Goal: Task Accomplishment & Management: Use online tool/utility

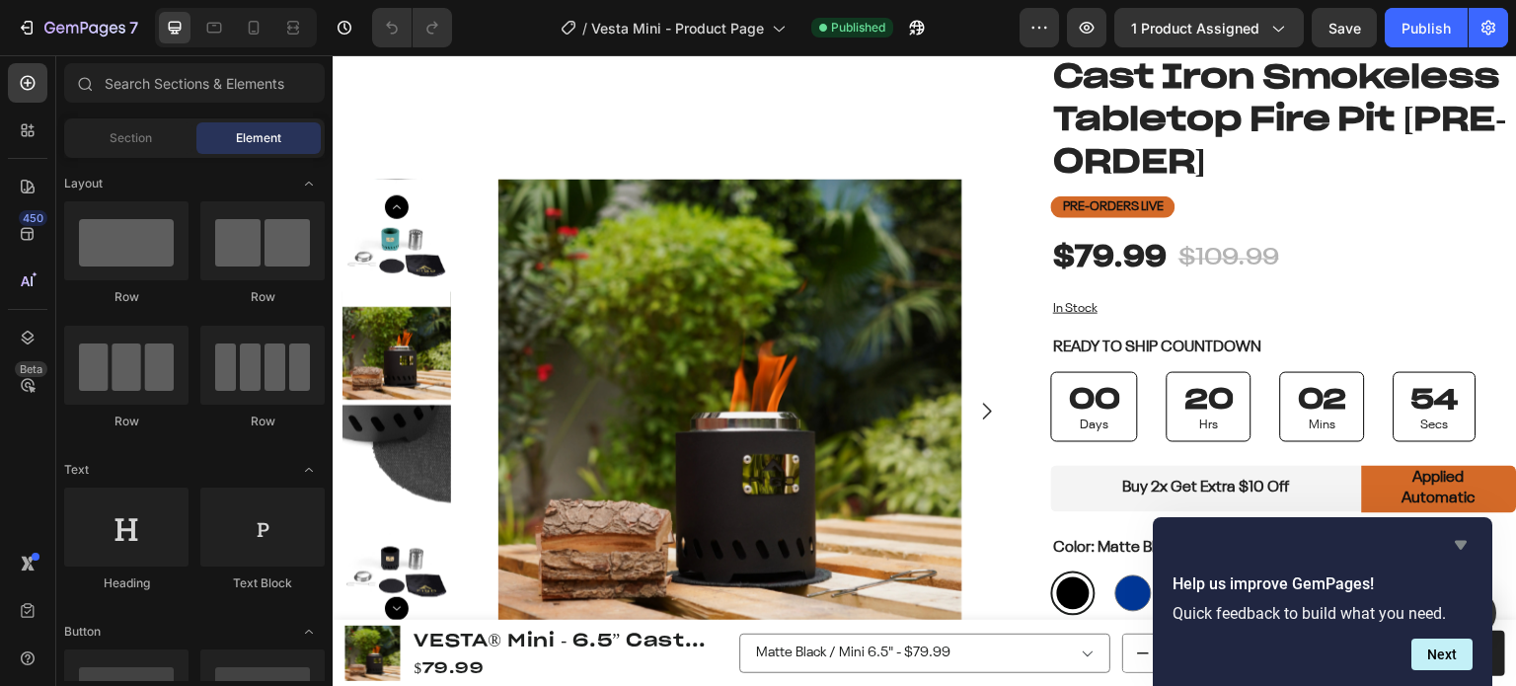
click at [1462, 537] on icon "Hide survey" at bounding box center [1461, 545] width 24 height 24
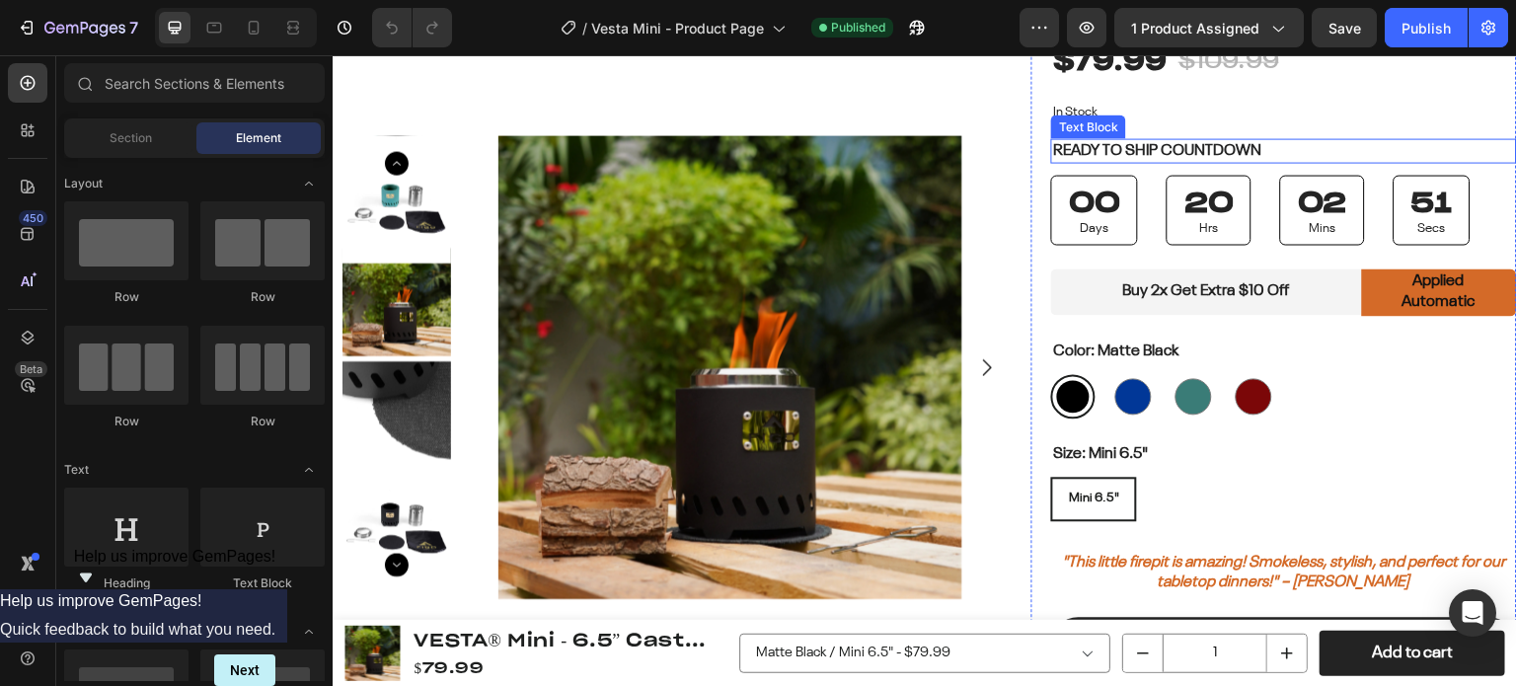
scroll to position [592, 0]
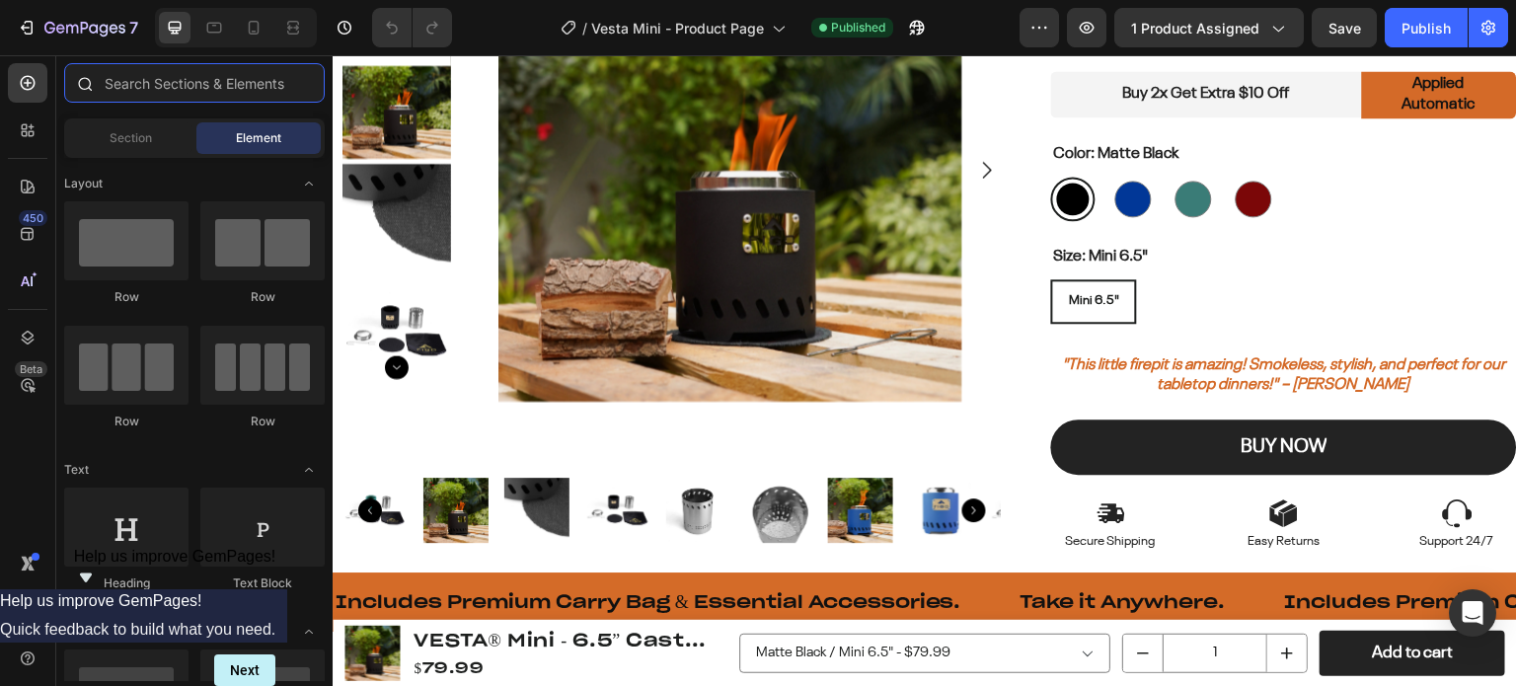
click at [157, 84] on input "text" at bounding box center [194, 82] width 261 height 39
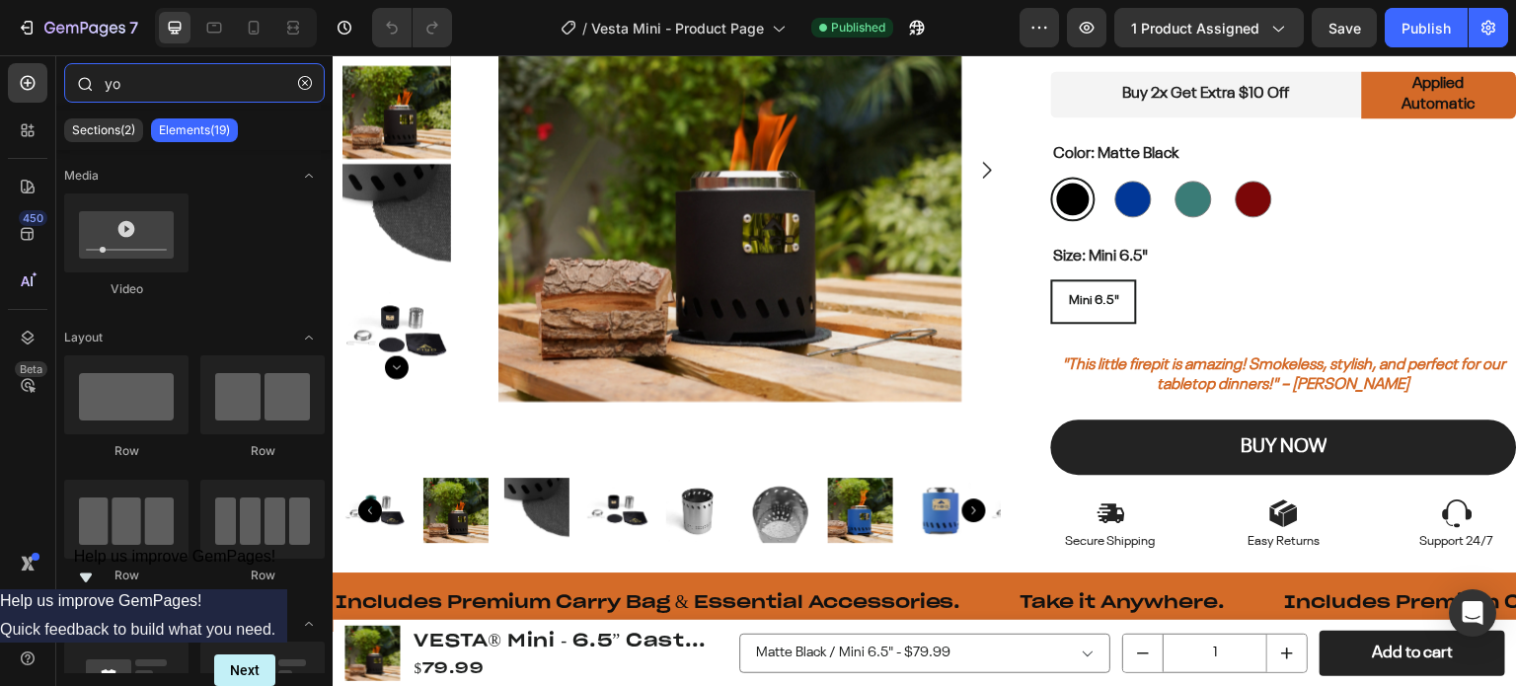
type input "y"
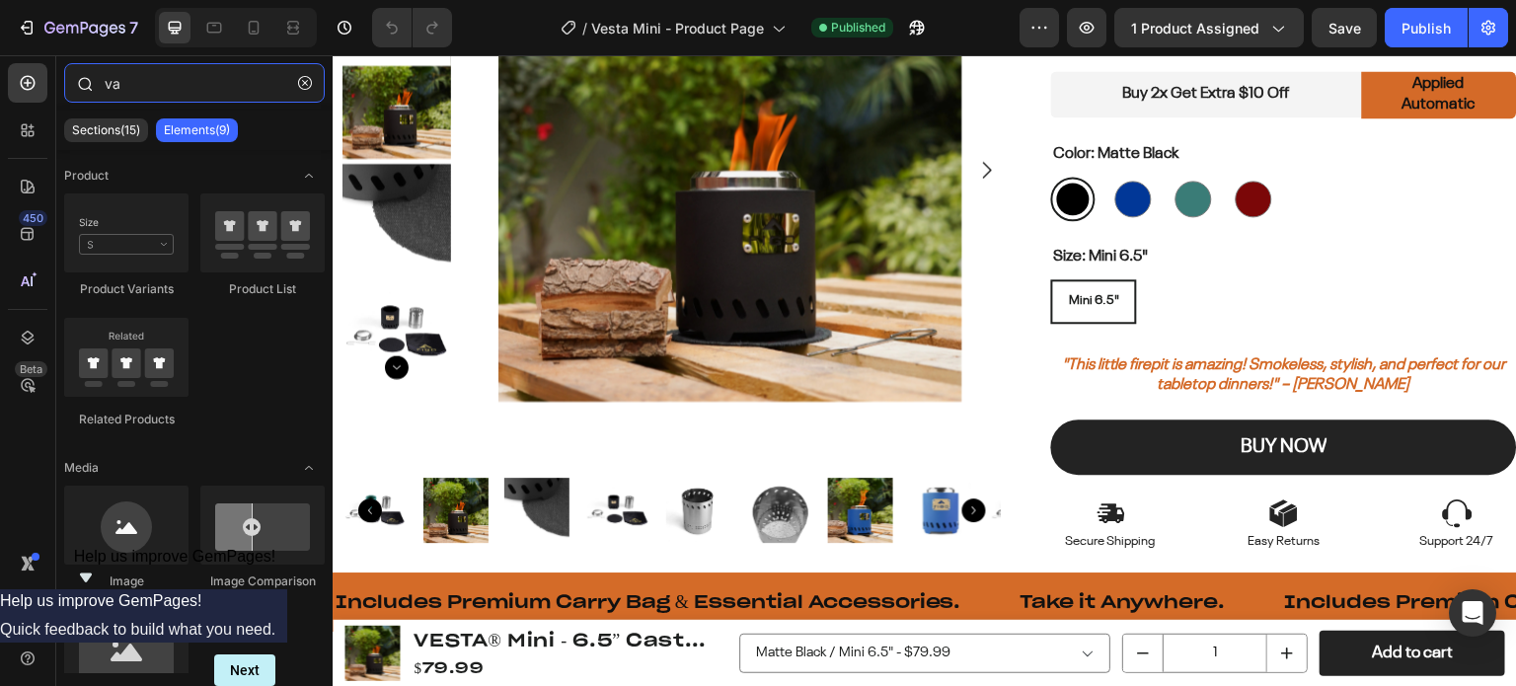
type input "v"
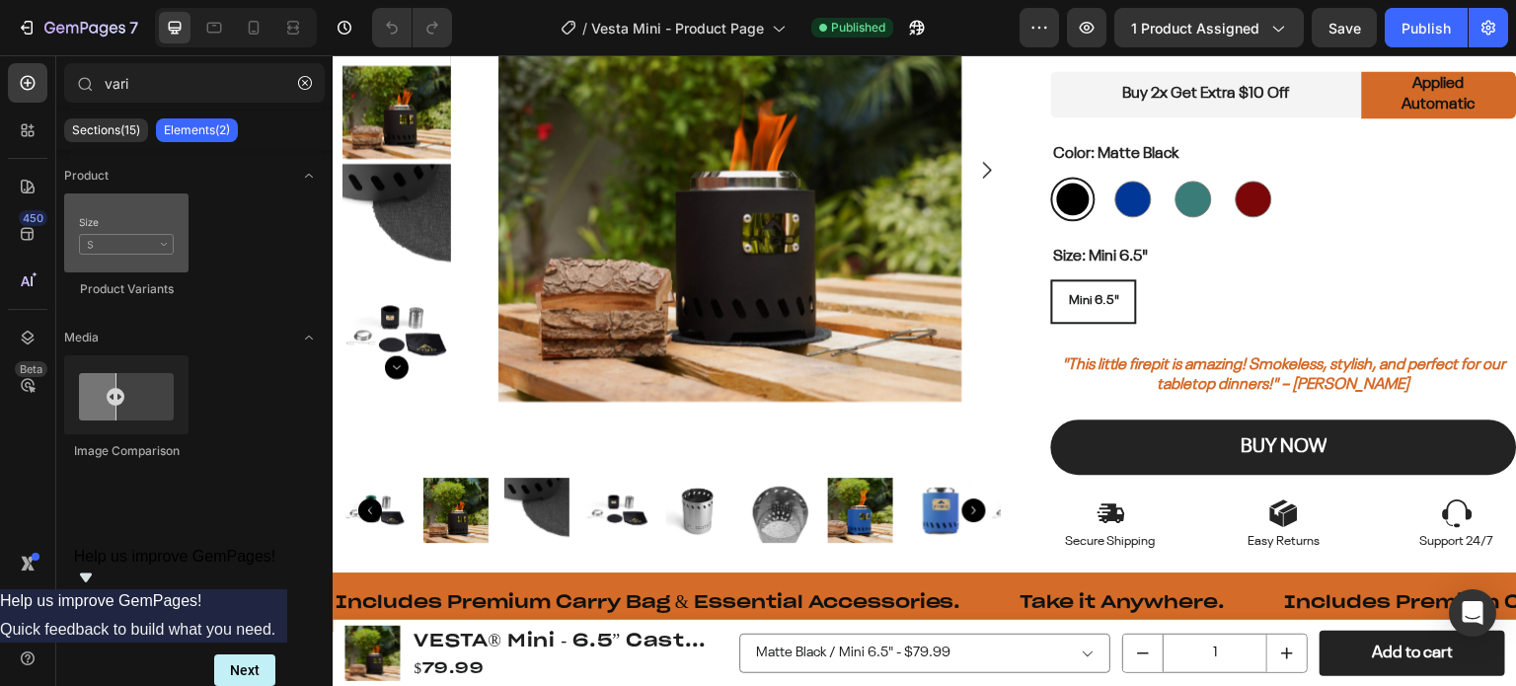
click at [151, 240] on div at bounding box center [126, 233] width 124 height 79
click at [208, 132] on p "Elements(2)" at bounding box center [197, 130] width 66 height 16
click at [93, 125] on p "Sections(15)" at bounding box center [106, 130] width 68 height 16
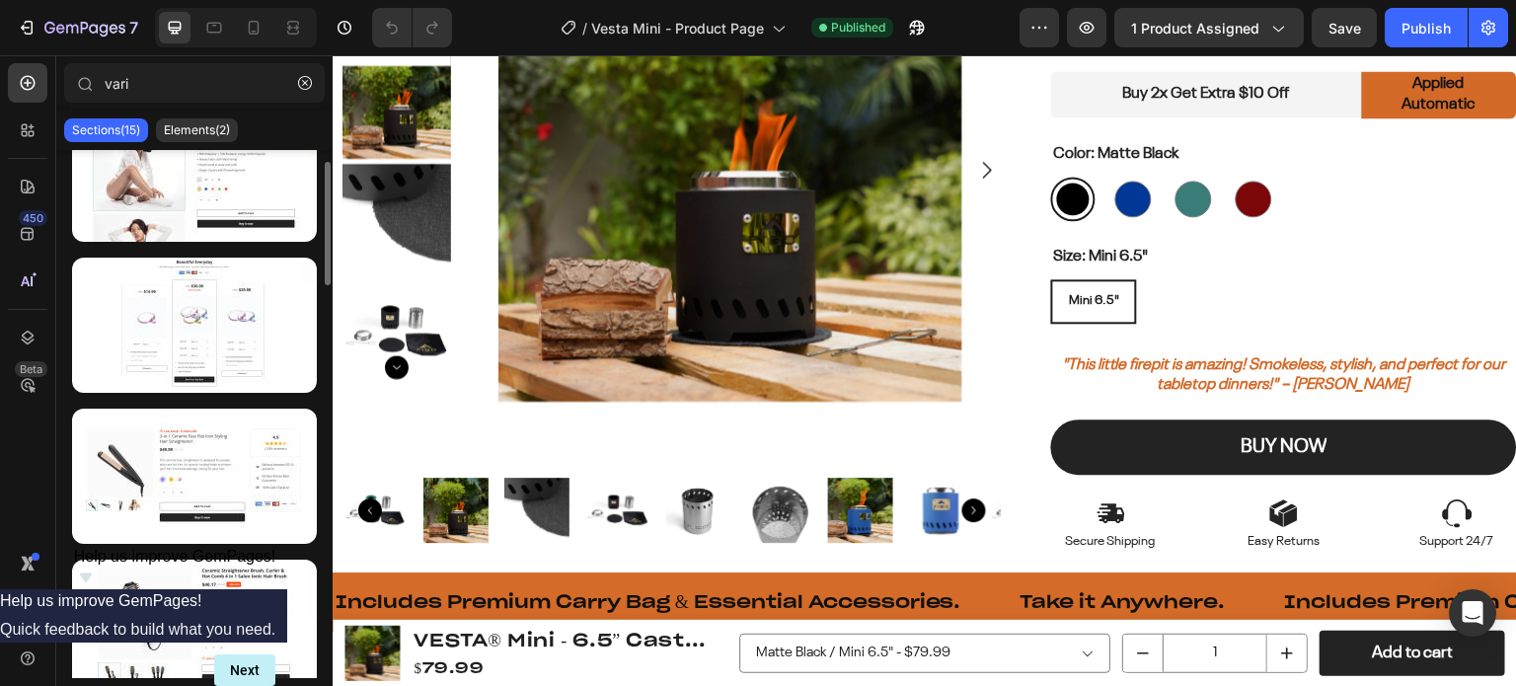
scroll to position [0, 0]
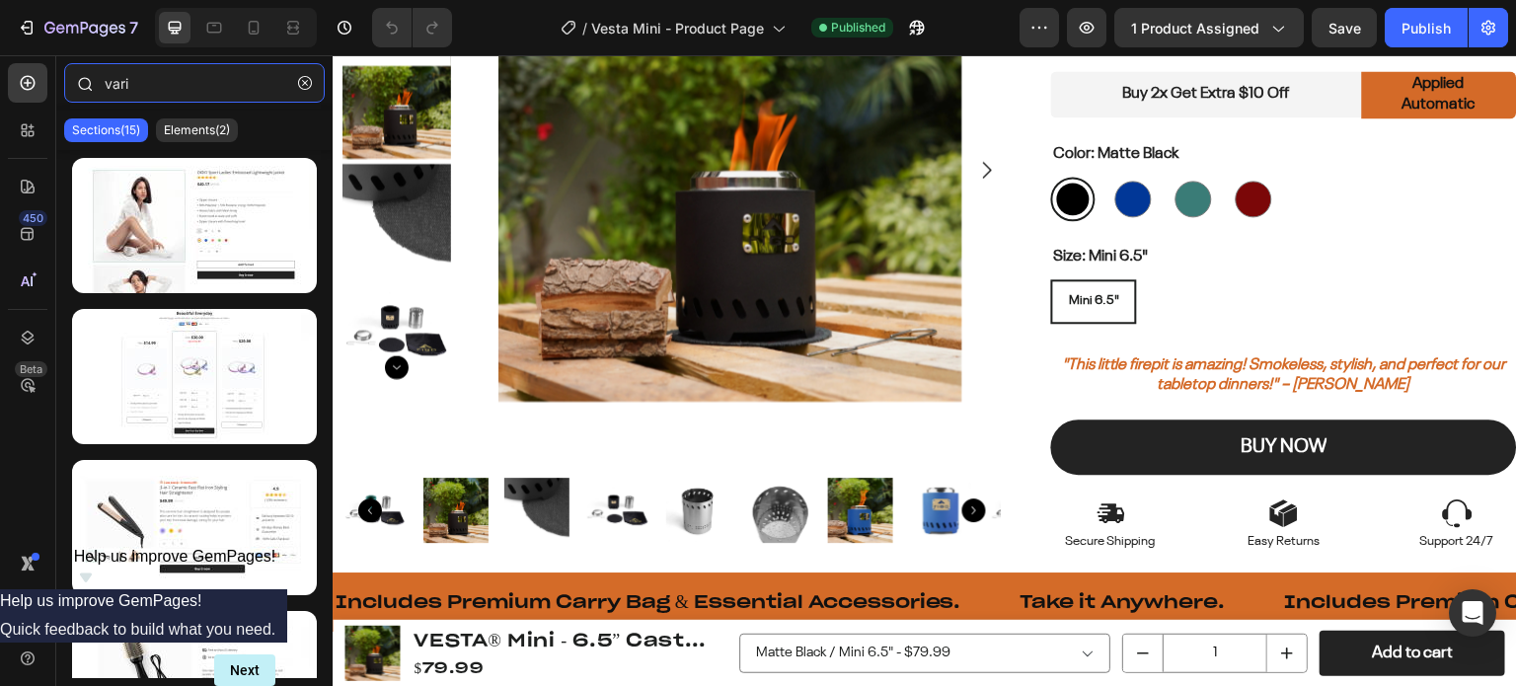
click at [166, 91] on input "vari" at bounding box center [194, 82] width 261 height 39
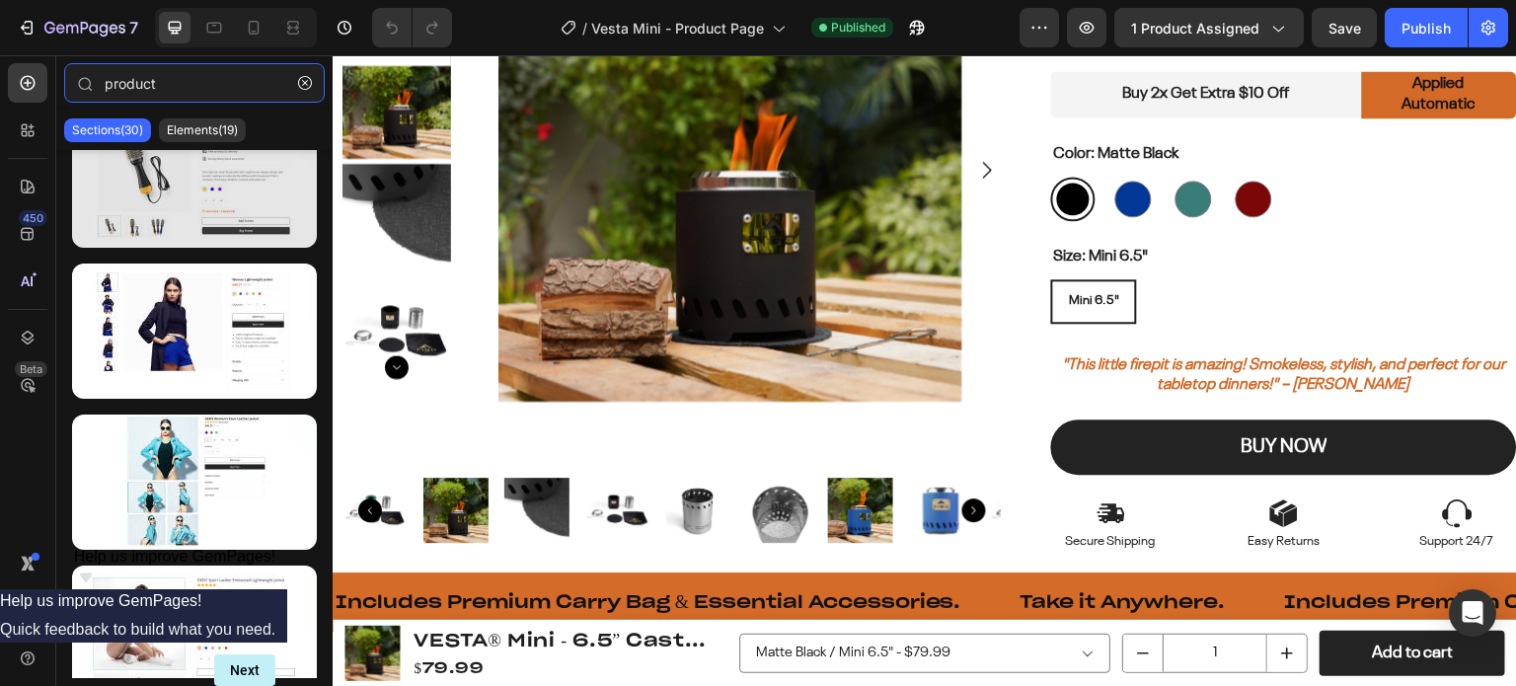
scroll to position [2962, 0]
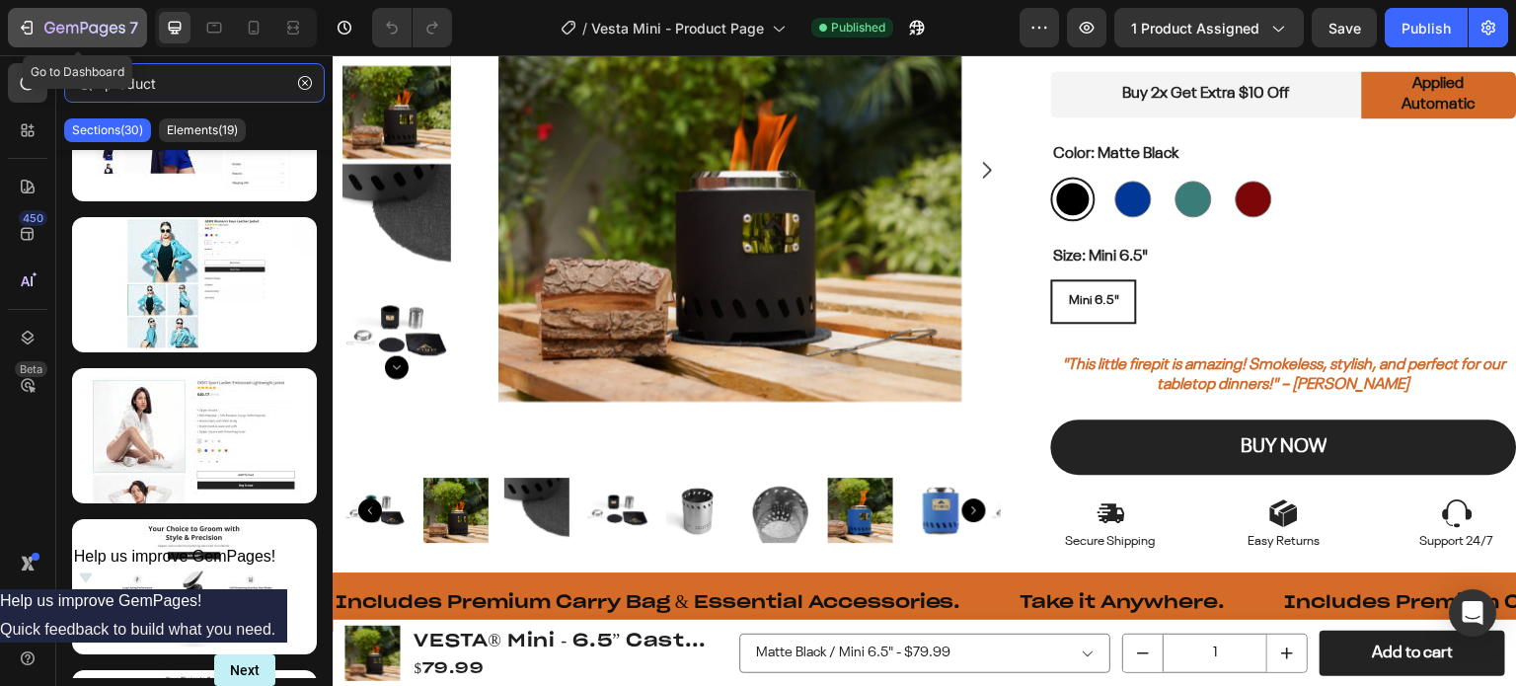
type input "product"
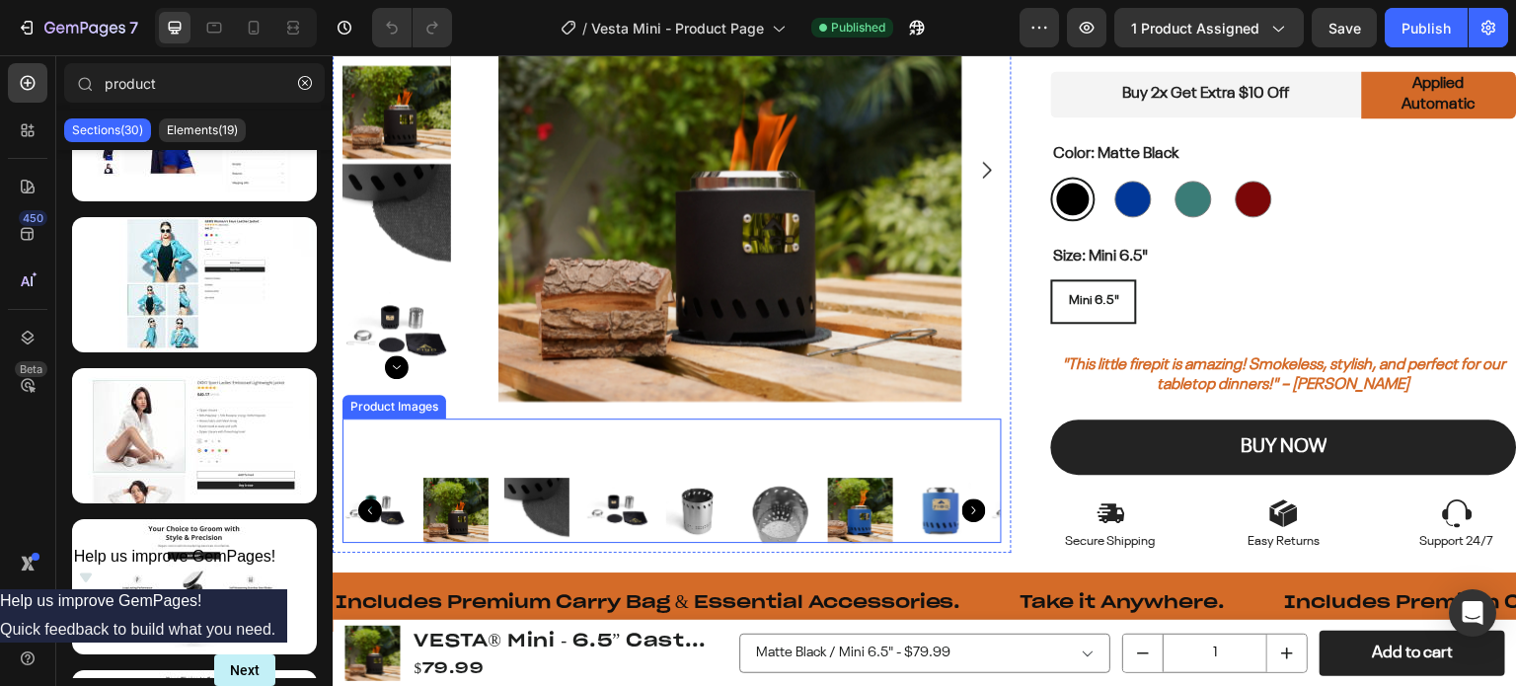
scroll to position [790, 0]
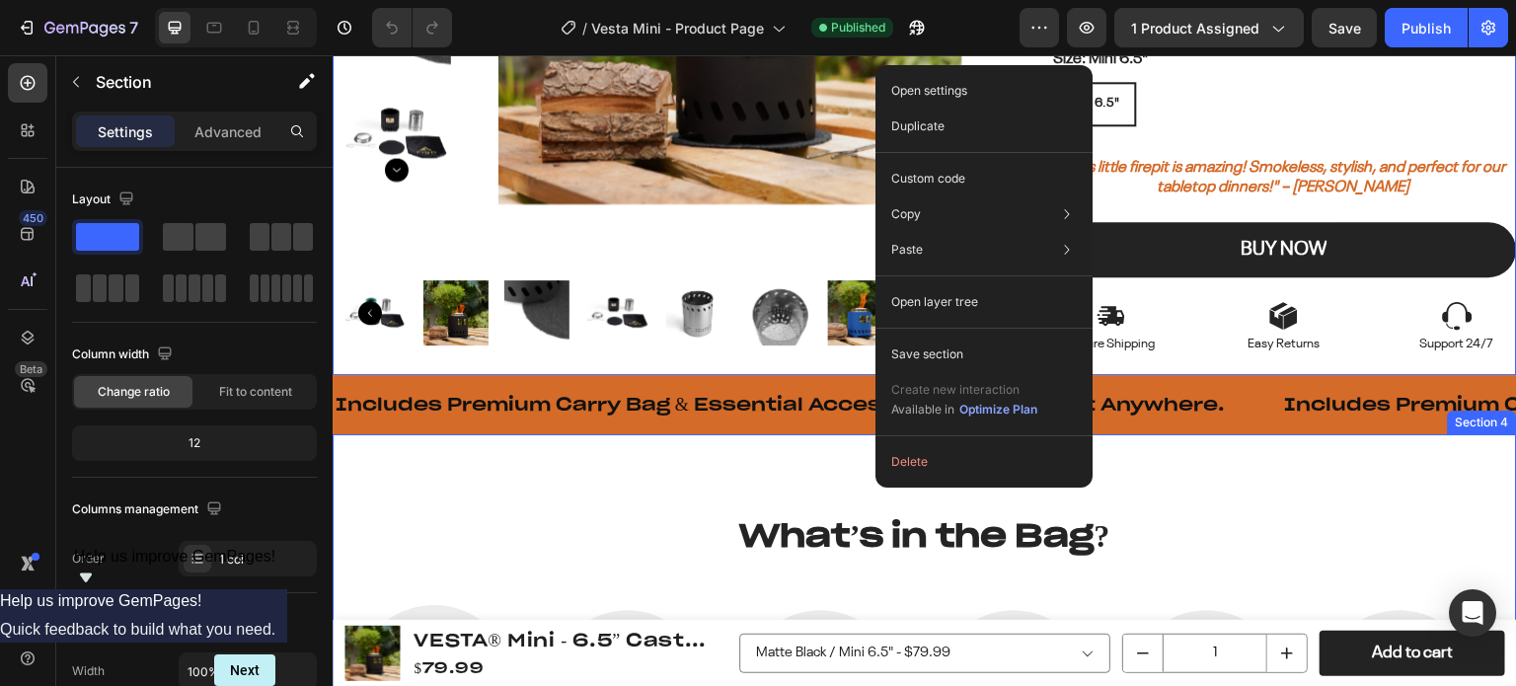
click at [736, 468] on div "What’s in the Bag? Heading Row Image Fire Pit Text Block Image Removable Ash Tr…" at bounding box center [925, 685] width 1185 height 502
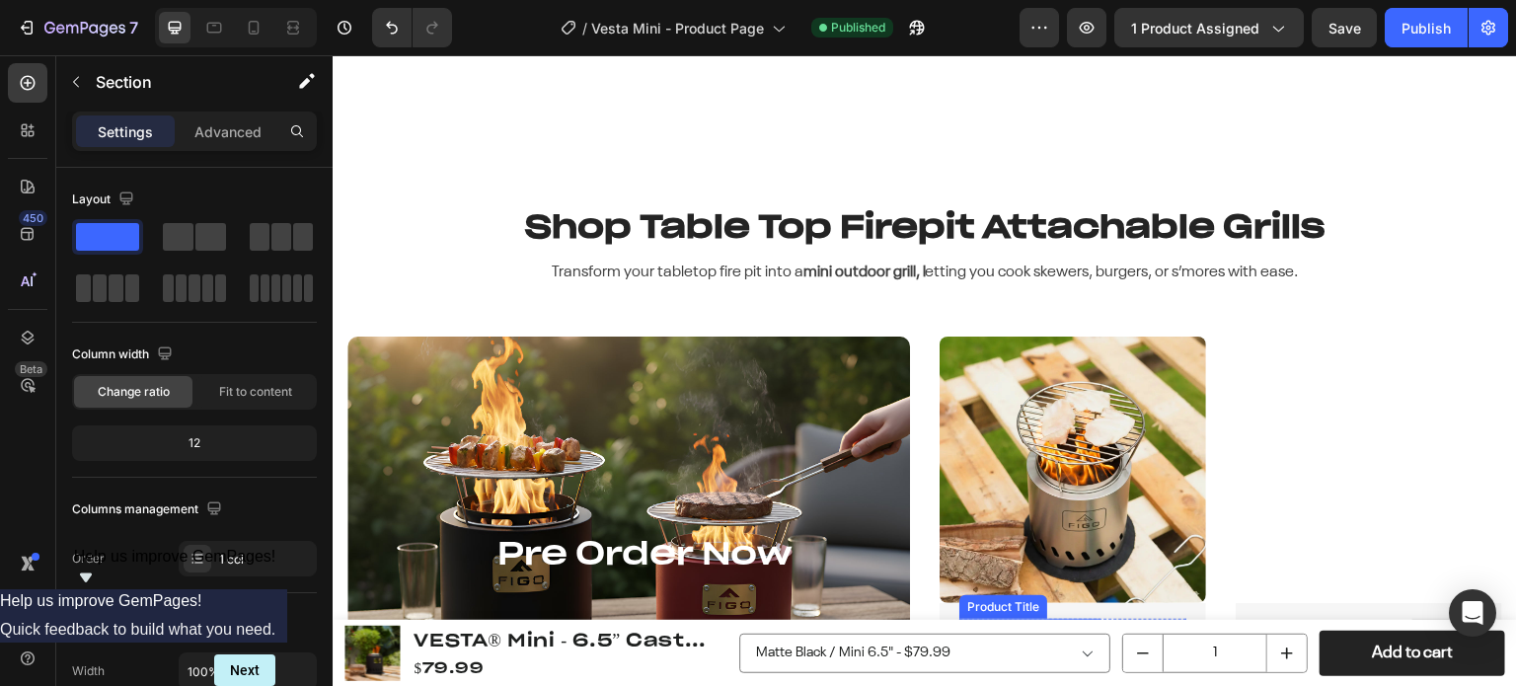
scroll to position [1138, 0]
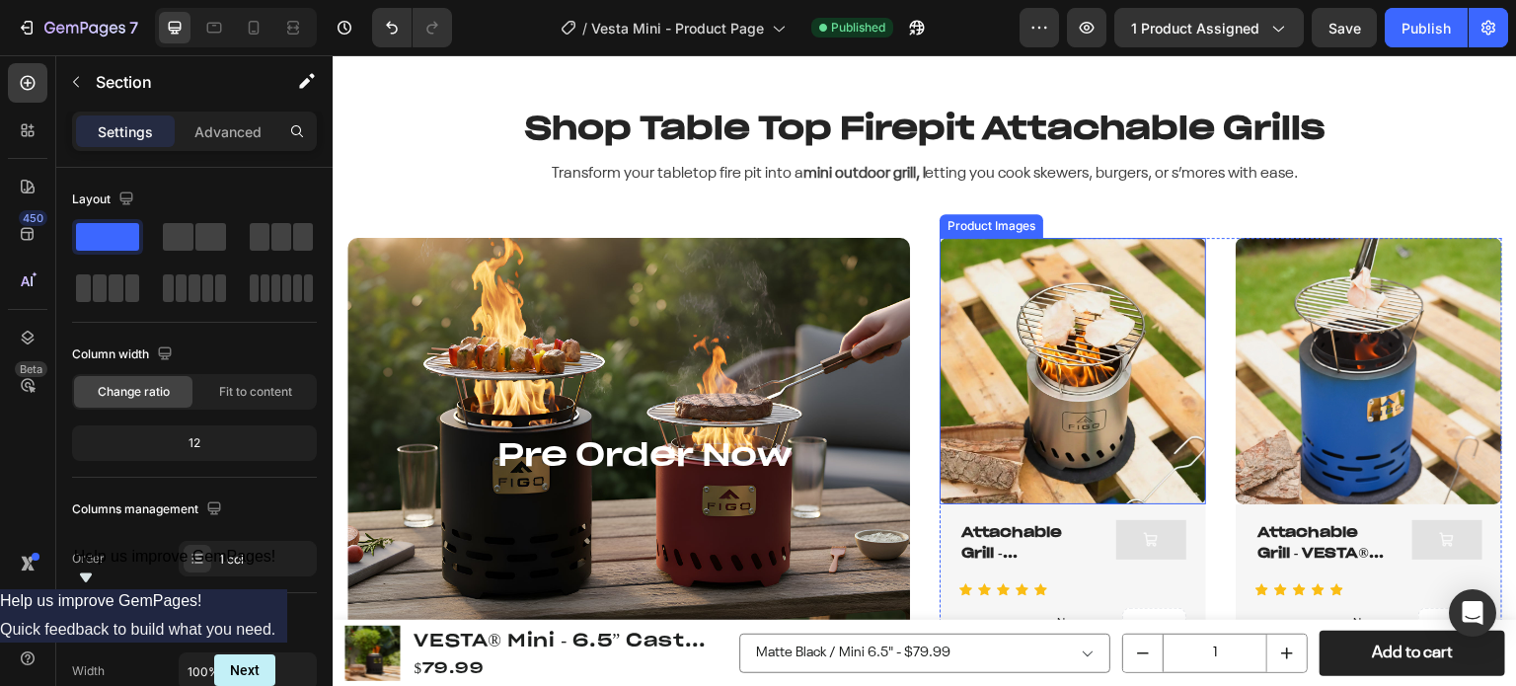
click at [947, 228] on div "Product Images" at bounding box center [992, 226] width 96 height 18
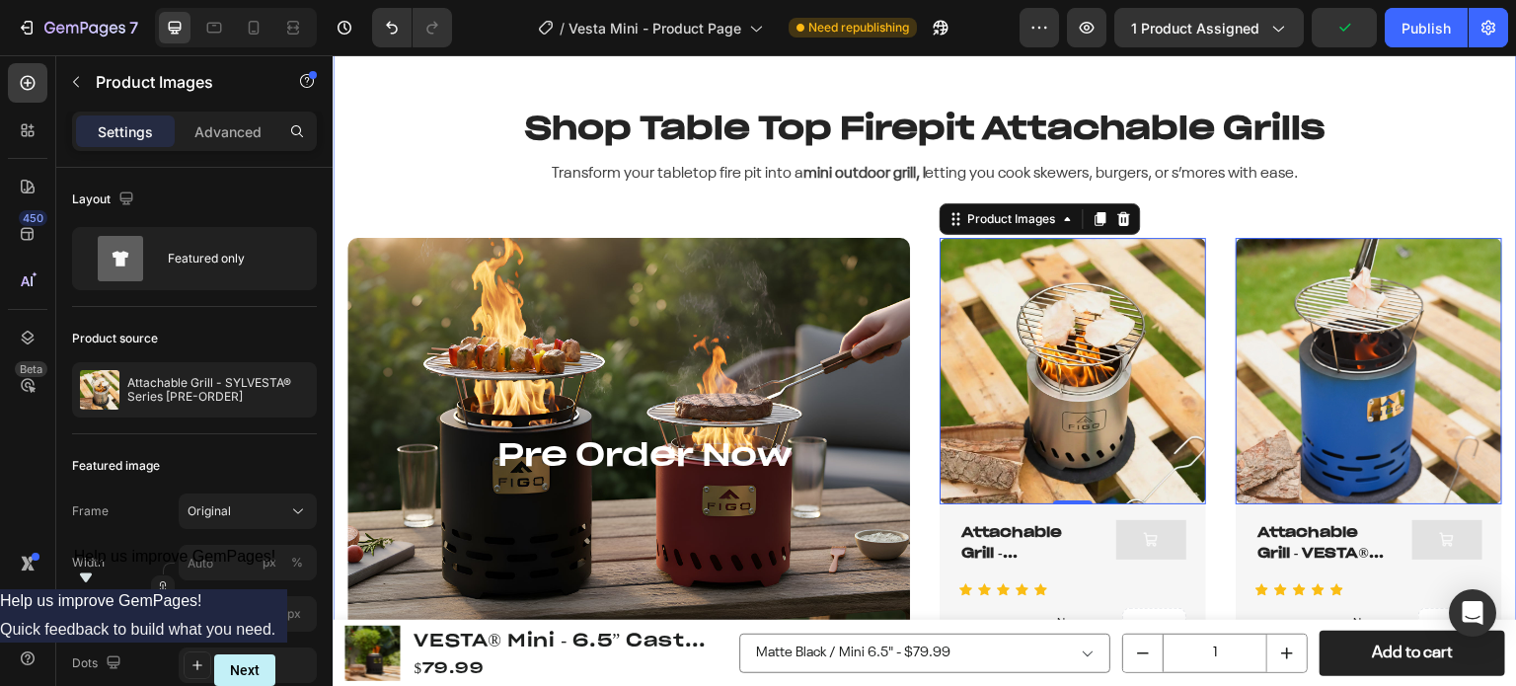
click at [1207, 222] on div "Shop Table Top Firepit Attachable Grills Heading Transform your tabletop fire p…" at bounding box center [925, 392] width 1155 height 572
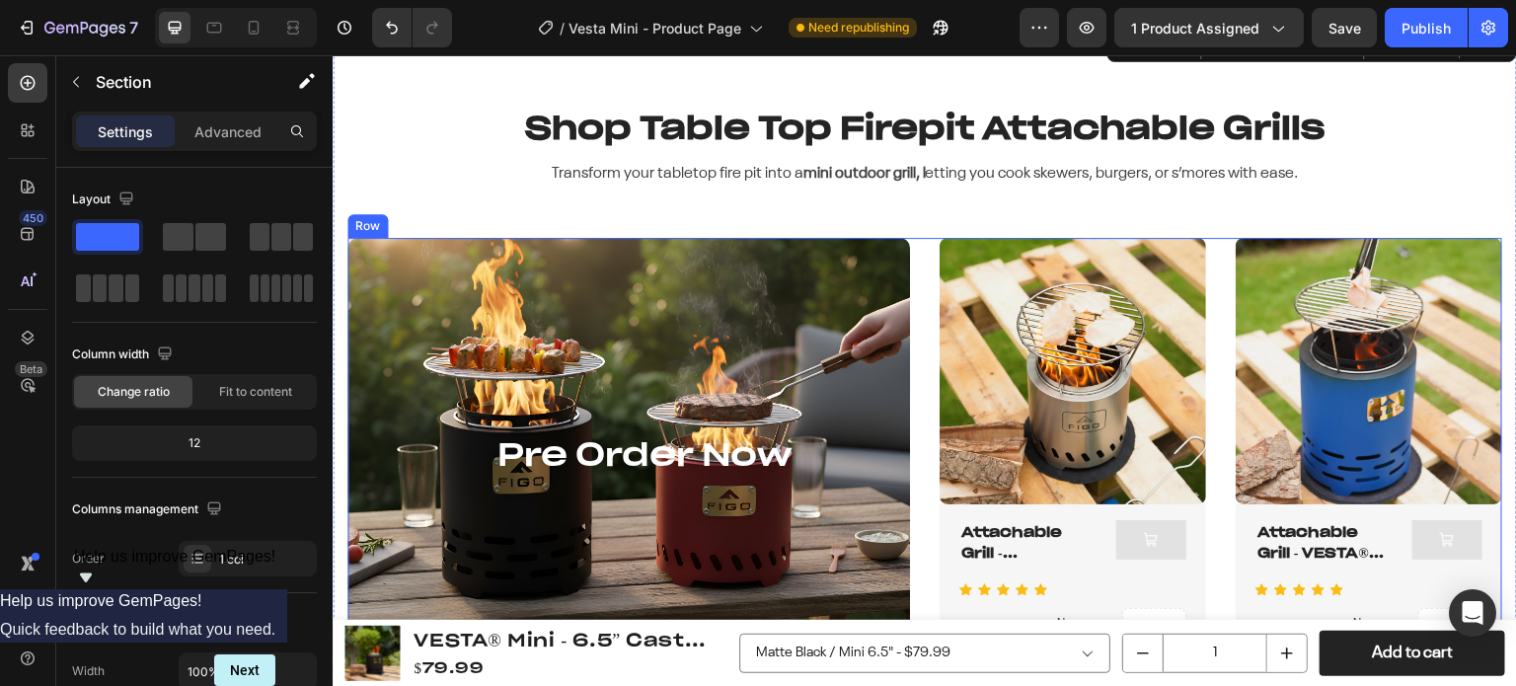
click at [911, 245] on div "Pre Order Now Heading Row Product Images Attachable Grill - SYLVESTA® Series [P…" at bounding box center [925, 457] width 1155 height 439
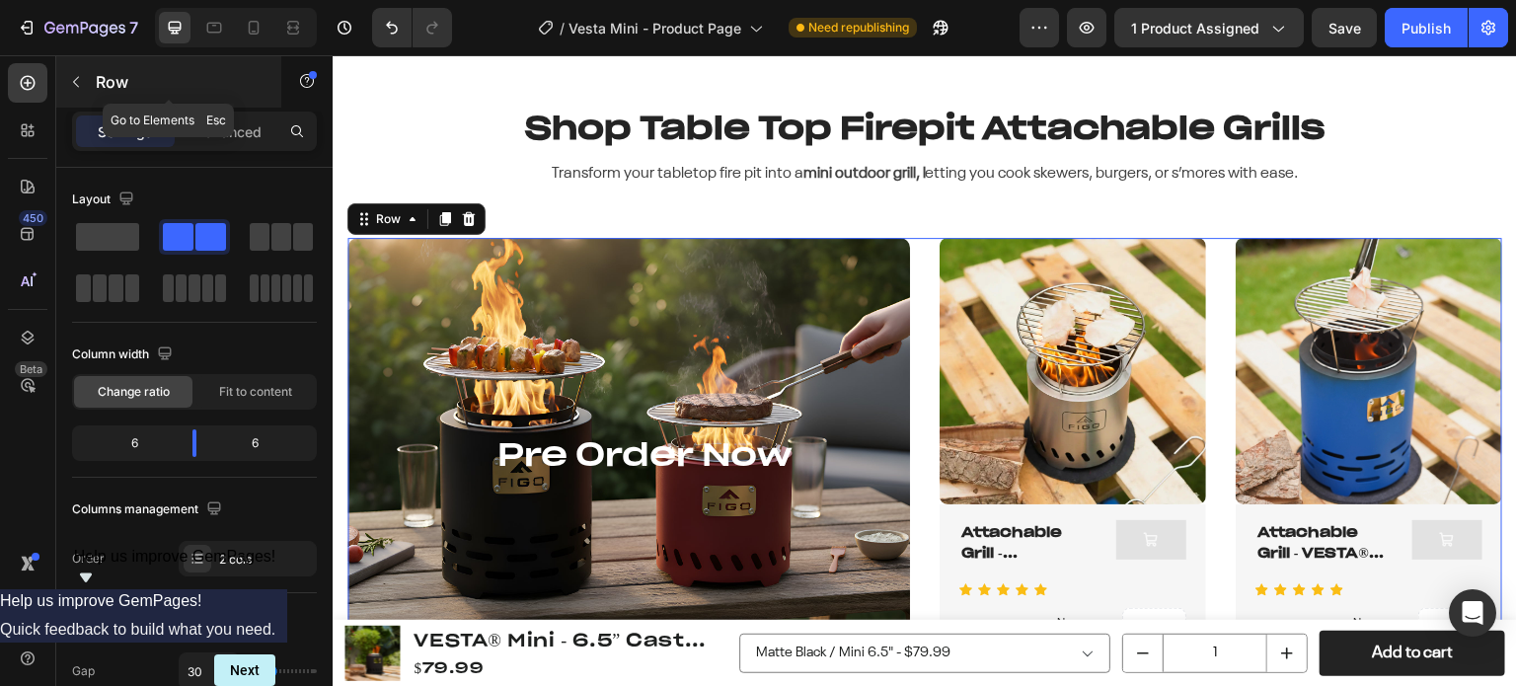
click at [78, 86] on icon "button" at bounding box center [76, 82] width 6 height 11
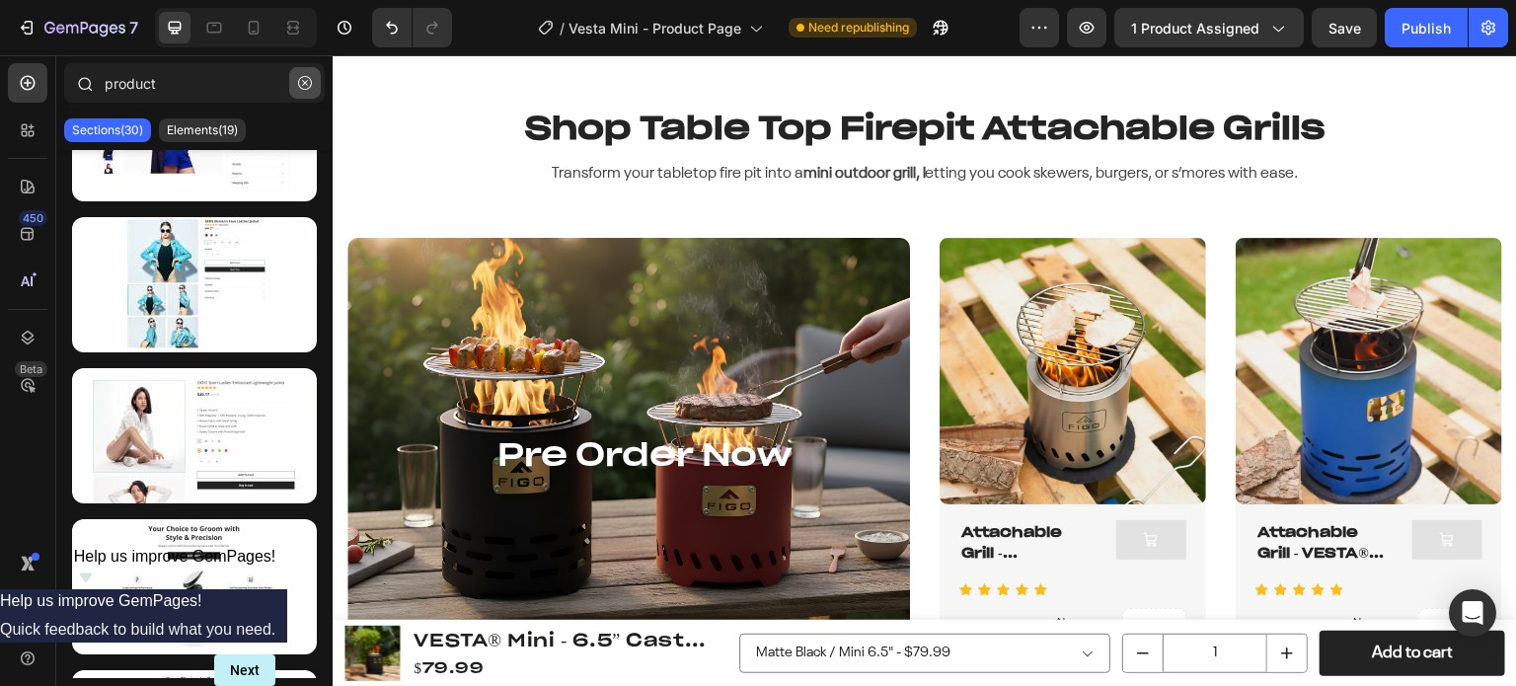
click at [300, 83] on icon "button" at bounding box center [305, 83] width 14 height 14
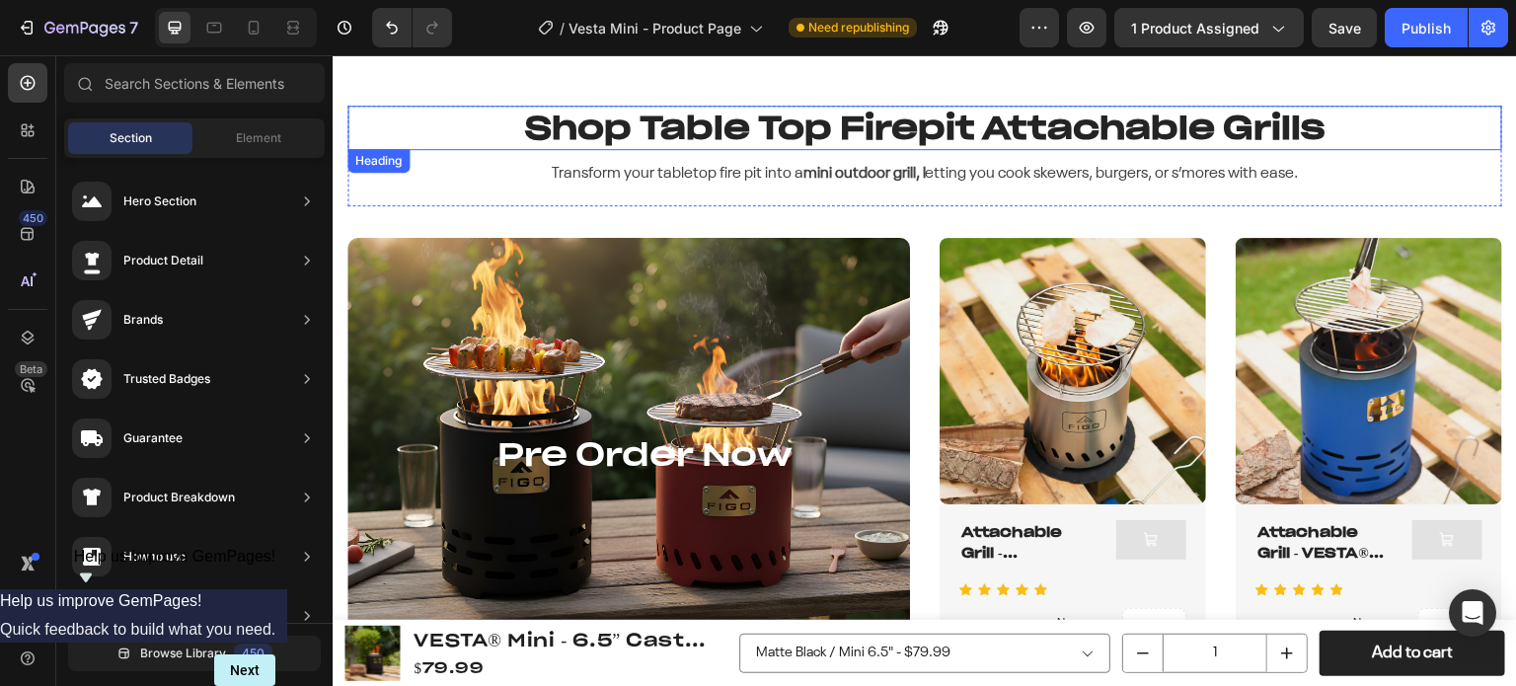
click at [928, 132] on h2 "Shop Table Top Firepit Attachable Grills" at bounding box center [925, 128] width 1155 height 45
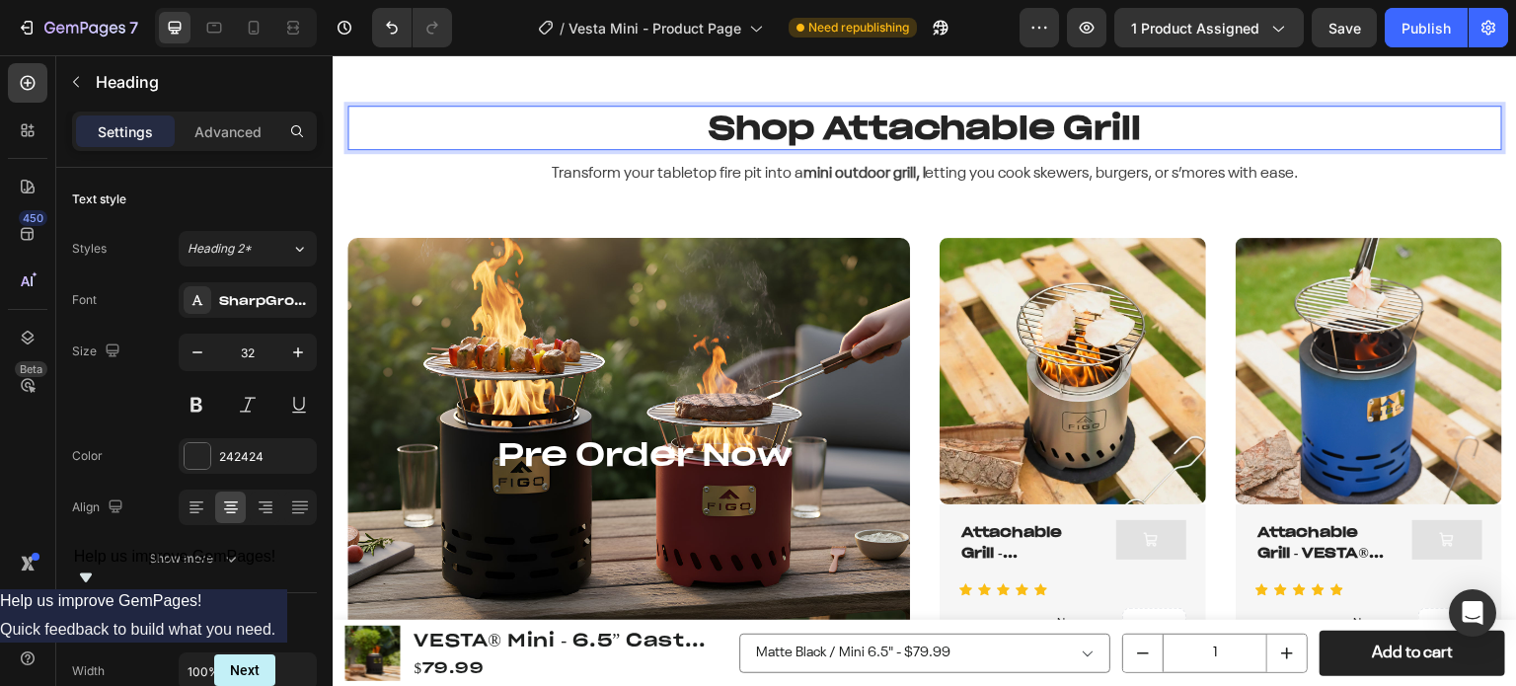
click at [1202, 130] on p "Shop Attachable Grill" at bounding box center [925, 128] width 1151 height 41
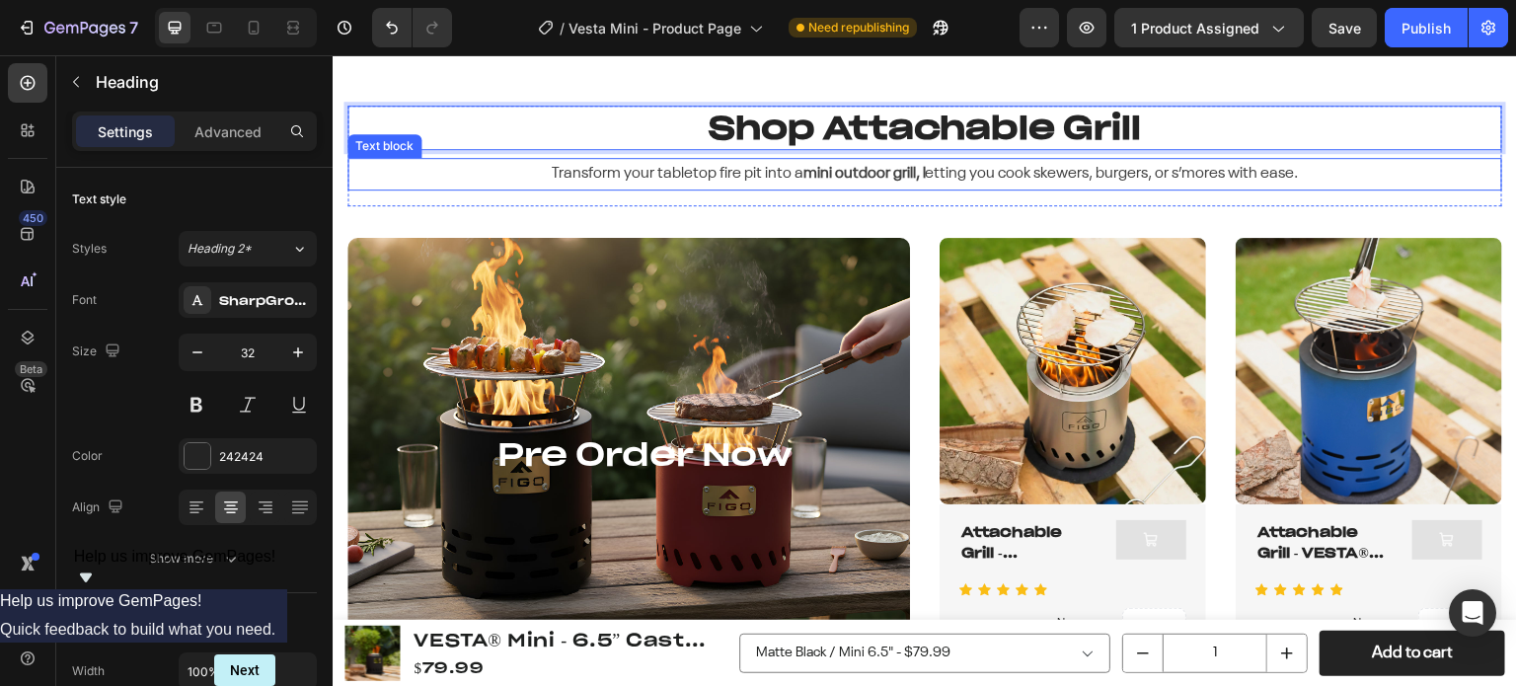
click at [815, 175] on strong "mini outdoor grill, l" at bounding box center [865, 174] width 122 height 16
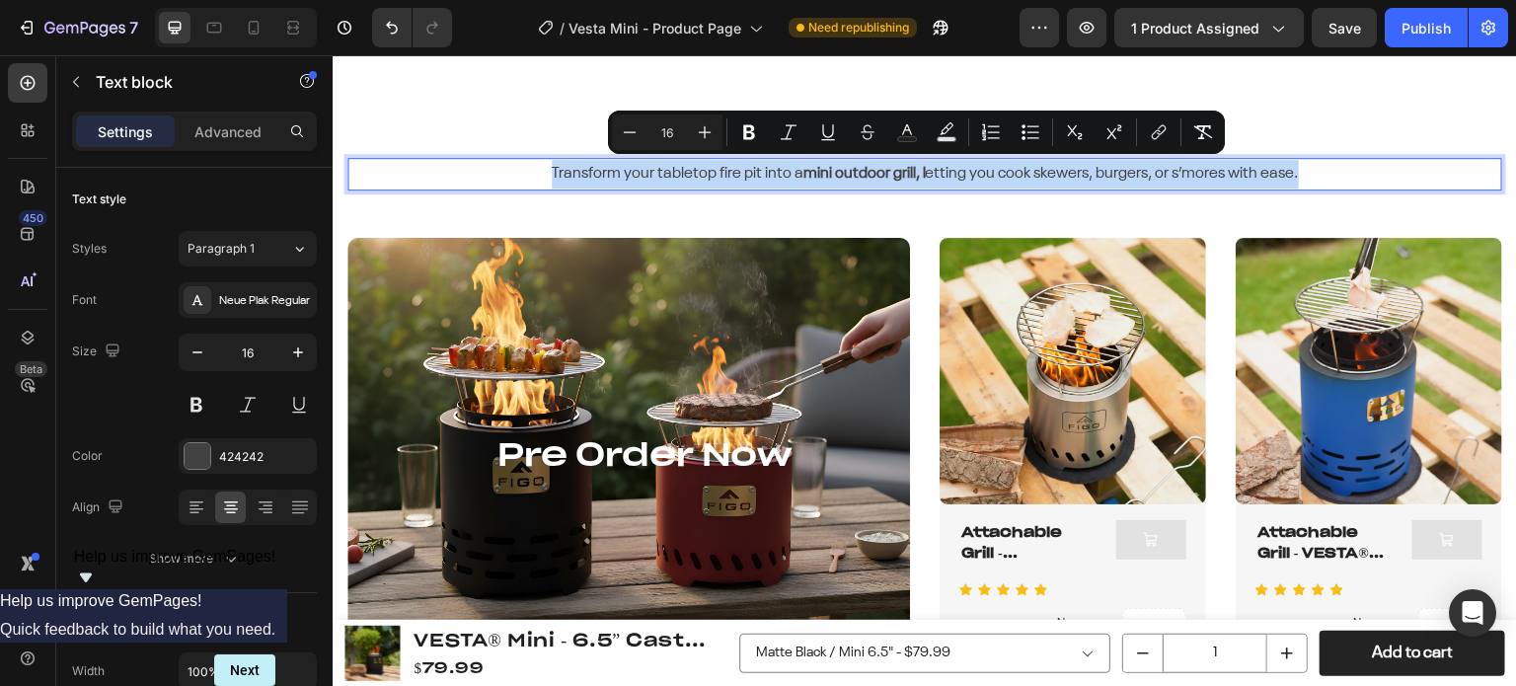
click at [898, 176] on strong "mini outdoor grill, l" at bounding box center [865, 174] width 122 height 16
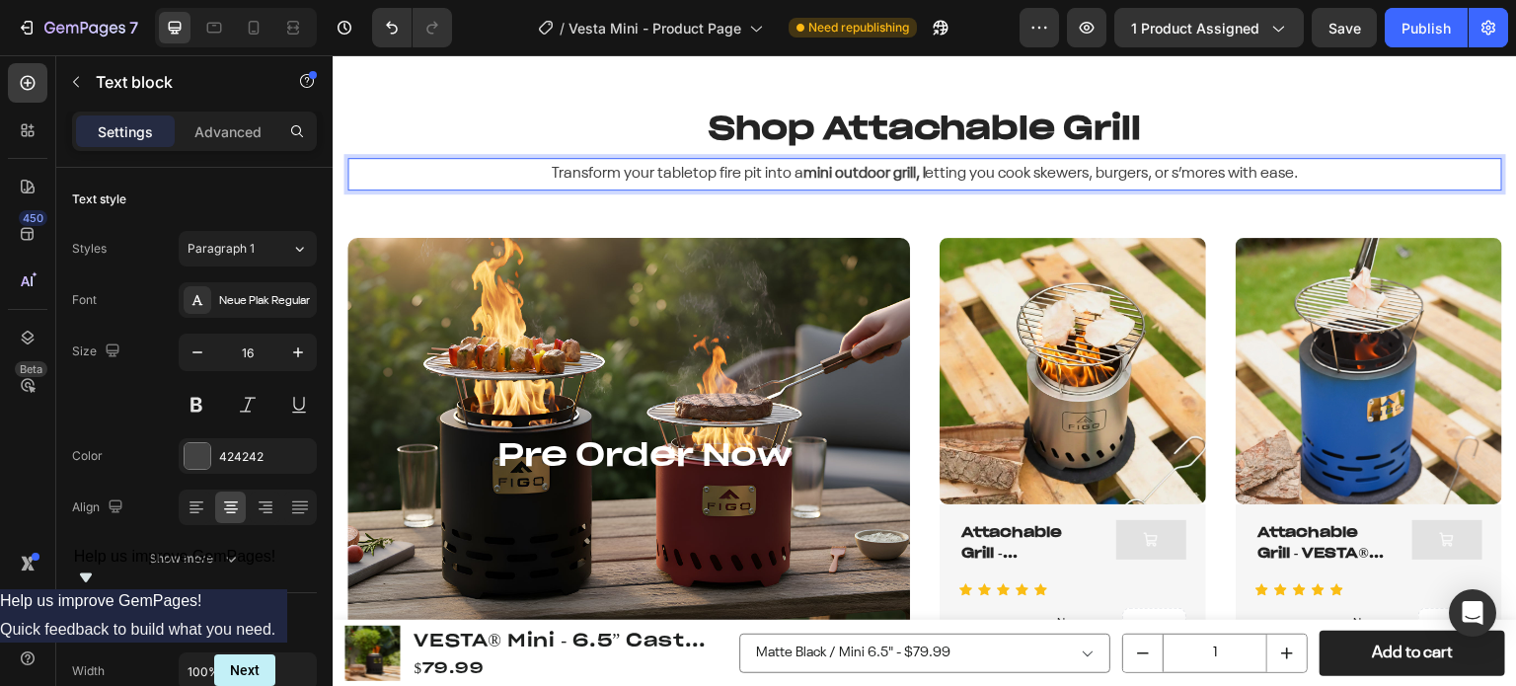
click at [898, 176] on strong "mini outdoor grill, l" at bounding box center [865, 174] width 122 height 16
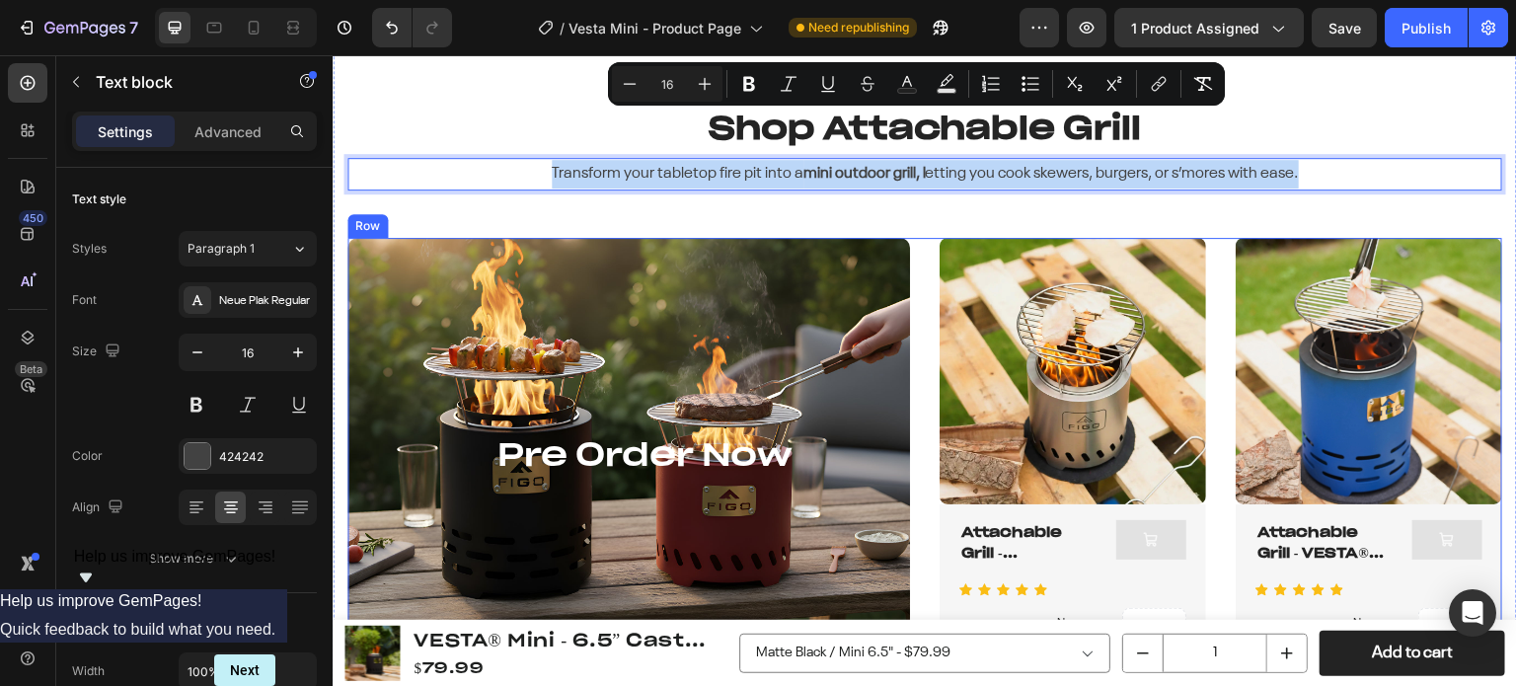
scroll to position [1237, 0]
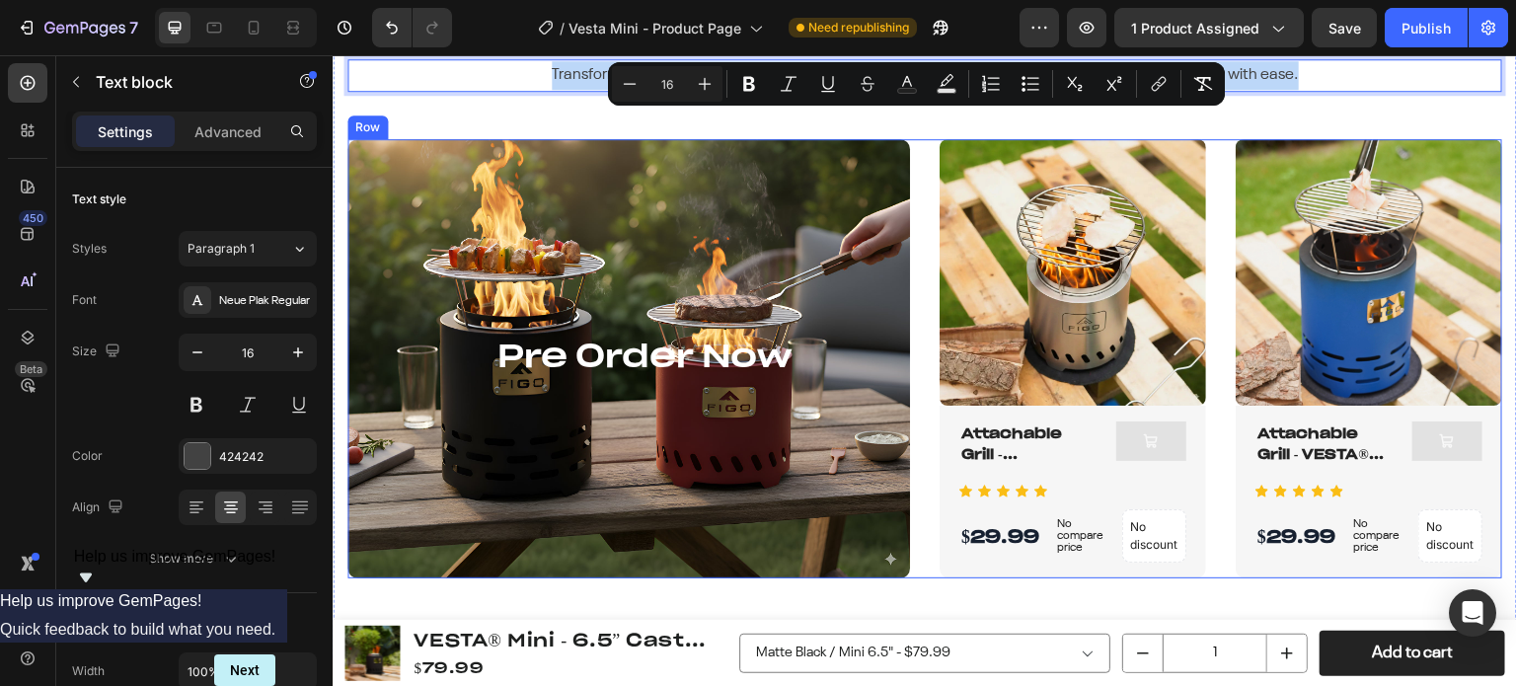
click at [922, 509] on div "Pre Order Now Heading Row Product Images Attachable Grill - SYLVESTA® Series [P…" at bounding box center [925, 358] width 1155 height 439
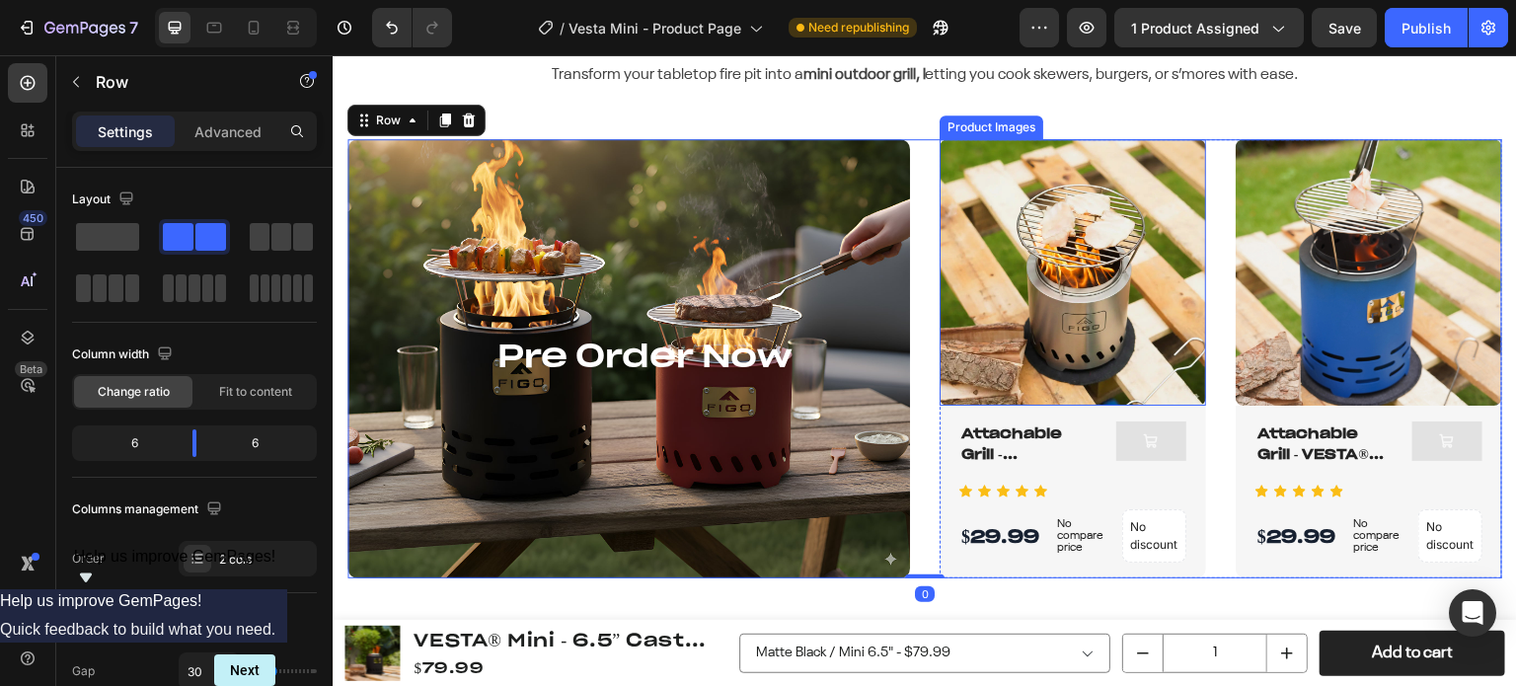
scroll to position [1138, 0]
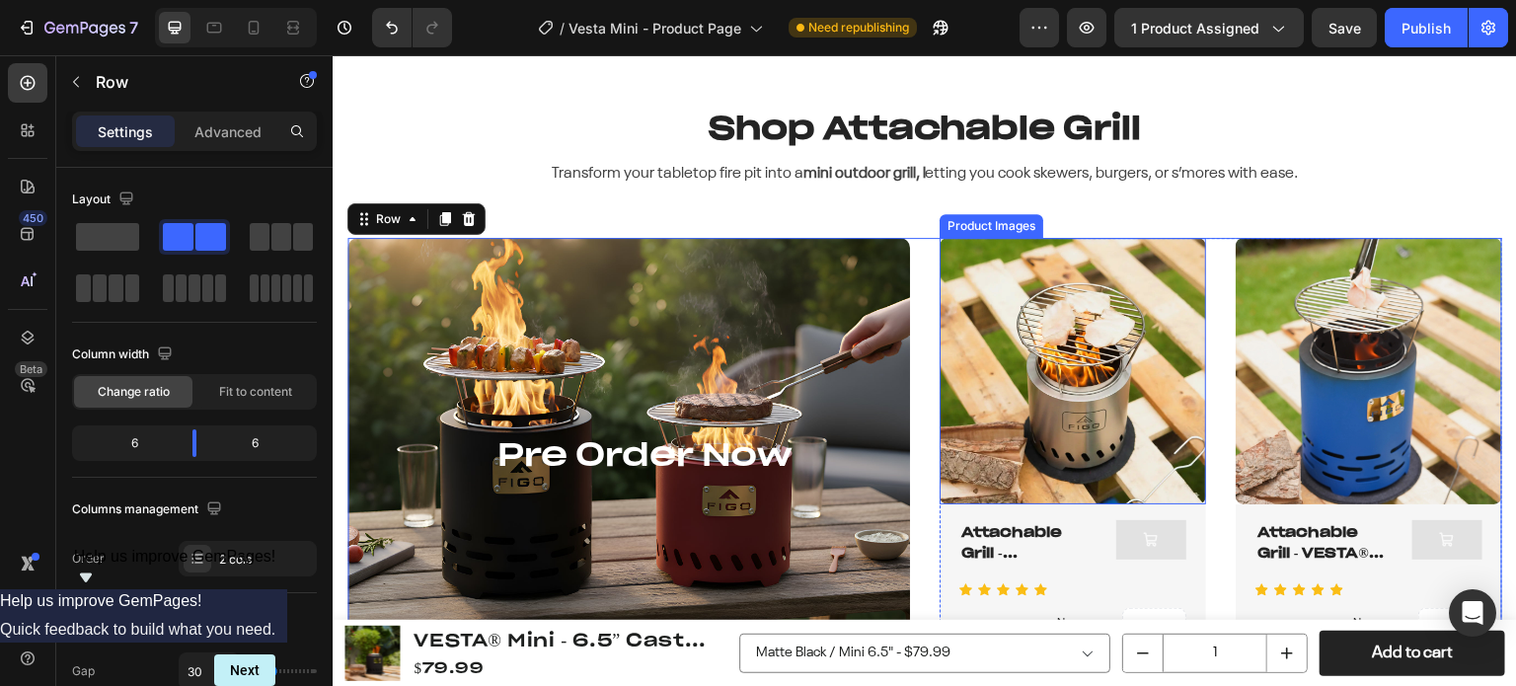
click at [962, 226] on div "Product Images" at bounding box center [992, 226] width 96 height 18
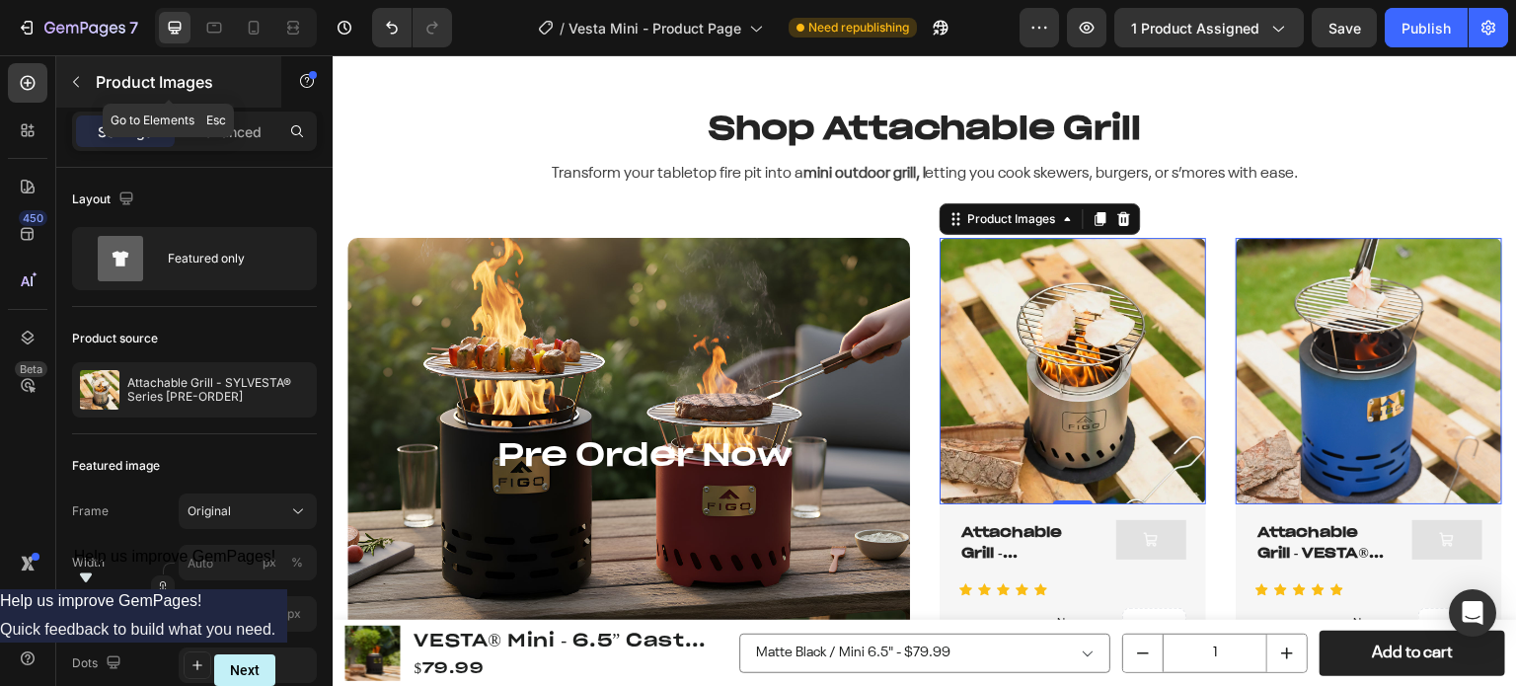
click at [73, 81] on icon "button" at bounding box center [76, 82] width 6 height 11
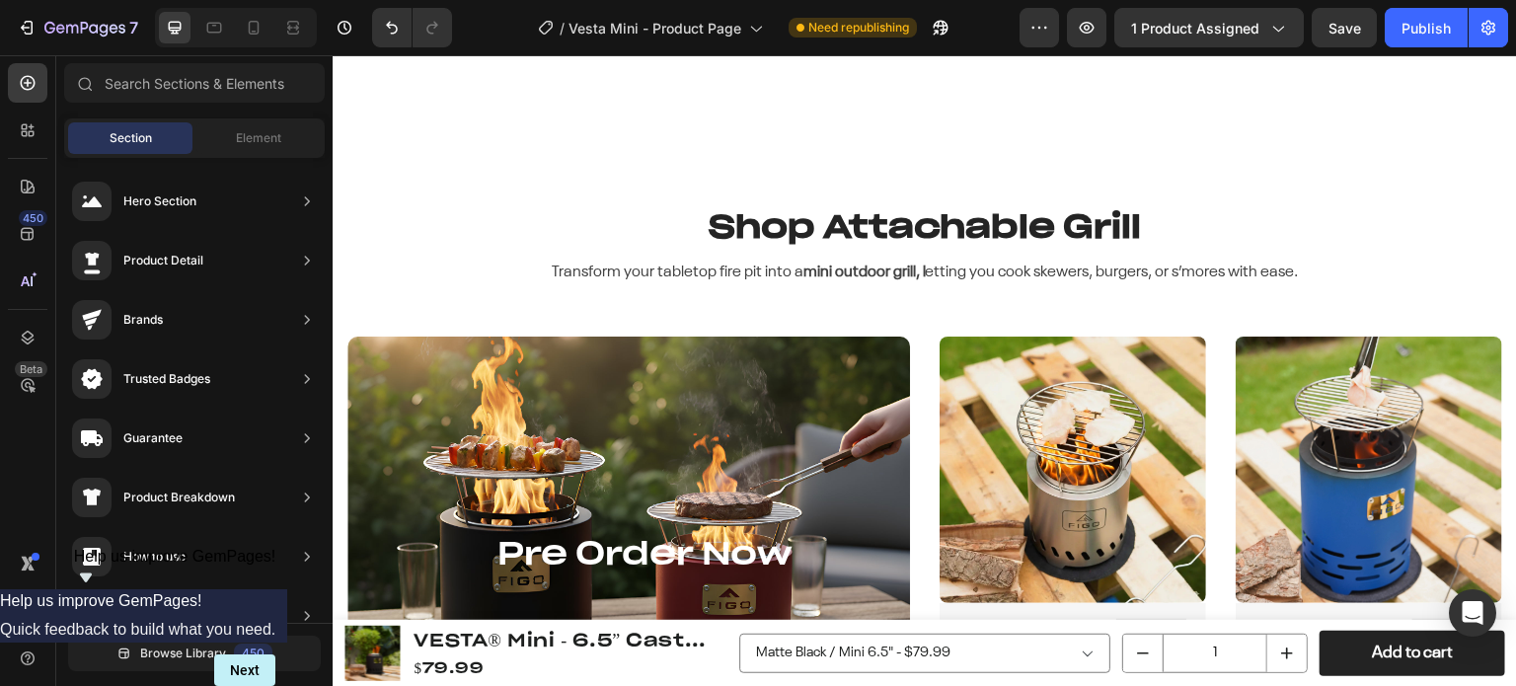
scroll to position [1336, 0]
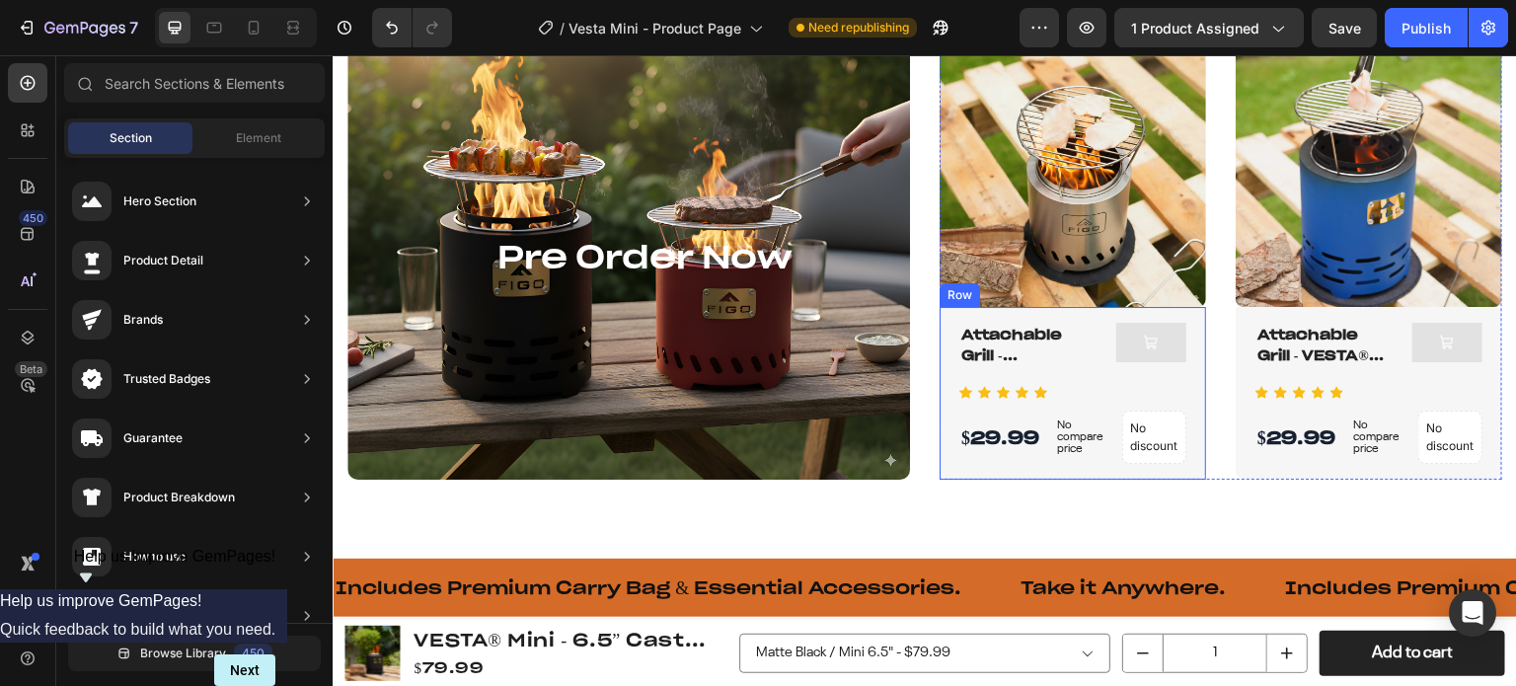
click at [1066, 402] on div "Attachable Grill - SYLVESTA® Series [PRE-ORDER] Product Title Add to Cart Row I…" at bounding box center [1073, 393] width 227 height 141
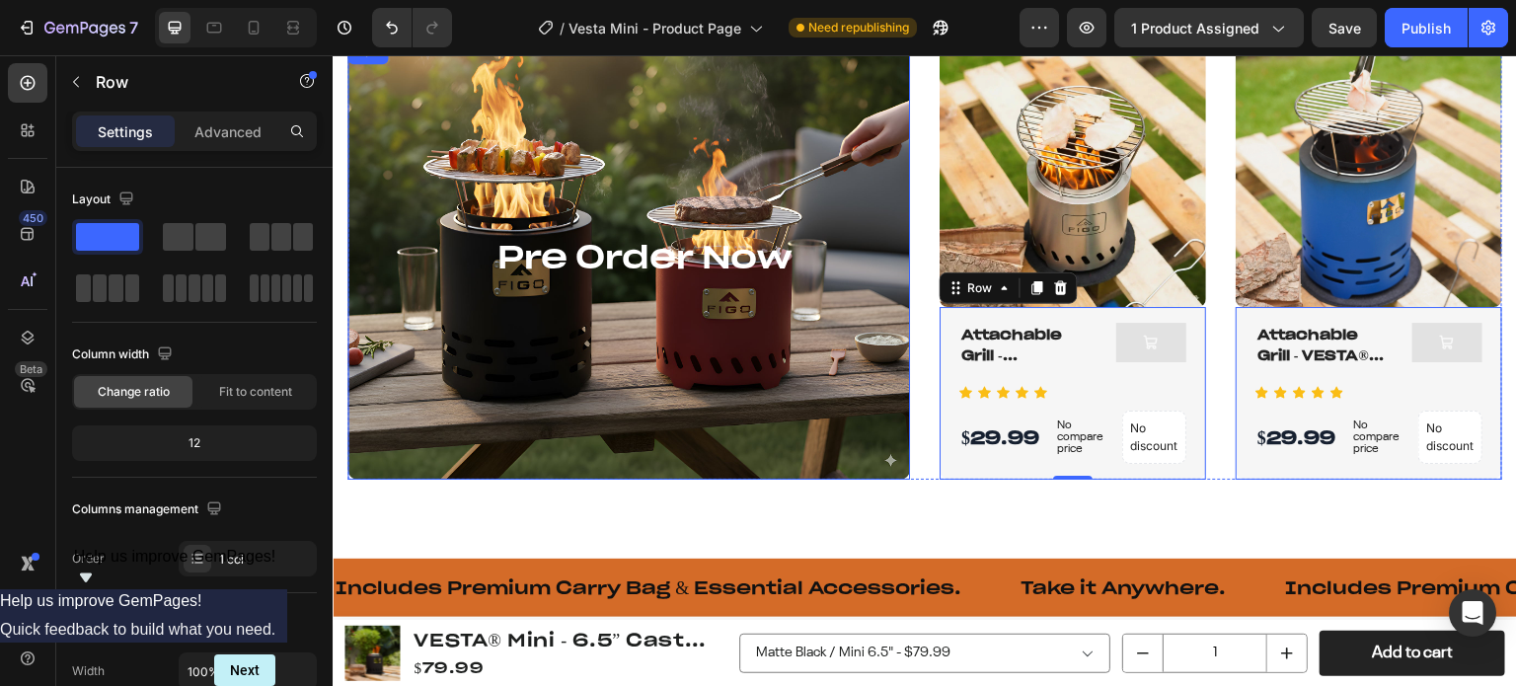
scroll to position [1237, 0]
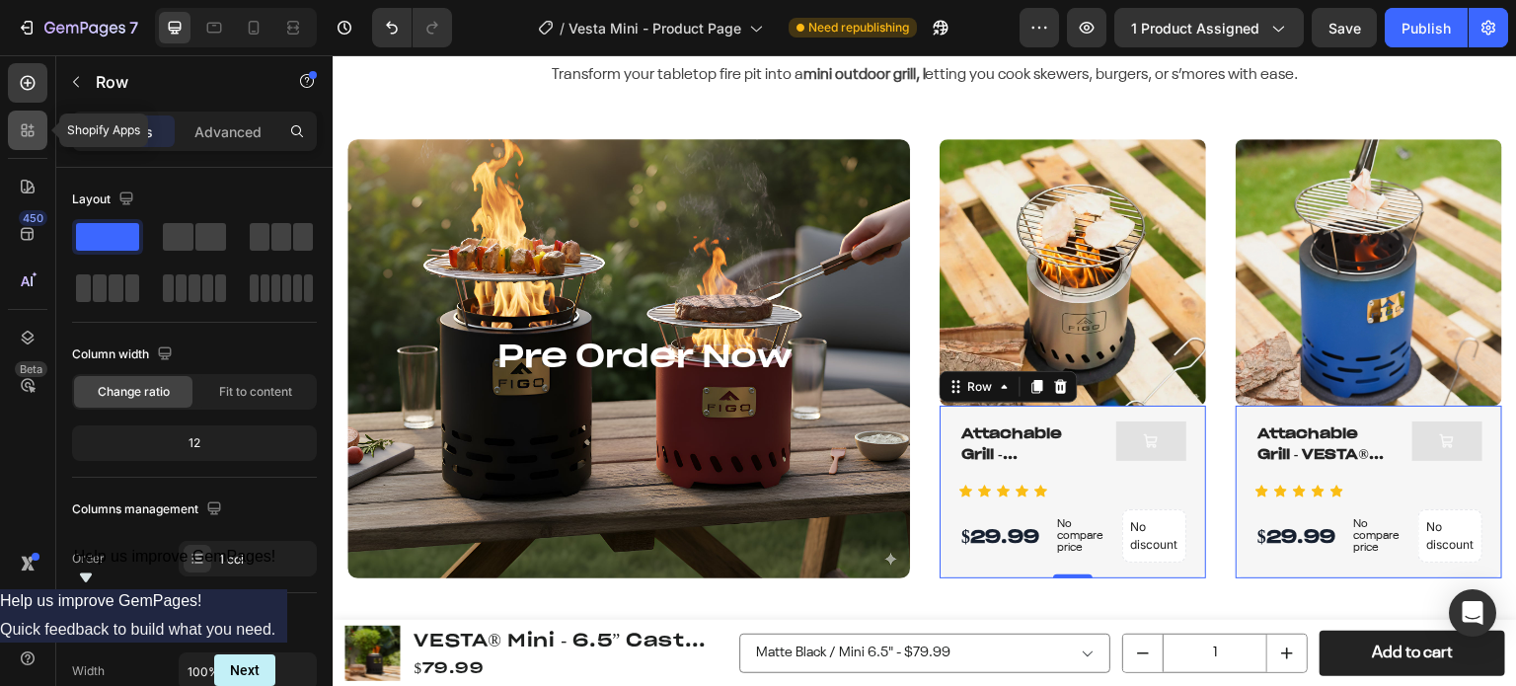
click at [32, 128] on icon at bounding box center [32, 127] width 6 height 6
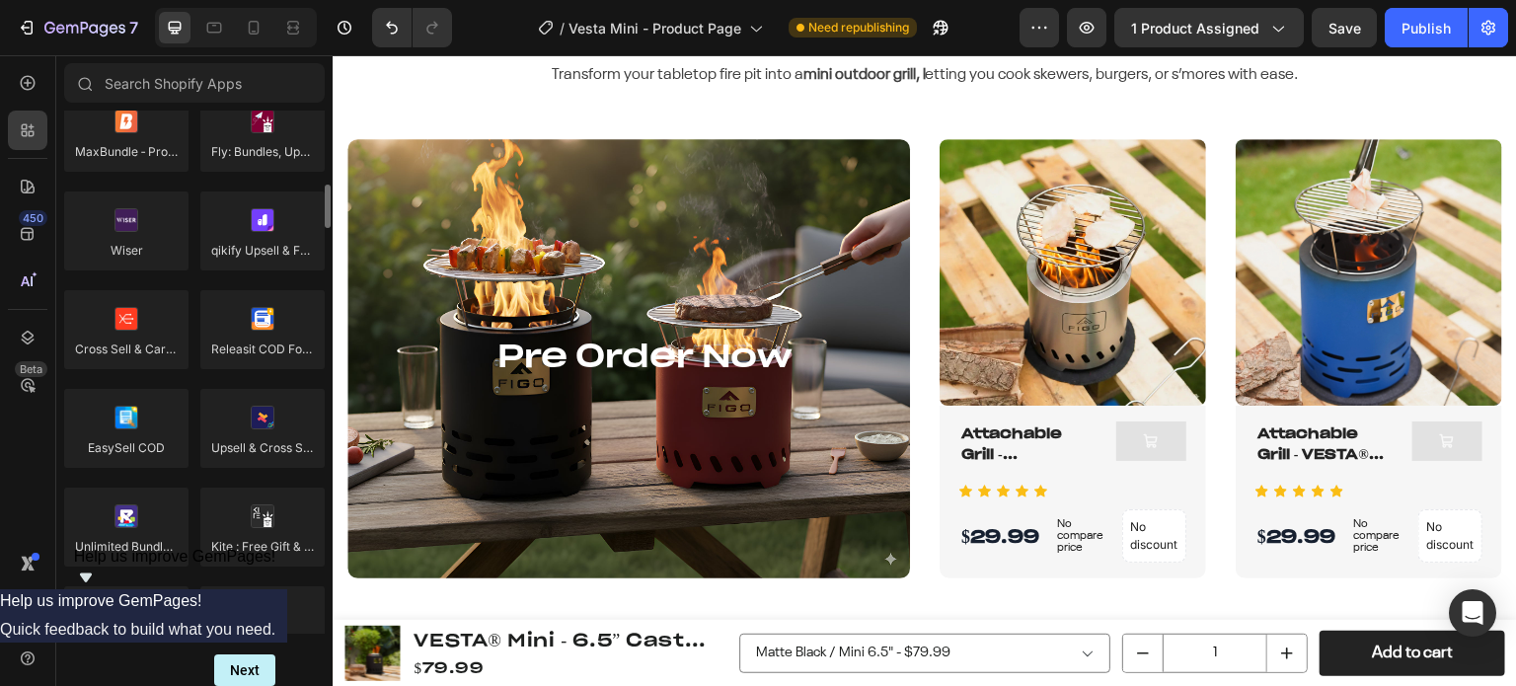
scroll to position [1283, 0]
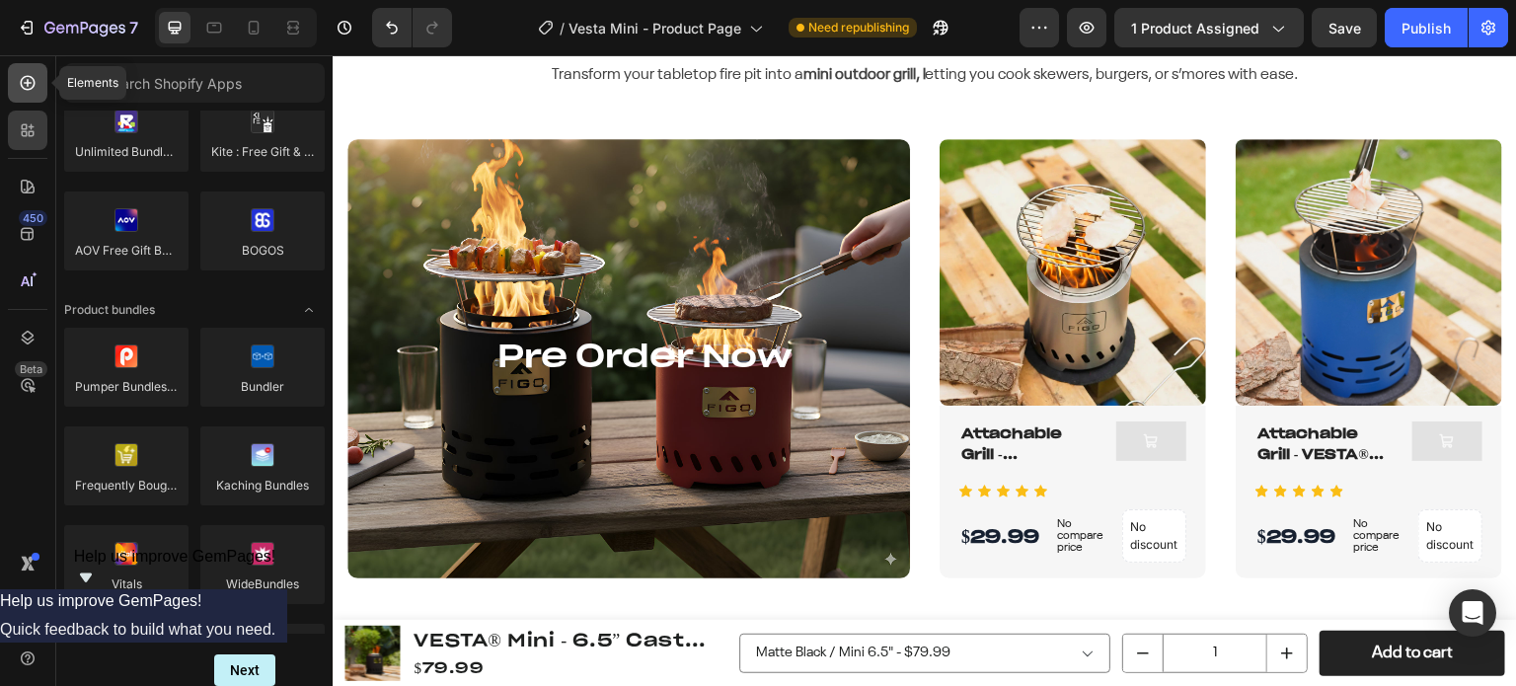
click at [32, 98] on div at bounding box center [27, 82] width 39 height 39
click at [154, 78] on input "text" at bounding box center [194, 82] width 261 height 39
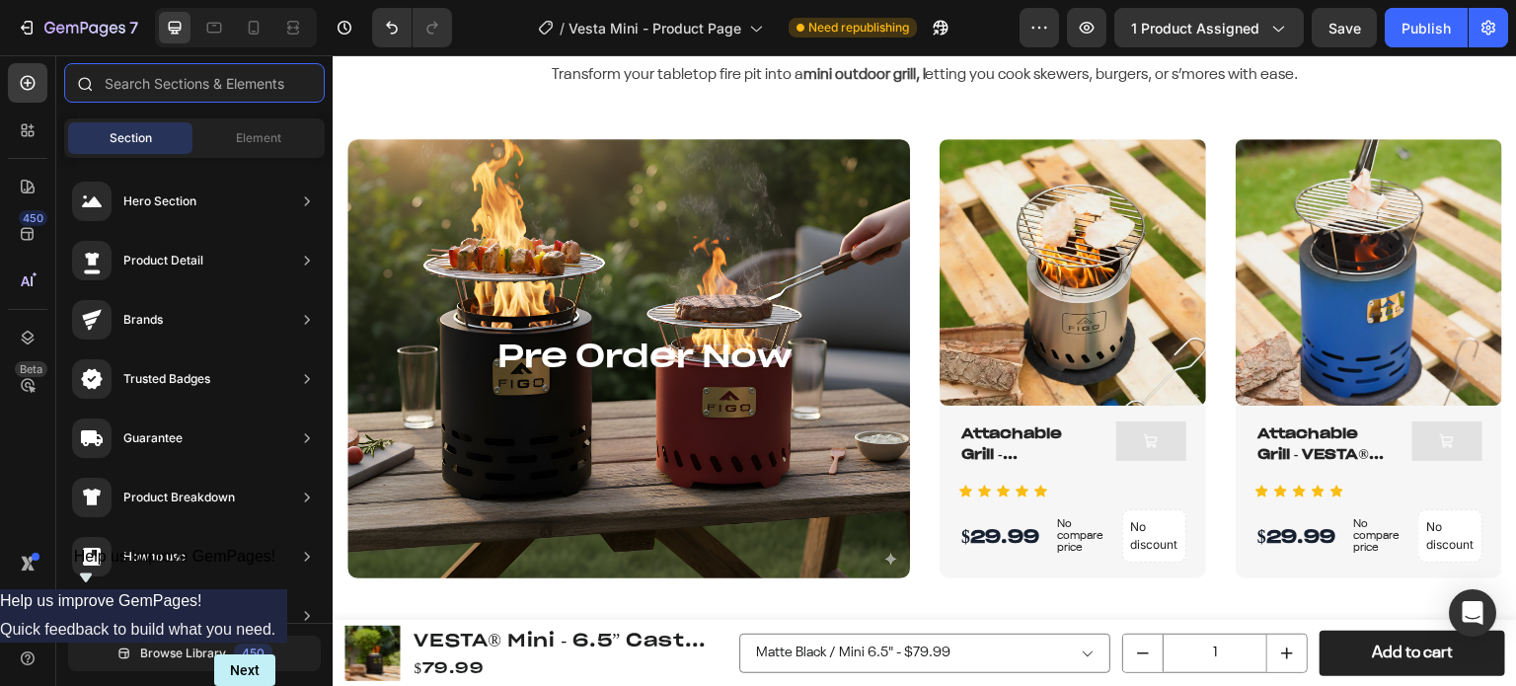
type input "p"
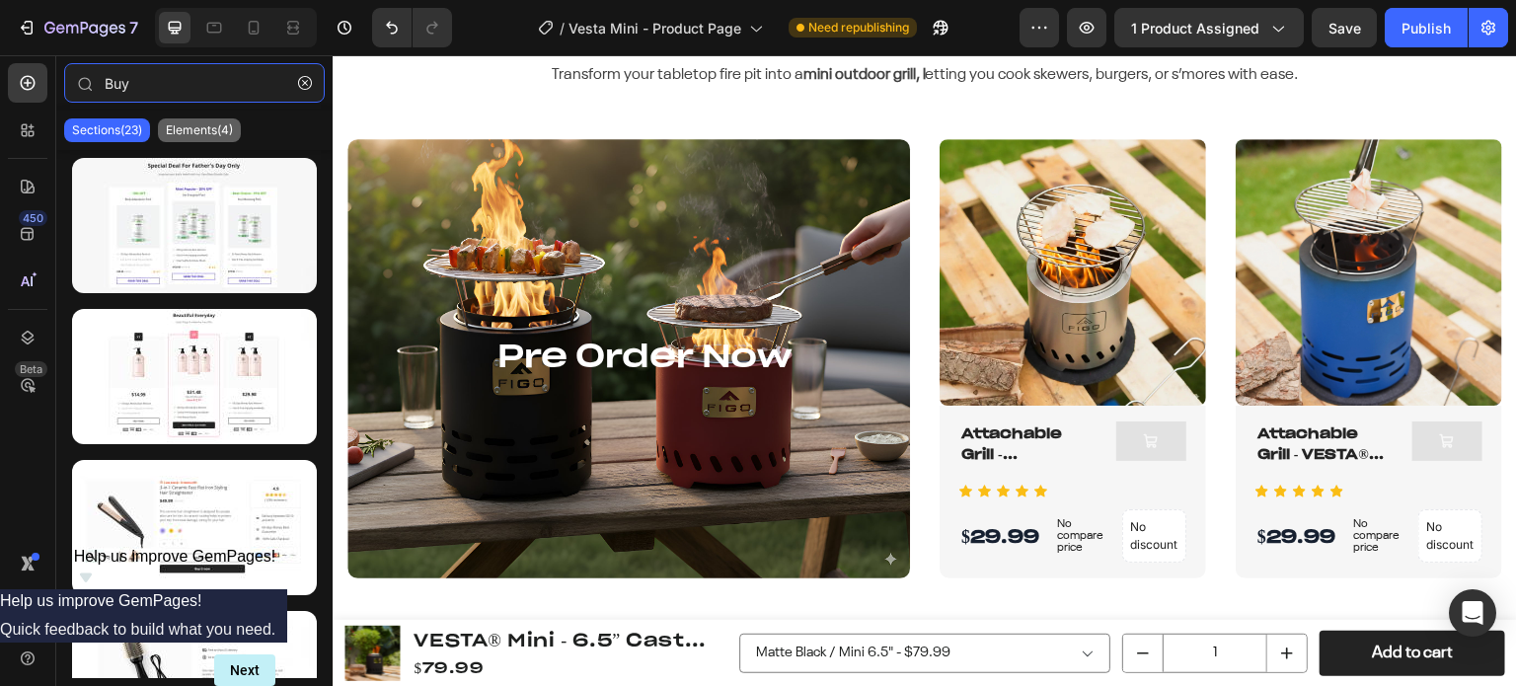
type input "Buy"
click at [201, 131] on p "Elements(4)" at bounding box center [199, 130] width 67 height 16
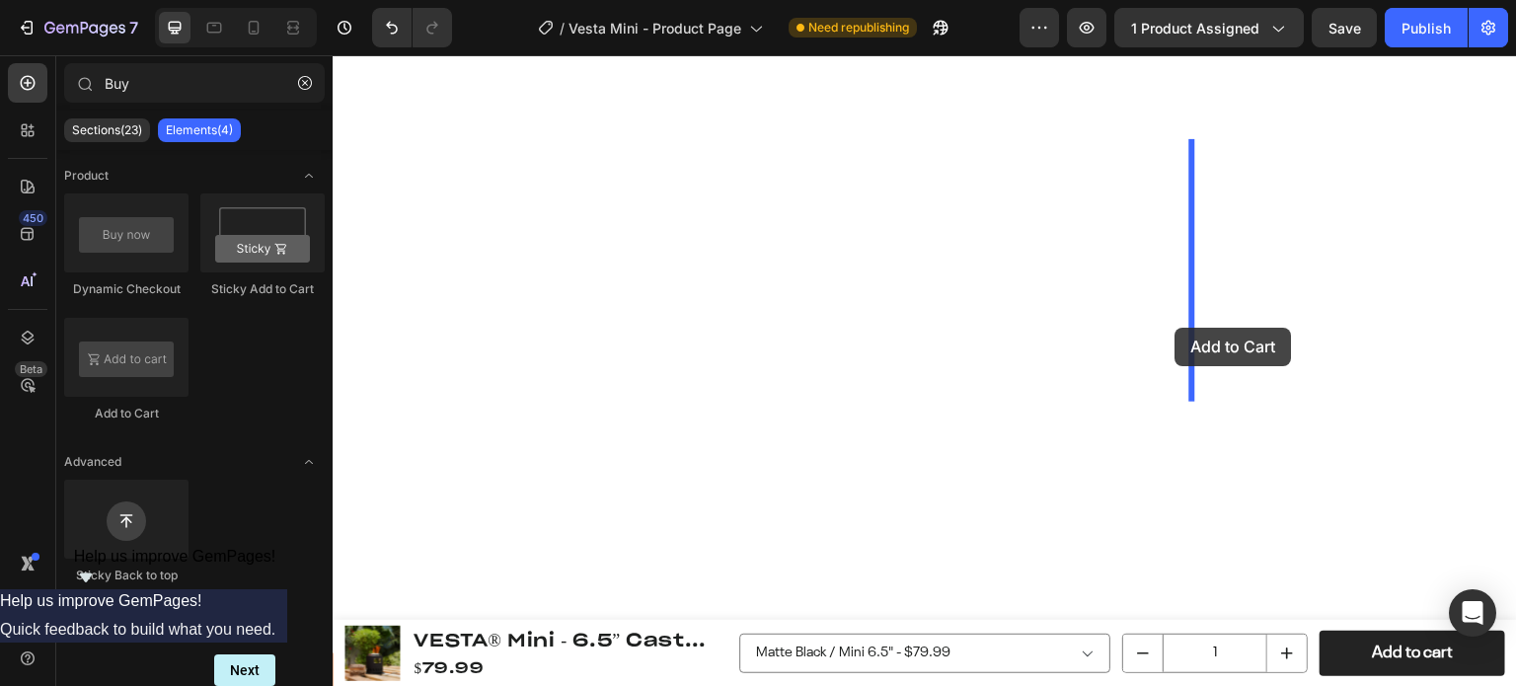
scroll to position [447, 0]
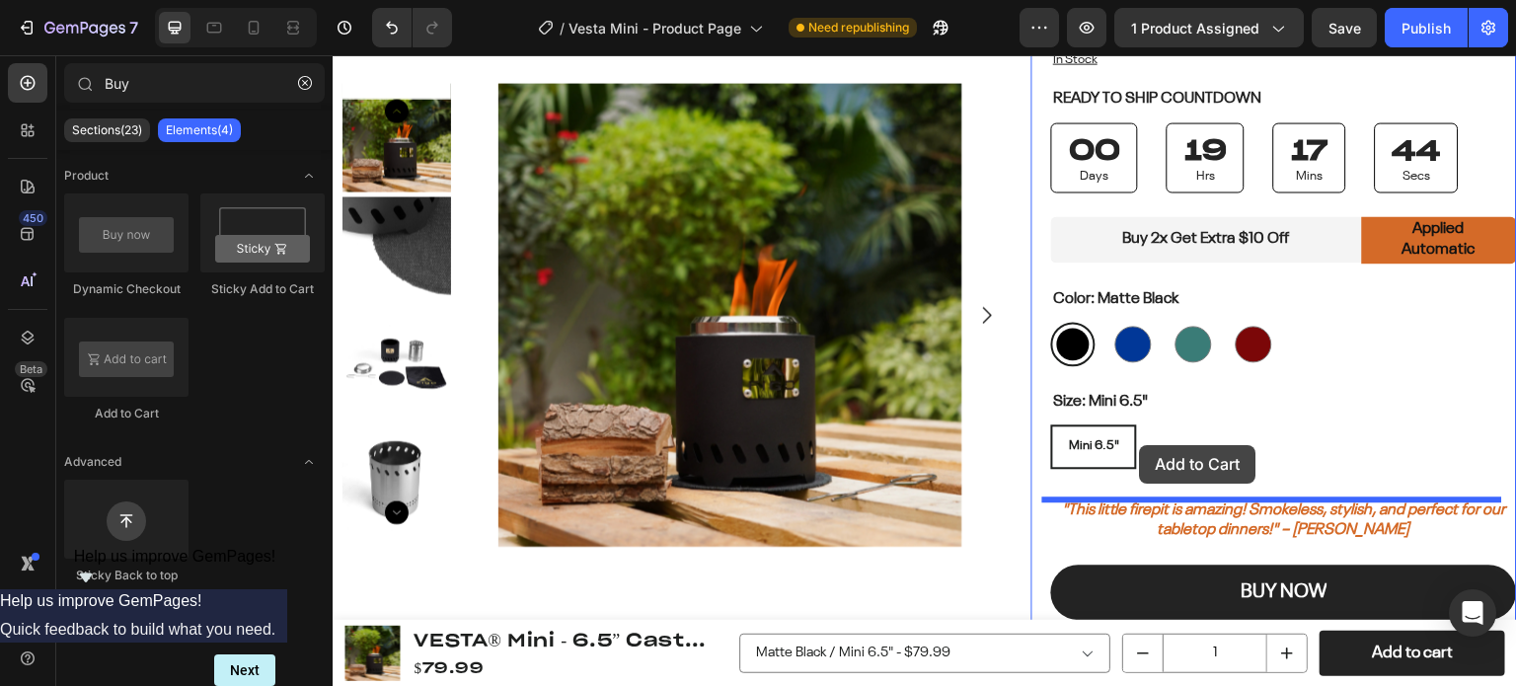
drag, startPoint x: 451, startPoint y: 423, endPoint x: 1143, endPoint y: 445, distance: 692.5
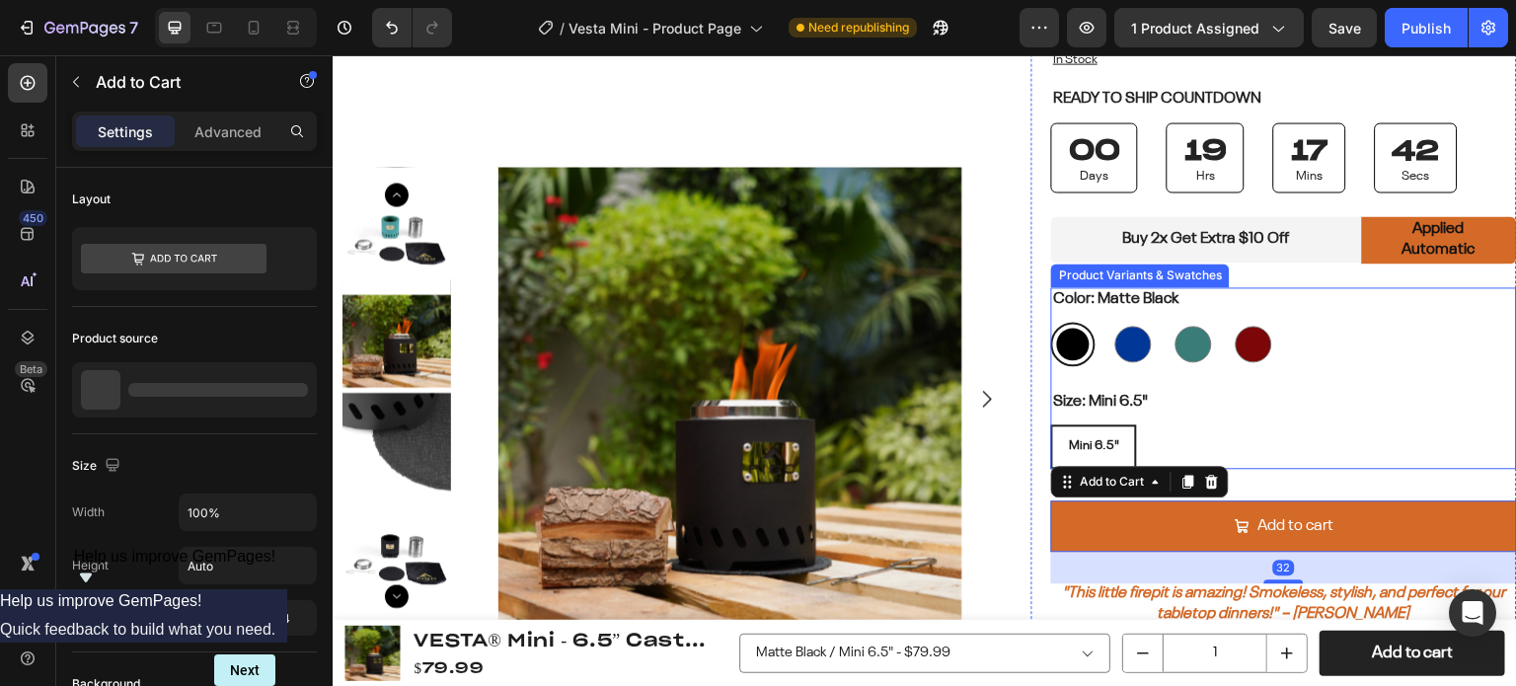
scroll to position [743, 0]
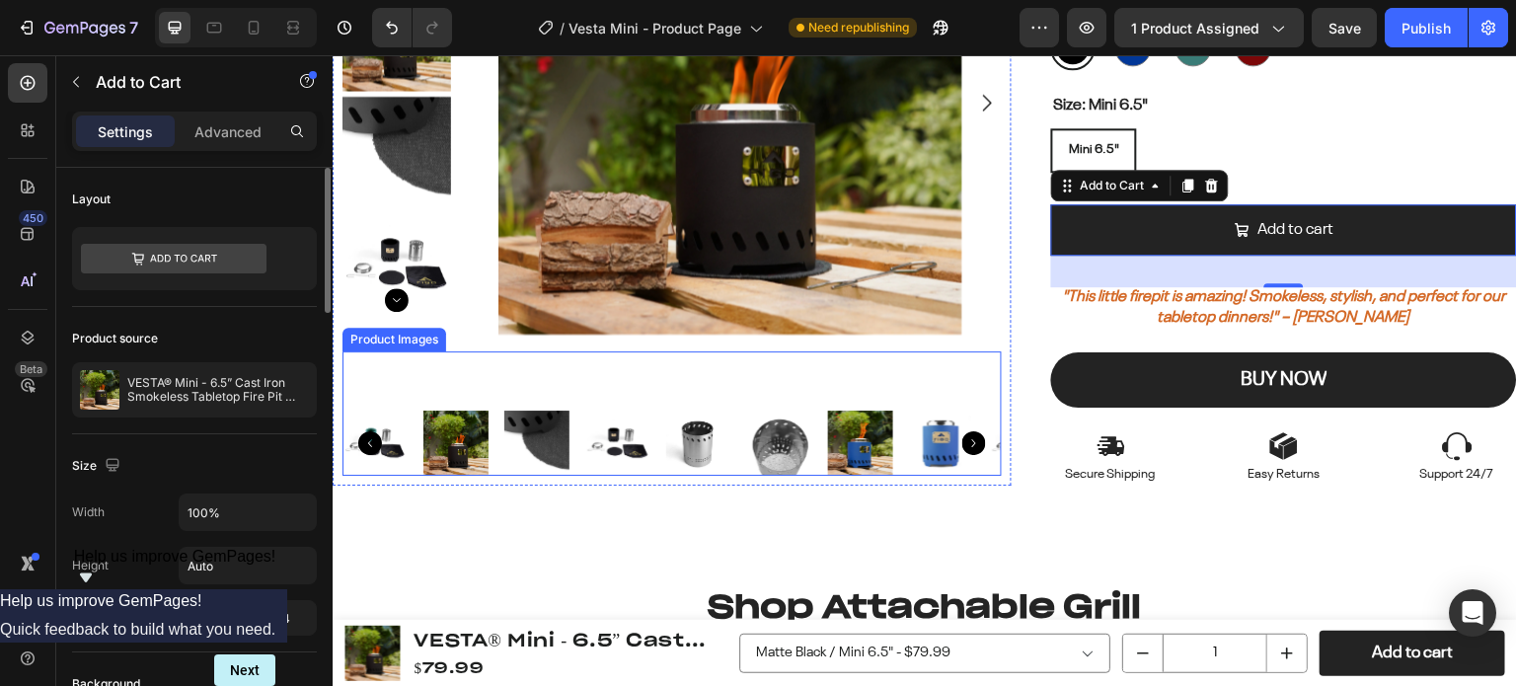
click at [207, 390] on p "VESTA® Mini - 6.5” Cast Iron Smokeless Tabletop Fire Pit [PRE-ORDER]" at bounding box center [218, 390] width 182 height 28
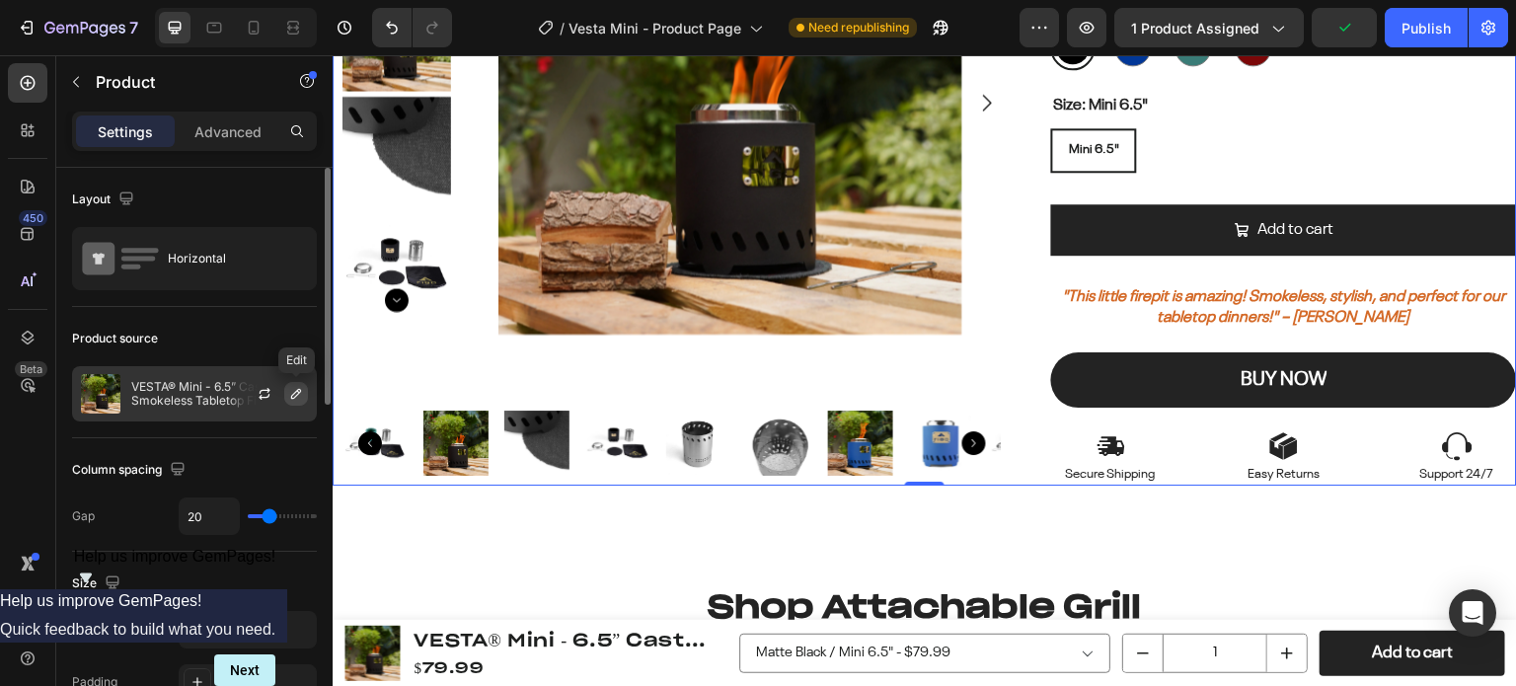
click at [293, 397] on icon "button" at bounding box center [296, 394] width 16 height 16
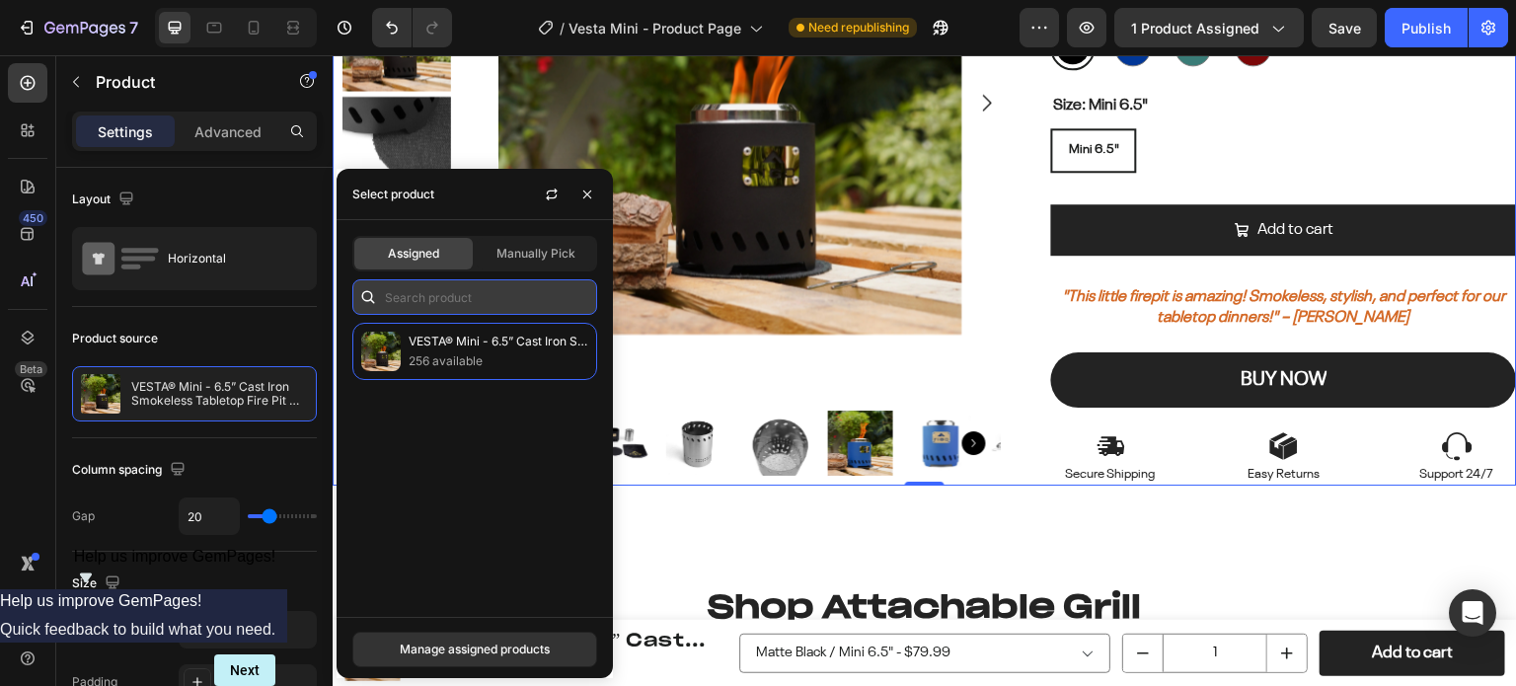
click at [461, 301] on input "text" at bounding box center [474, 297] width 245 height 36
click at [515, 311] on input "text" at bounding box center [474, 297] width 245 height 36
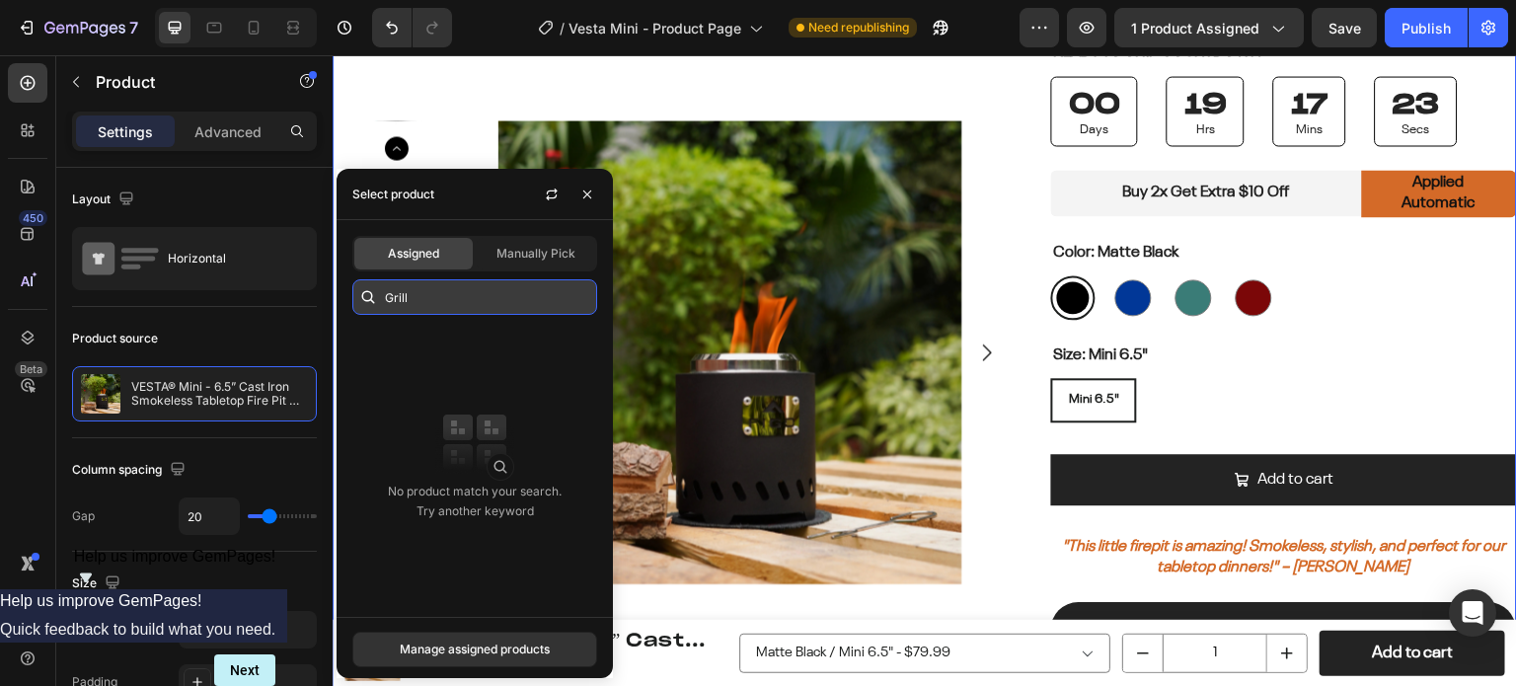
scroll to position [592, 0]
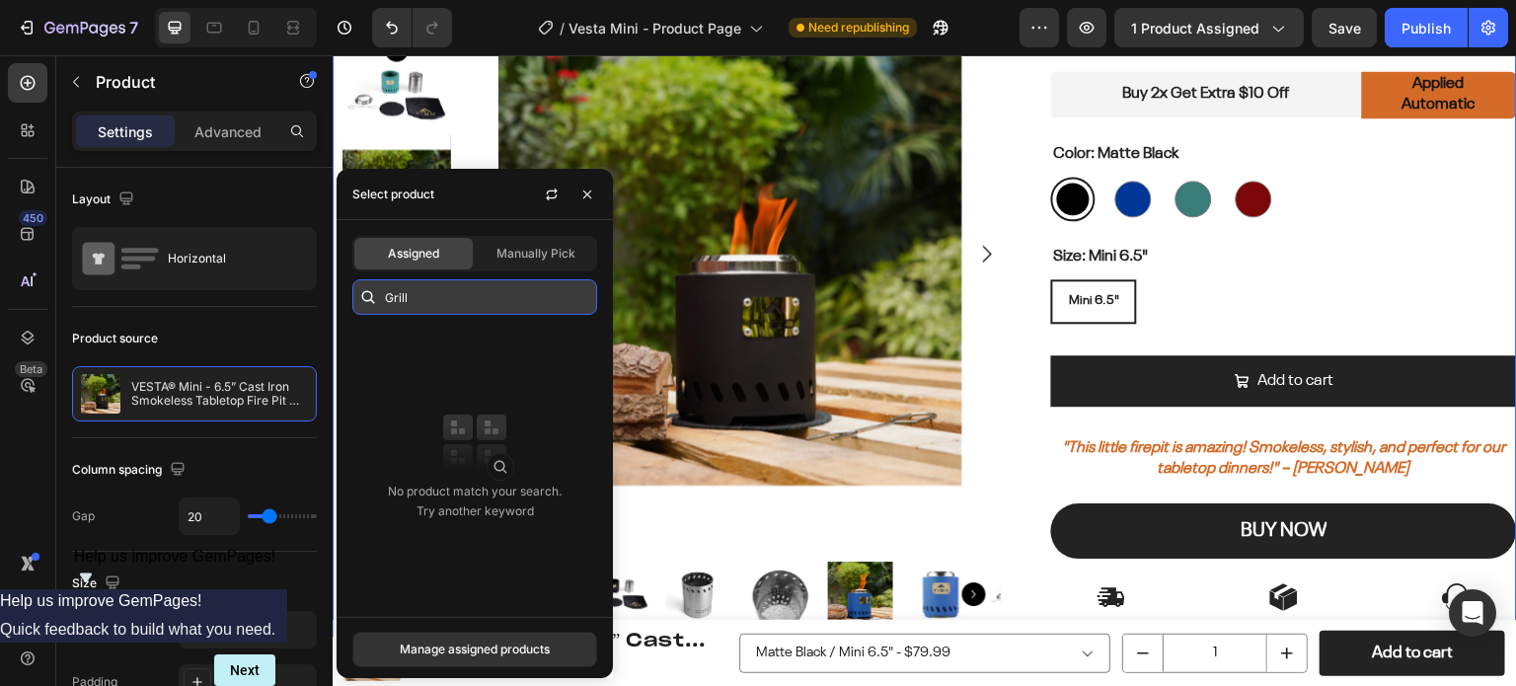
click at [454, 299] on input "Grill" at bounding box center [474, 297] width 245 height 36
type input "atta"
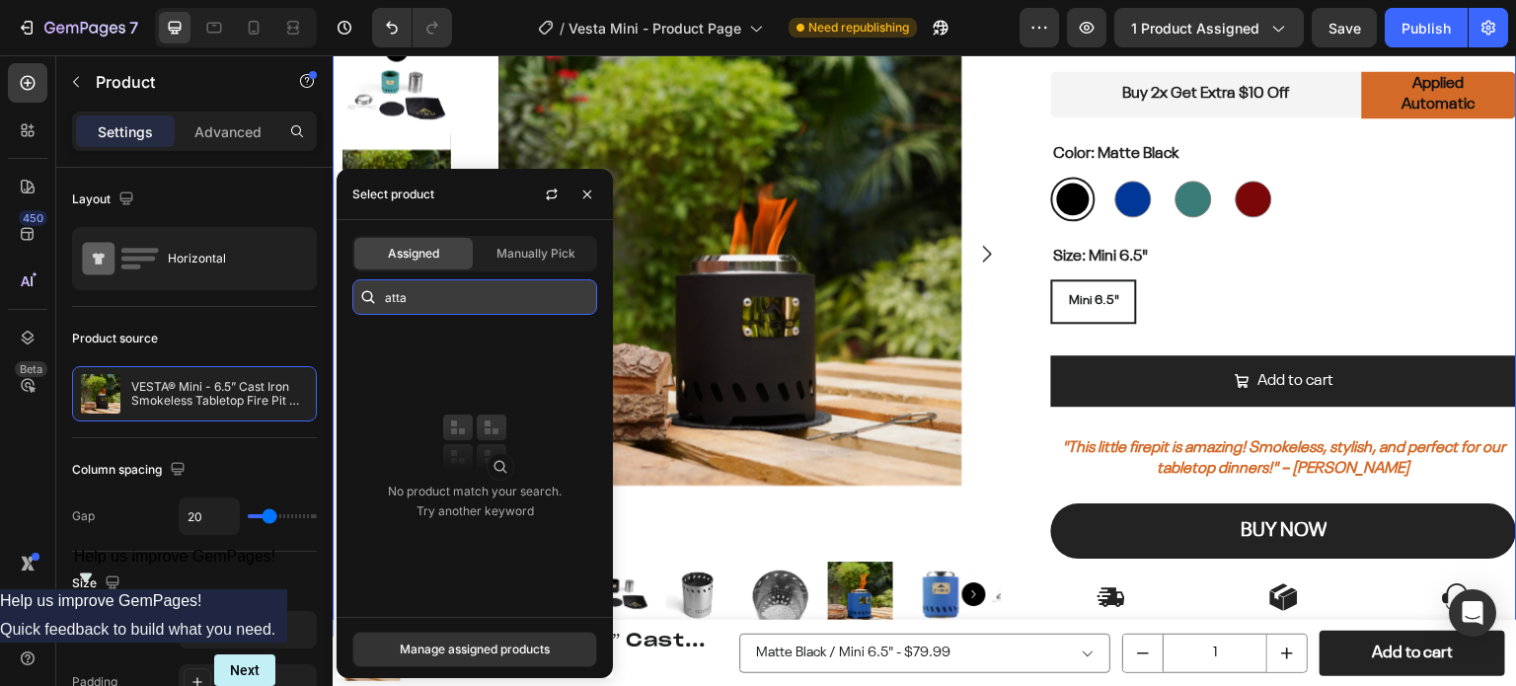
click at [454, 299] on input "atta" at bounding box center [474, 297] width 245 height 36
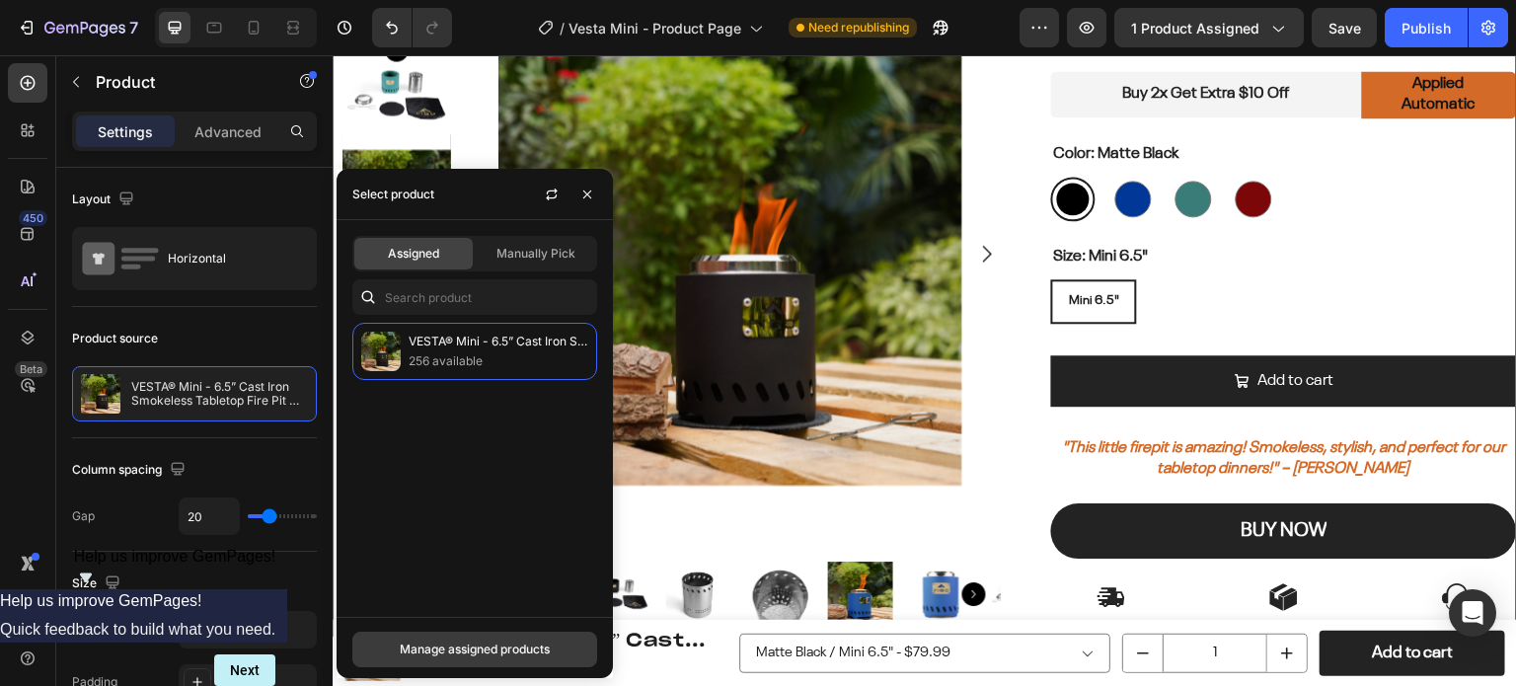
click at [468, 647] on div "Manage assigned products" at bounding box center [475, 650] width 150 height 18
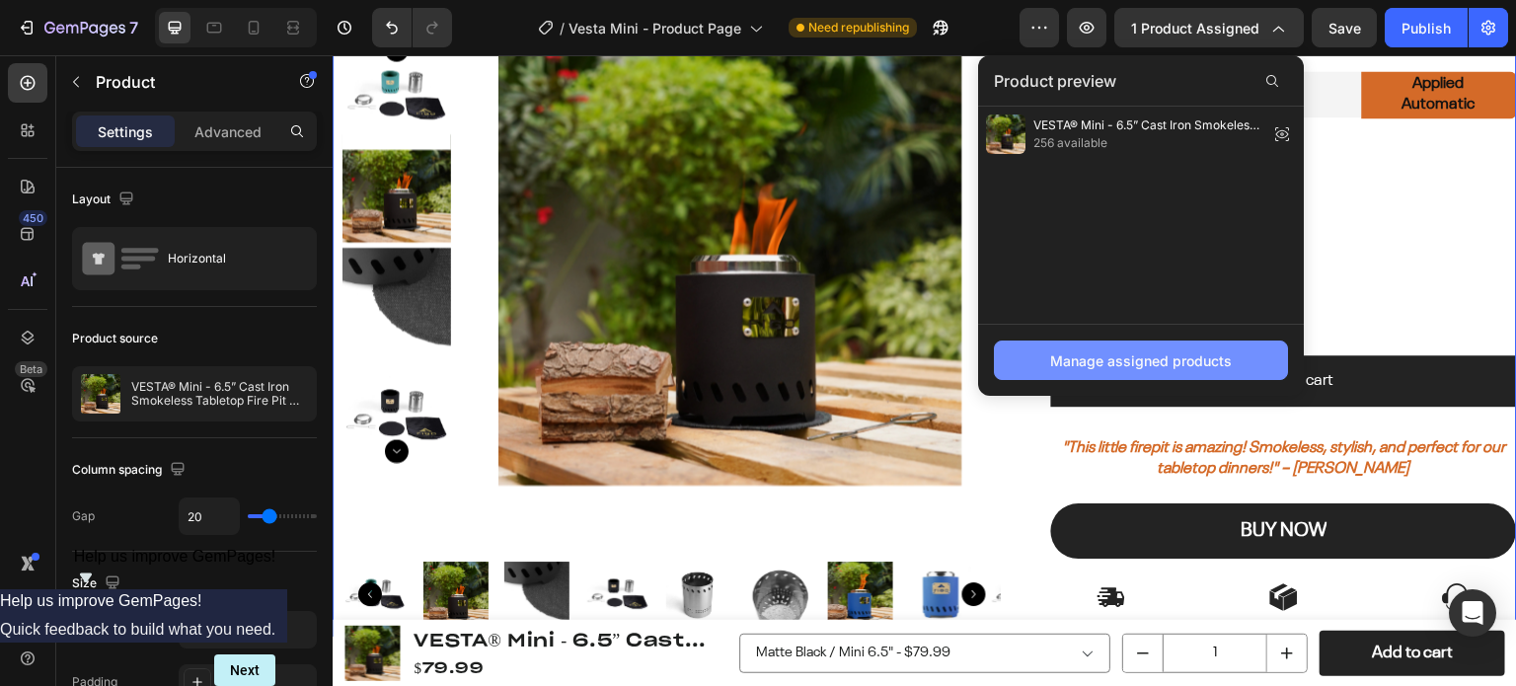
click at [1124, 359] on div "Manage assigned products" at bounding box center [1141, 360] width 182 height 21
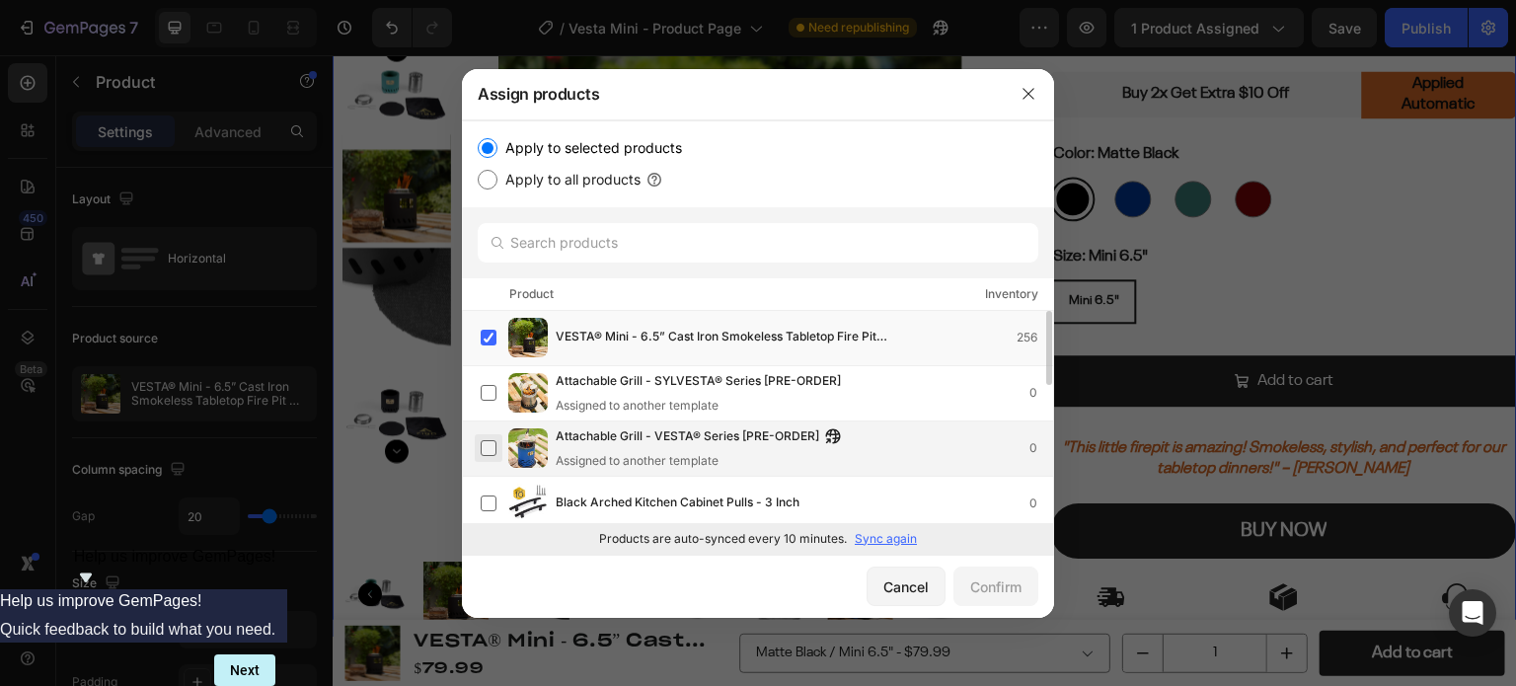
click at [497, 441] on label at bounding box center [489, 448] width 16 height 16
click at [1001, 585] on div "Confirm" at bounding box center [996, 587] width 51 height 21
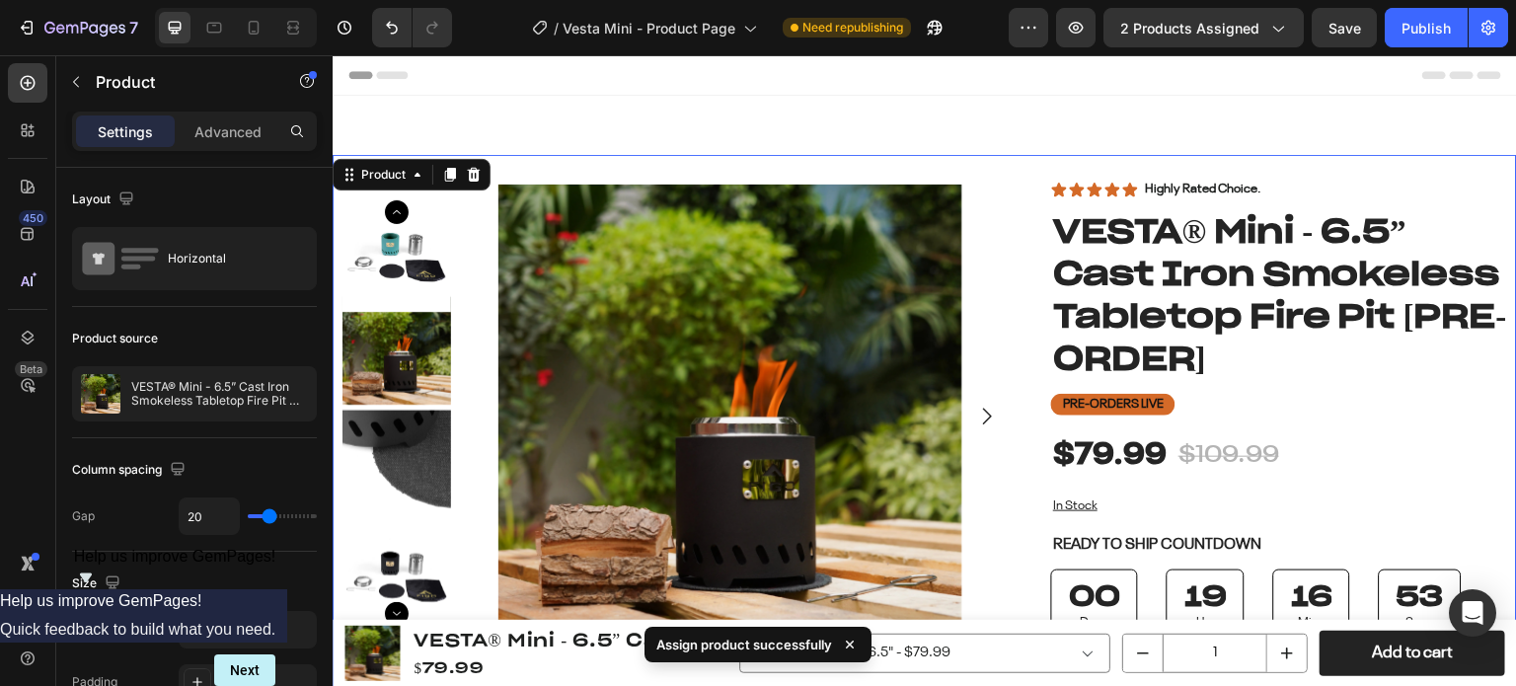
scroll to position [99, 0]
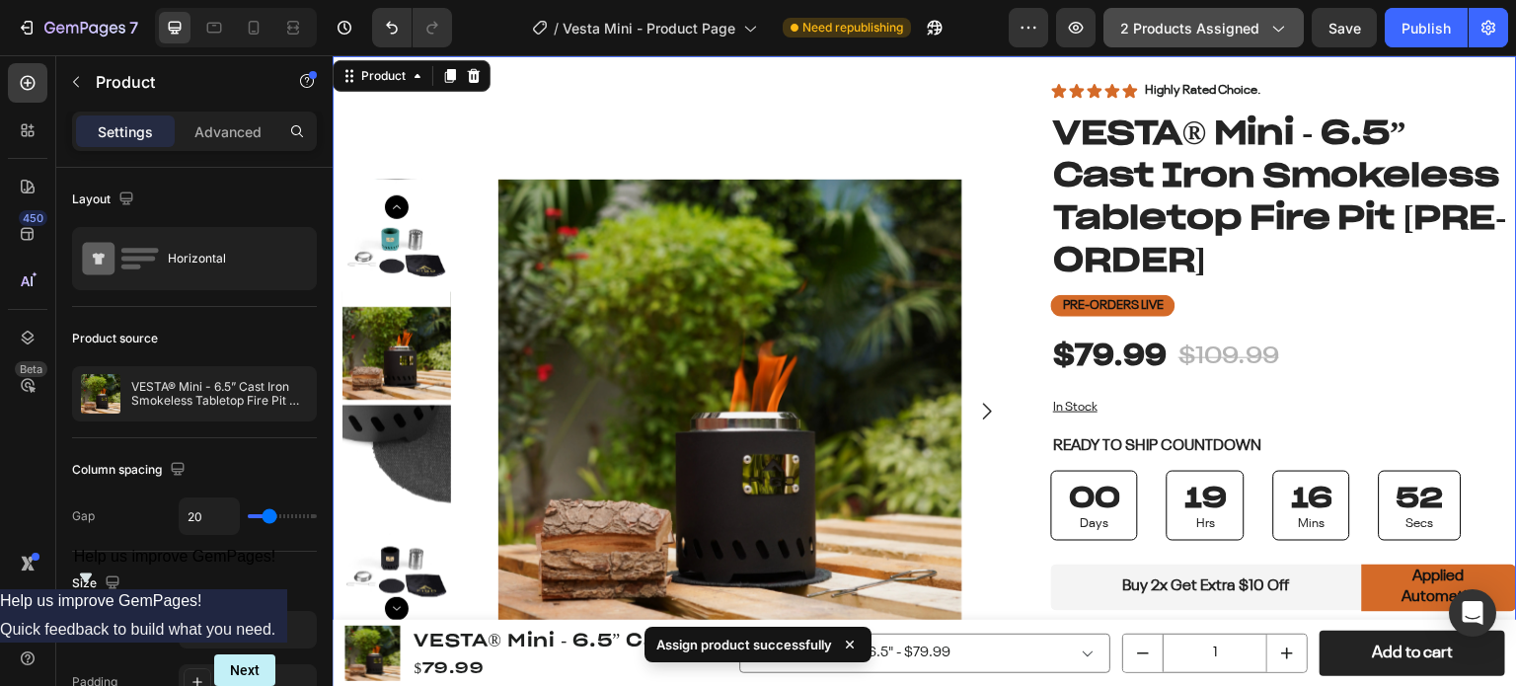
click at [1248, 35] on span "2 products assigned" at bounding box center [1190, 28] width 139 height 21
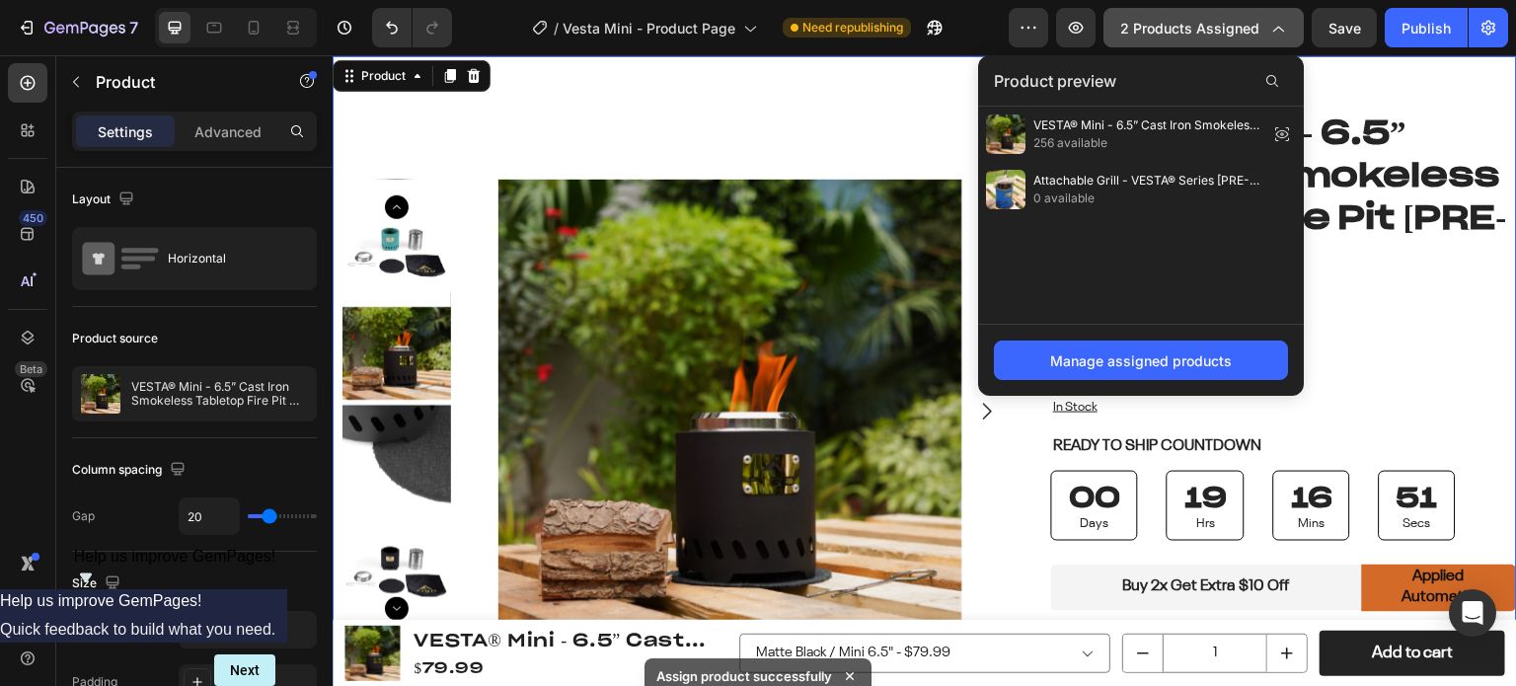
click at [1249, 33] on span "2 products assigned" at bounding box center [1190, 28] width 139 height 21
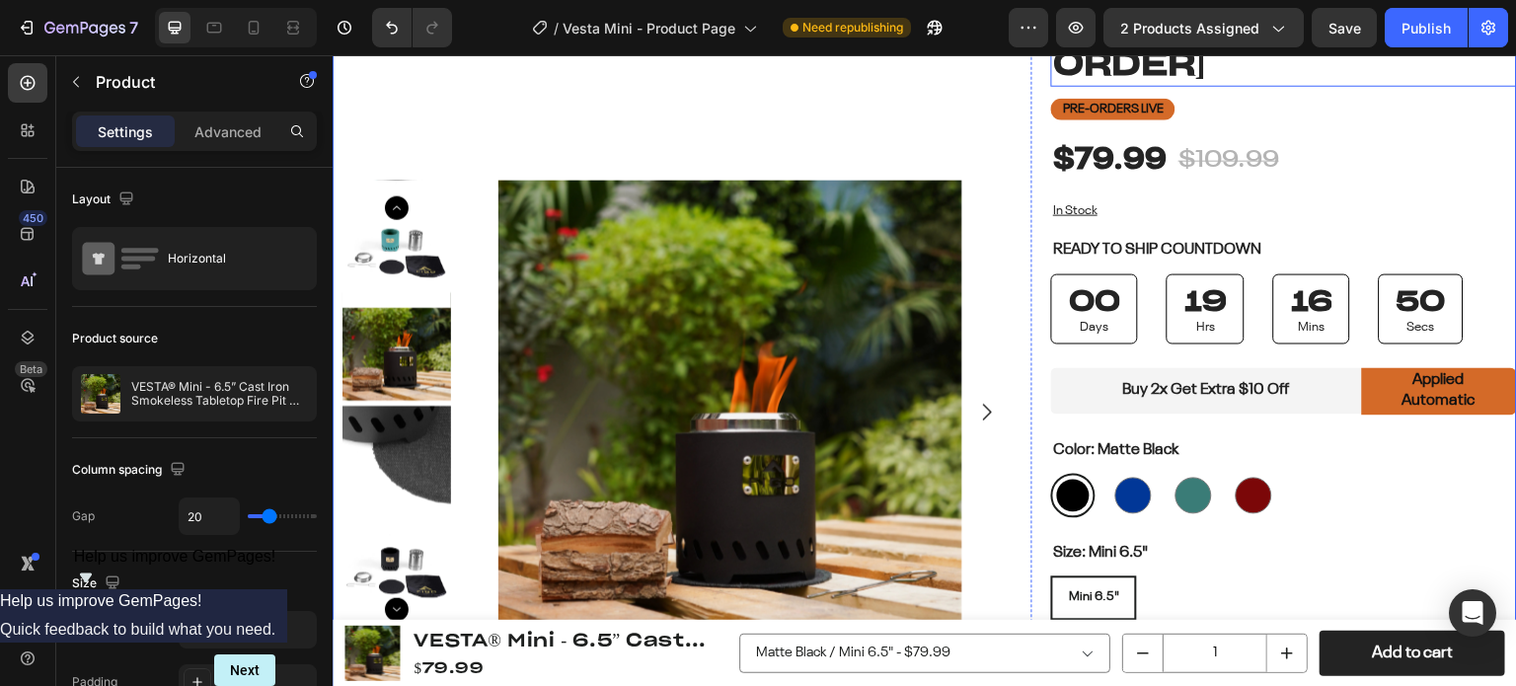
scroll to position [494, 0]
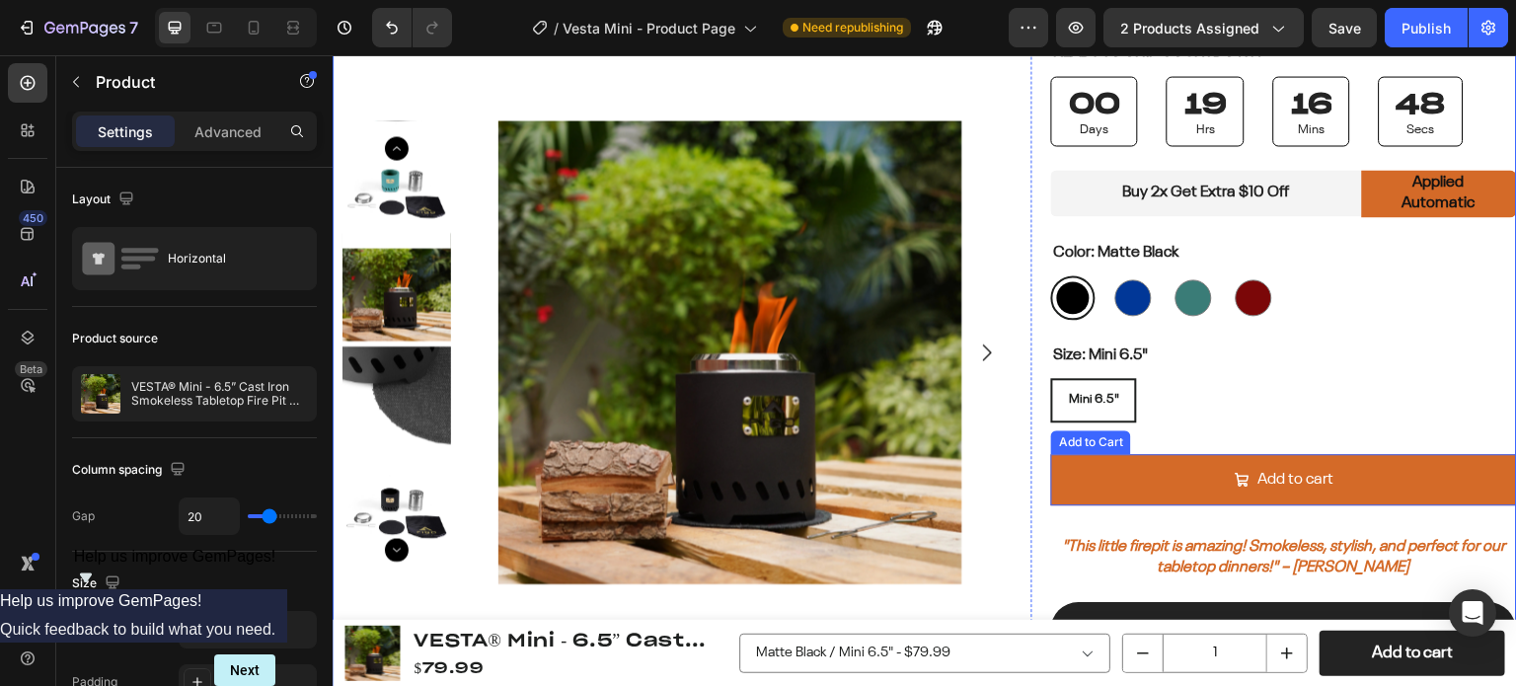
click at [1116, 479] on button "Add to cart" at bounding box center [1284, 480] width 466 height 52
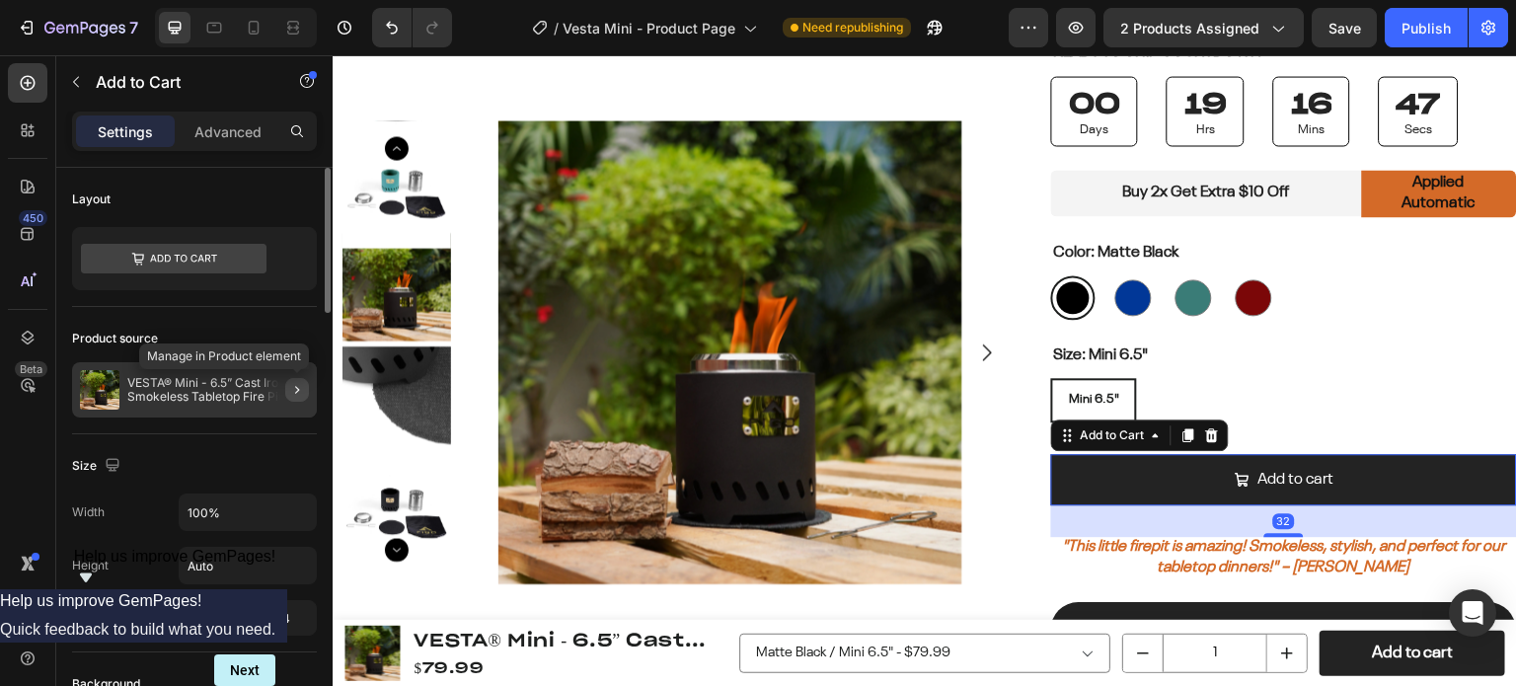
click at [288, 395] on button "button" at bounding box center [297, 390] width 24 height 24
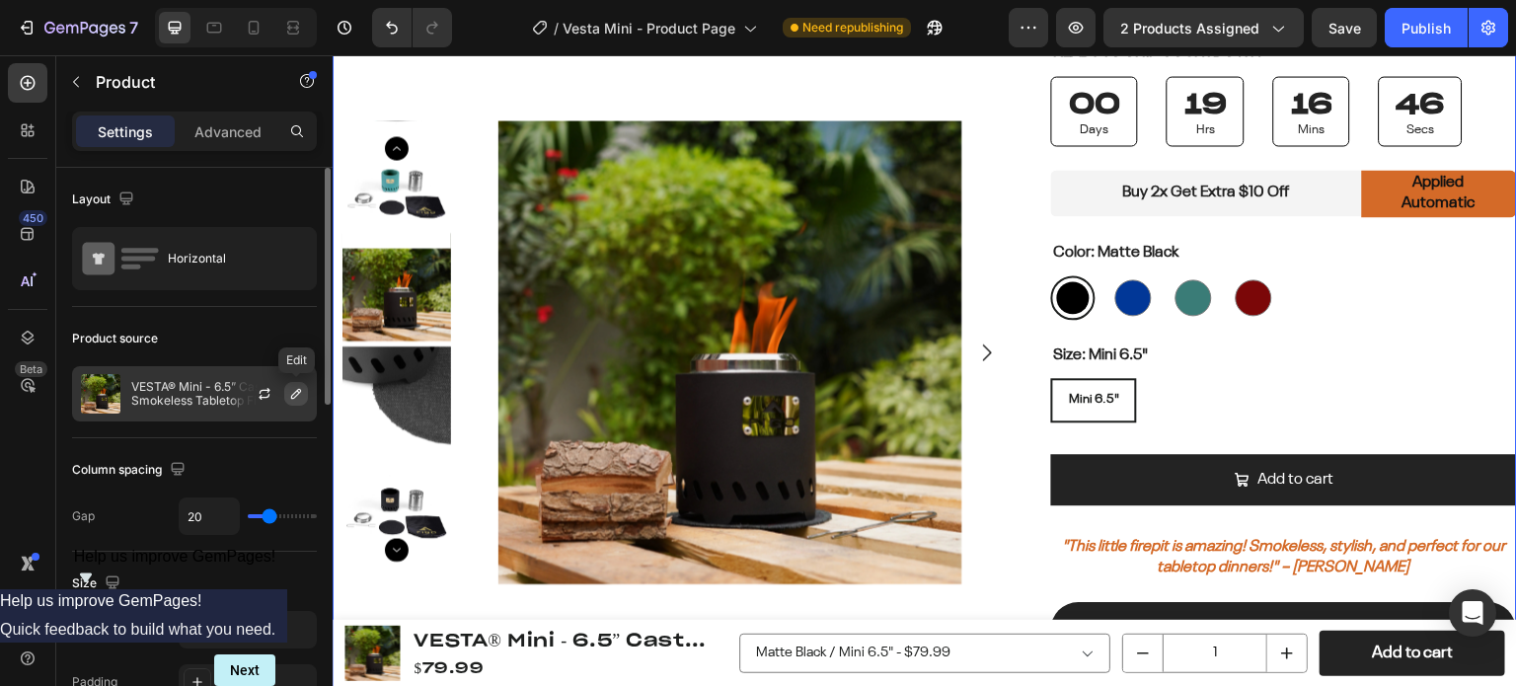
click at [290, 401] on icon "button" at bounding box center [296, 394] width 16 height 16
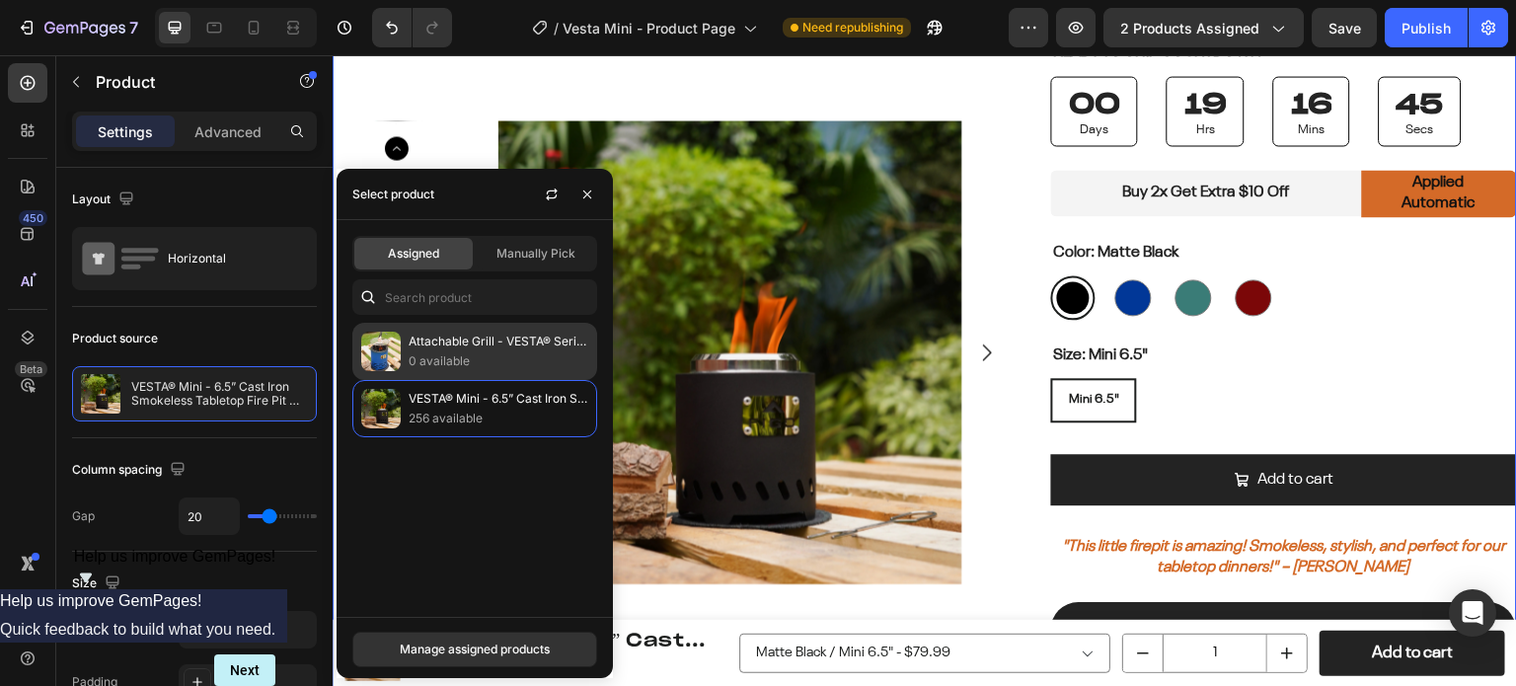
click at [470, 351] on p "0 available" at bounding box center [499, 361] width 180 height 20
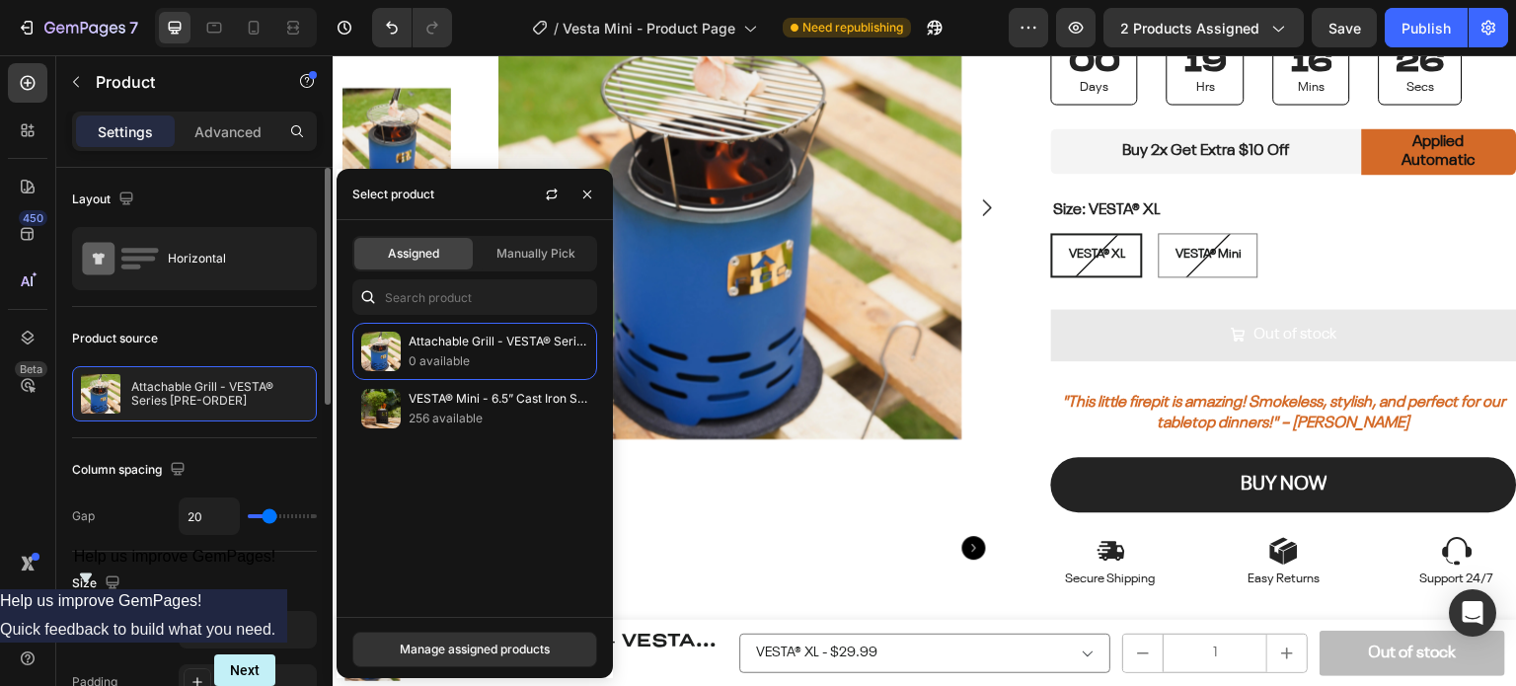
click at [237, 345] on div "Product source" at bounding box center [194, 339] width 245 height 32
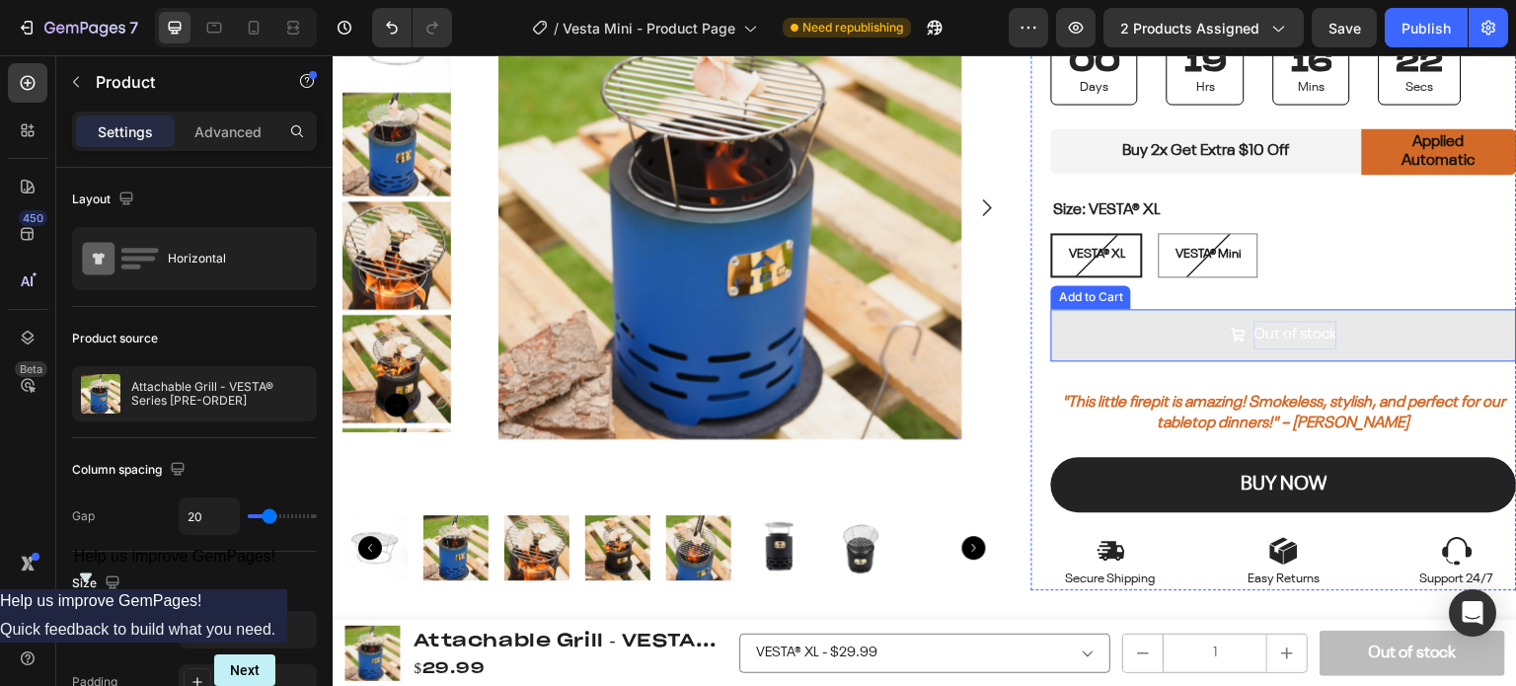
click at [1276, 340] on div "Out of stock" at bounding box center [1296, 335] width 83 height 29
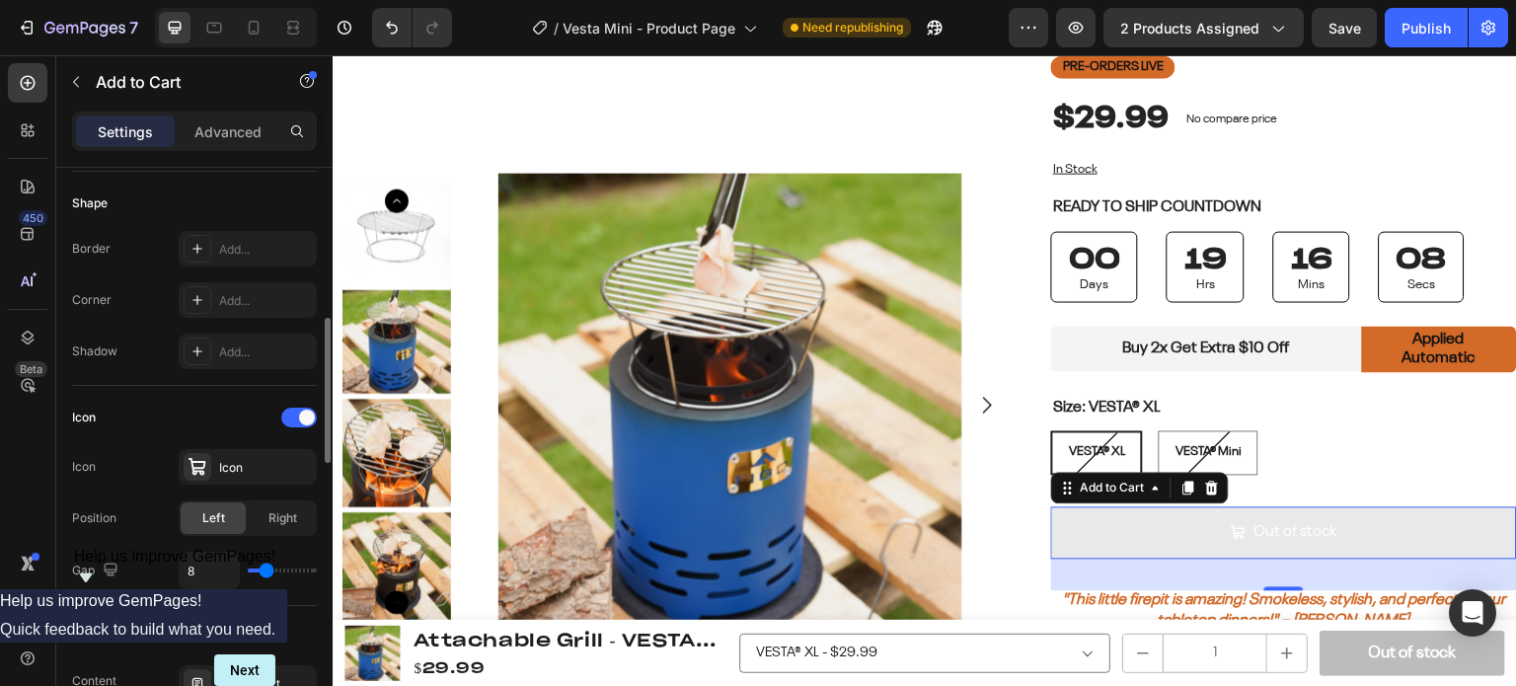
scroll to position [790, 0]
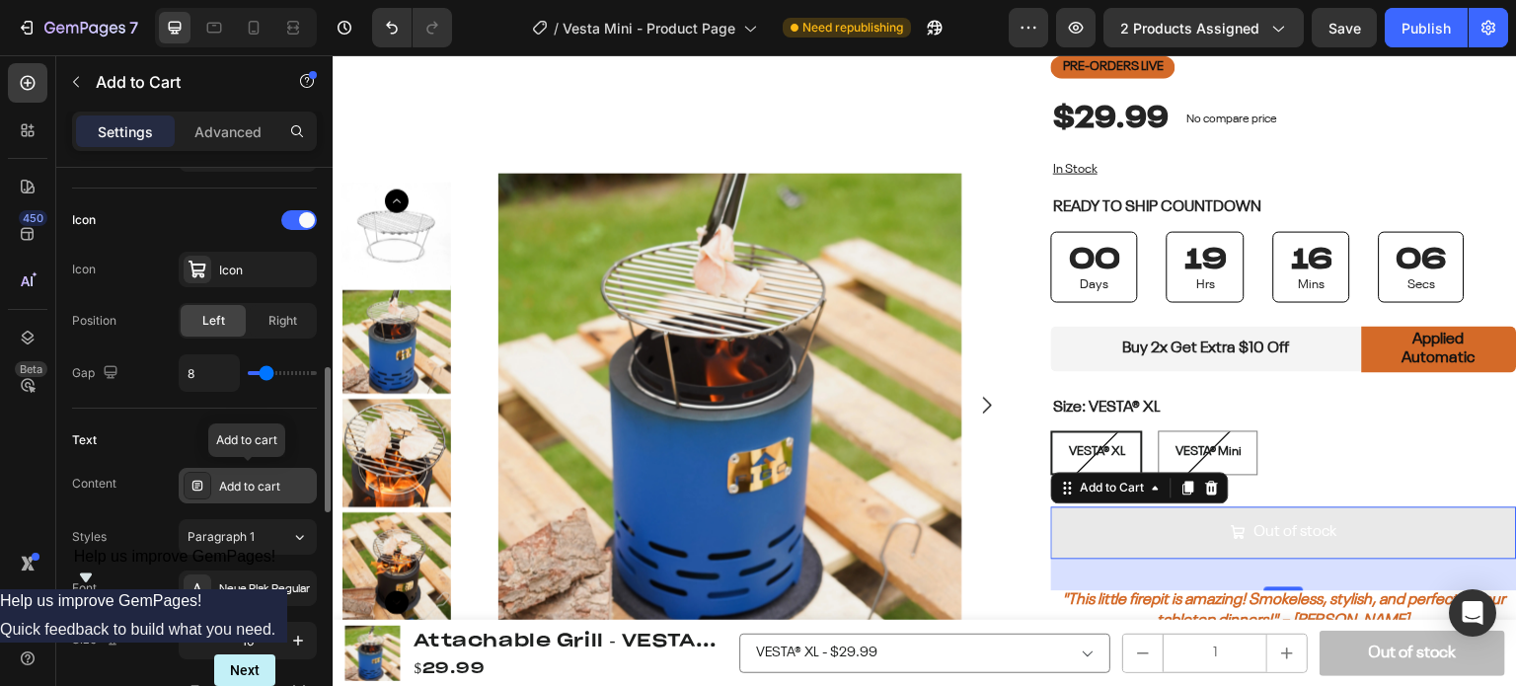
click at [198, 484] on icon at bounding box center [198, 486] width 16 height 16
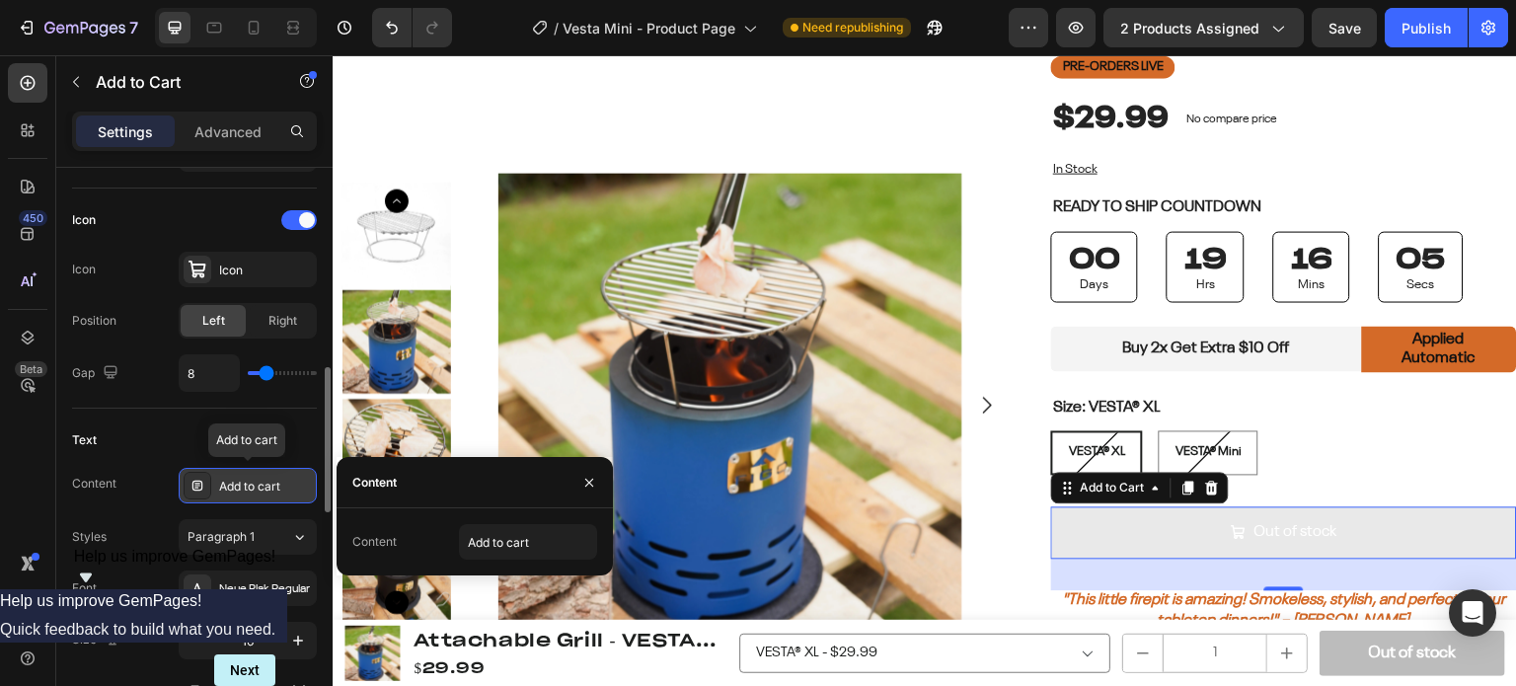
click at [198, 484] on icon at bounding box center [198, 486] width 16 height 16
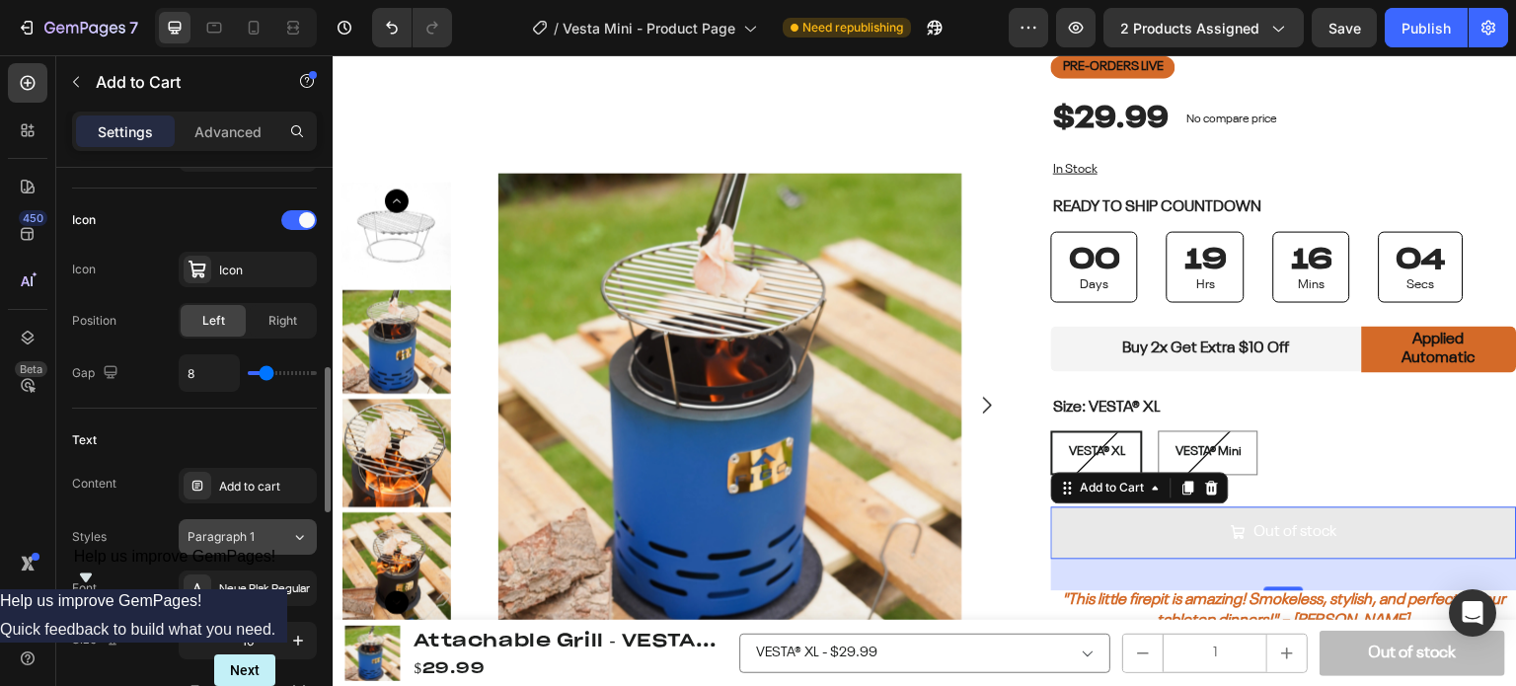
click at [302, 531] on icon at bounding box center [299, 537] width 17 height 20
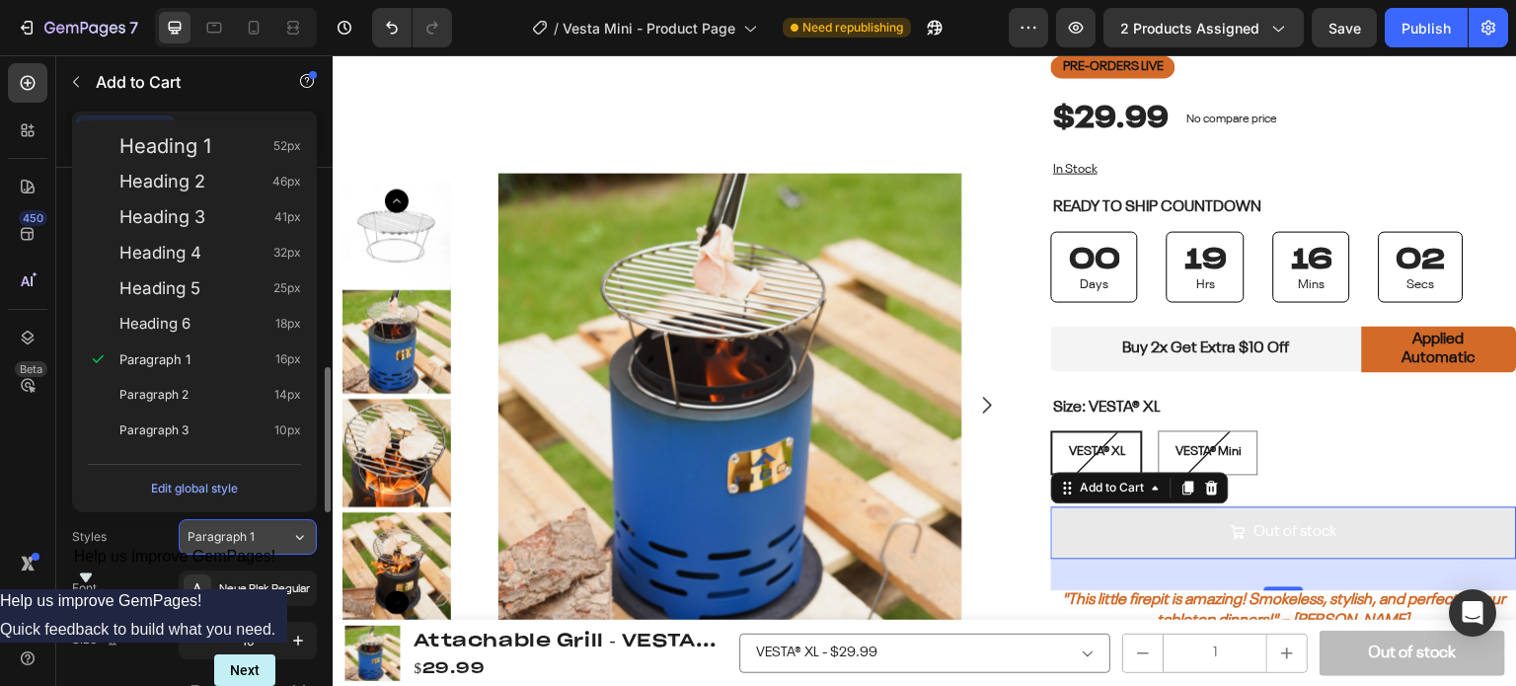
click at [299, 532] on icon at bounding box center [299, 537] width 17 height 20
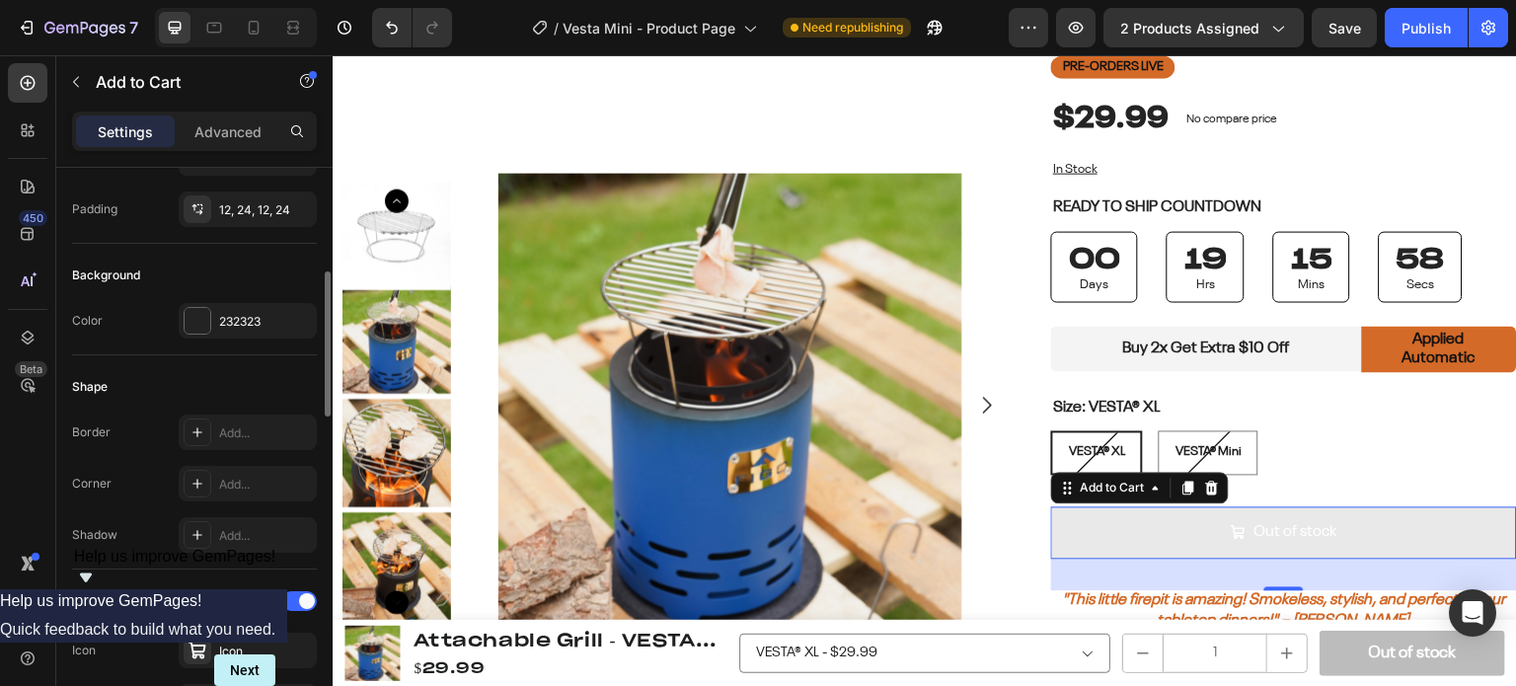
scroll to position [0, 0]
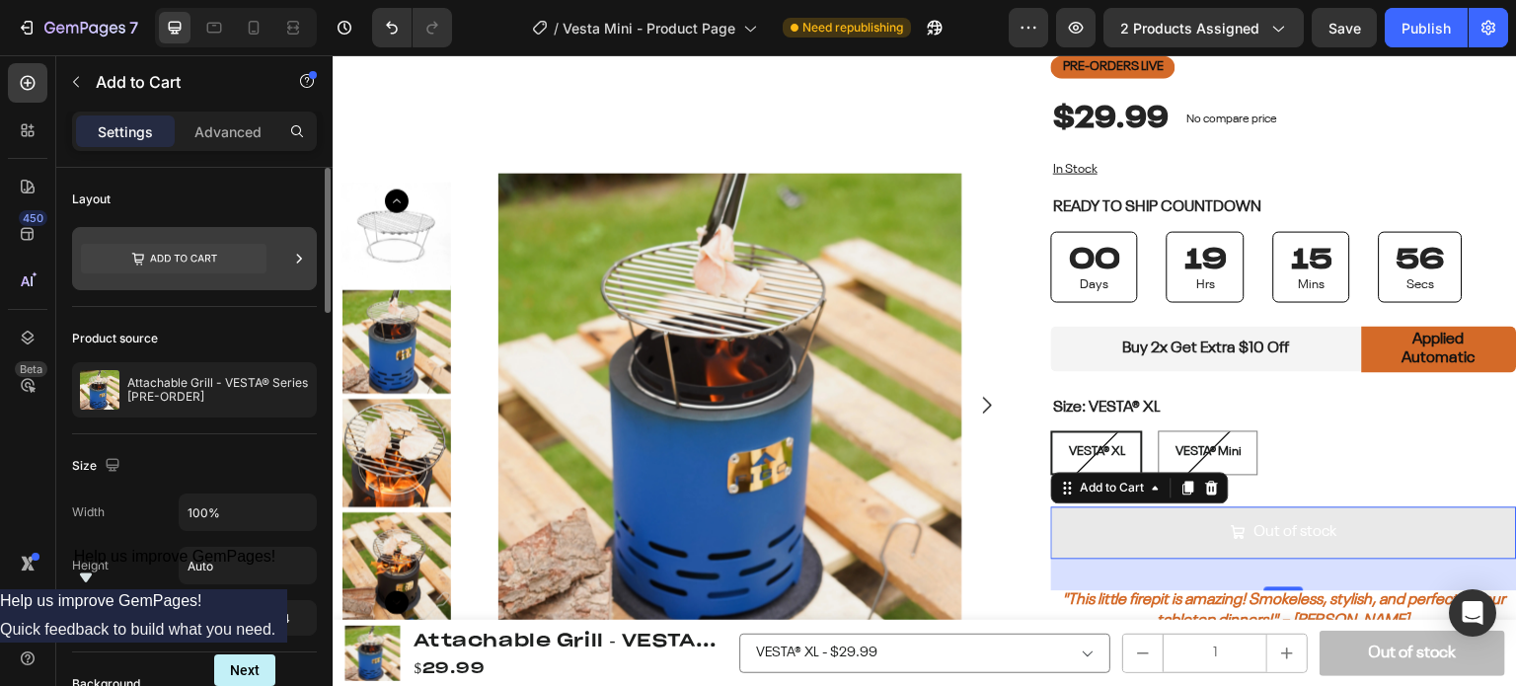
click at [232, 265] on icon at bounding box center [174, 259] width 186 height 30
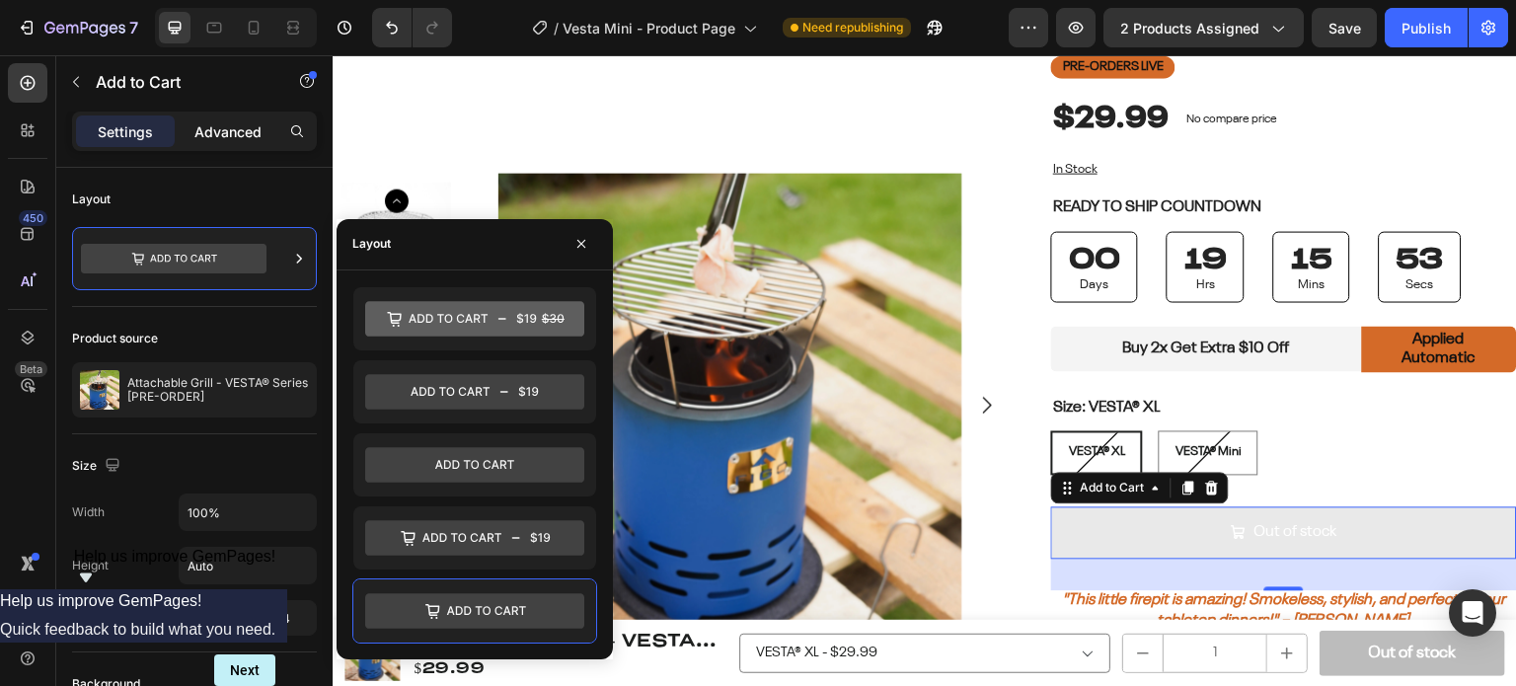
click at [203, 135] on p "Advanced" at bounding box center [227, 131] width 67 height 21
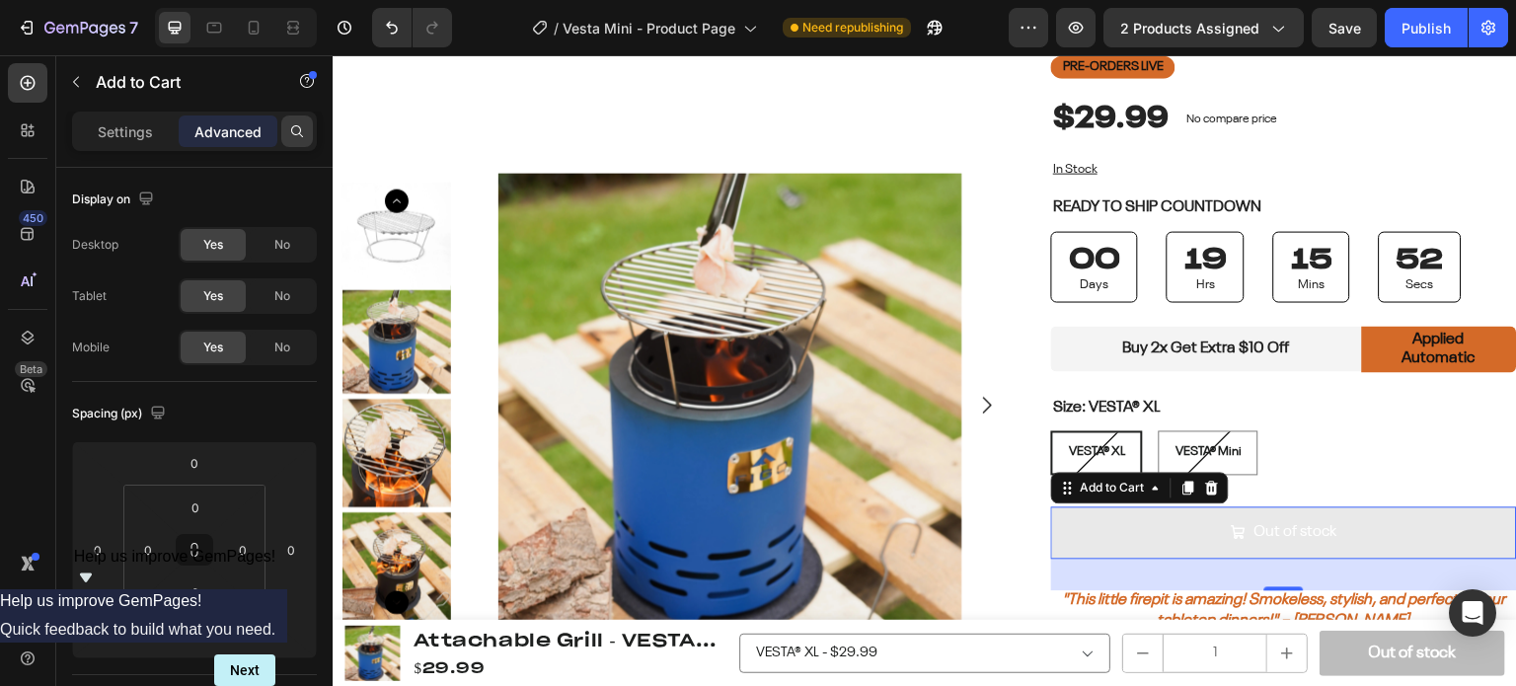
click at [292, 128] on icon at bounding box center [297, 131] width 12 height 12
click at [209, 125] on input "text" at bounding box center [194, 131] width 245 height 39
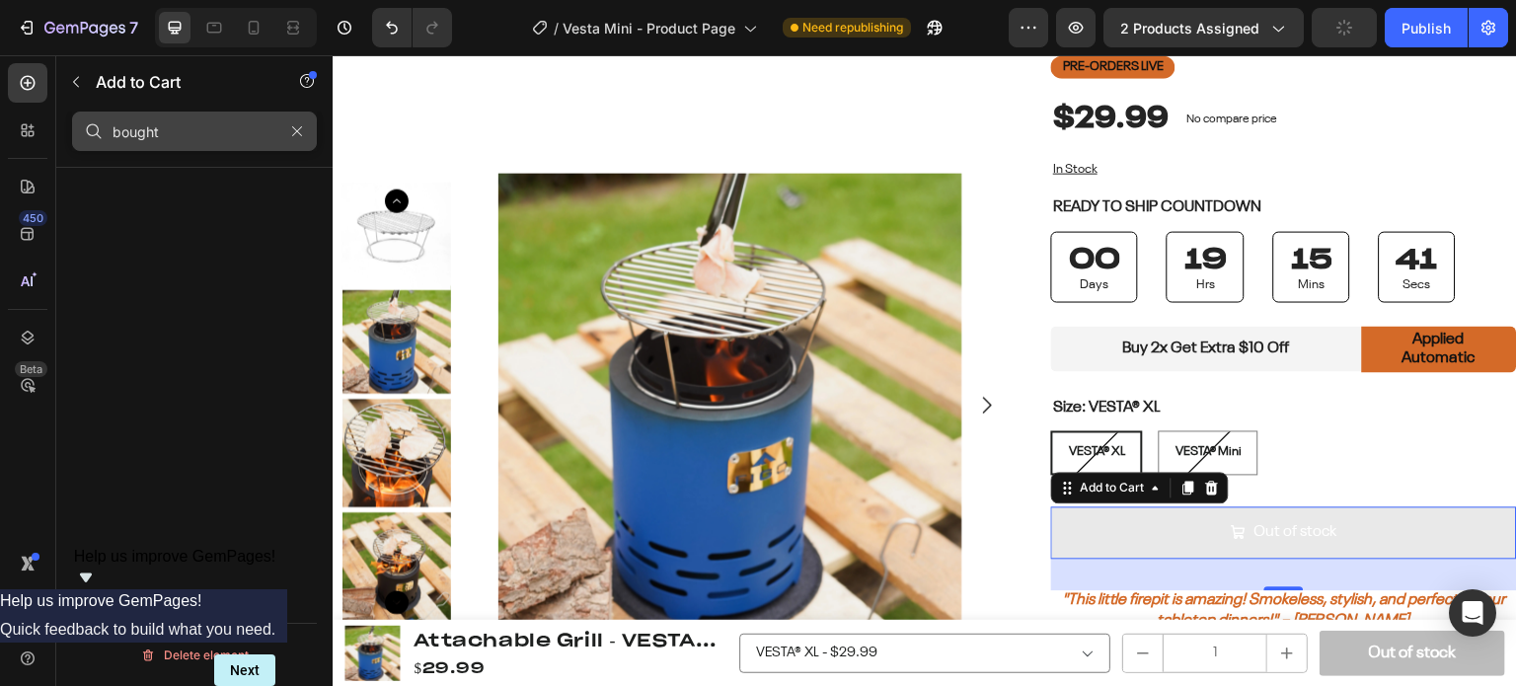
click at [163, 132] on input "bought" at bounding box center [194, 131] width 245 height 39
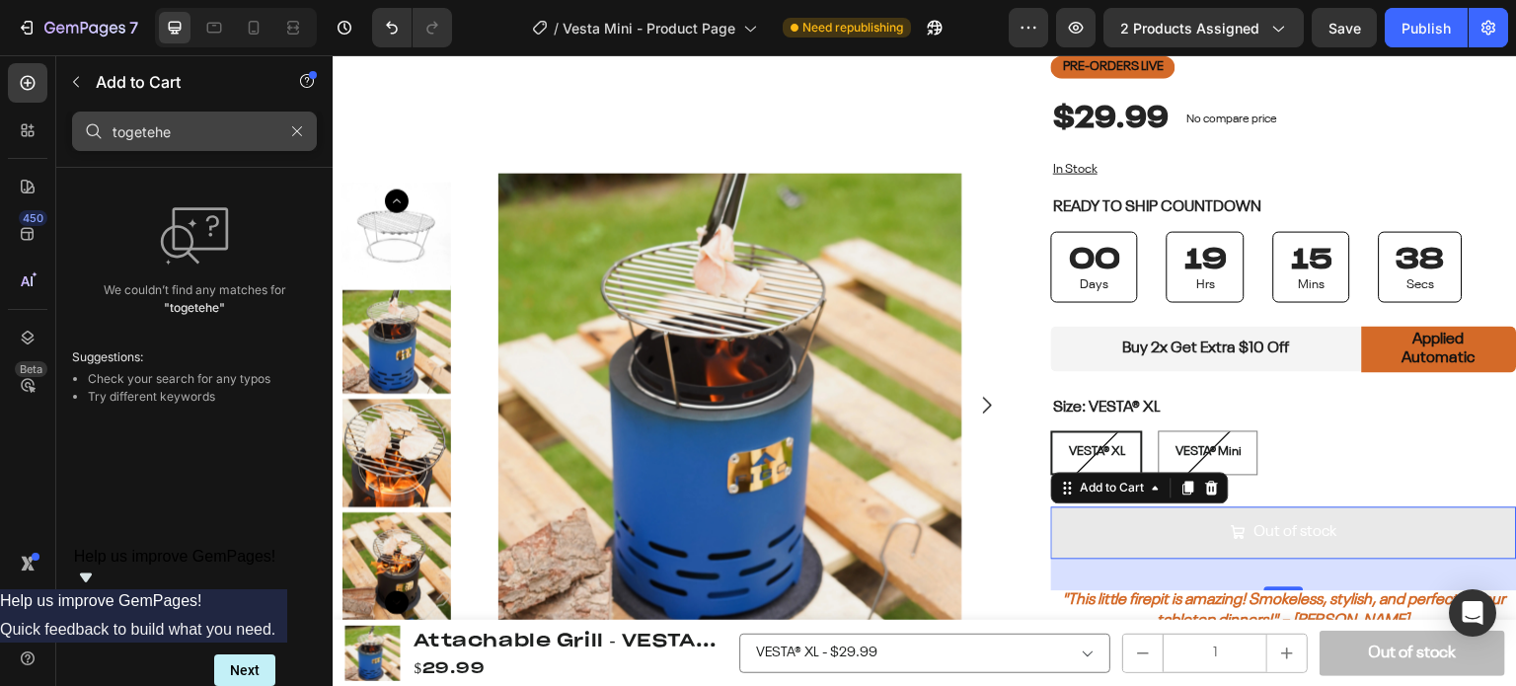
click at [176, 132] on input "togetehe" at bounding box center [194, 131] width 245 height 39
type input "together"
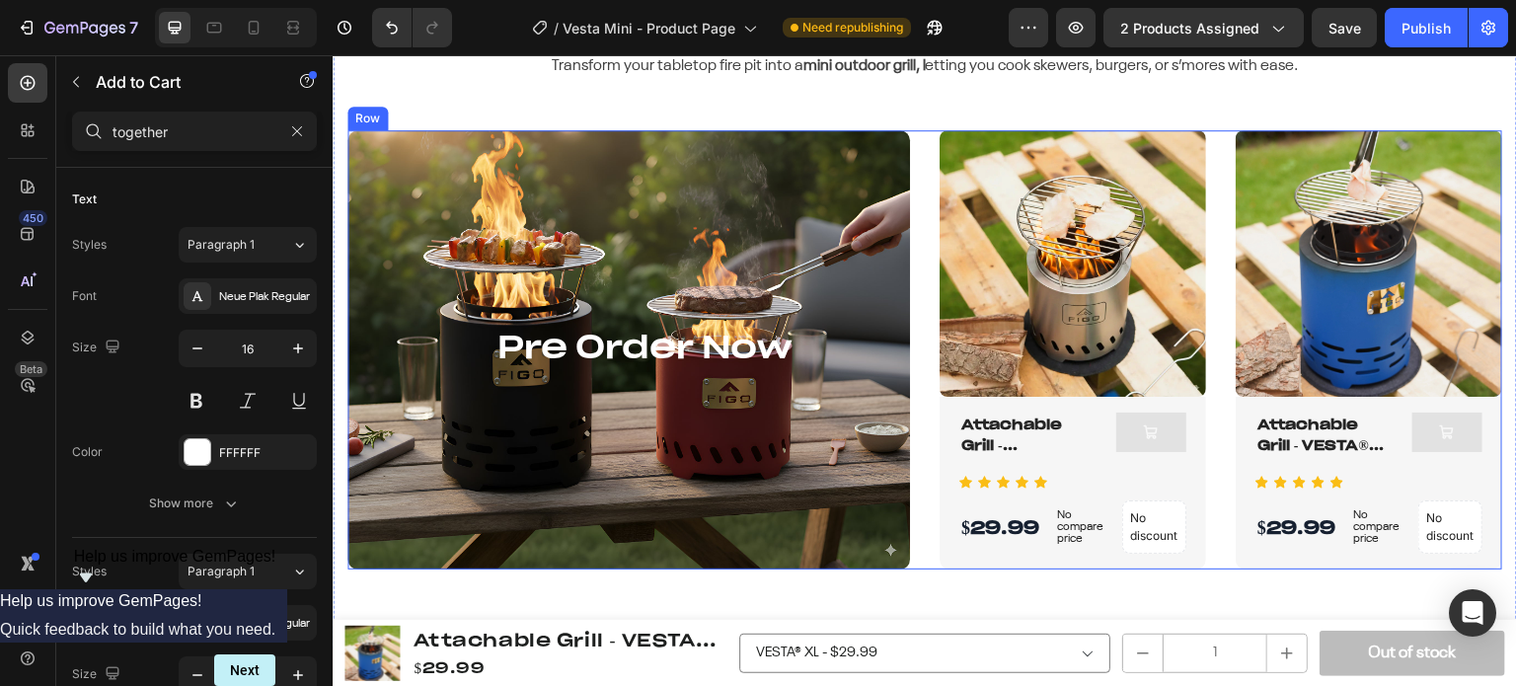
scroll to position [1086, 0]
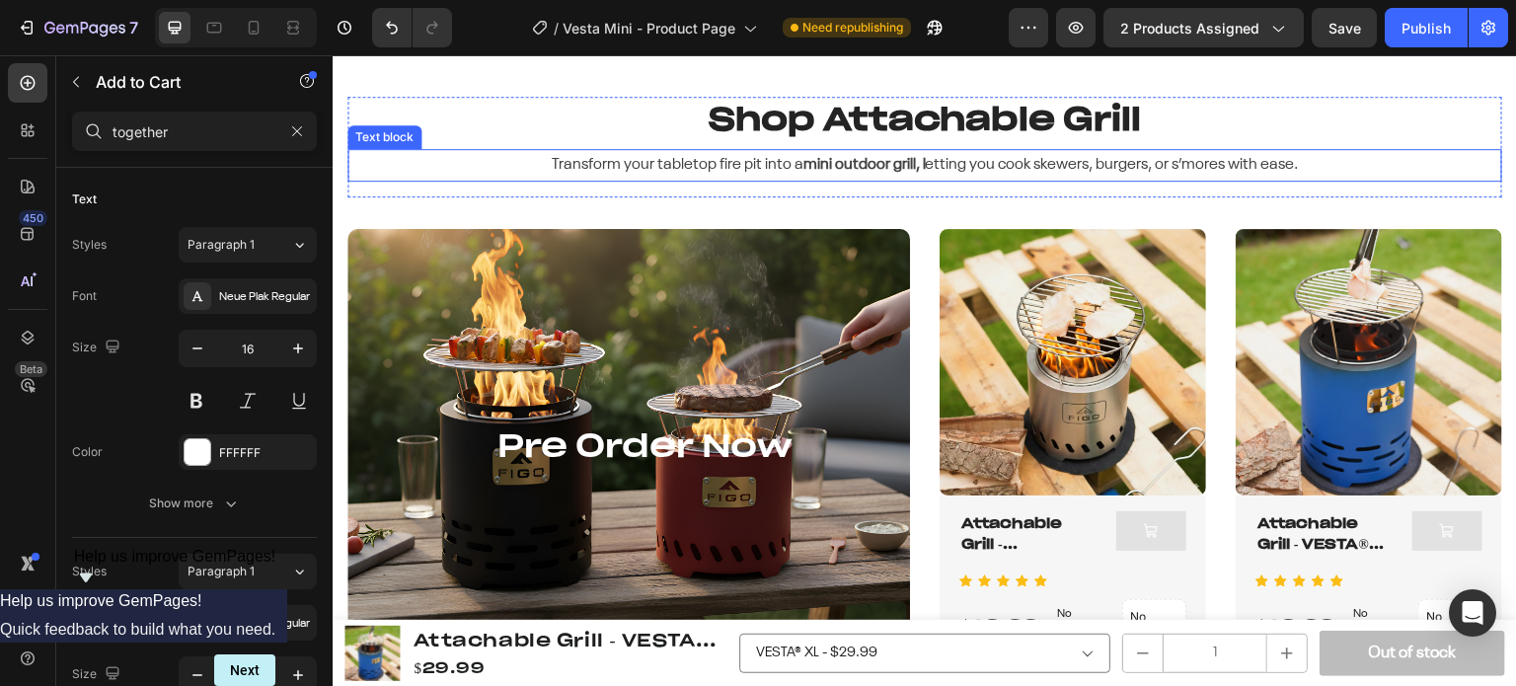
drag, startPoint x: 893, startPoint y: 160, endPoint x: 936, endPoint y: 168, distance: 44.2
click at [893, 160] on strong "mini outdoor grill, l" at bounding box center [865, 165] width 122 height 16
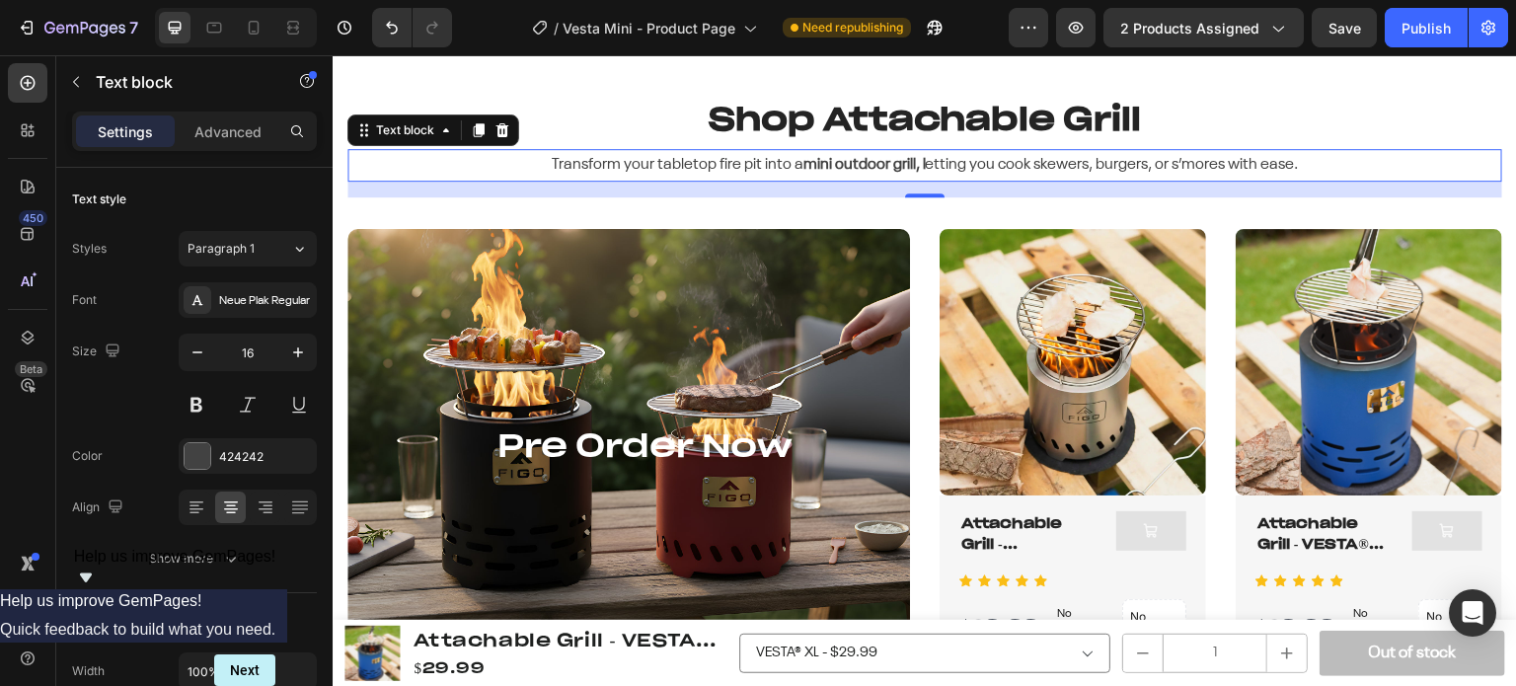
click at [930, 164] on p "Transform your tabletop fire pit into a mini outdoor grill, l etting you cook s…" at bounding box center [925, 165] width 1151 height 29
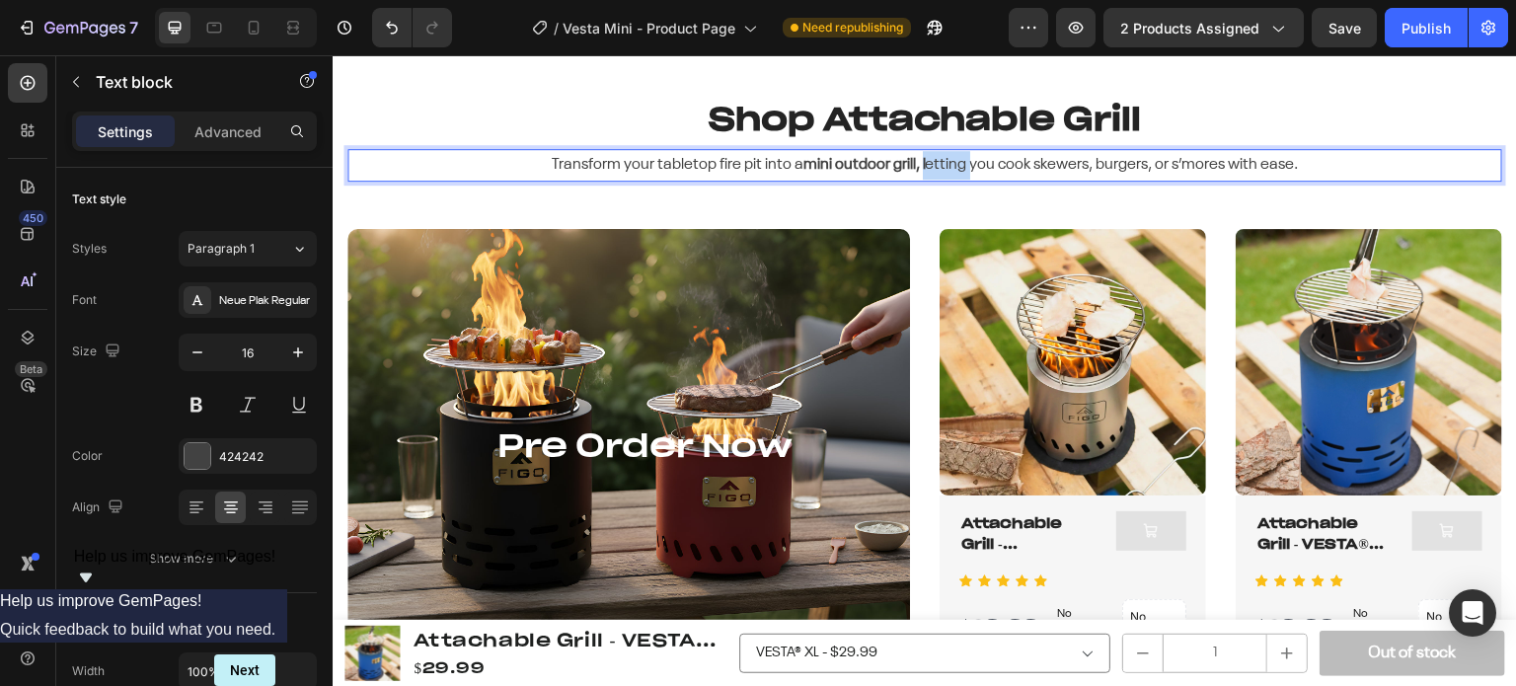
click at [930, 164] on p "Transform your tabletop fire pit into a mini outdoor grill, l etting you cook s…" at bounding box center [925, 165] width 1151 height 29
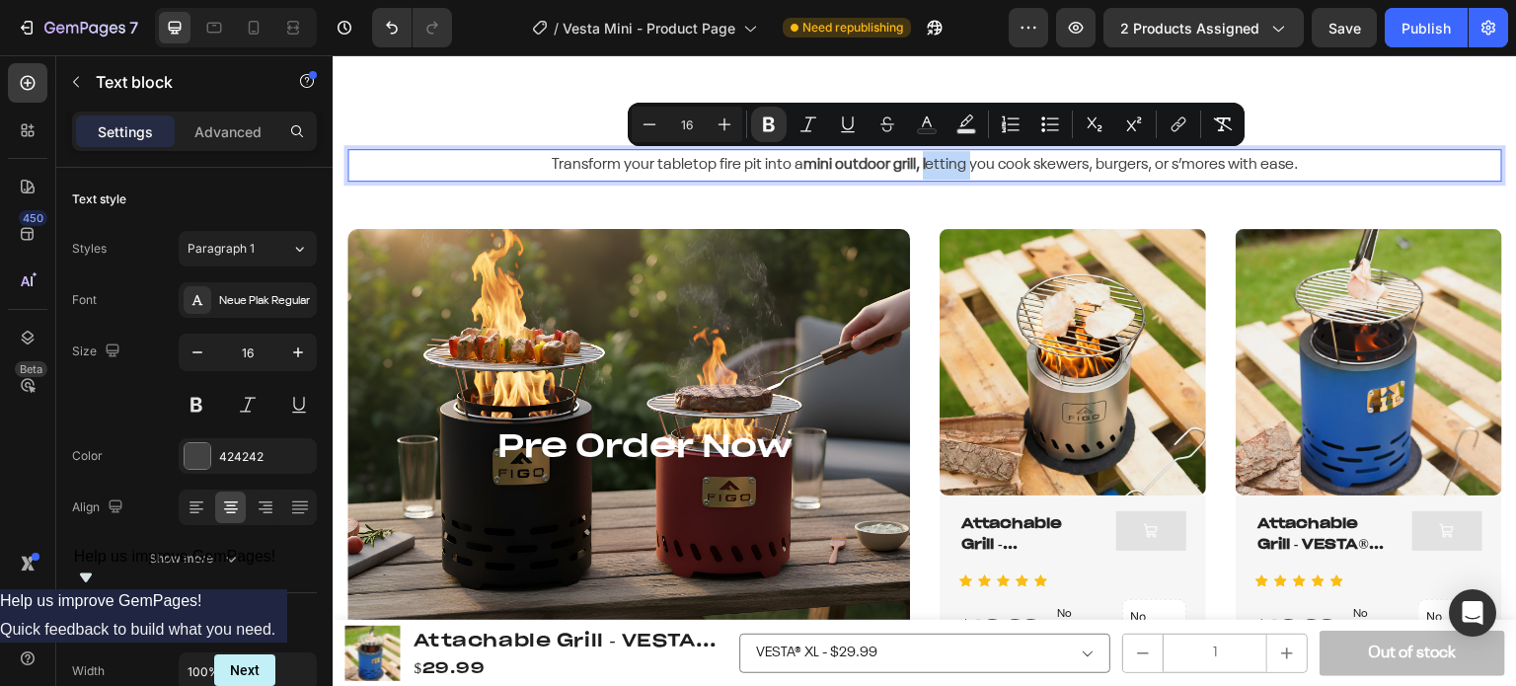
click at [917, 165] on p "Transform your tabletop fire pit into a mini outdoor grill, l etting you cook s…" at bounding box center [925, 165] width 1151 height 29
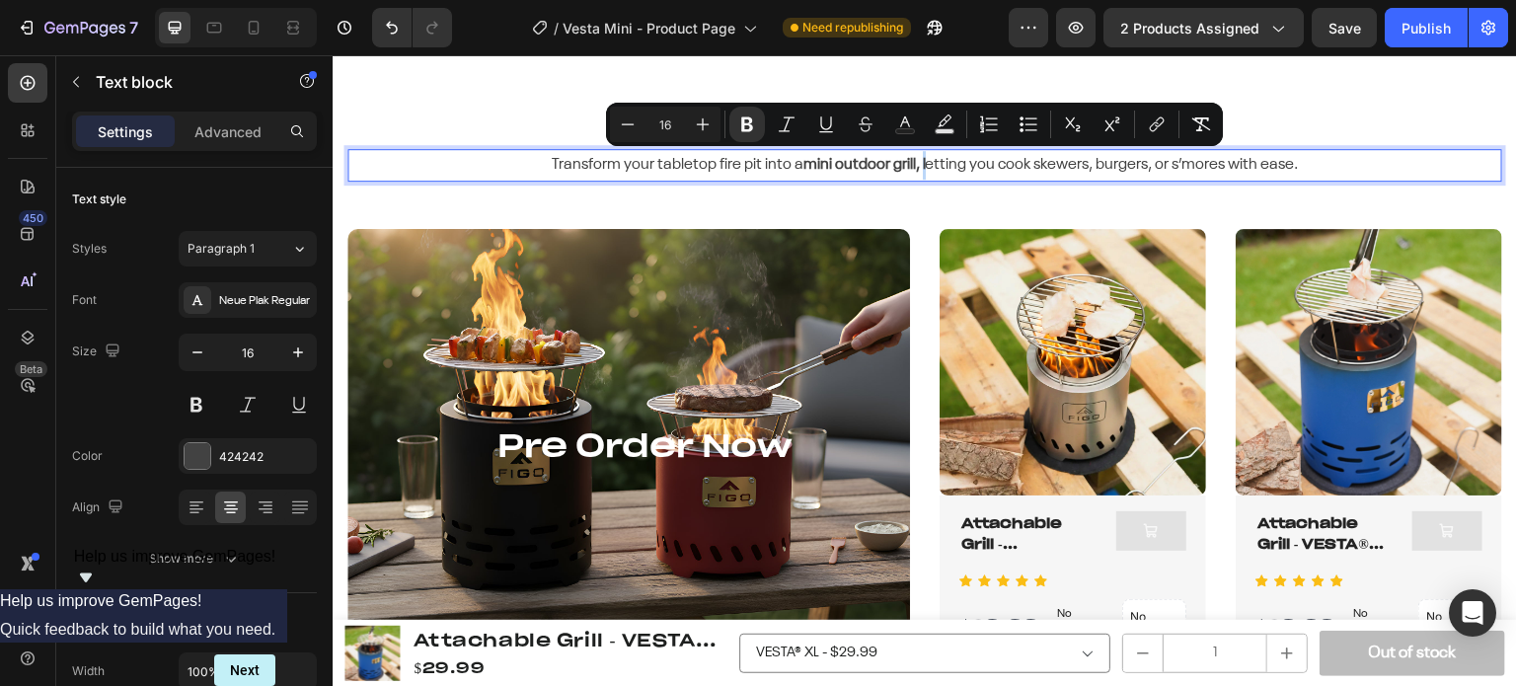
click at [914, 170] on p "Transform your tabletop fire pit into a mini outdoor grill, l etting you cook s…" at bounding box center [925, 165] width 1151 height 29
click at [754, 116] on icon "Editor contextual toolbar" at bounding box center [748, 125] width 20 height 20
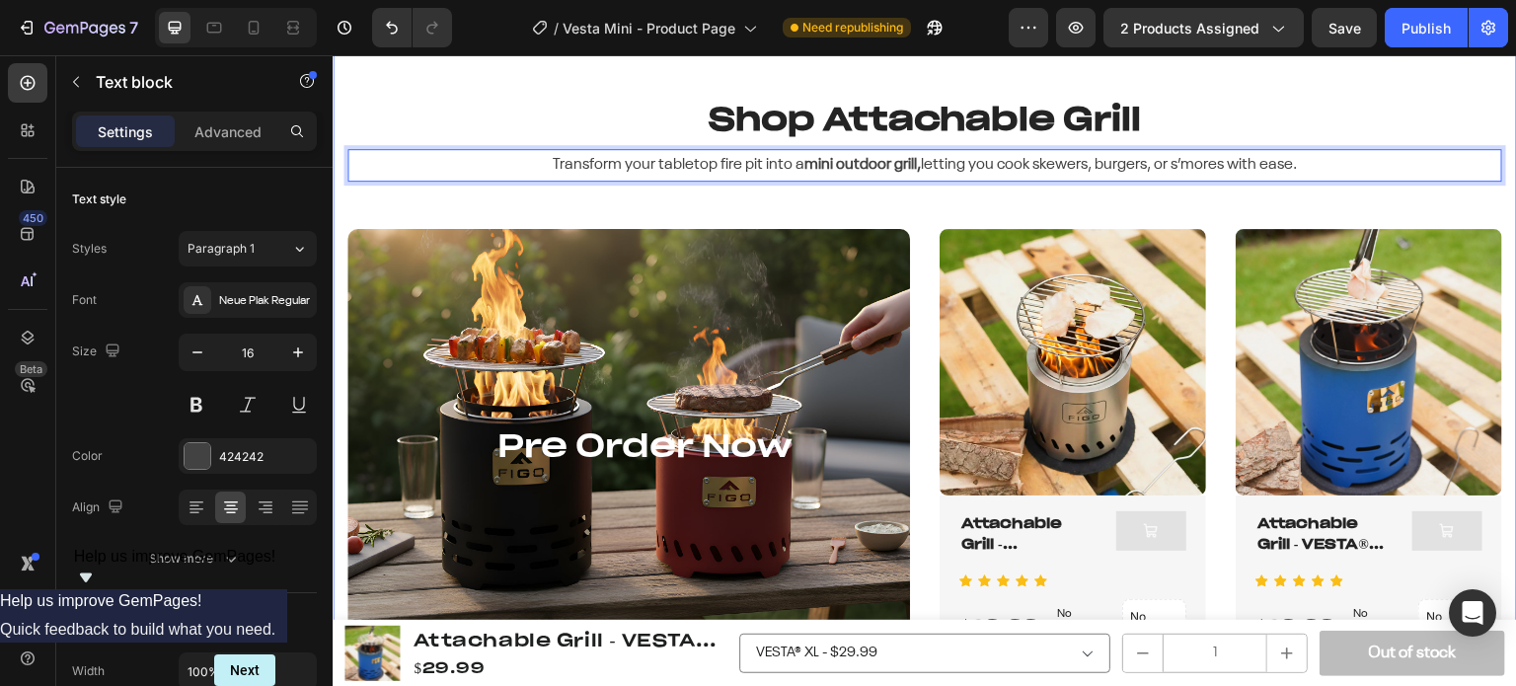
click at [916, 205] on div "Shop Attachable Grill Heading Transform your tabletop fire pit into a mini outd…" at bounding box center [925, 383] width 1155 height 572
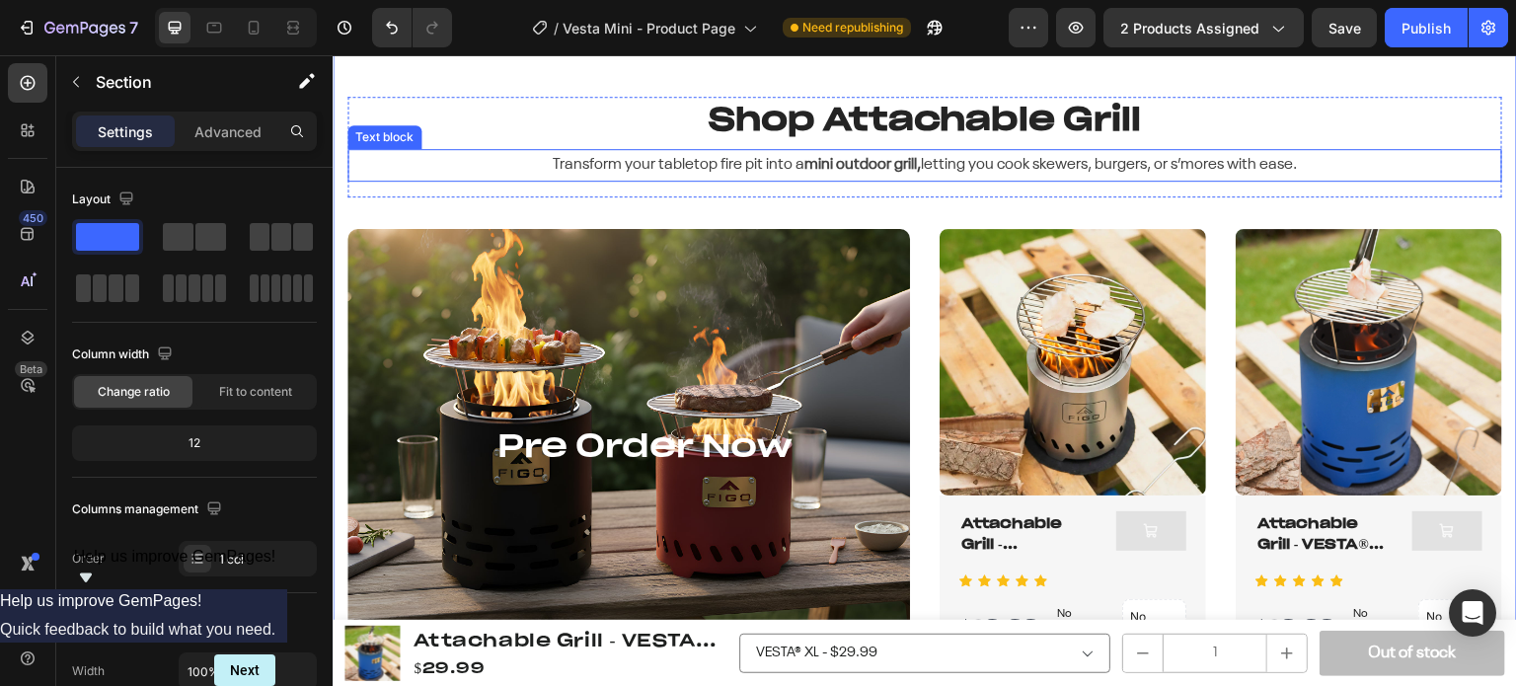
click at [909, 173] on strong "mini outdoor grill," at bounding box center [863, 165] width 117 height 16
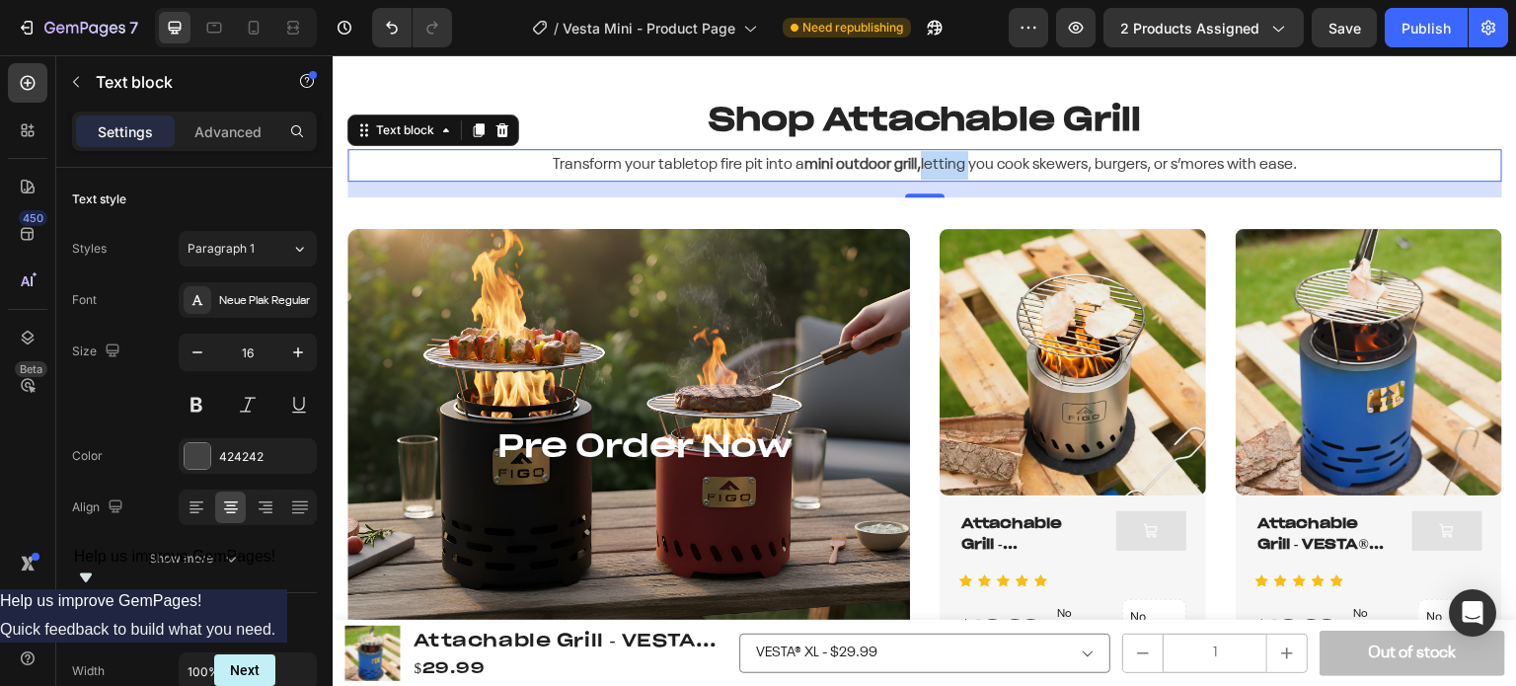
click at [914, 172] on p "Transform your tabletop fire pit into a mini outdoor grill, letting you cook sk…" at bounding box center [925, 165] width 1151 height 29
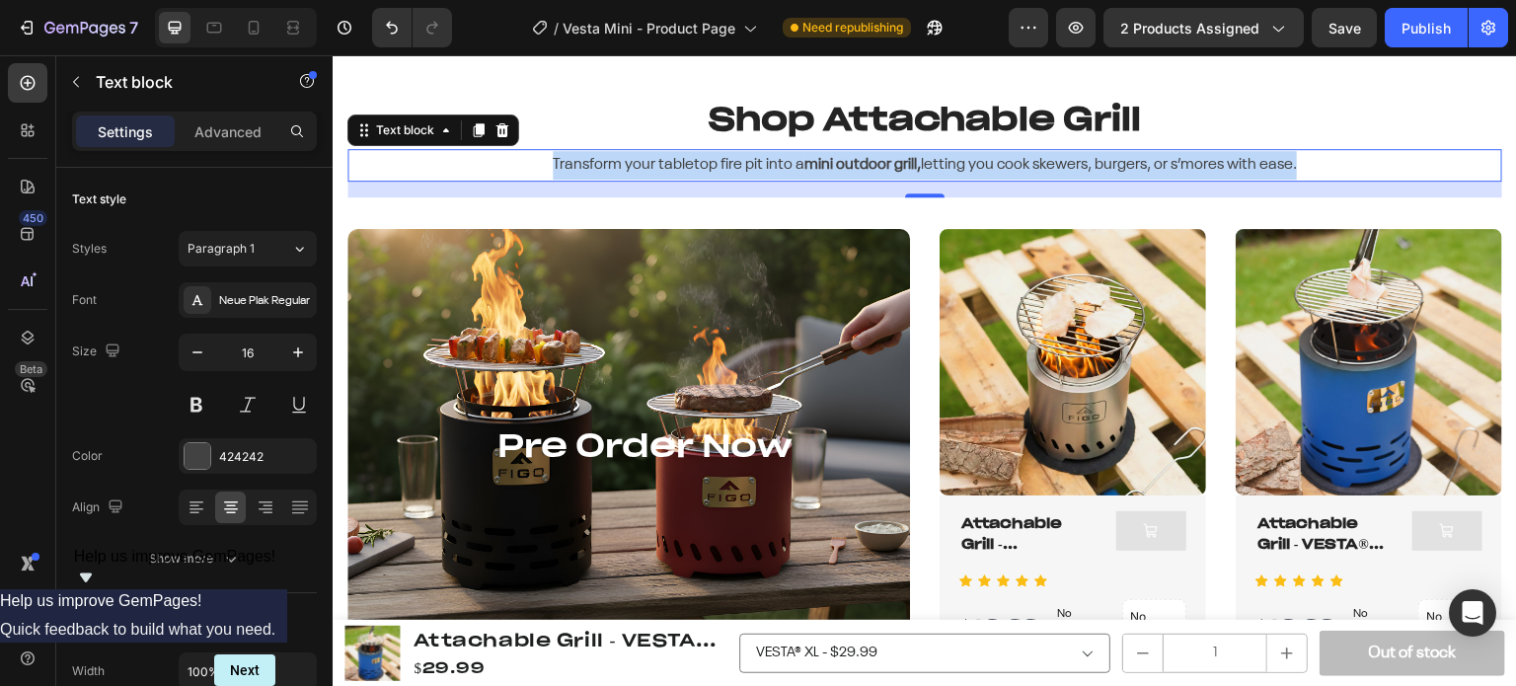
click at [914, 172] on p "Transform your tabletop fire pit into a mini outdoor grill, letting you cook sk…" at bounding box center [925, 165] width 1151 height 29
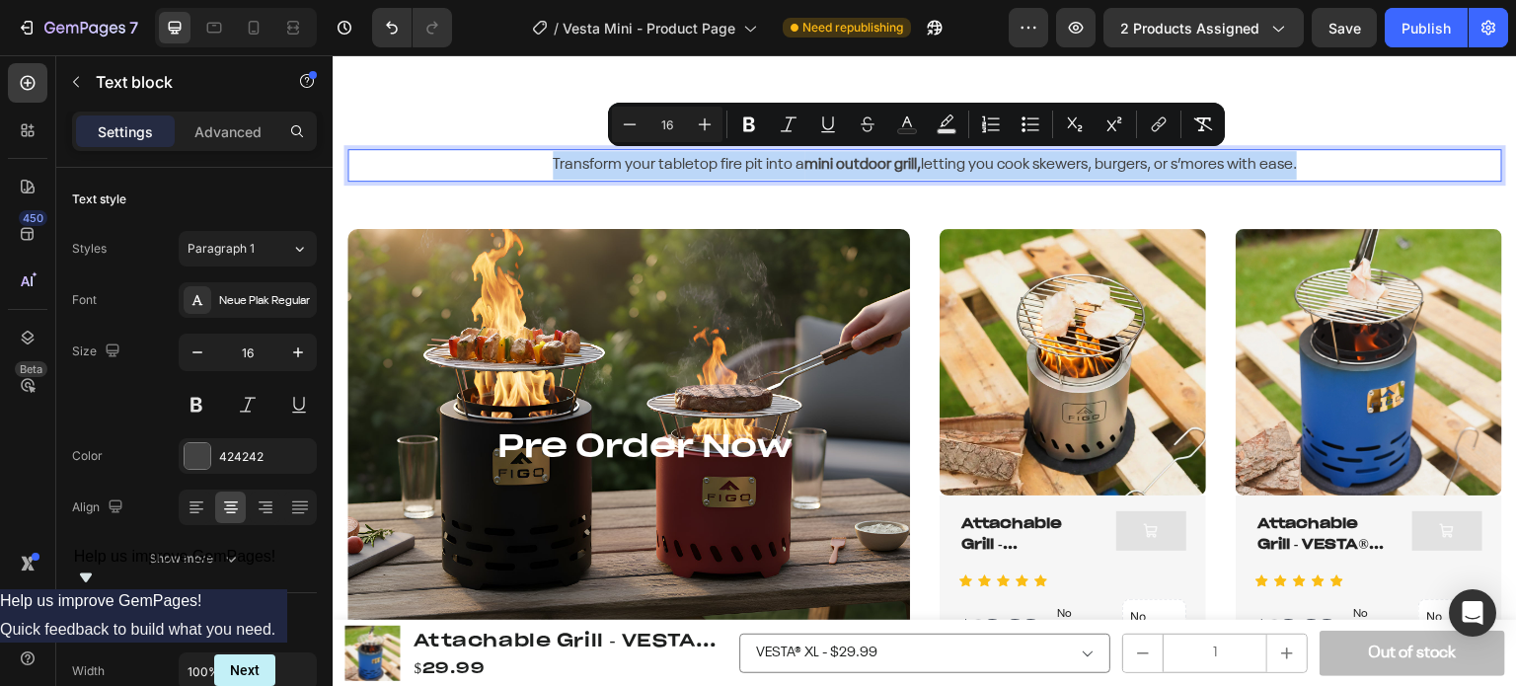
click at [914, 173] on p "Transform your tabletop fire pit into a mini outdoor grill, letting you cook sk…" at bounding box center [925, 165] width 1151 height 29
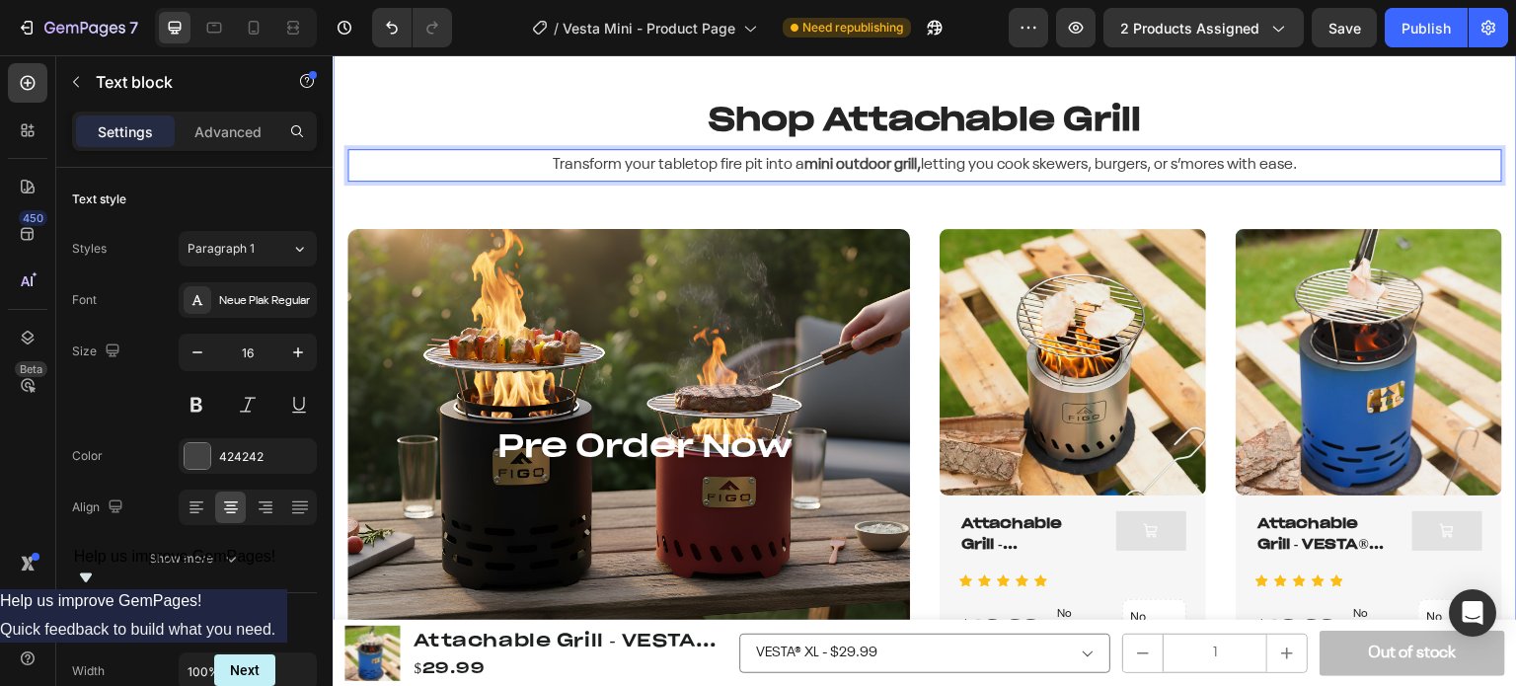
click at [914, 213] on div "Shop Attachable Grill Heading Transform your tabletop fire pit into a mini outd…" at bounding box center [925, 383] width 1155 height 572
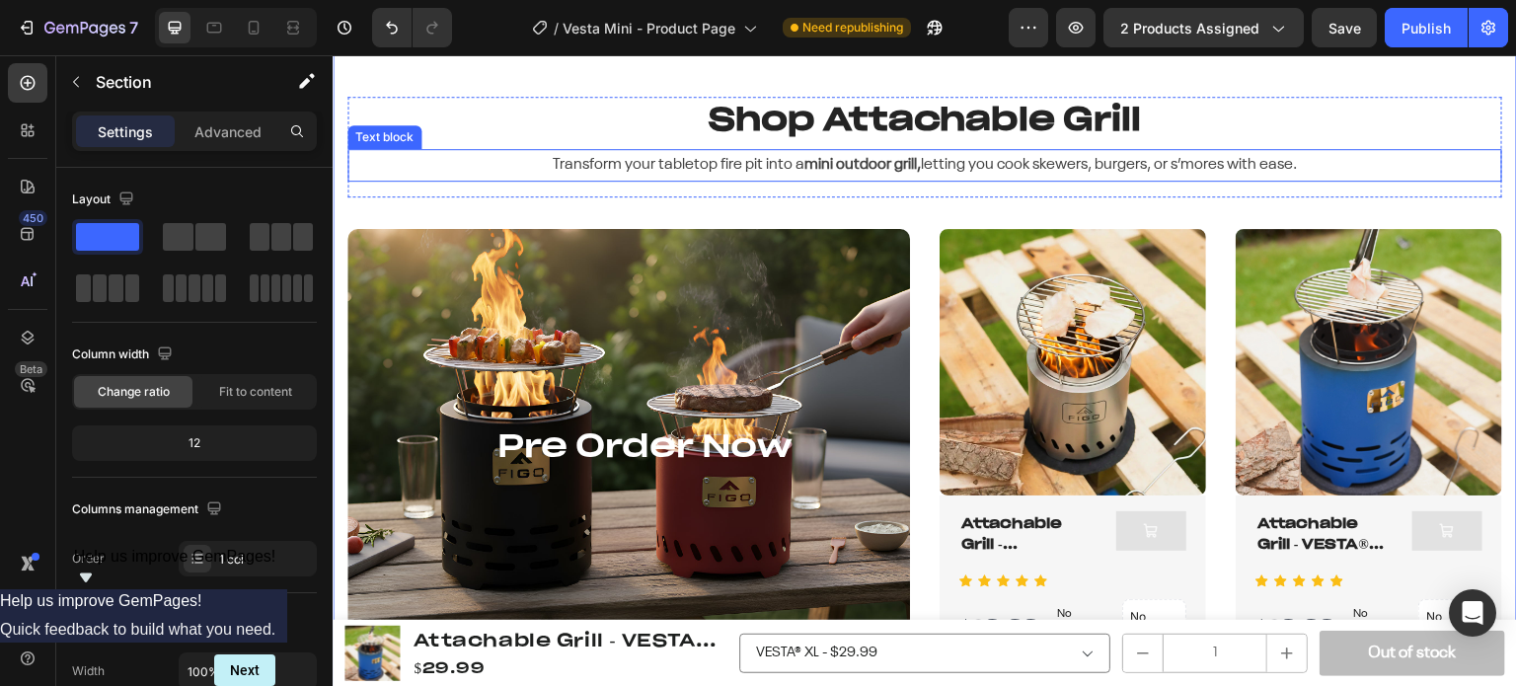
click at [901, 173] on strong "mini outdoor grill," at bounding box center [863, 165] width 117 height 16
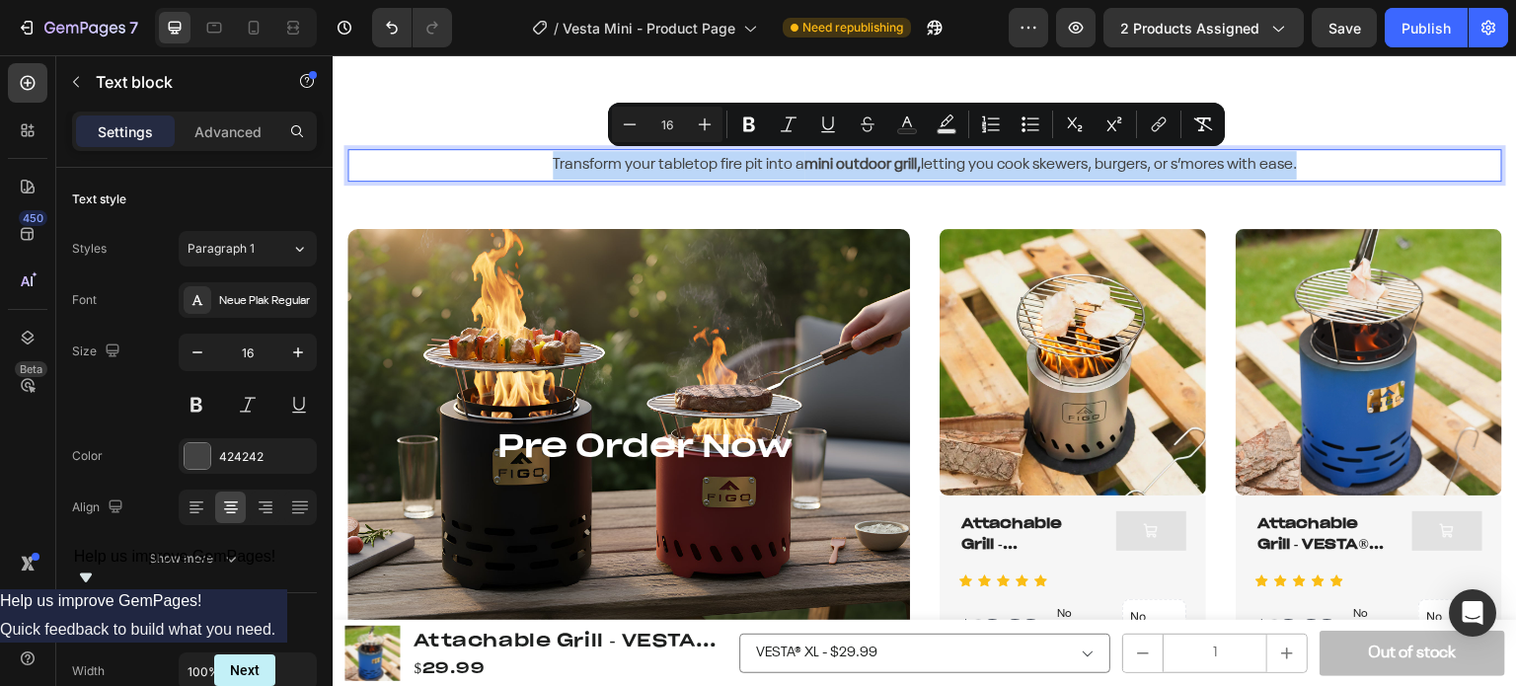
click at [958, 173] on p "Transform your tabletop fire pit into a mini outdoor grill, letting you cook sk…" at bounding box center [925, 165] width 1151 height 29
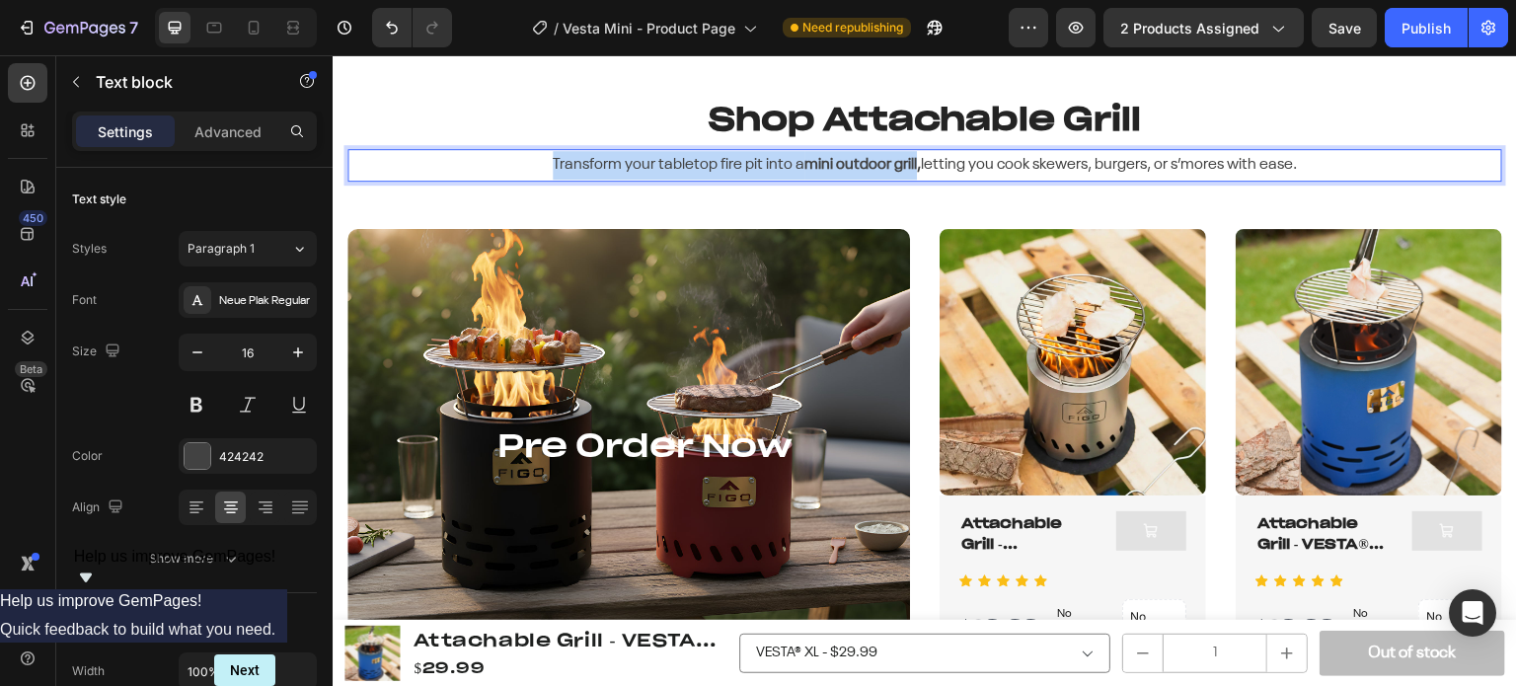
drag, startPoint x: 907, startPoint y: 166, endPoint x: 549, endPoint y: 171, distance: 358.4
click at [549, 171] on p "Transform your tabletop fire pit into a mini outdoor grill, letting you cook sk…" at bounding box center [925, 165] width 1151 height 29
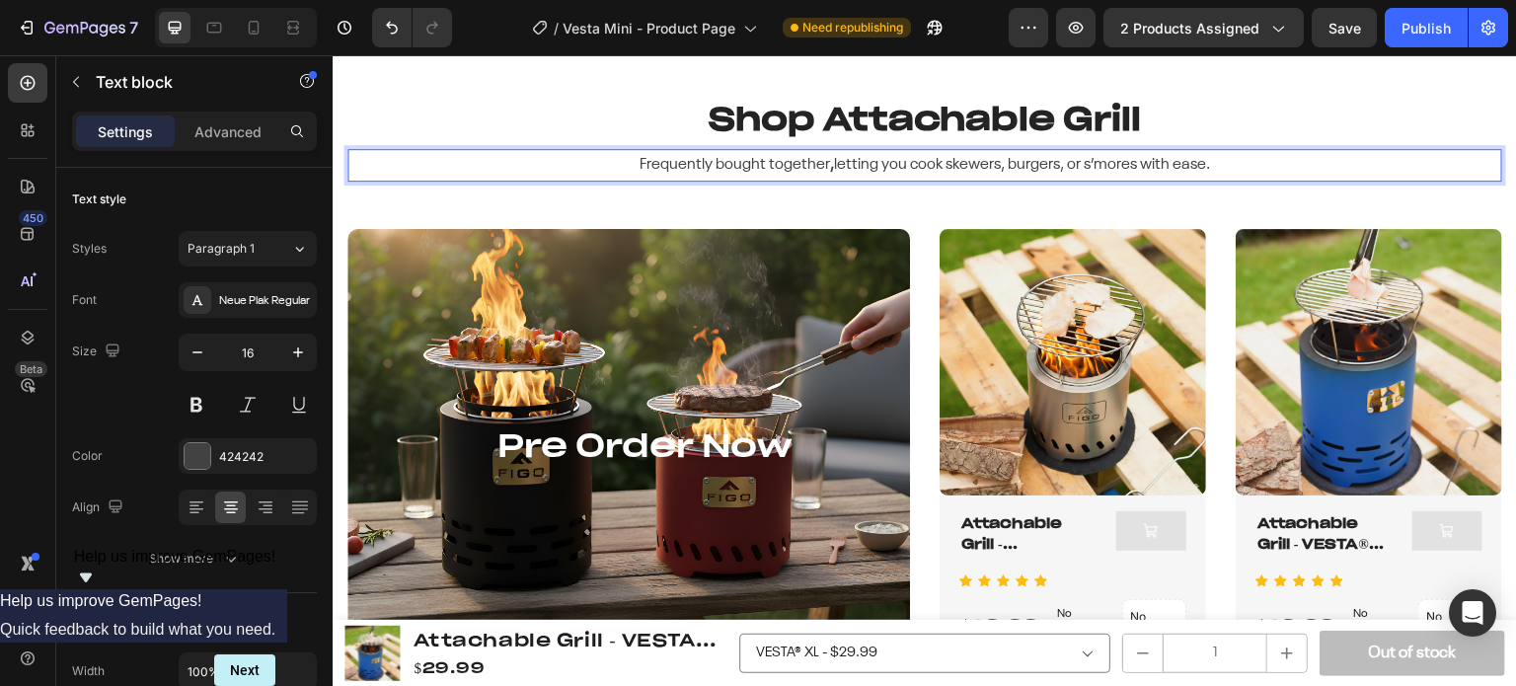
click at [1231, 170] on p "Frequently bought together , letting you cook skewers, burgers, or s’mores with…" at bounding box center [925, 165] width 1151 height 29
click at [920, 171] on p "Frequently bought together , letting you cook skewers, burgers, or s’mores with…" at bounding box center [925, 165] width 1151 height 29
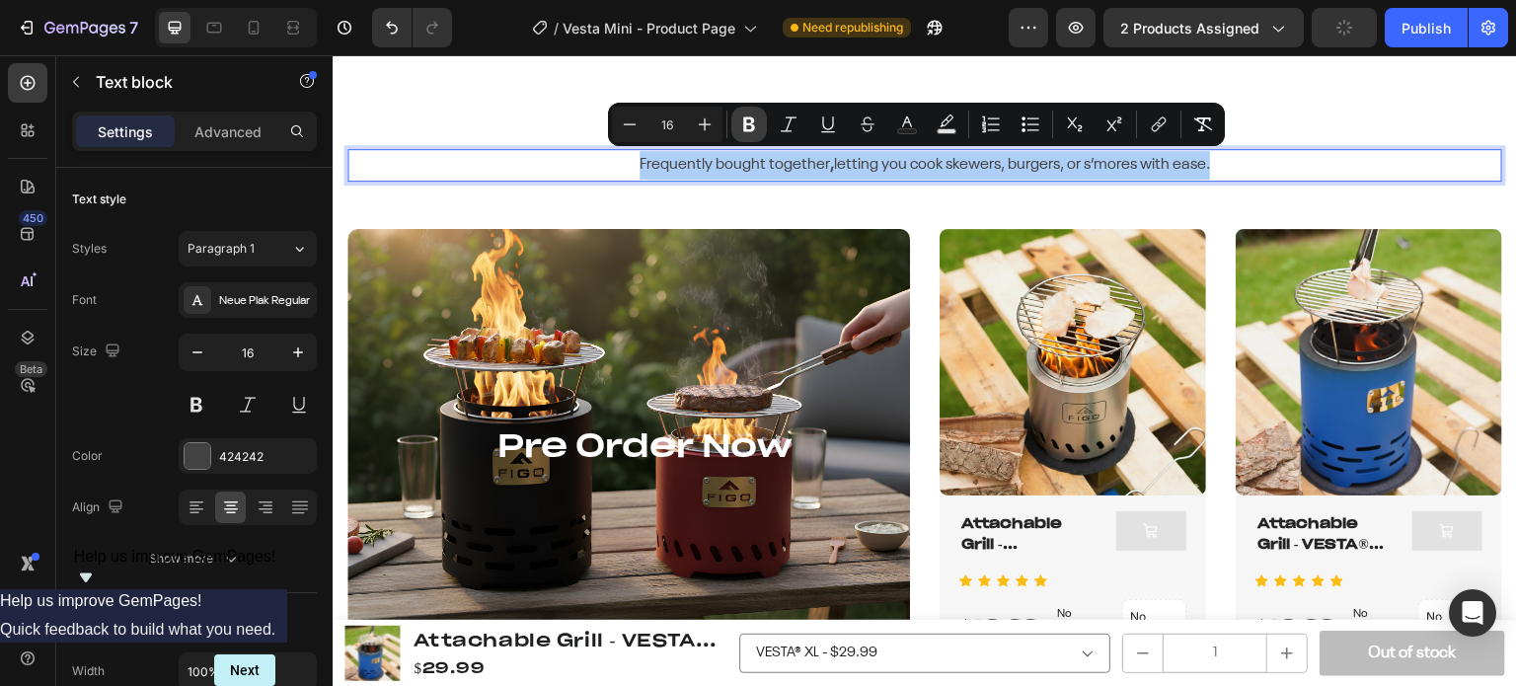
click at [754, 125] on icon "Editor contextual toolbar" at bounding box center [749, 125] width 20 height 20
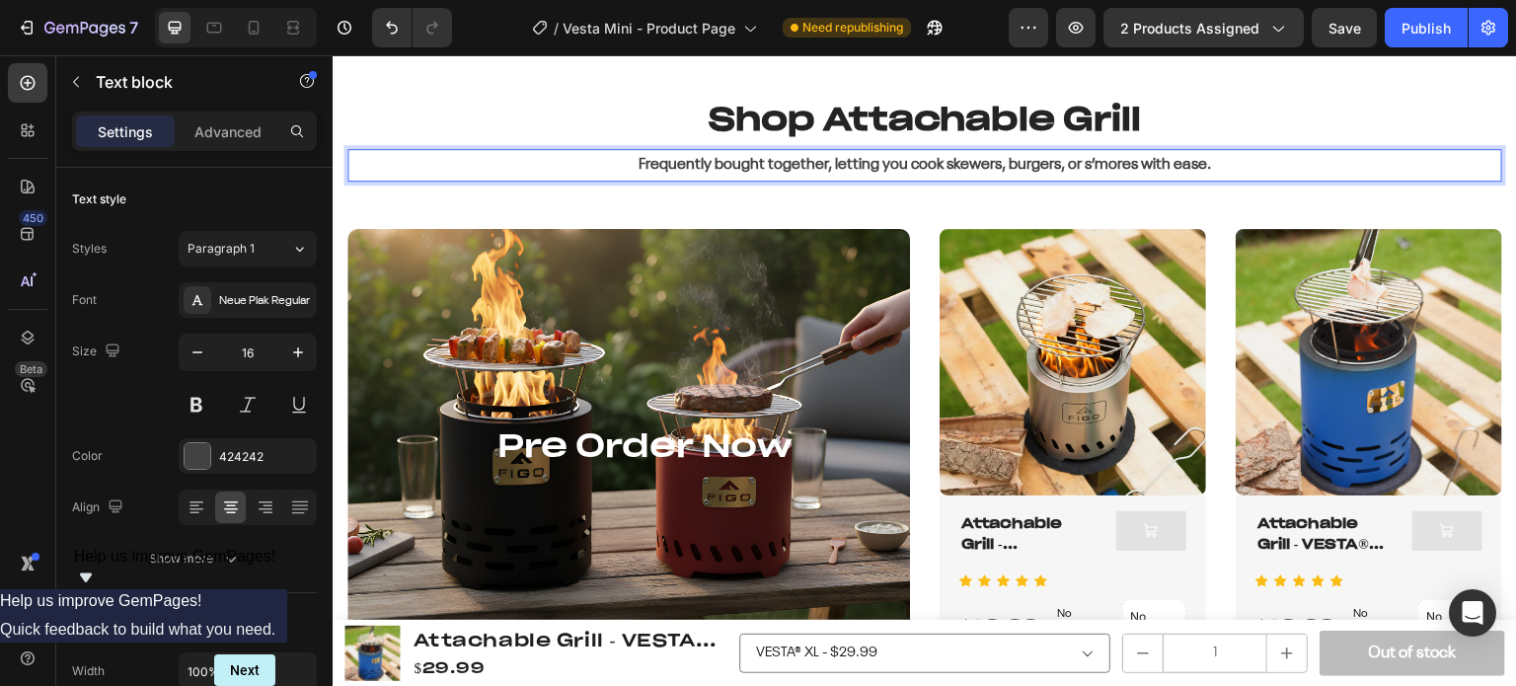
click at [755, 165] on strong "Frequently bought together, letting you cook skewers, burgers, or s’mores with …" at bounding box center [925, 165] width 573 height 16
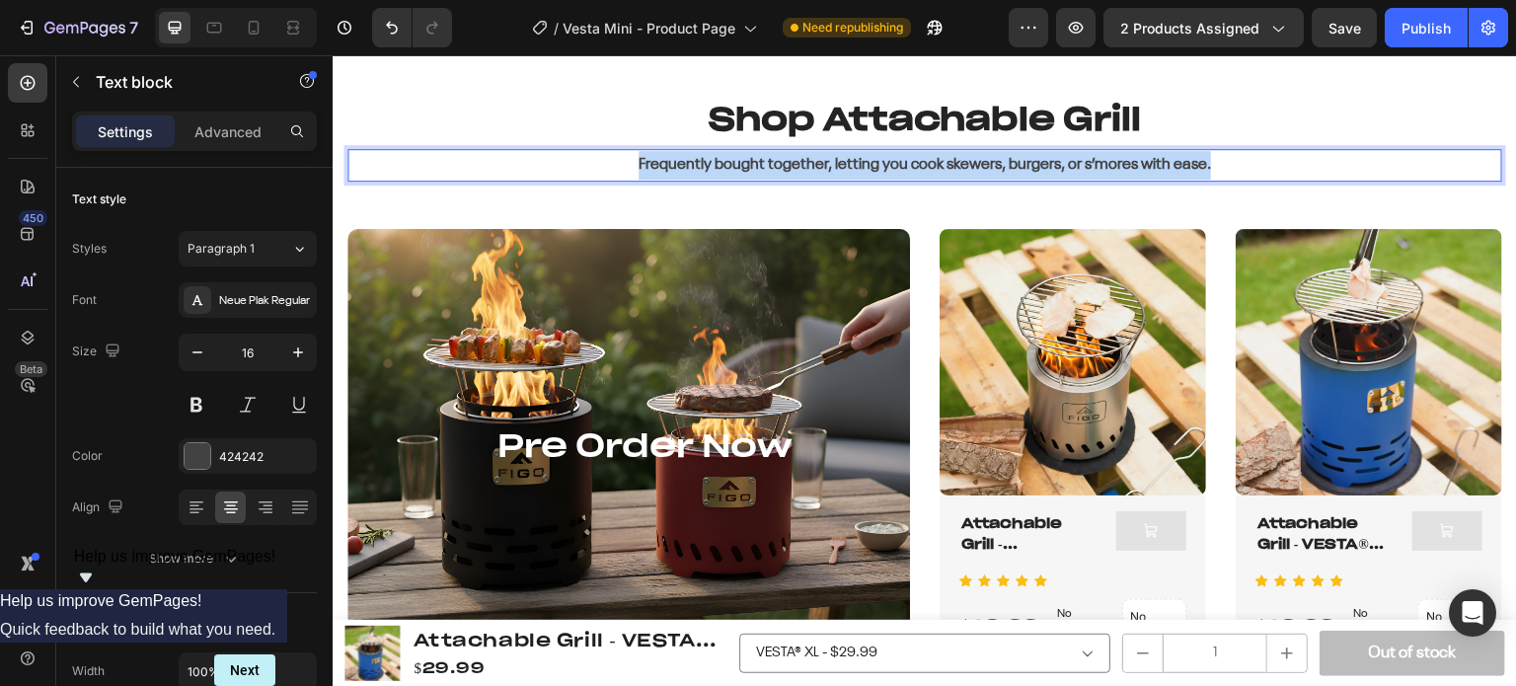
click at [755, 165] on strong "Frequently bought together, letting you cook skewers, burgers, or s’mores with …" at bounding box center [925, 165] width 573 height 16
click at [883, 196] on div "Shop Attachable Grill Heading Frequently bought together, letting you cook skew…" at bounding box center [925, 147] width 1155 height 101
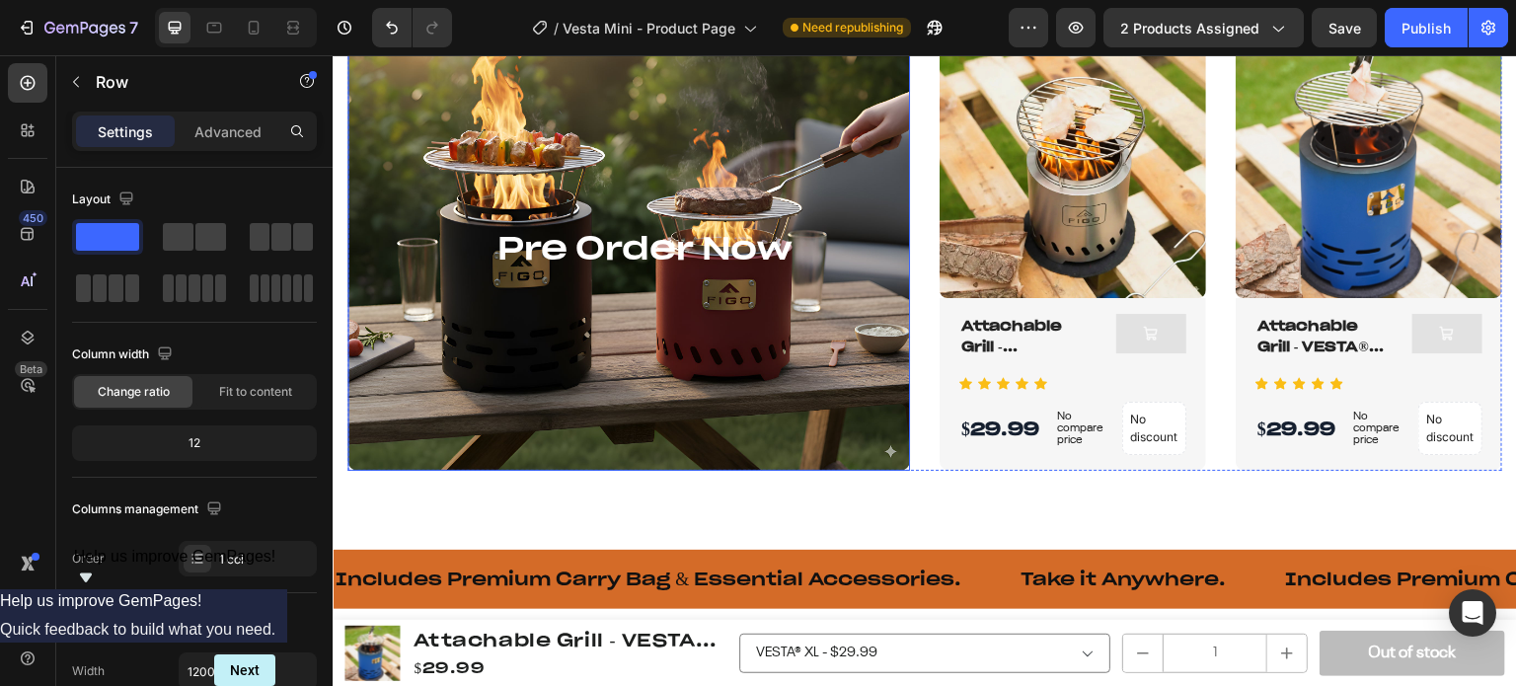
scroll to position [1185, 0]
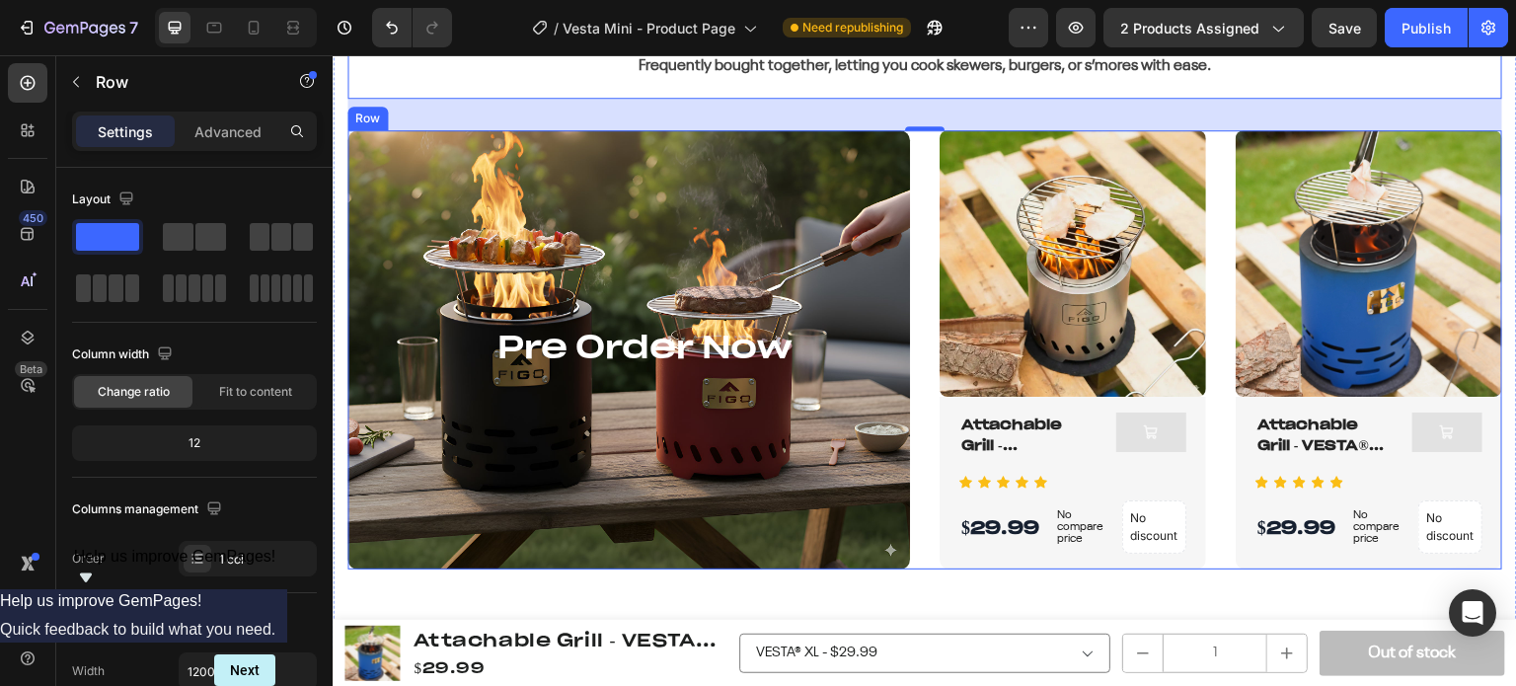
click at [911, 157] on div "Pre Order Now Heading Row Product Images Attachable Grill - SYLVESTA® Series [P…" at bounding box center [925, 349] width 1155 height 439
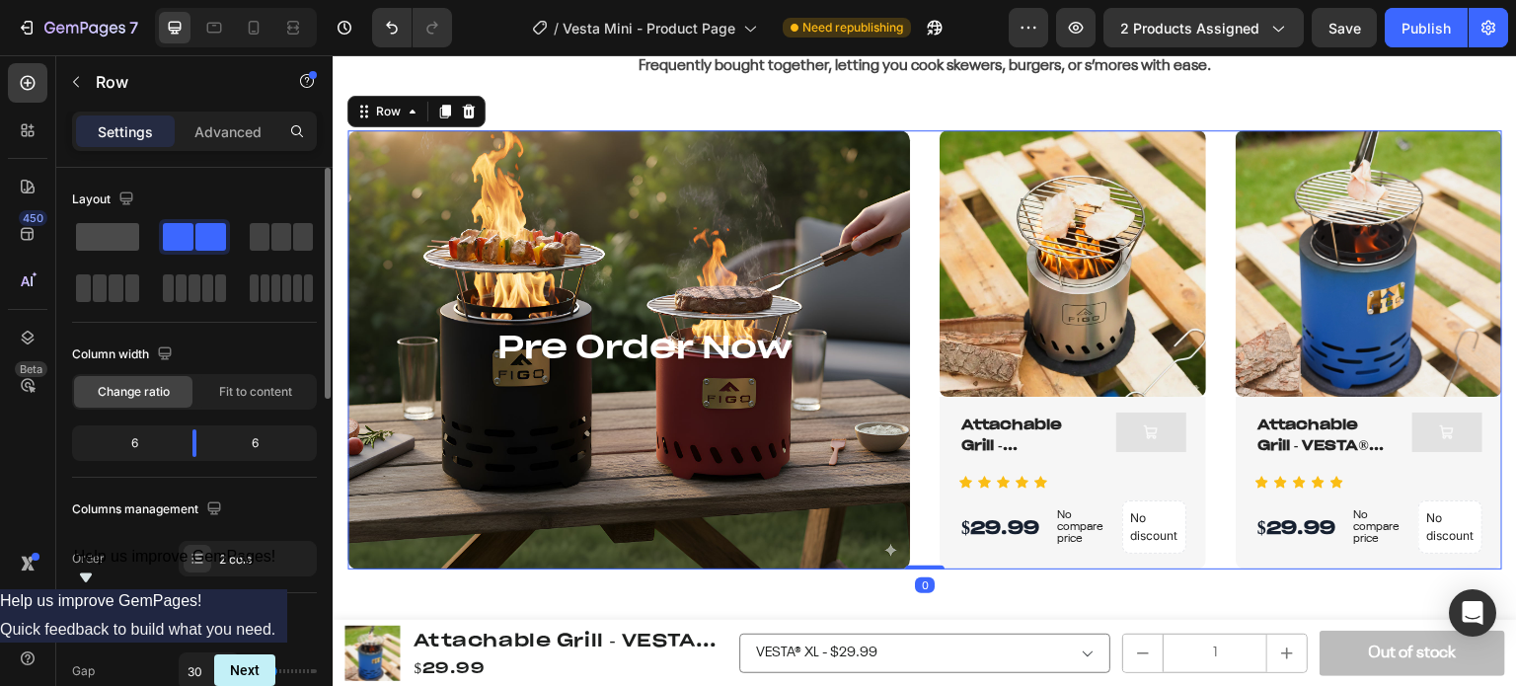
click at [128, 232] on span at bounding box center [107, 237] width 63 height 28
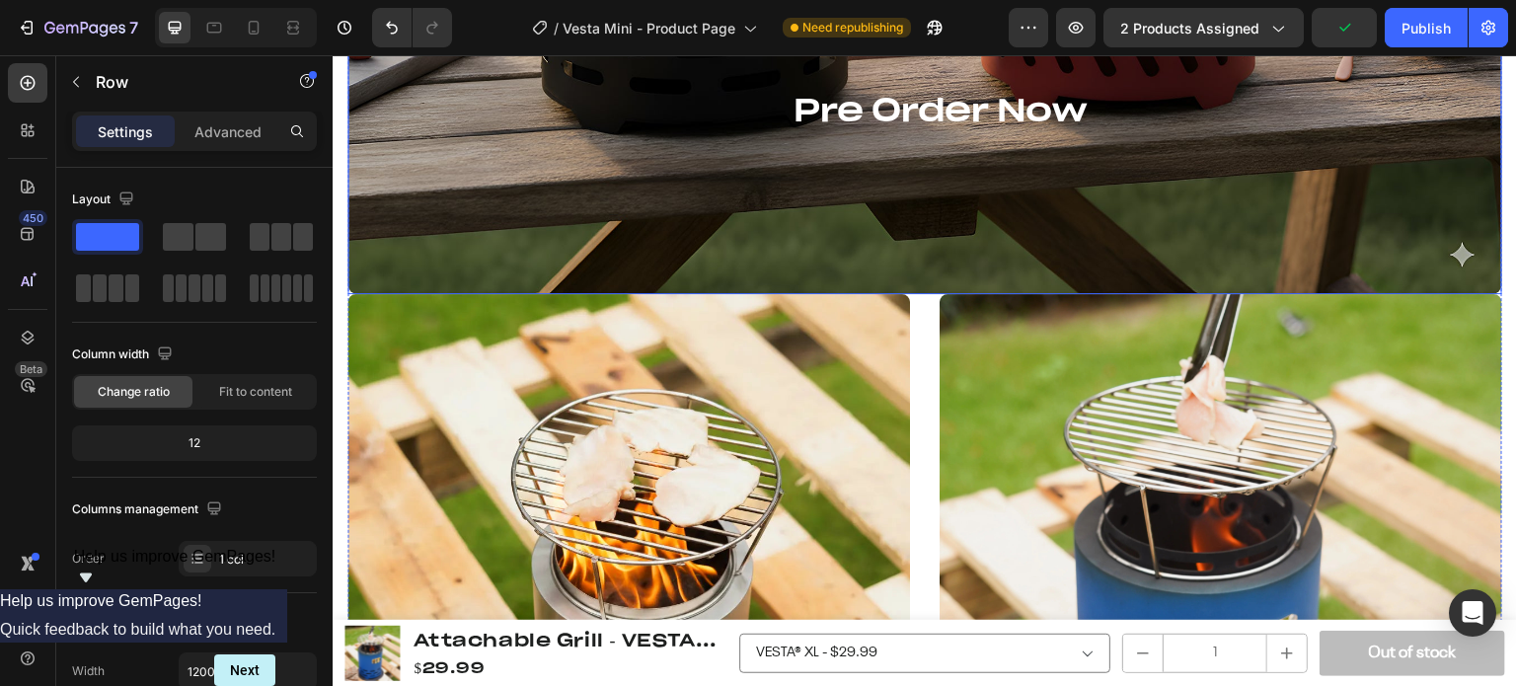
scroll to position [1086, 0]
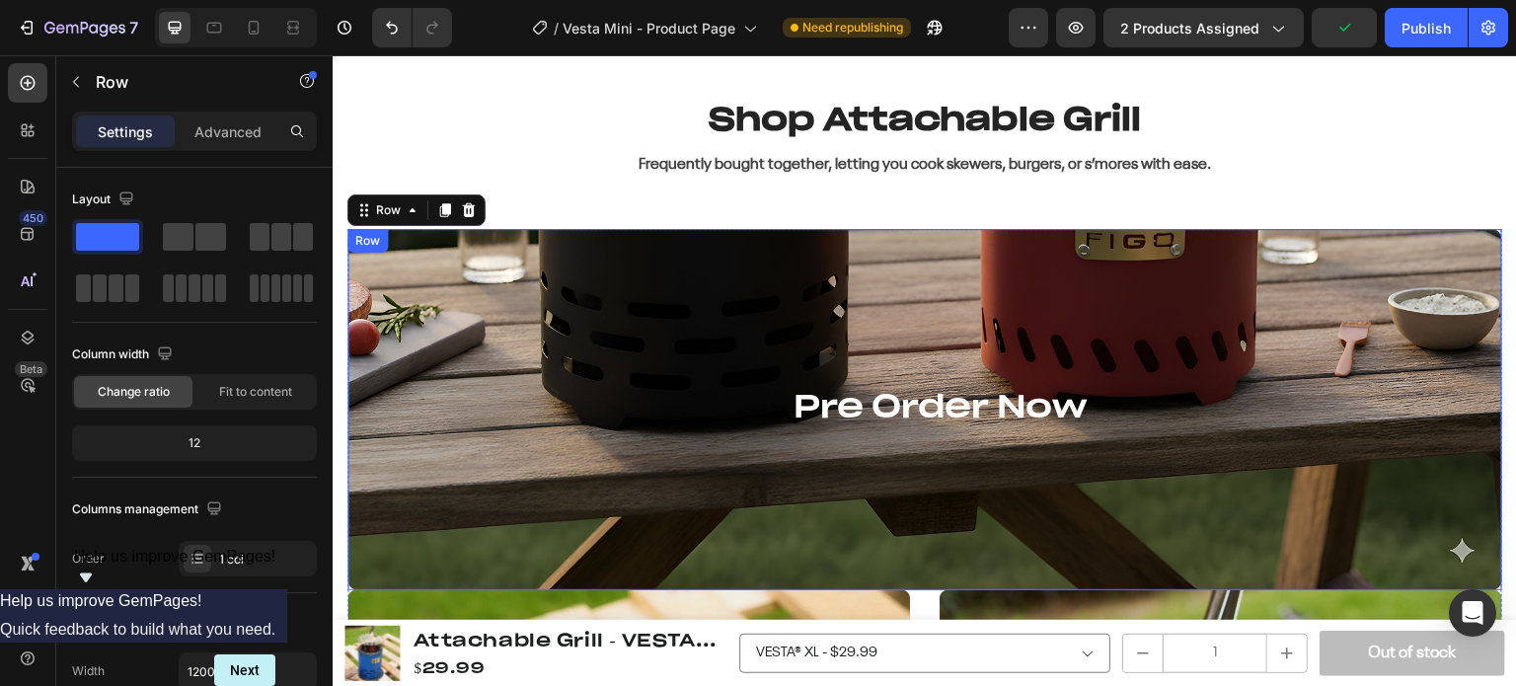
click at [668, 299] on div "Pre Order Now Heading Row" at bounding box center [925, 409] width 1155 height 361
click at [482, 328] on div "Pre Order Now Heading Row 0" at bounding box center [925, 409] width 1155 height 361
click at [467, 211] on icon at bounding box center [469, 210] width 13 height 14
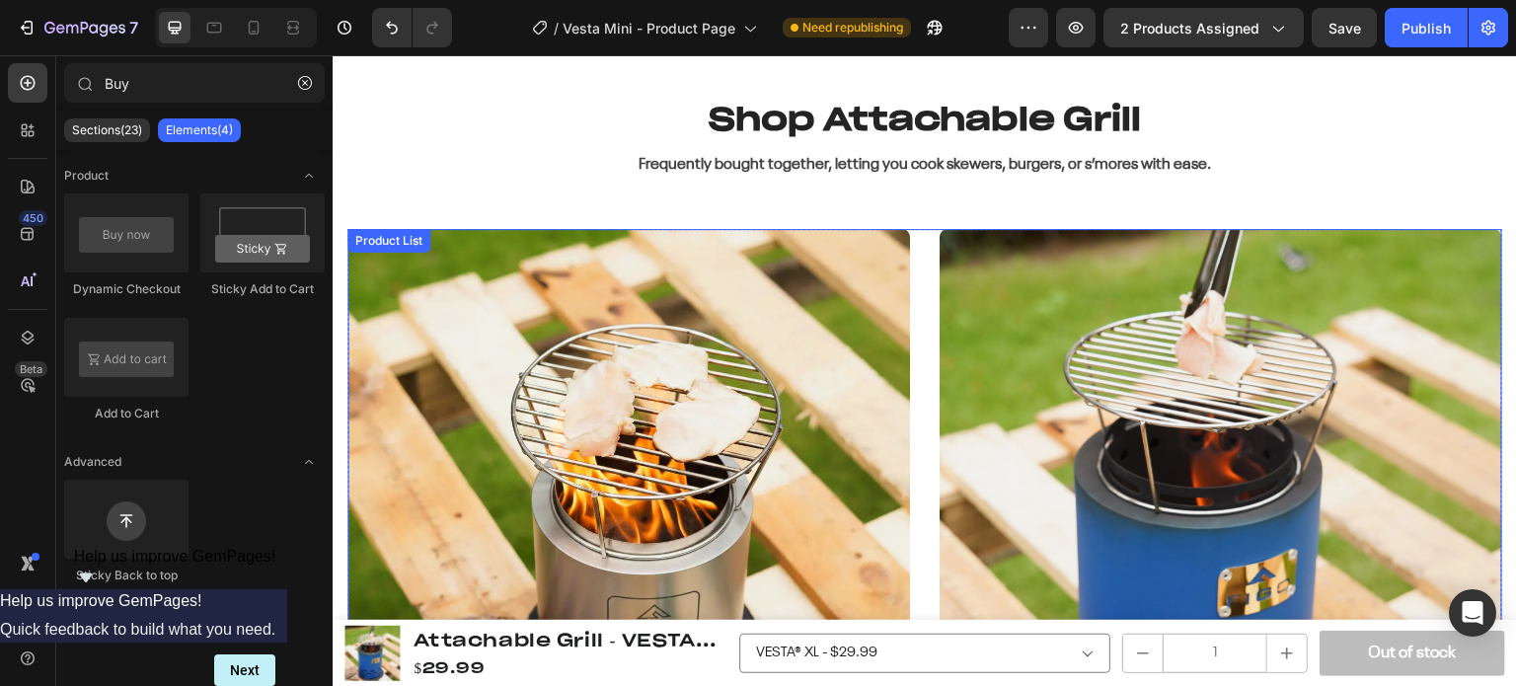
click at [376, 340] on div "Product Images Attachable Grill - SYLVESTA® Series [PRE-ORDER] Product Title Ad…" at bounding box center [925, 588] width 1155 height 718
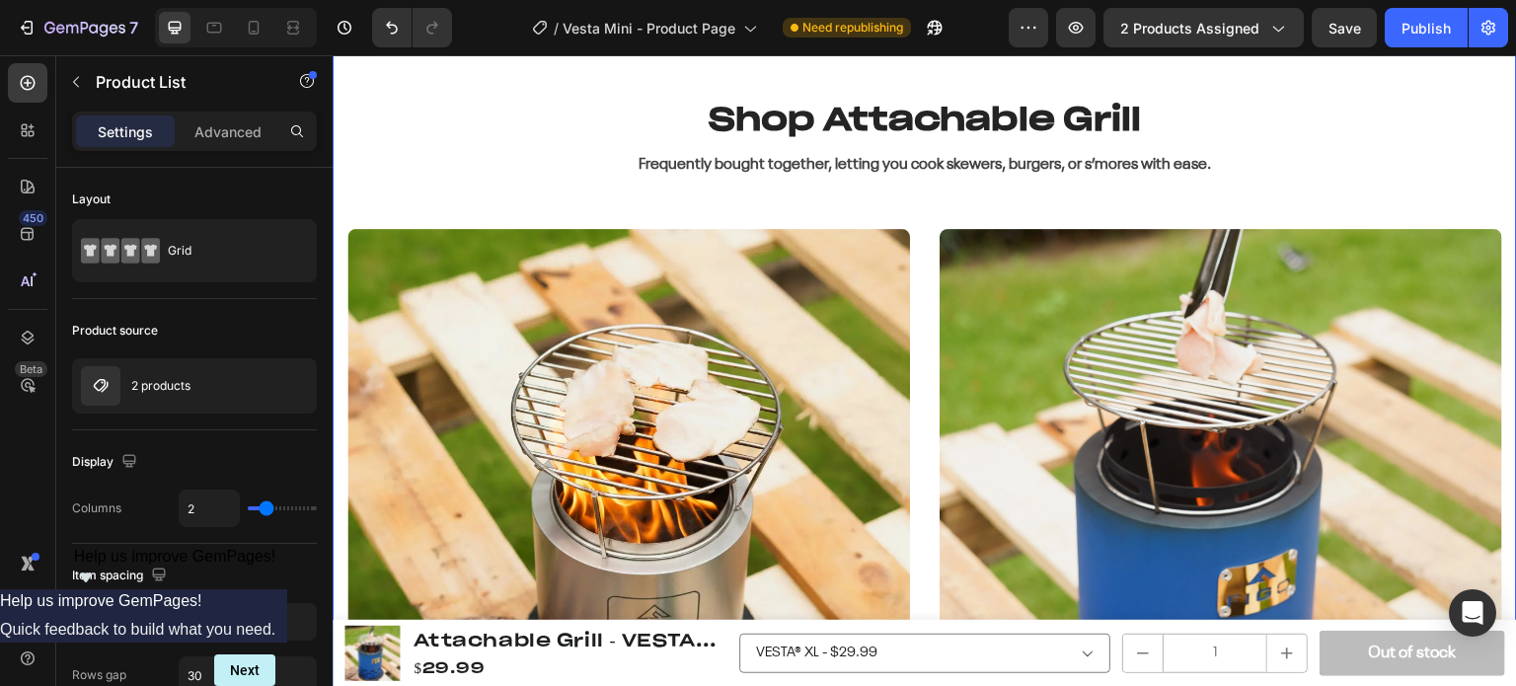
click at [341, 352] on div "Shop Attachable Grill Heading Frequently bought together, letting you cook skew…" at bounding box center [925, 522] width 1185 height 1008
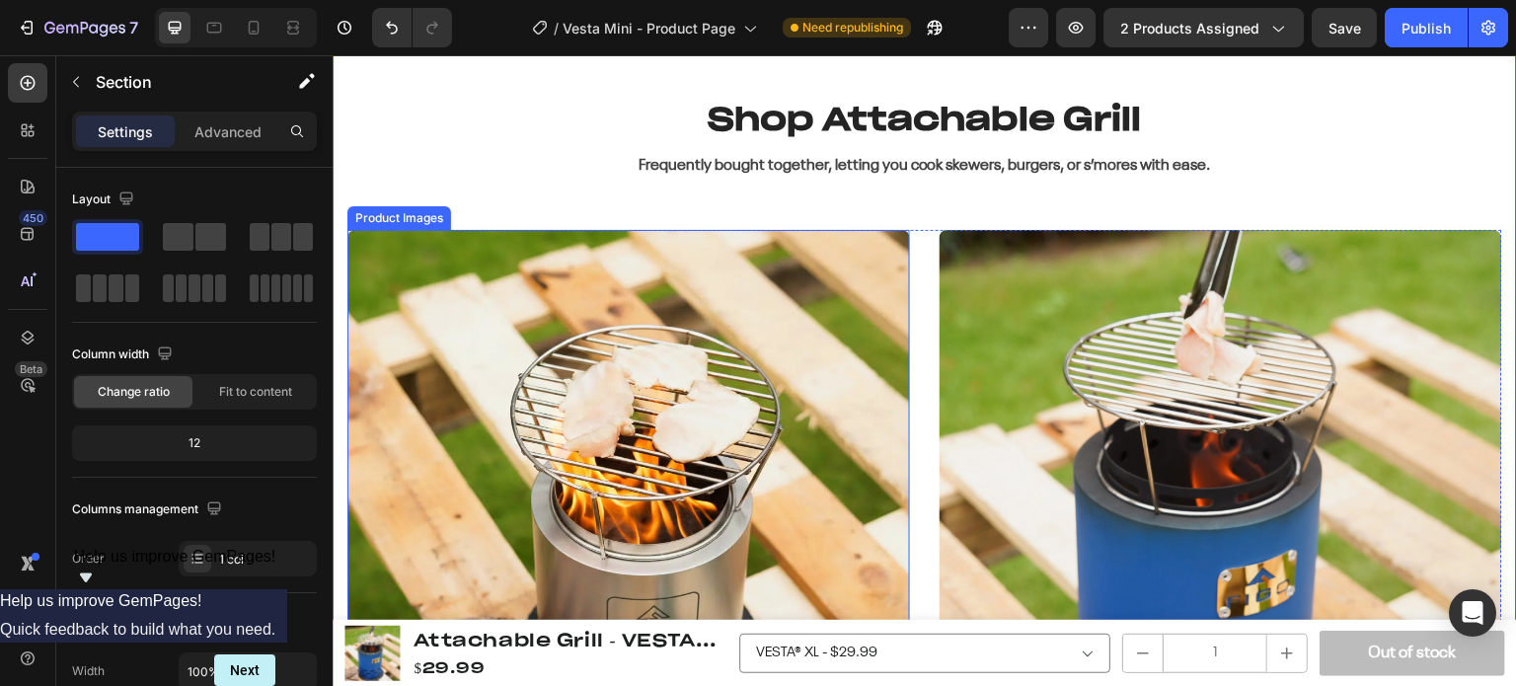
scroll to position [987, 0]
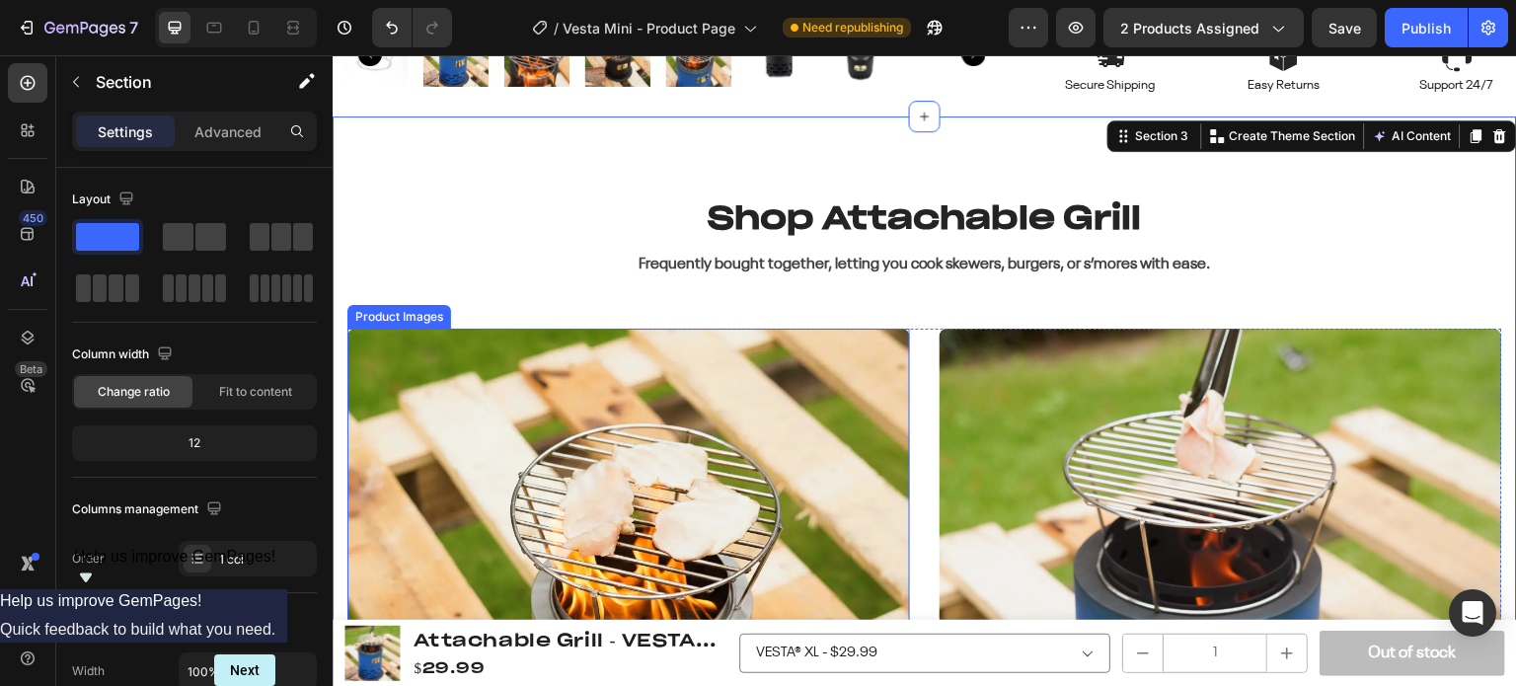
click at [383, 320] on div "Product Images" at bounding box center [400, 317] width 104 height 24
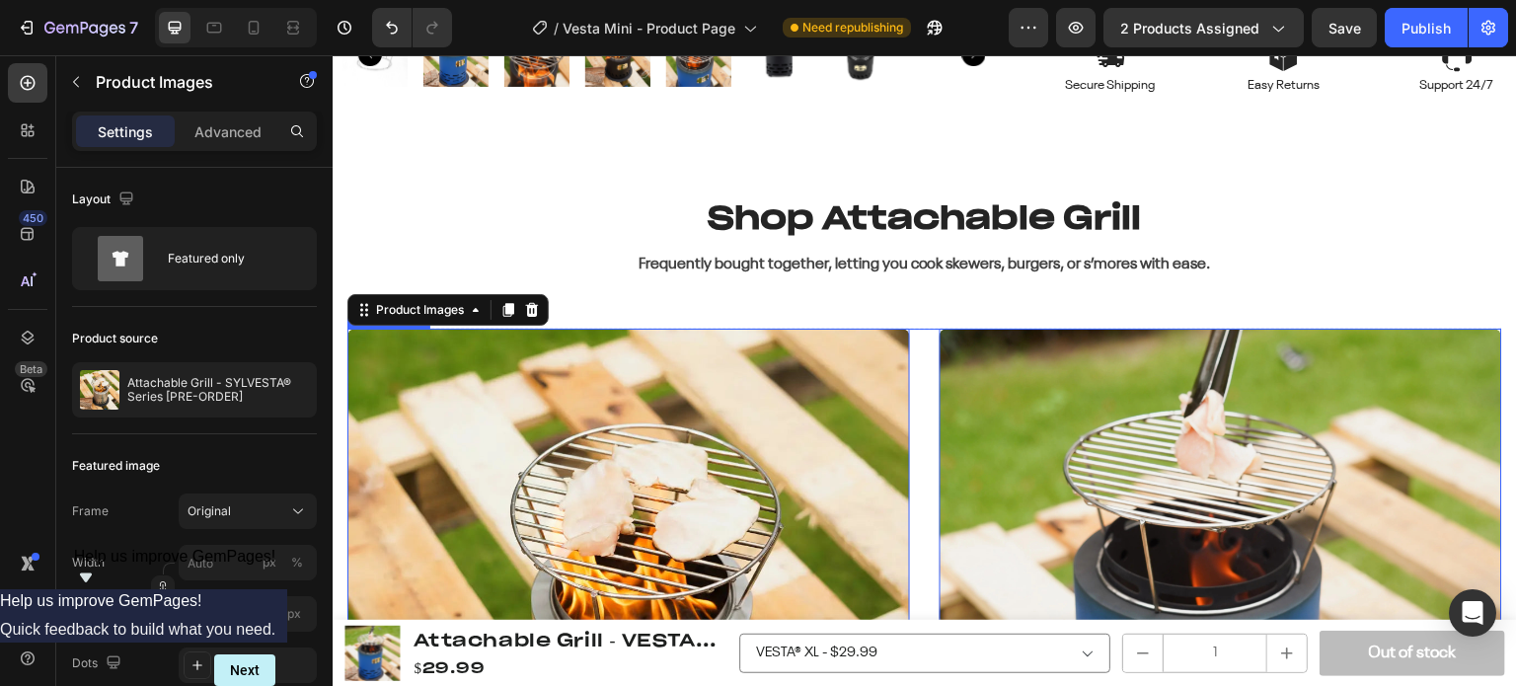
click at [910, 405] on div "Product Images 0 Attachable Grill - SYLVESTA® Series [PRE-ORDER] Product Title …" at bounding box center [925, 688] width 1155 height 718
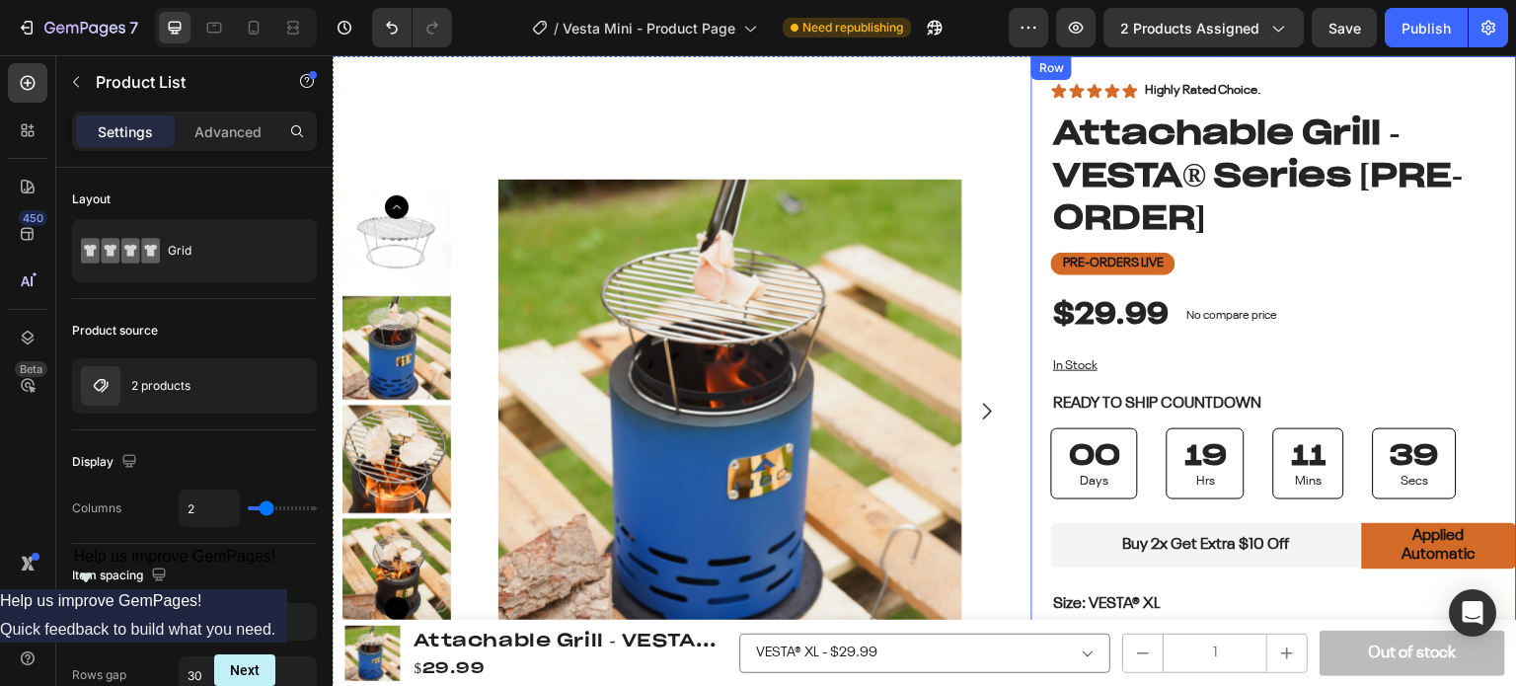
scroll to position [296, 0]
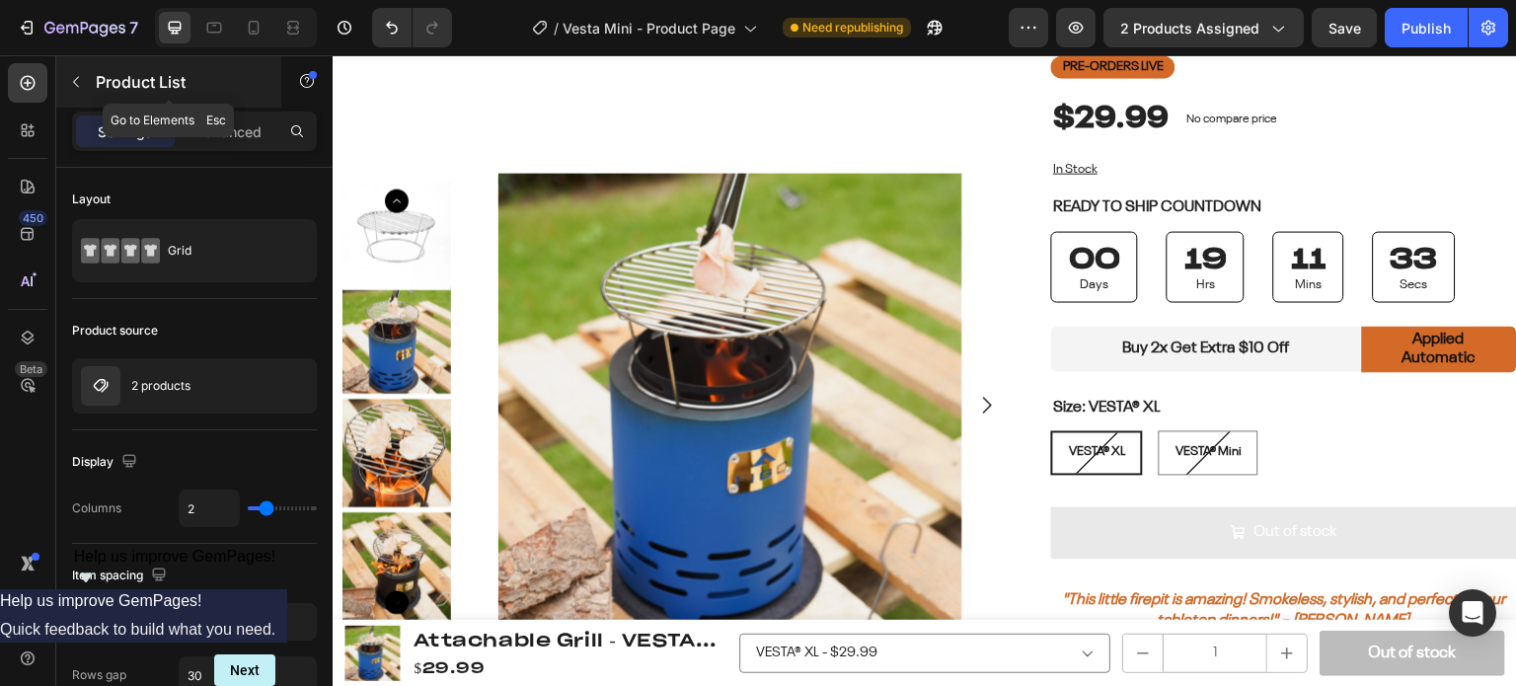
click at [73, 90] on button "button" at bounding box center [76, 82] width 32 height 32
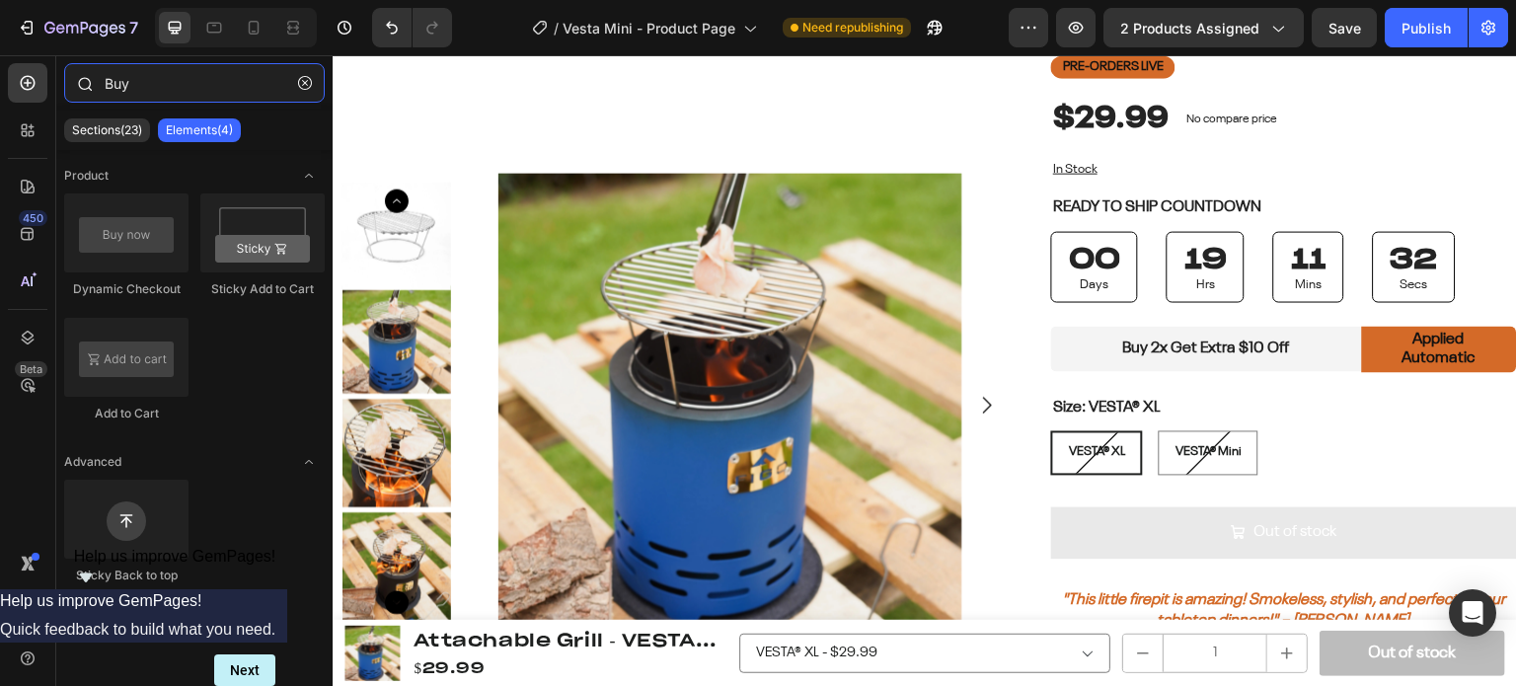
click at [179, 86] on input "Buy" at bounding box center [194, 82] width 261 height 39
click at [309, 86] on icon "button" at bounding box center [305, 83] width 14 height 14
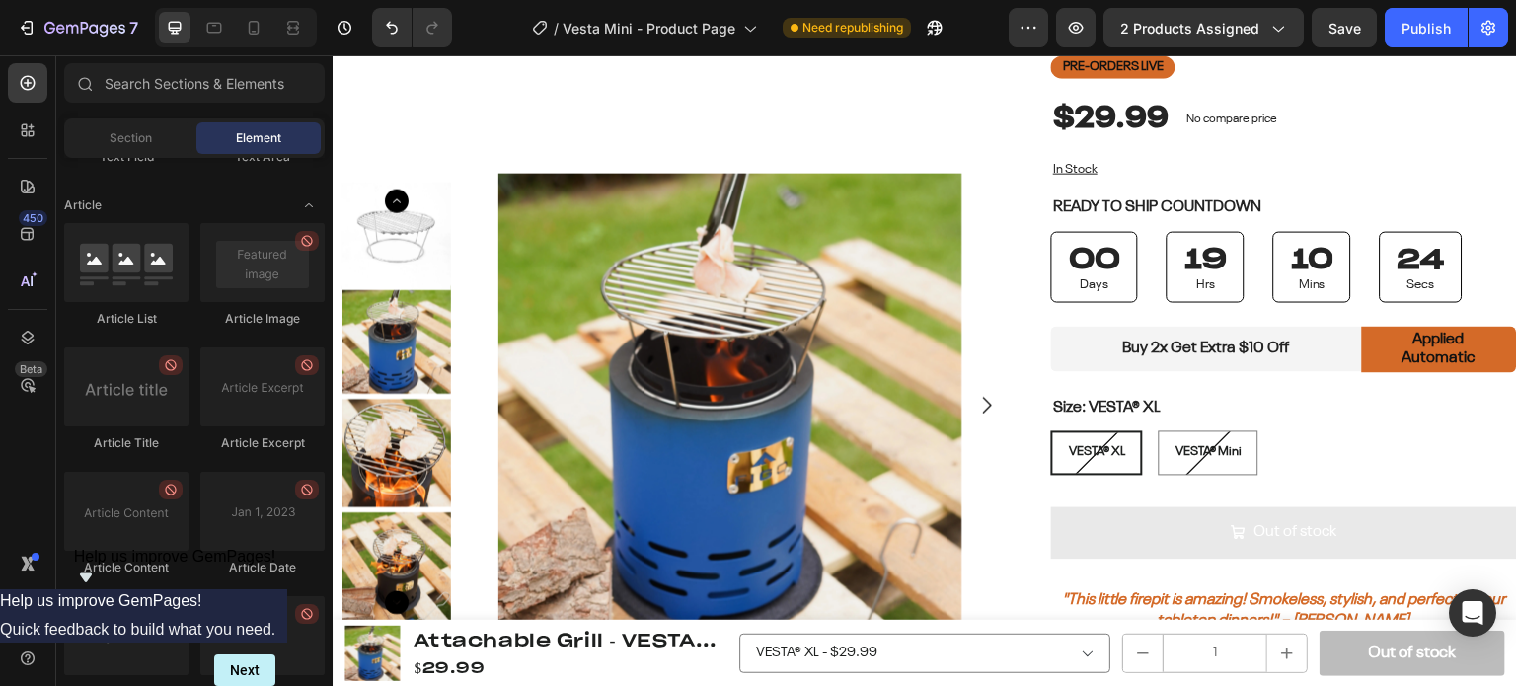
scroll to position [5233, 0]
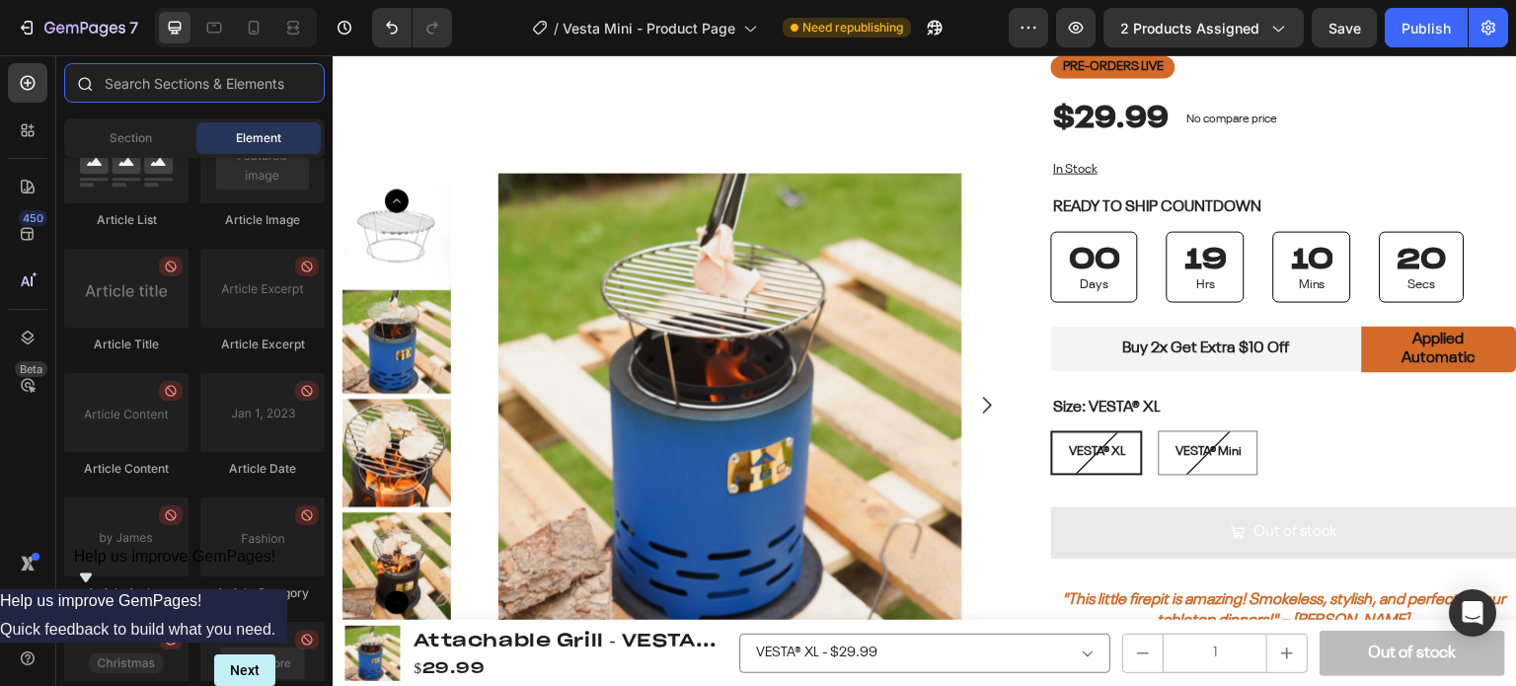
click at [184, 91] on input "text" at bounding box center [194, 82] width 261 height 39
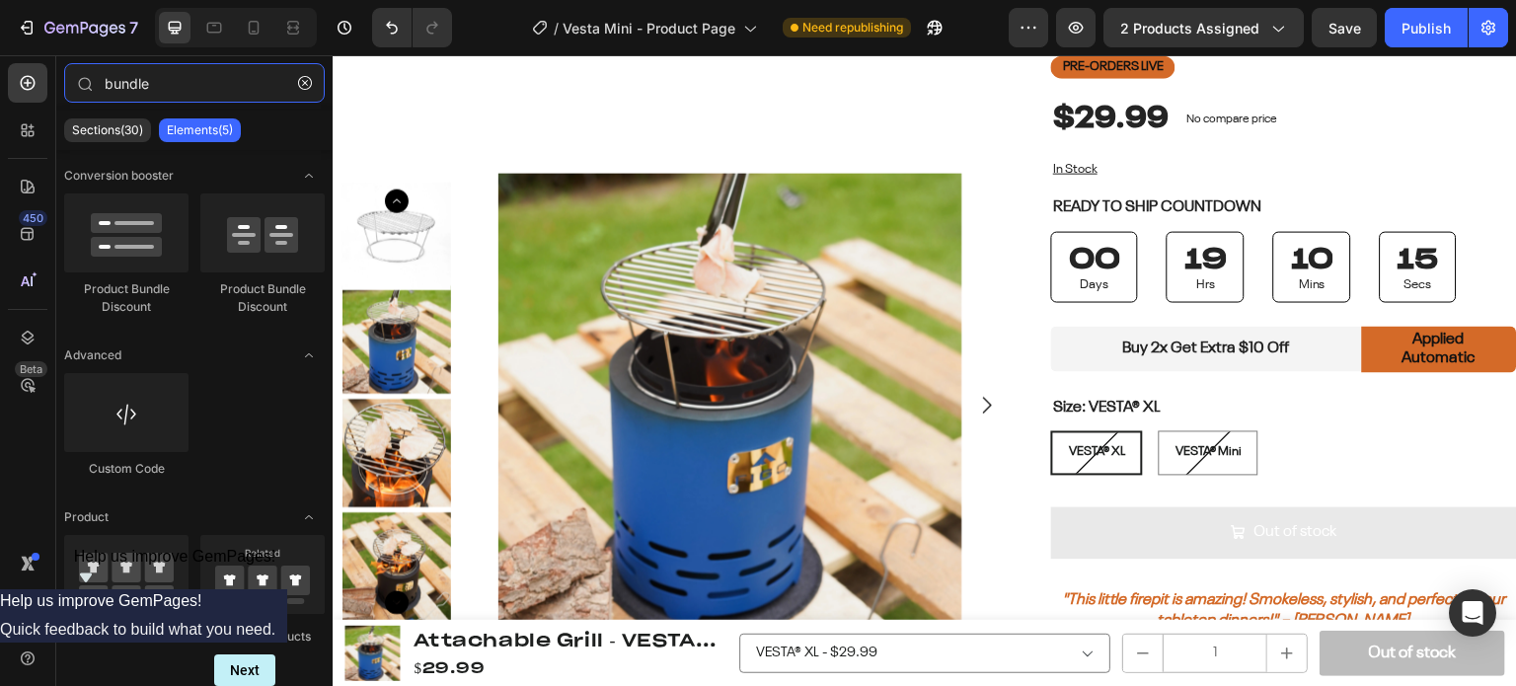
scroll to position [592, 0]
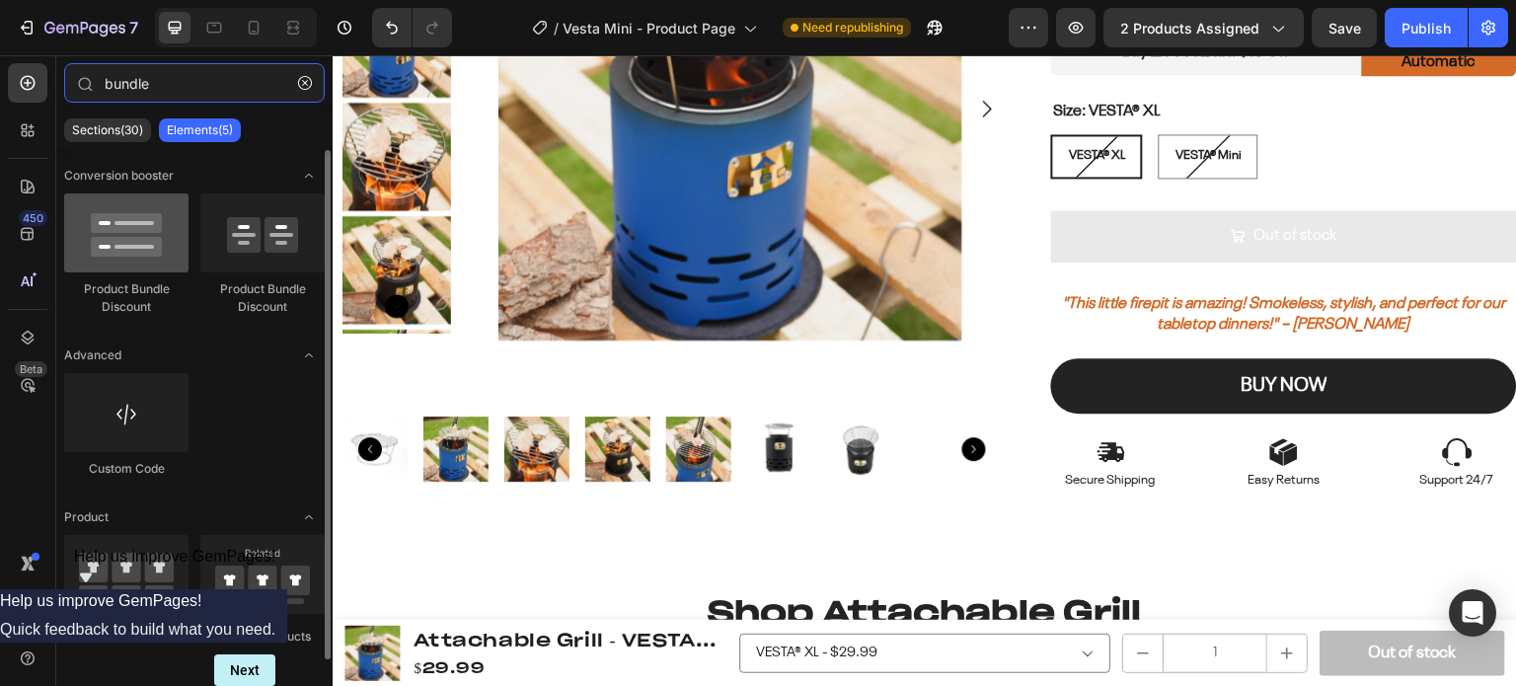
type input "bundle"
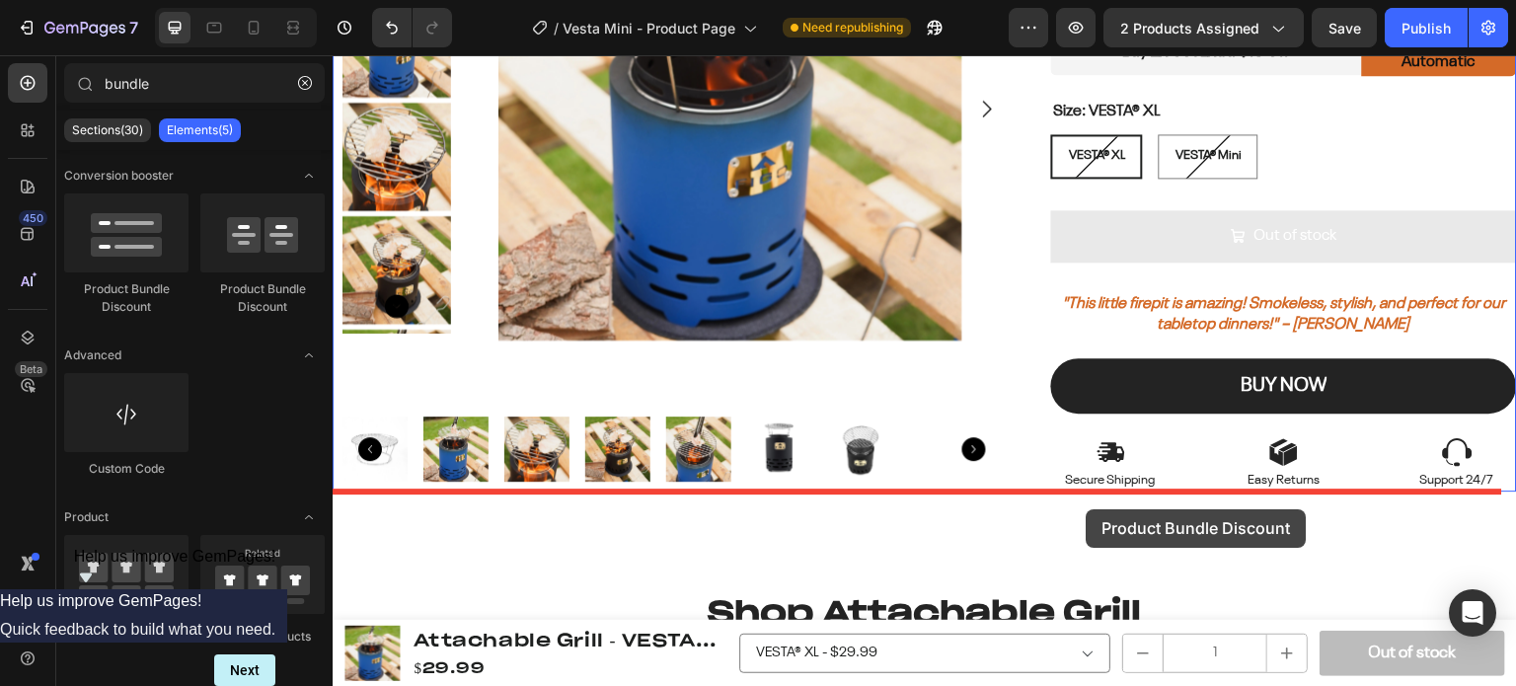
drag, startPoint x: 474, startPoint y: 301, endPoint x: 1087, endPoint y: 509, distance: 647.5
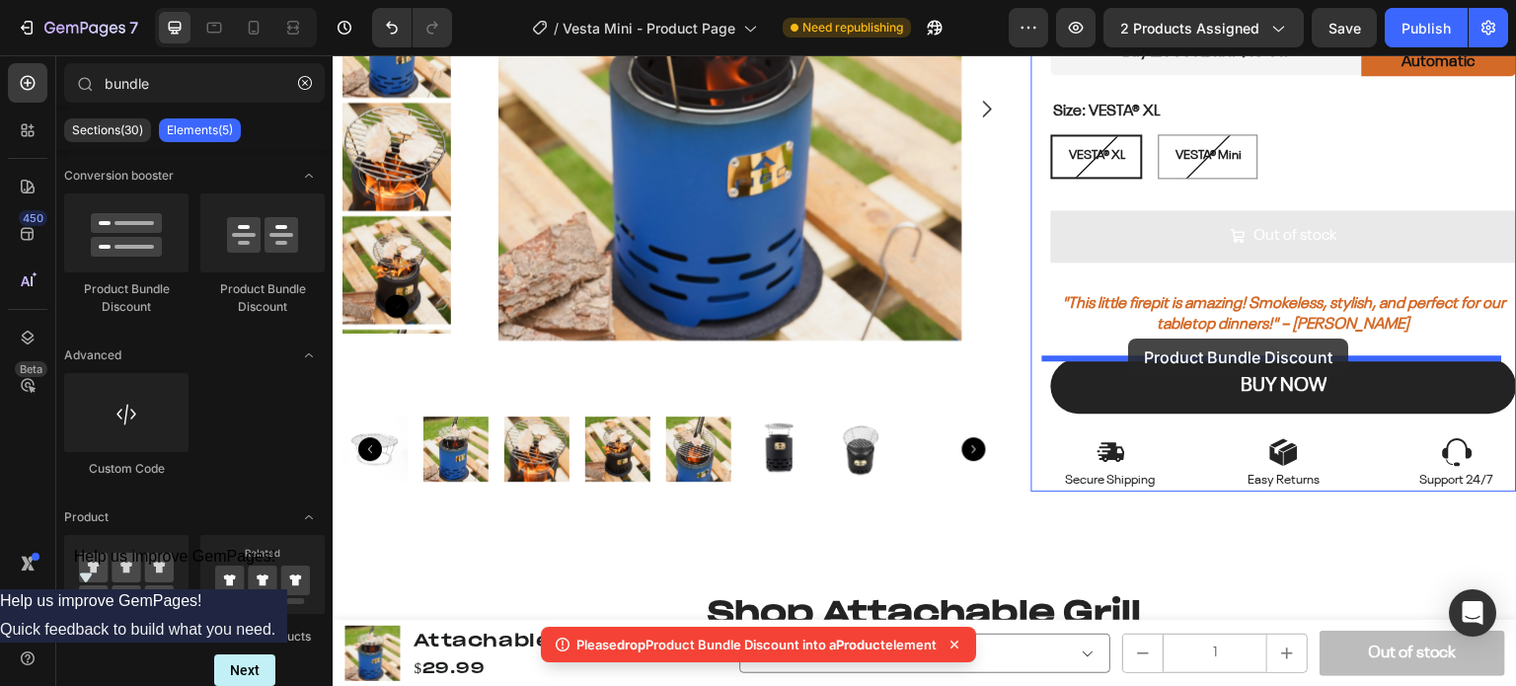
drag, startPoint x: 442, startPoint y: 317, endPoint x: 1129, endPoint y: 339, distance: 687.5
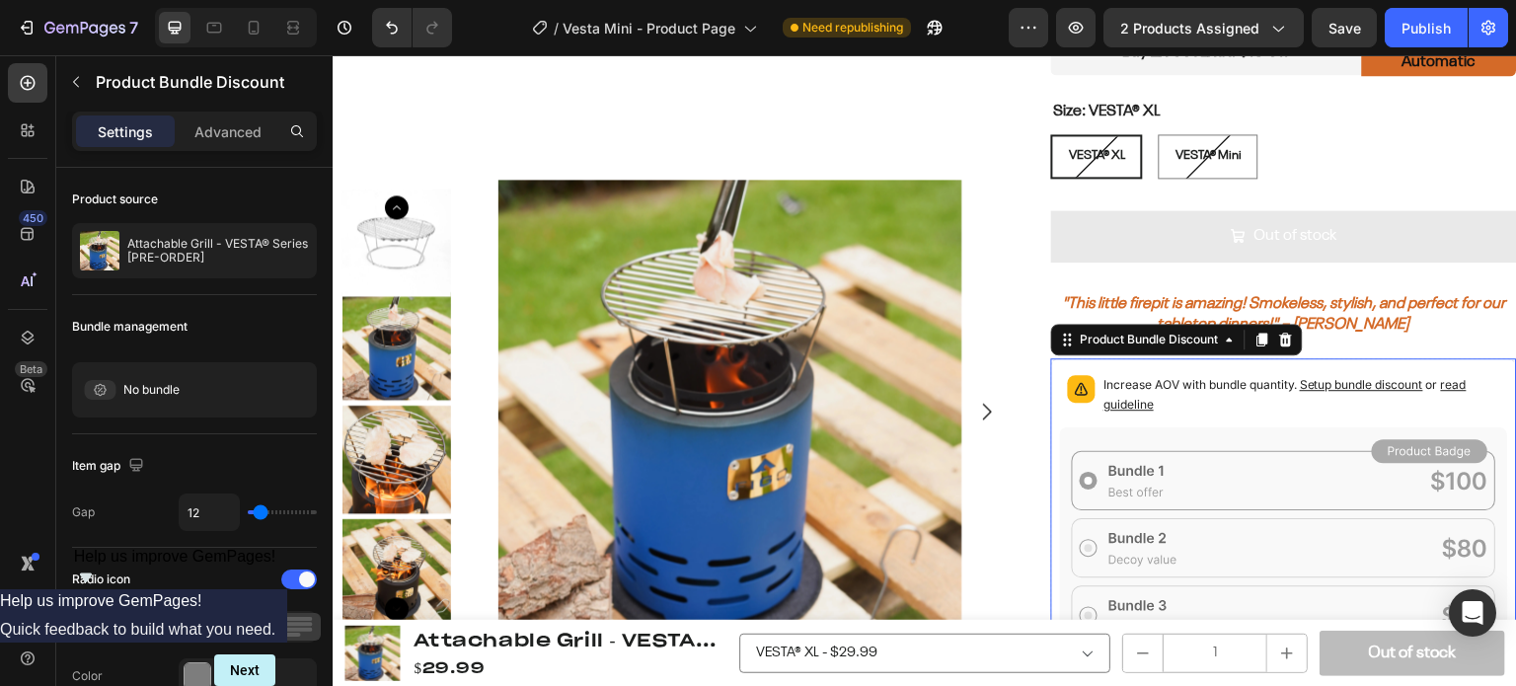
scroll to position [691, 0]
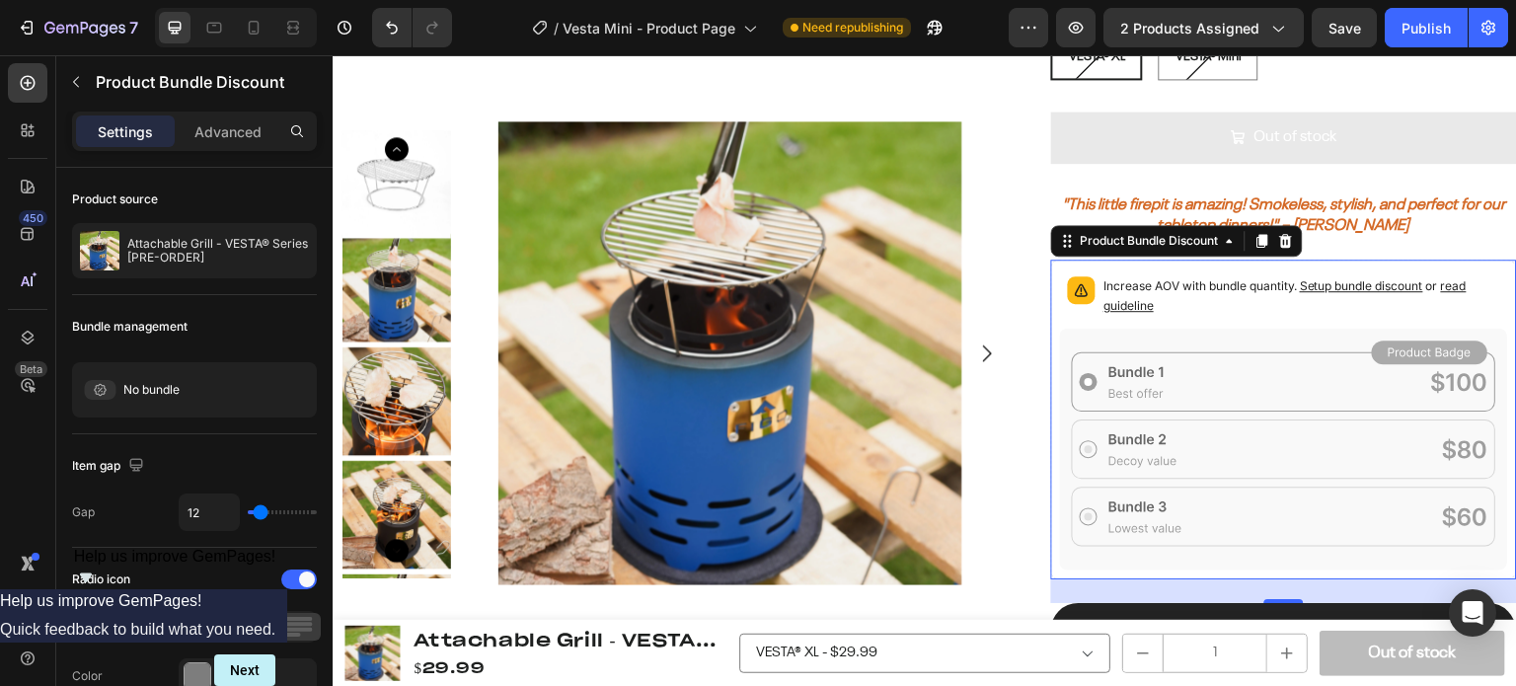
click at [1276, 318] on div "Increase AOV with bundle quantity. Setup bundle discount or read guideline" at bounding box center [1302, 297] width 397 height 43
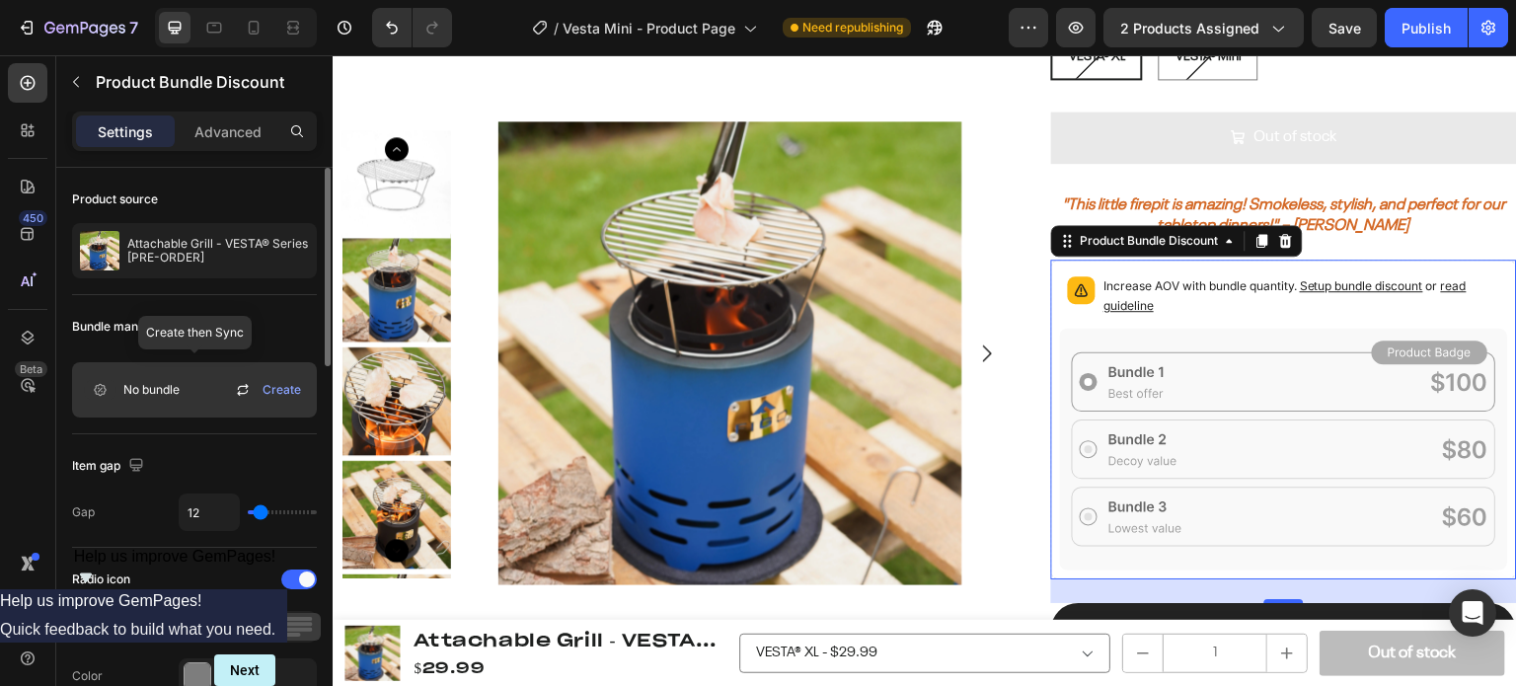
click at [153, 407] on div "No bundle" at bounding box center [130, 389] width 100 height 39
click at [276, 392] on span "Create" at bounding box center [282, 390] width 39 height 18
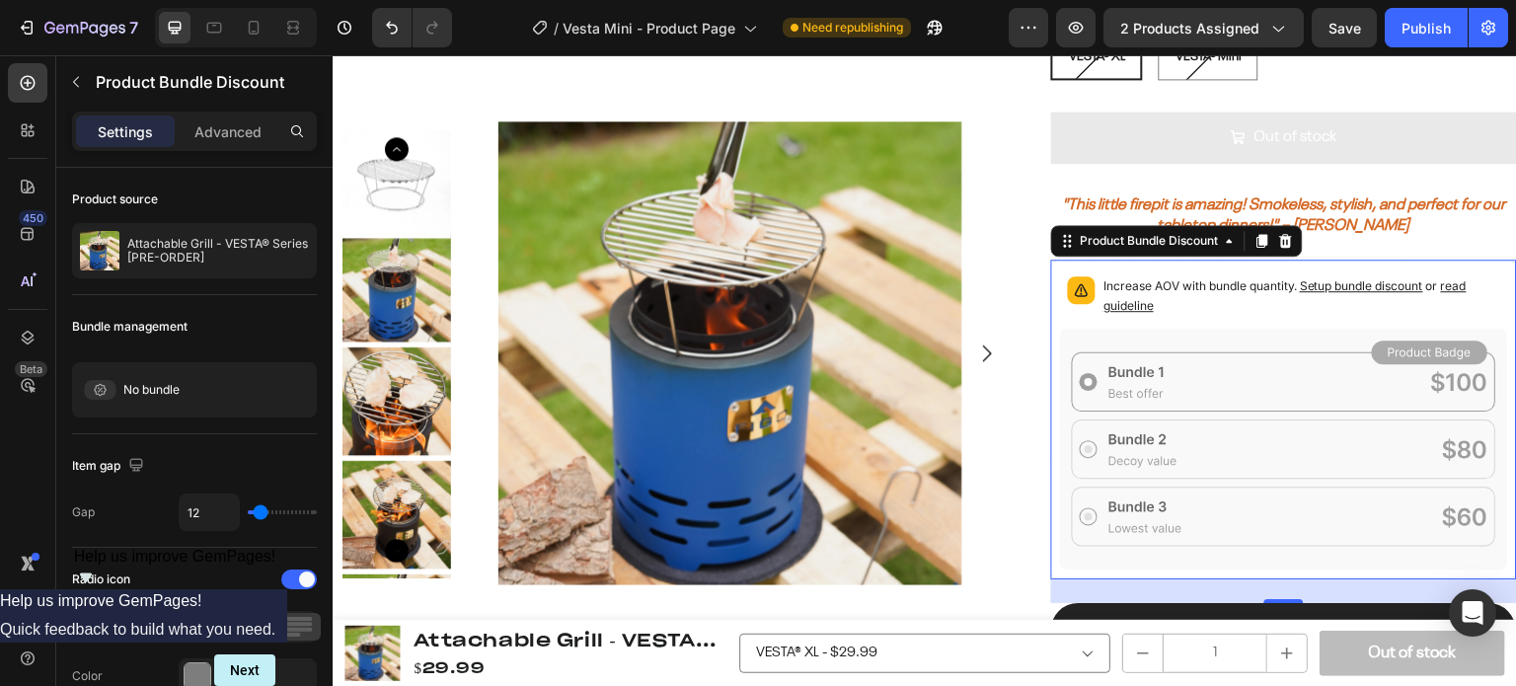
click at [1167, 344] on icon at bounding box center [1284, 450] width 448 height 242
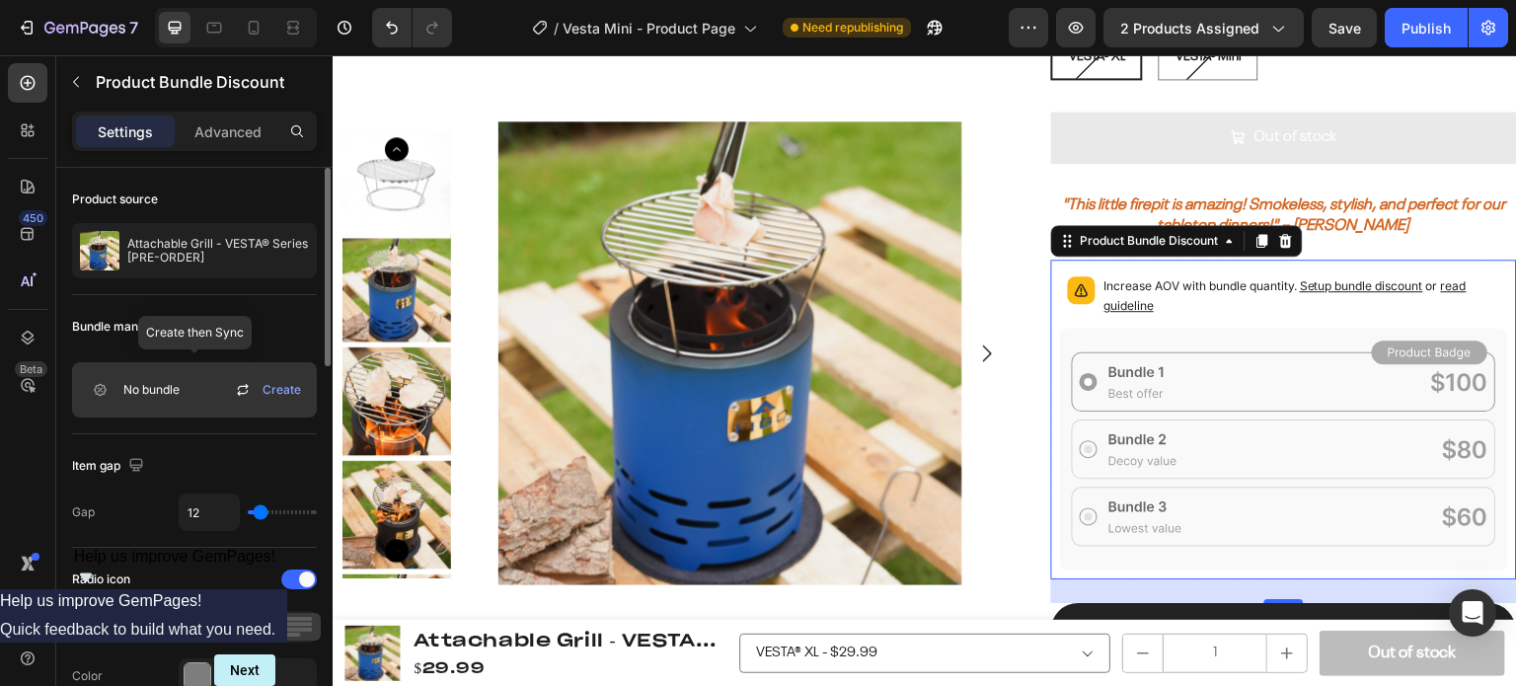
click at [241, 391] on icon at bounding box center [243, 390] width 24 height 24
click at [241, 394] on icon at bounding box center [243, 390] width 24 height 24
click at [164, 390] on span "No bundle" at bounding box center [151, 390] width 56 height 18
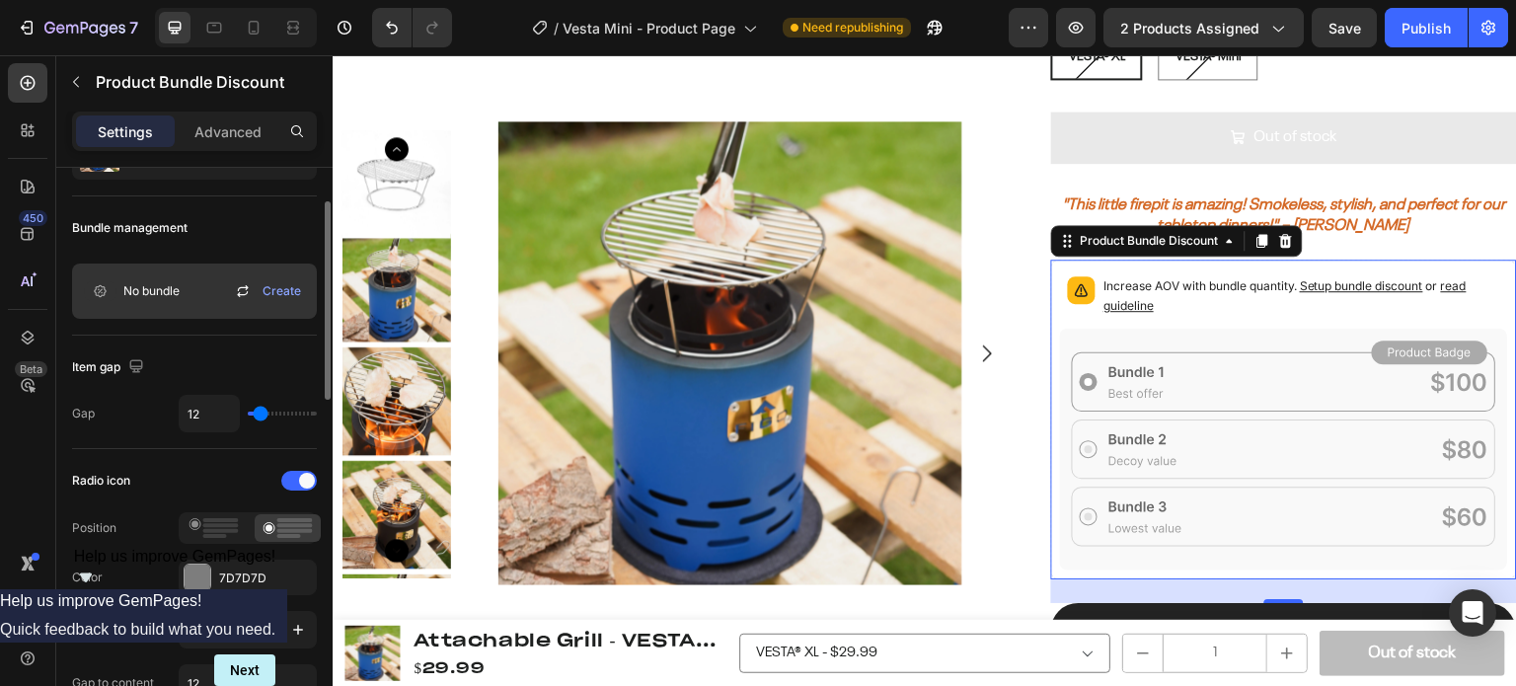
scroll to position [197, 0]
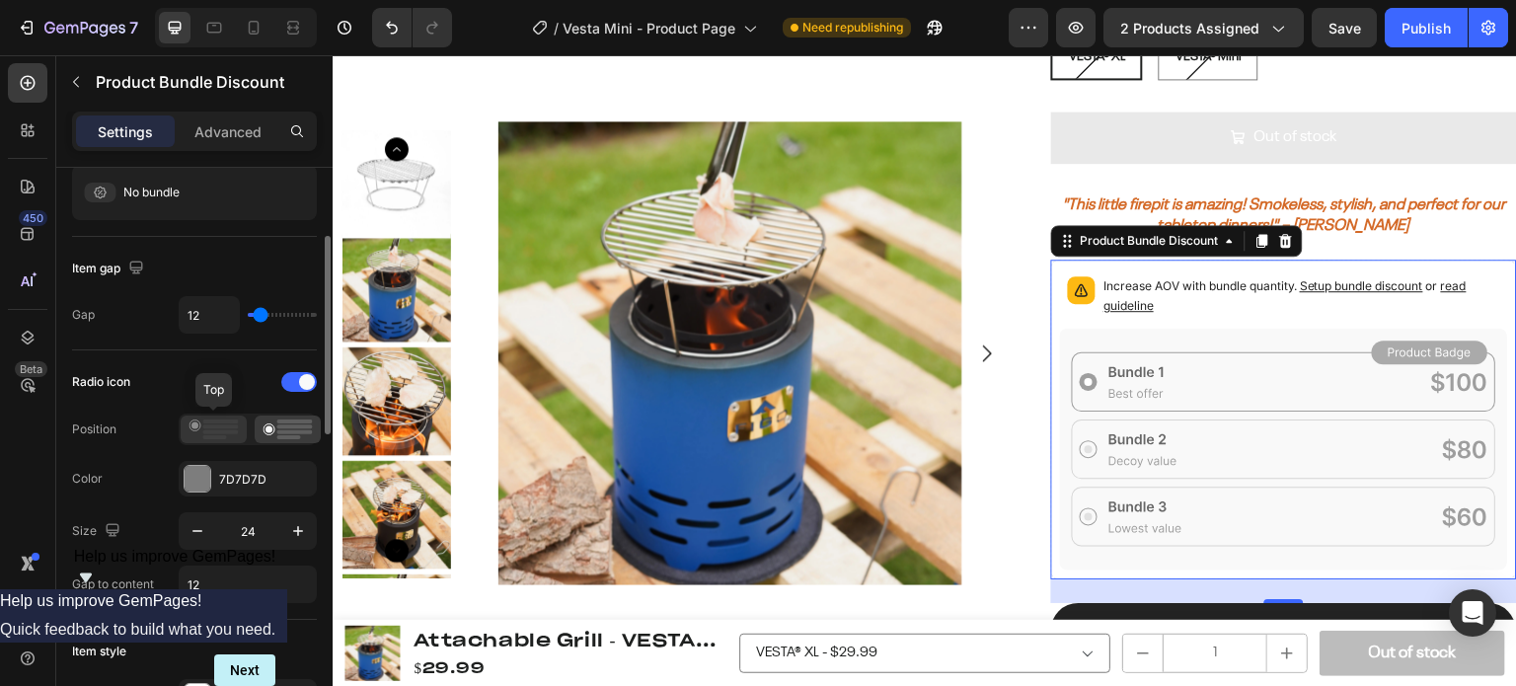
click at [190, 425] on icon at bounding box center [214, 430] width 50 height 20
click at [261, 424] on div at bounding box center [288, 430] width 66 height 28
click at [190, 424] on circle at bounding box center [195, 426] width 11 height 11
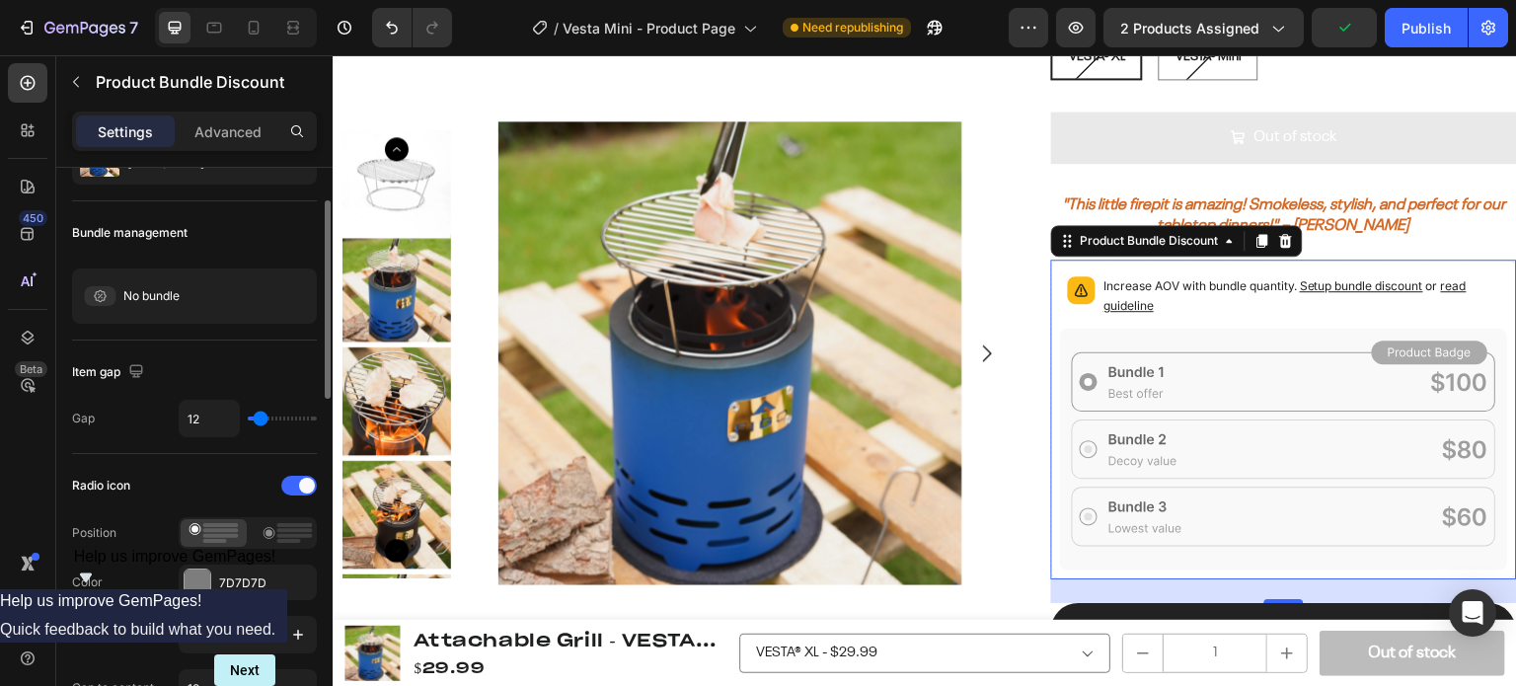
scroll to position [0, 0]
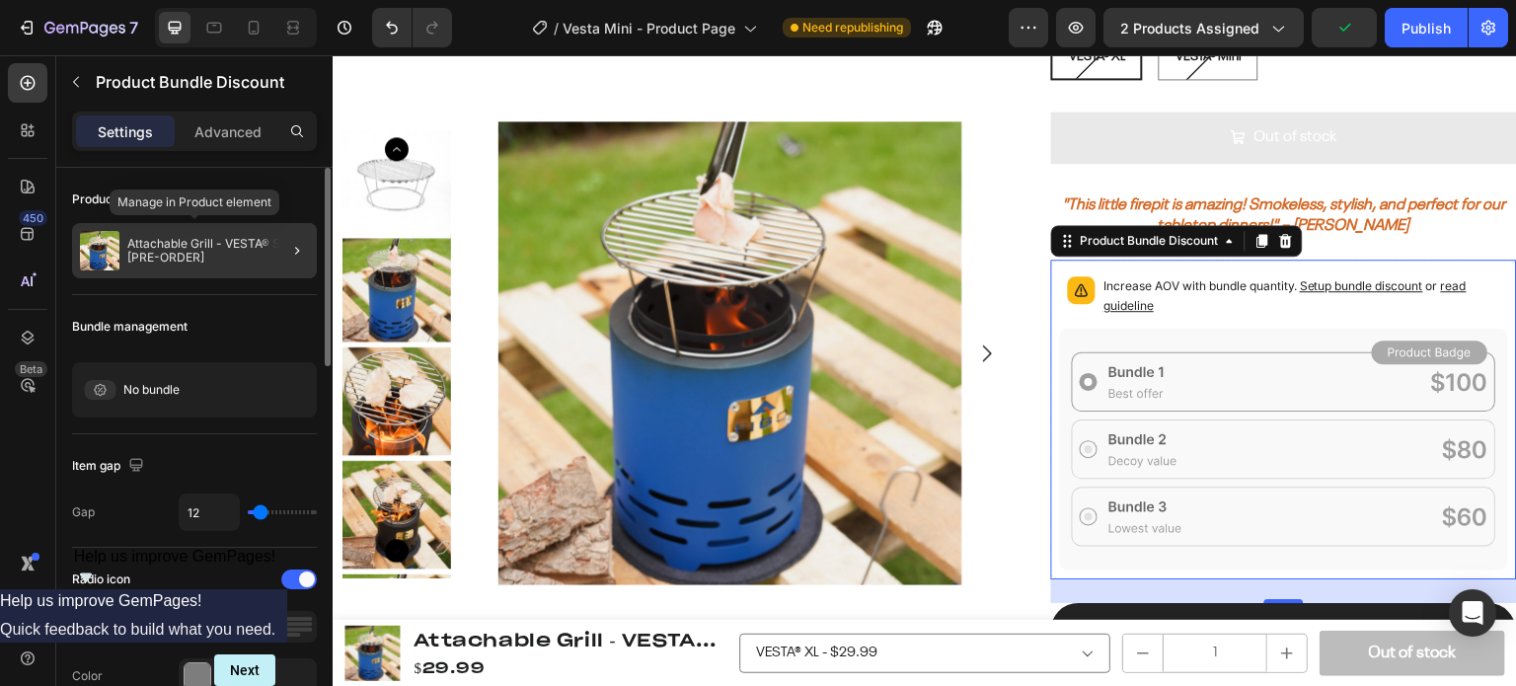
click at [190, 252] on p "Attachable Grill - VESTA® Series [PRE-ORDER]" at bounding box center [218, 251] width 182 height 28
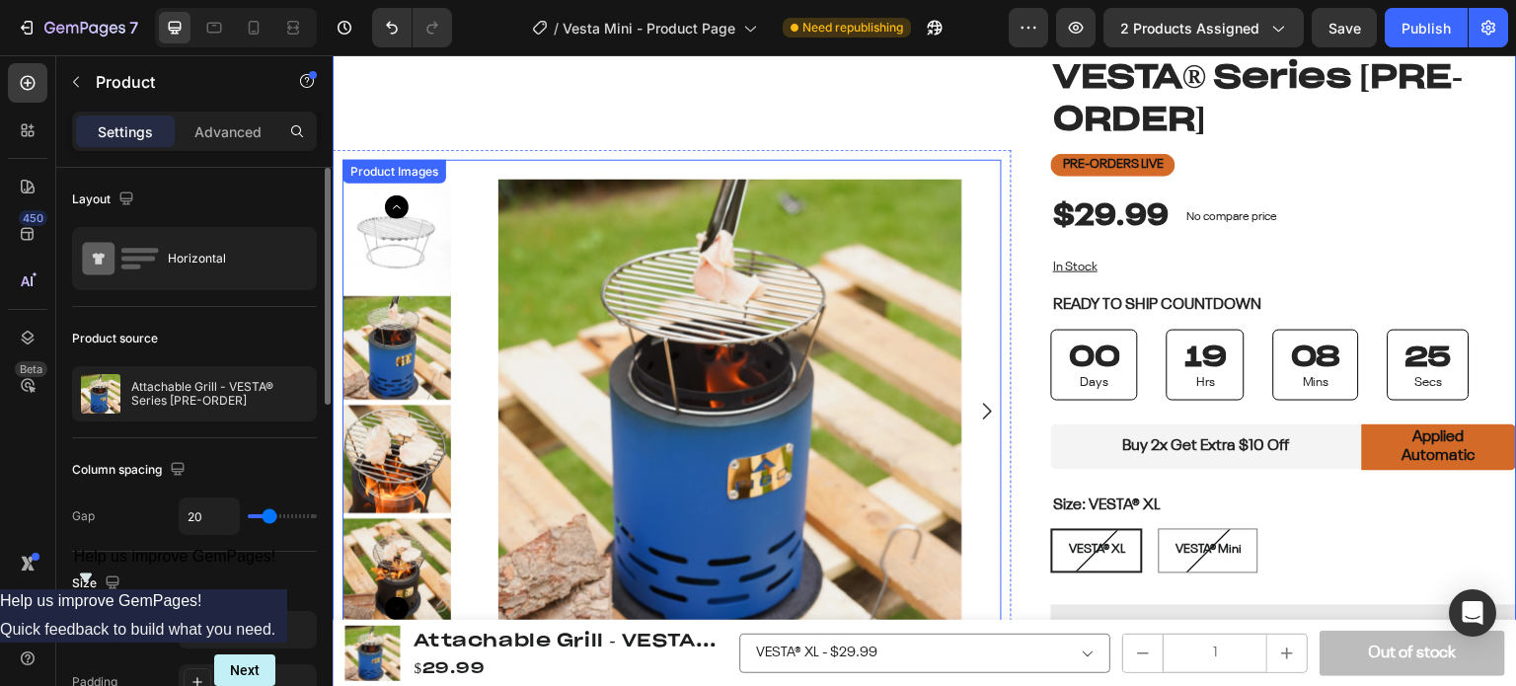
scroll to position [296, 0]
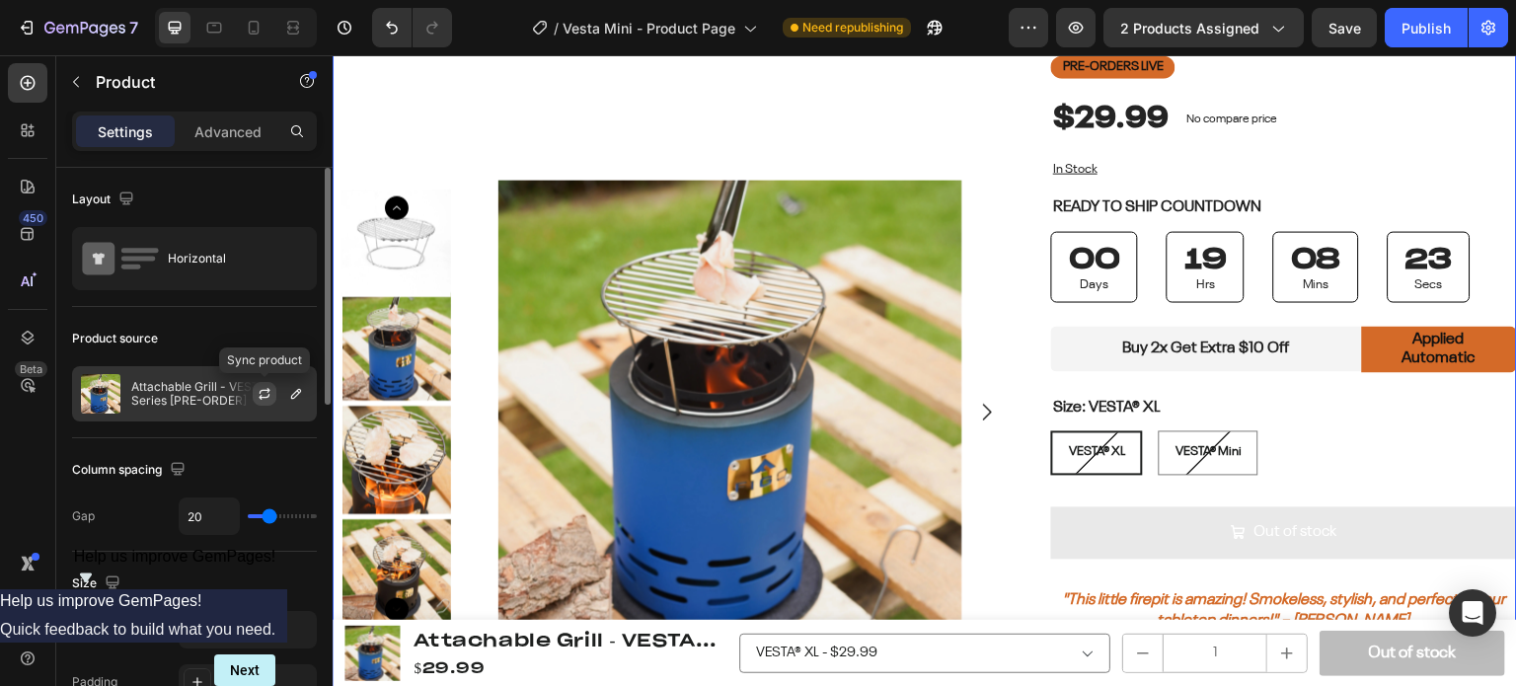
click at [257, 402] on button "button" at bounding box center [265, 394] width 24 height 24
click at [298, 398] on icon "button" at bounding box center [296, 394] width 16 height 16
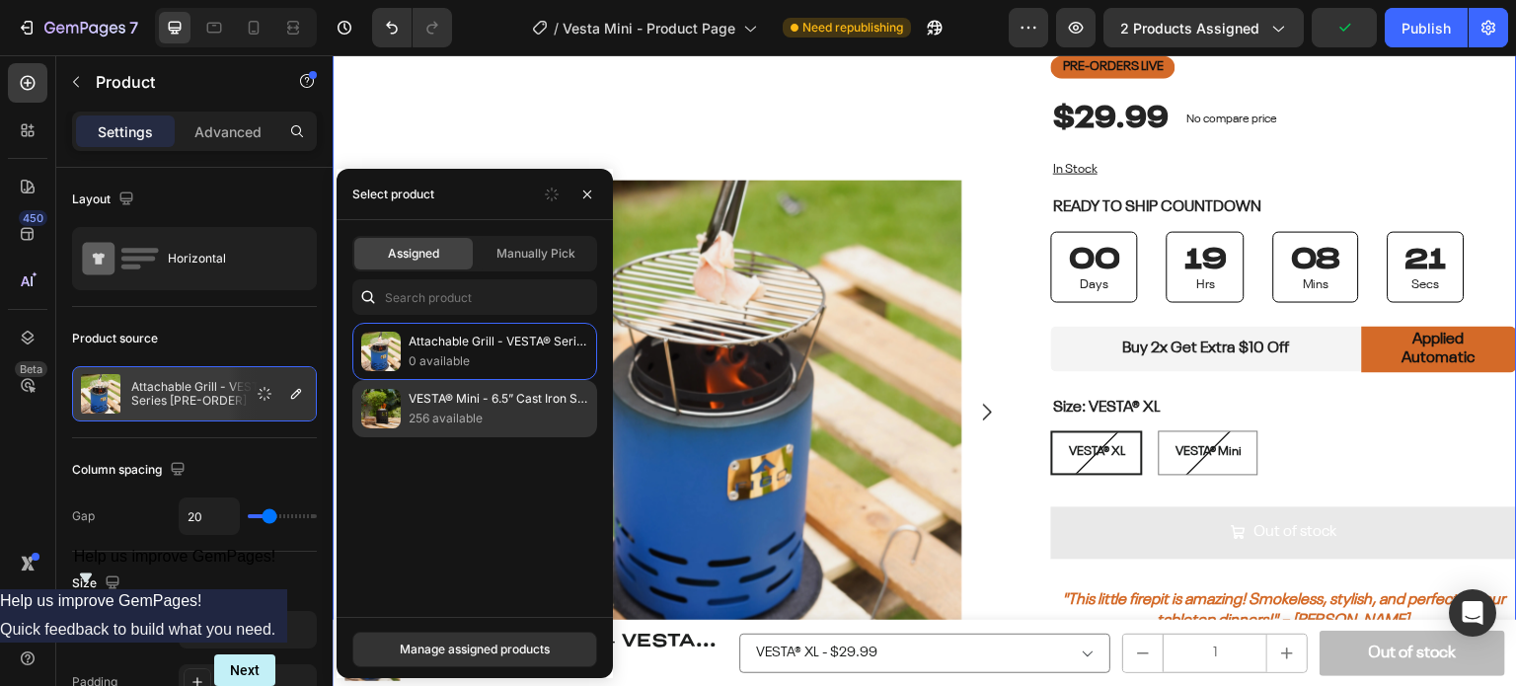
click at [433, 399] on p "VESTA® Mini - 6.5” Cast Iron Smokeless Tabletop Fire Pit [PRE-ORDER]" at bounding box center [499, 399] width 180 height 20
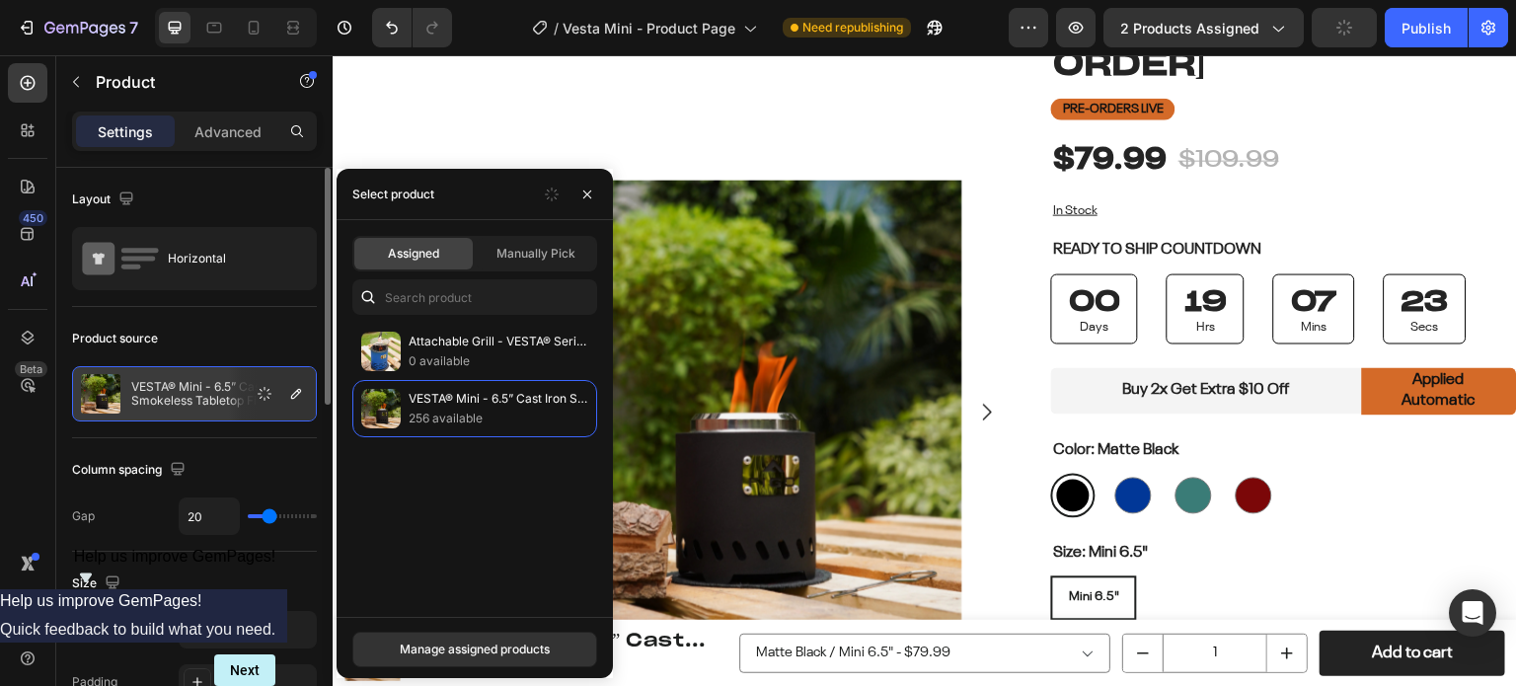
click at [223, 341] on div "Product source" at bounding box center [194, 339] width 245 height 32
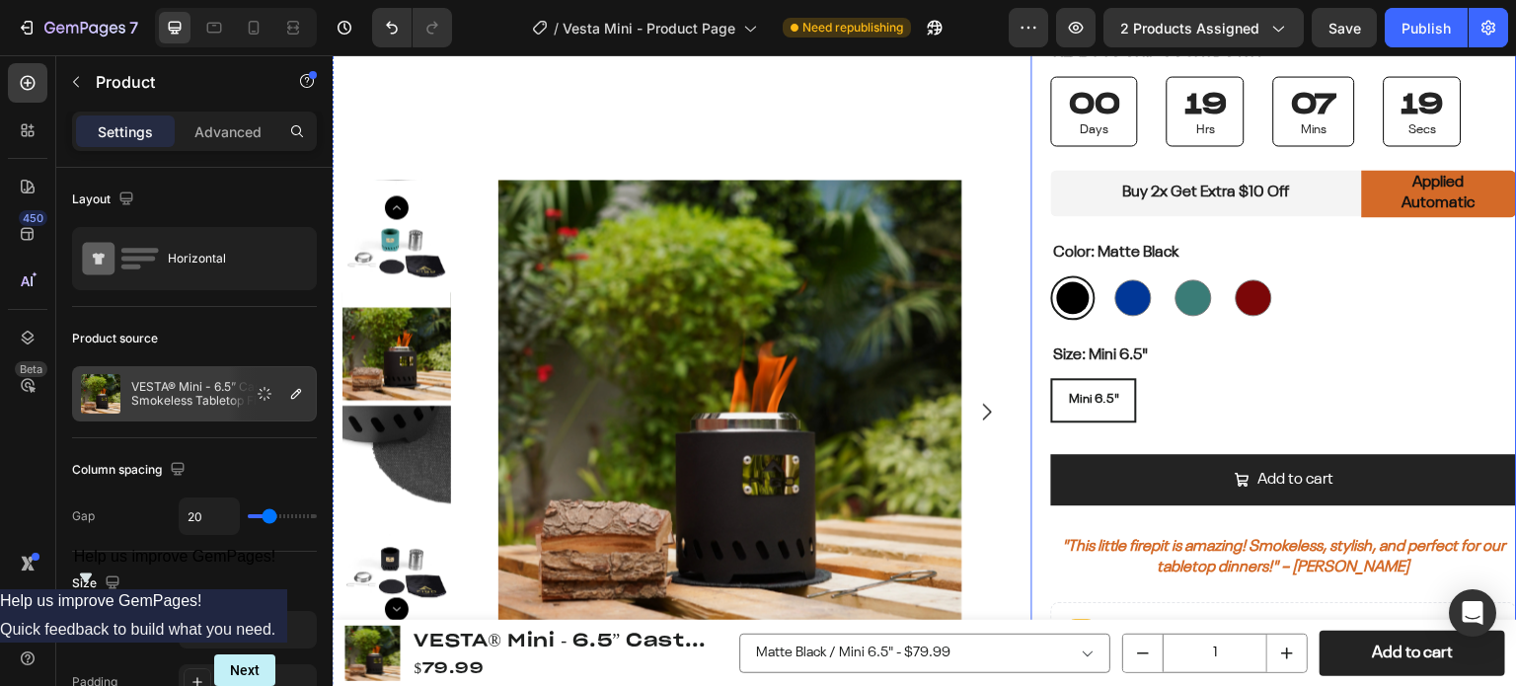
scroll to position [592, 0]
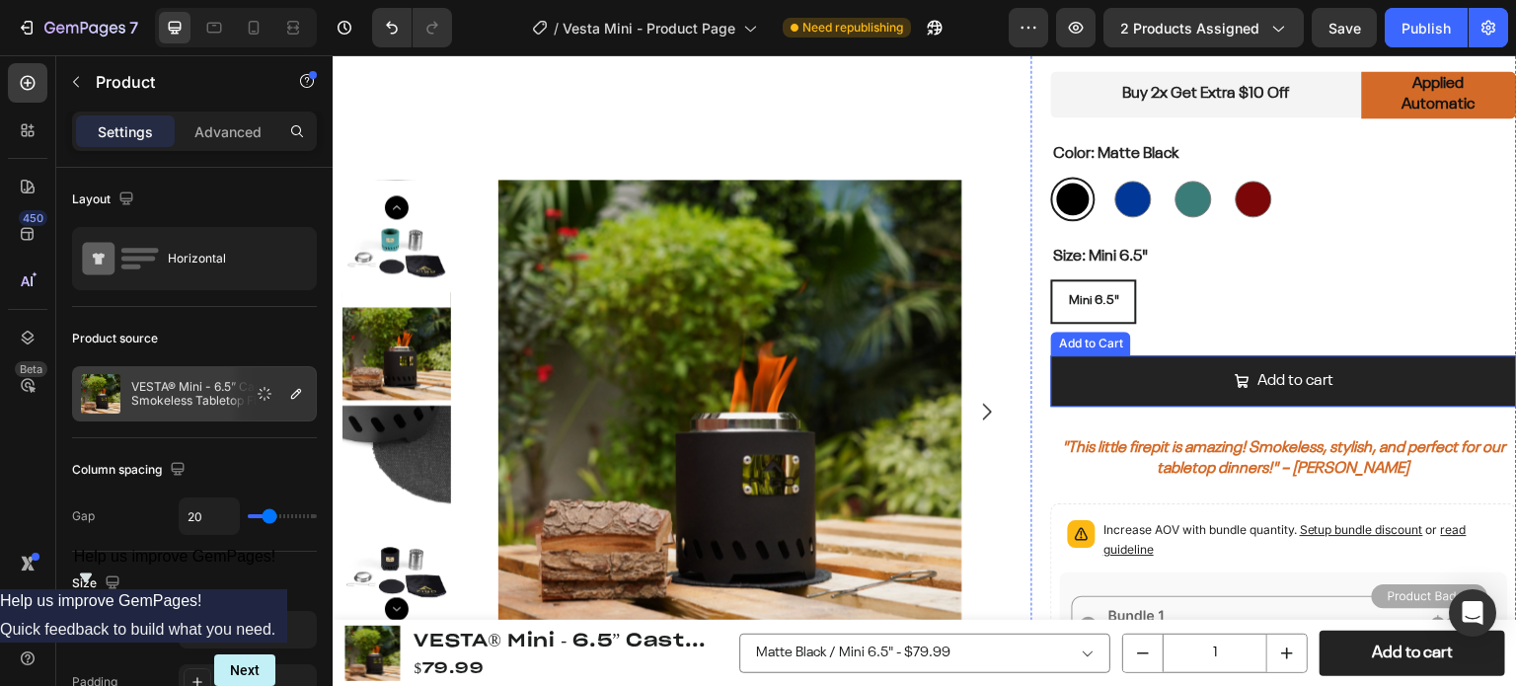
click at [1091, 344] on div "Add to Cart" at bounding box center [1091, 344] width 72 height 18
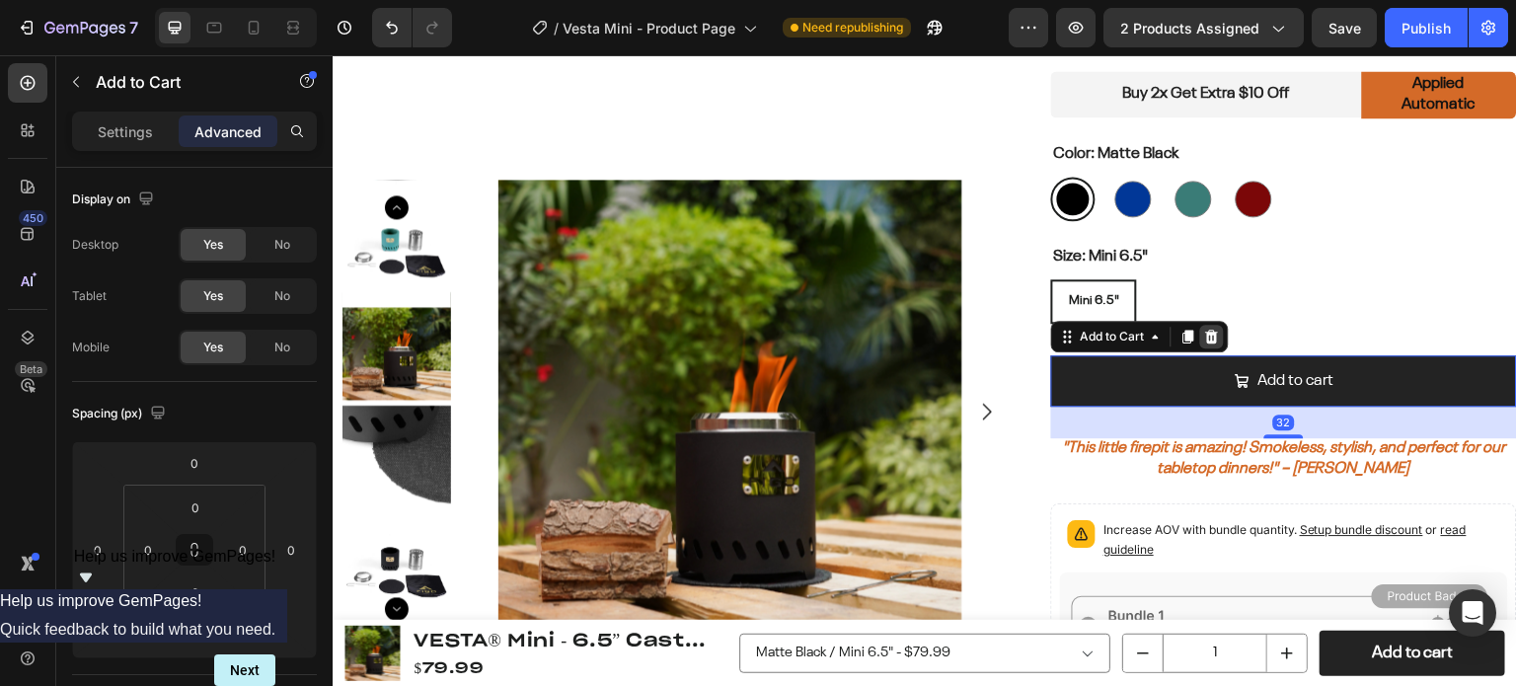
click at [1210, 336] on icon at bounding box center [1212, 337] width 16 height 16
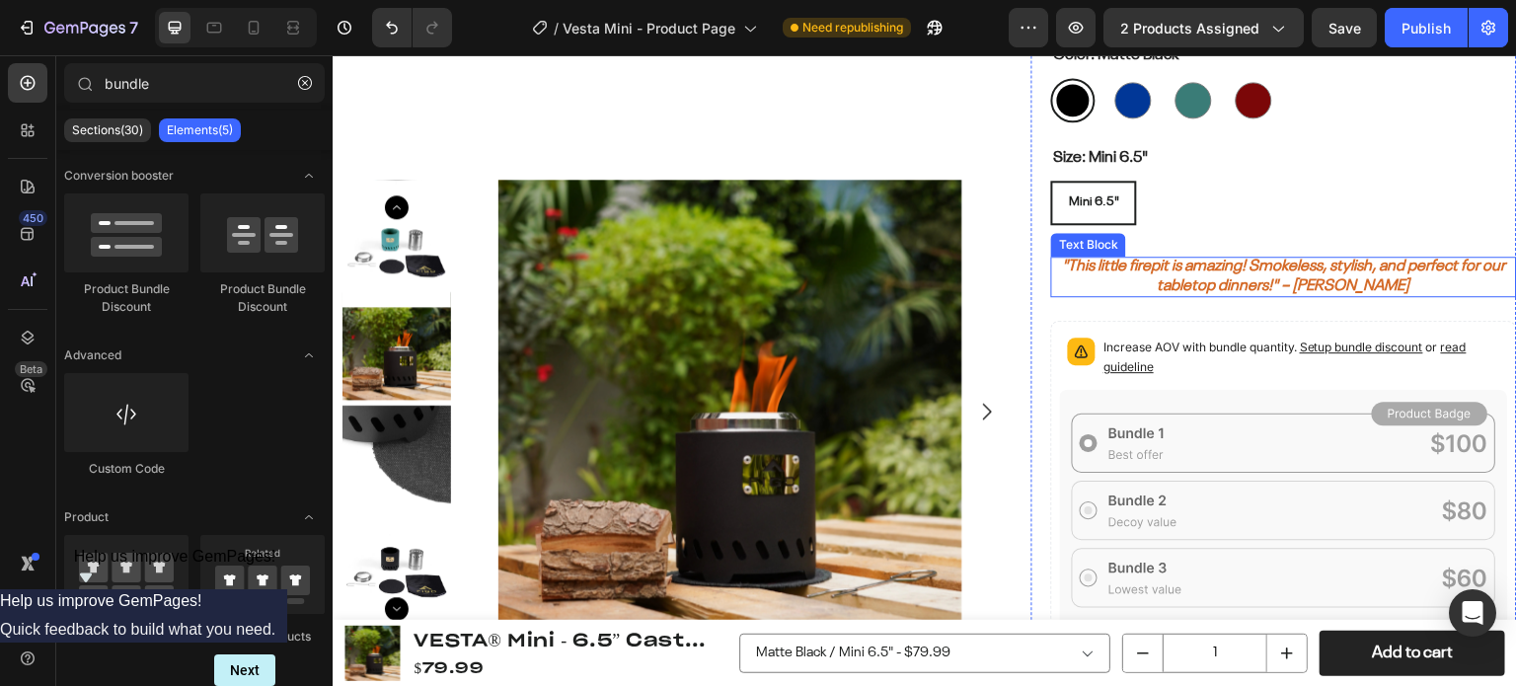
scroll to position [790, 0]
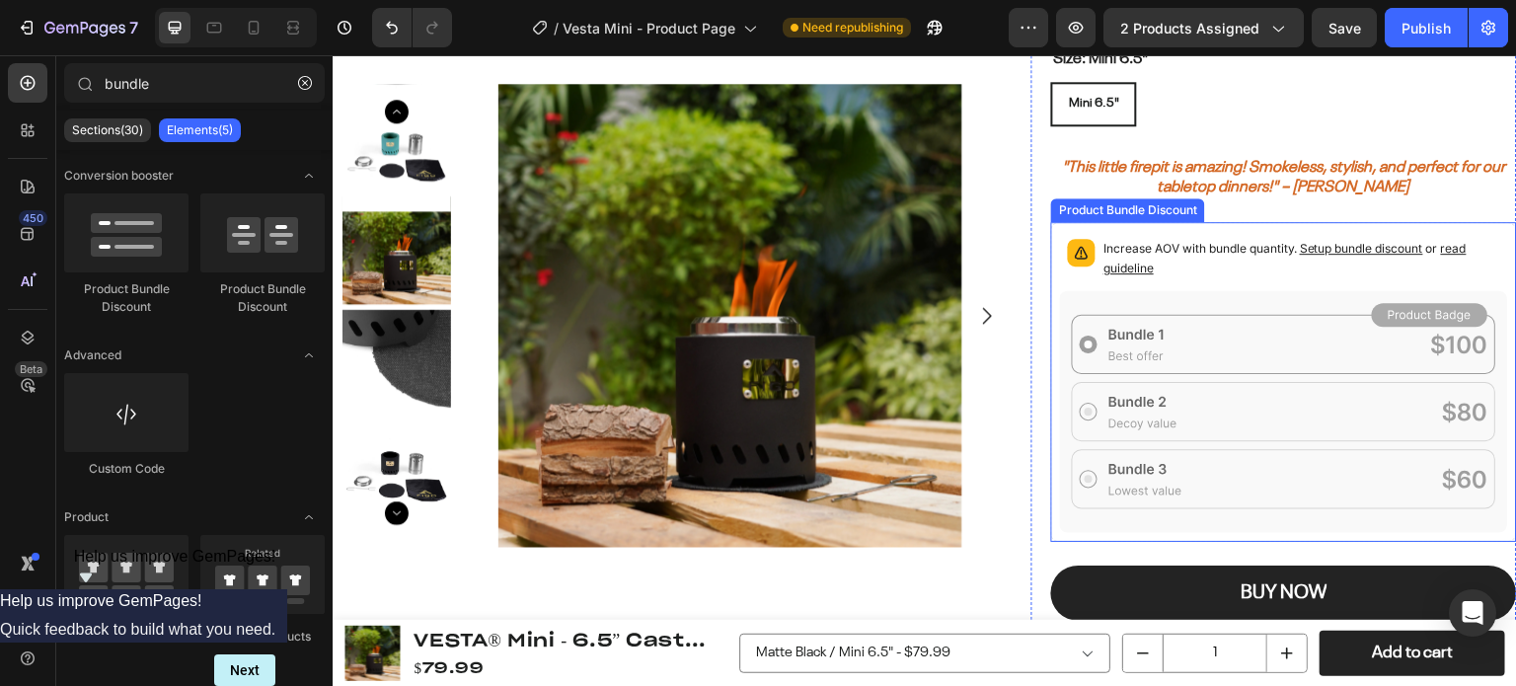
click at [1217, 283] on div "Increase AOV with bundle quantity. Setup bundle discount or read guideline" at bounding box center [1284, 260] width 448 height 59
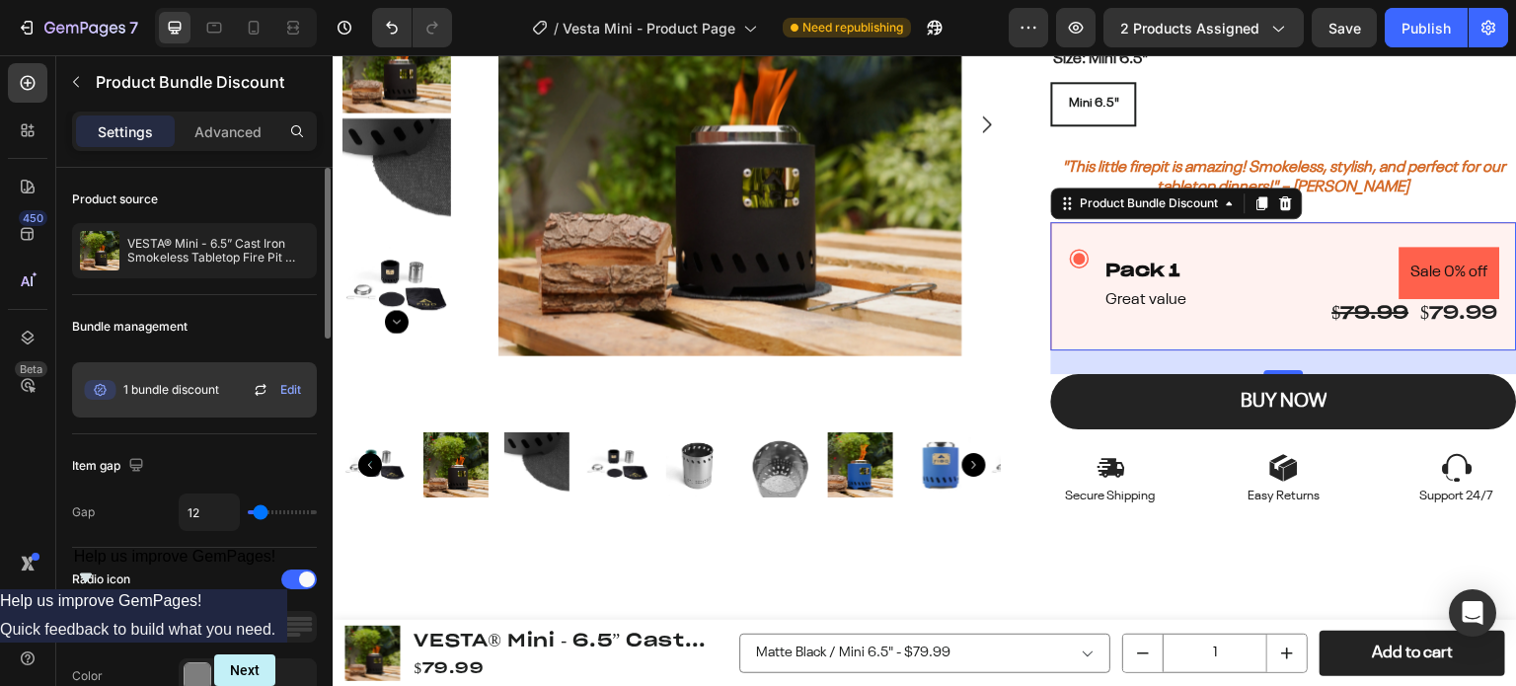
click at [258, 392] on icon at bounding box center [260, 393] width 11 height 6
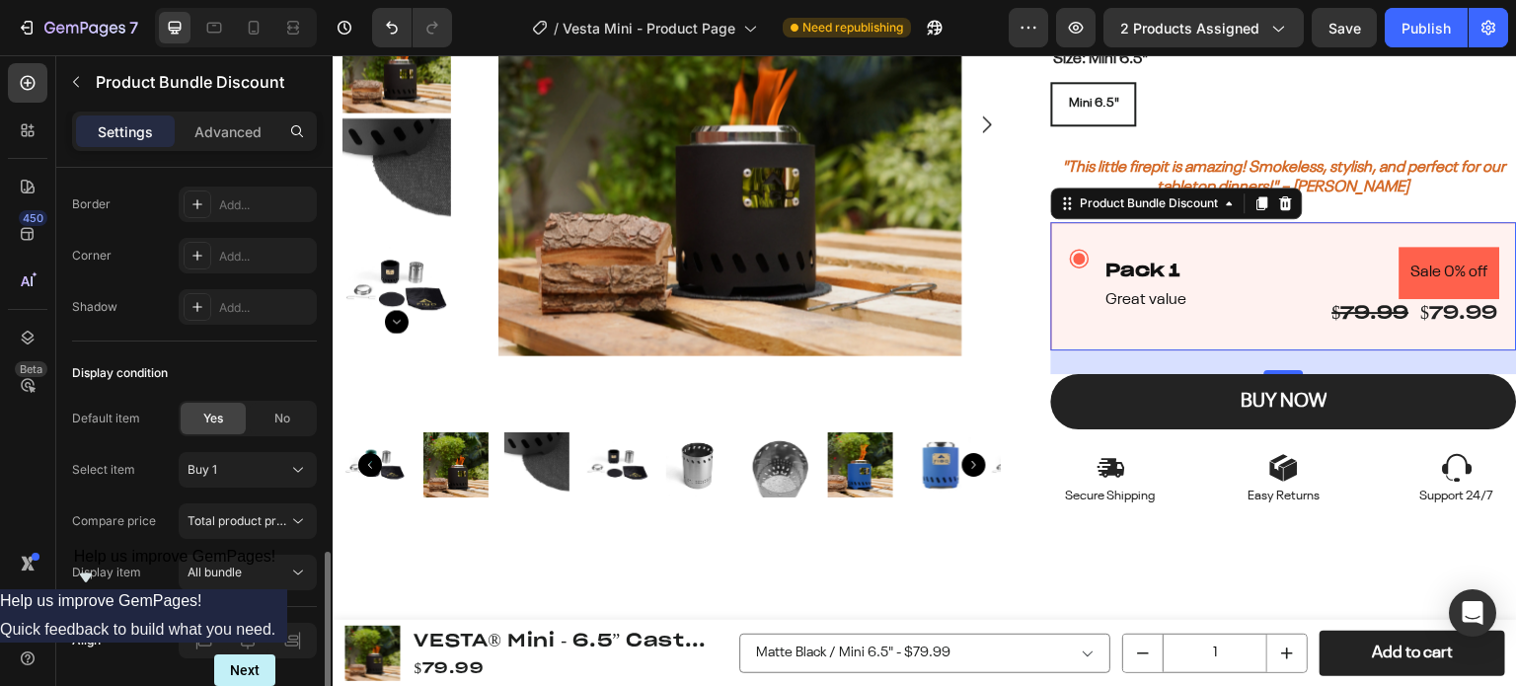
scroll to position [1347, 0]
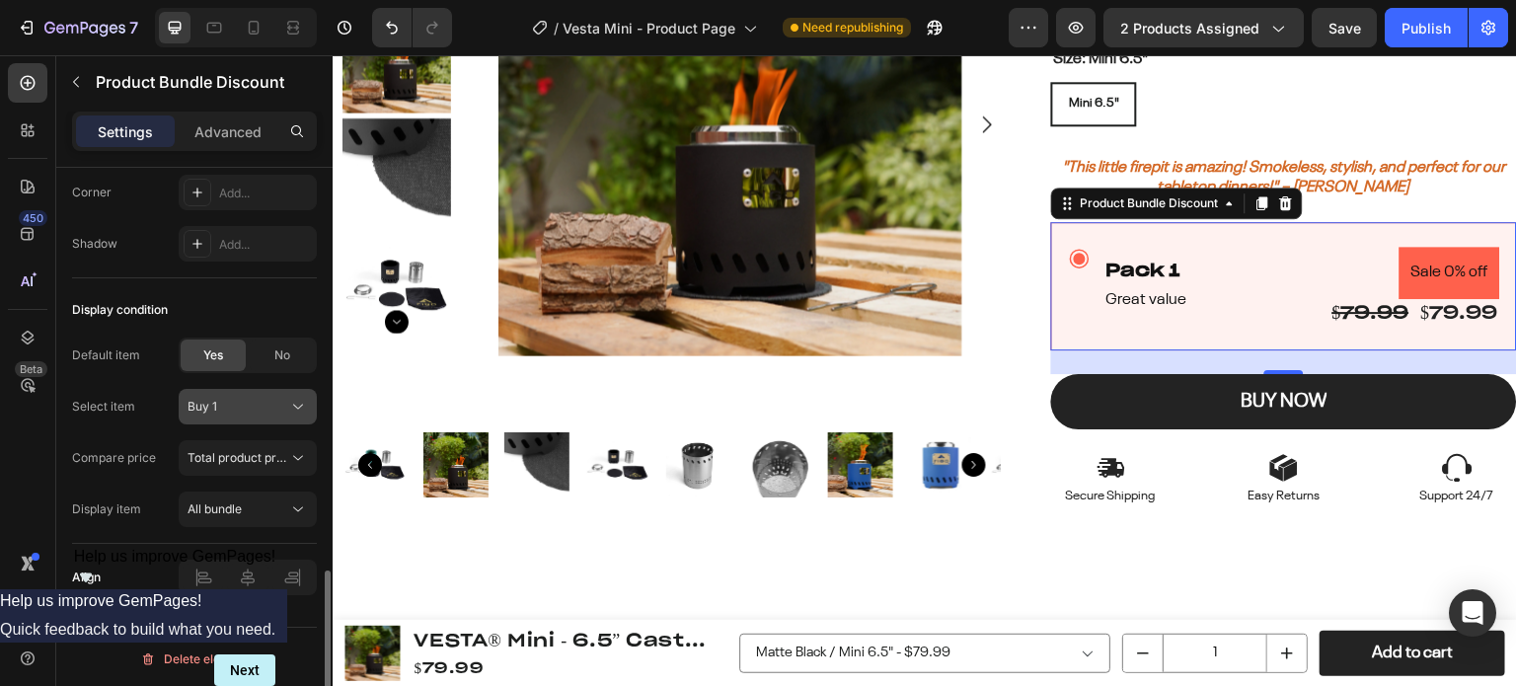
click at [250, 407] on div "Buy 1" at bounding box center [236, 407] width 97 height 18
click at [249, 407] on div "Buy 1" at bounding box center [236, 407] width 97 height 18
click at [253, 456] on span "Total product price" at bounding box center [241, 457] width 106 height 15
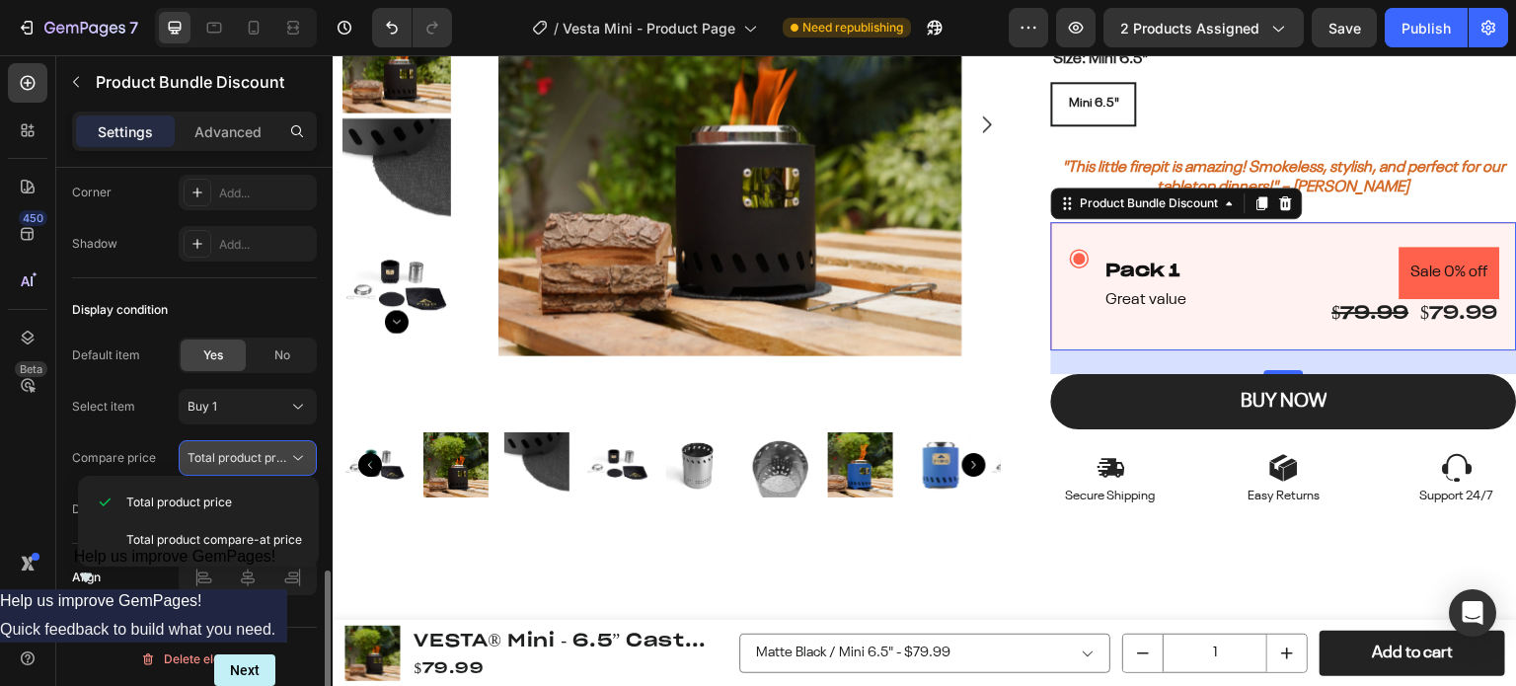
click at [253, 456] on span "Total product price" at bounding box center [241, 457] width 106 height 15
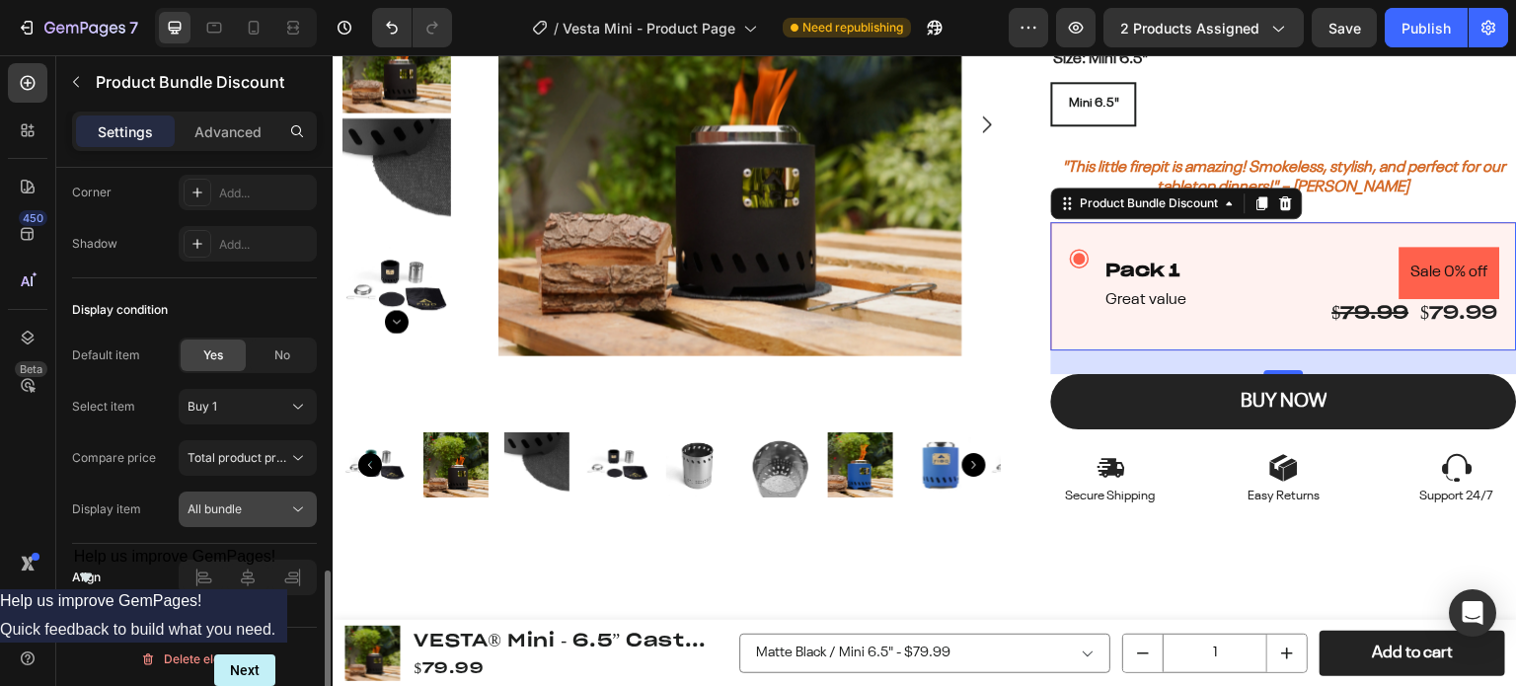
click at [213, 502] on span "All bundle" at bounding box center [215, 509] width 54 height 15
click at [210, 502] on span "All bundle" at bounding box center [215, 509] width 54 height 15
click at [269, 356] on div "No" at bounding box center [282, 356] width 65 height 32
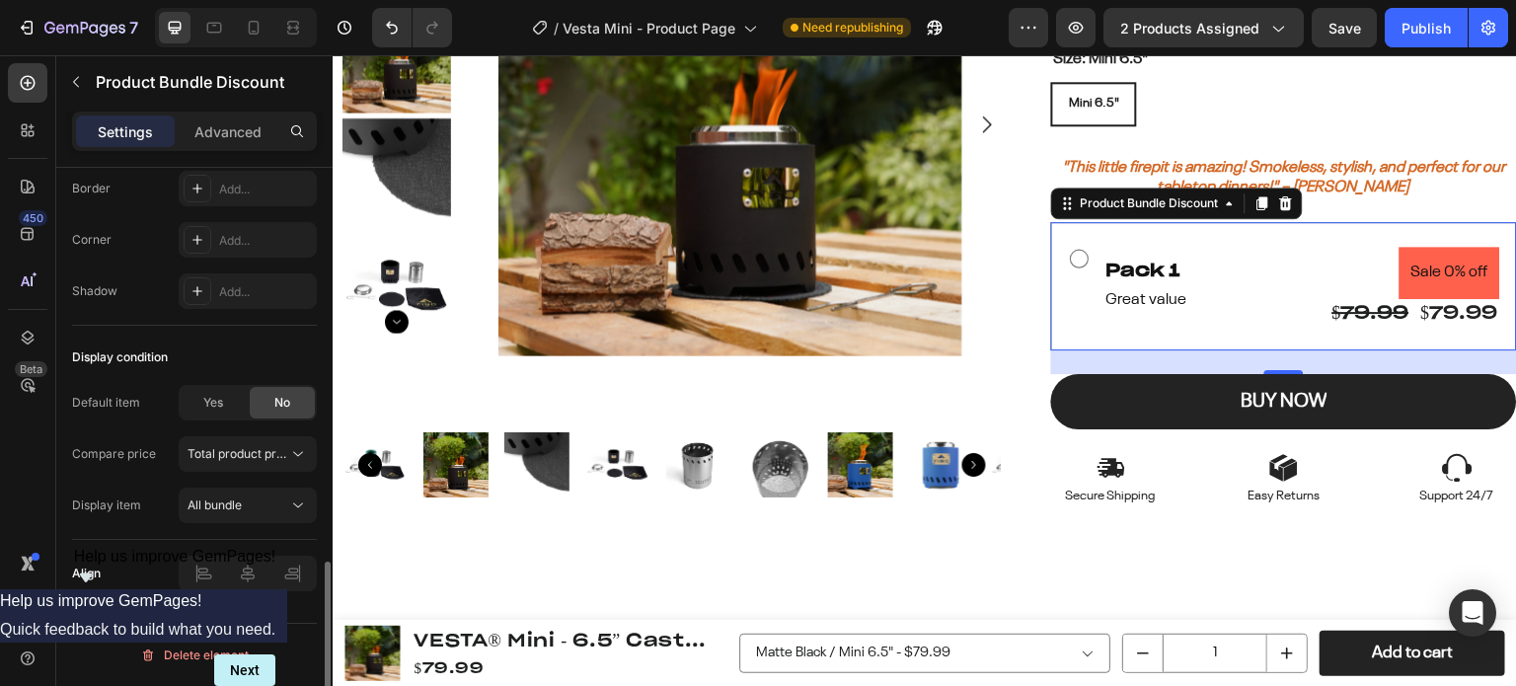
scroll to position [1295, 0]
click at [222, 408] on span "Yes" at bounding box center [213, 407] width 20 height 18
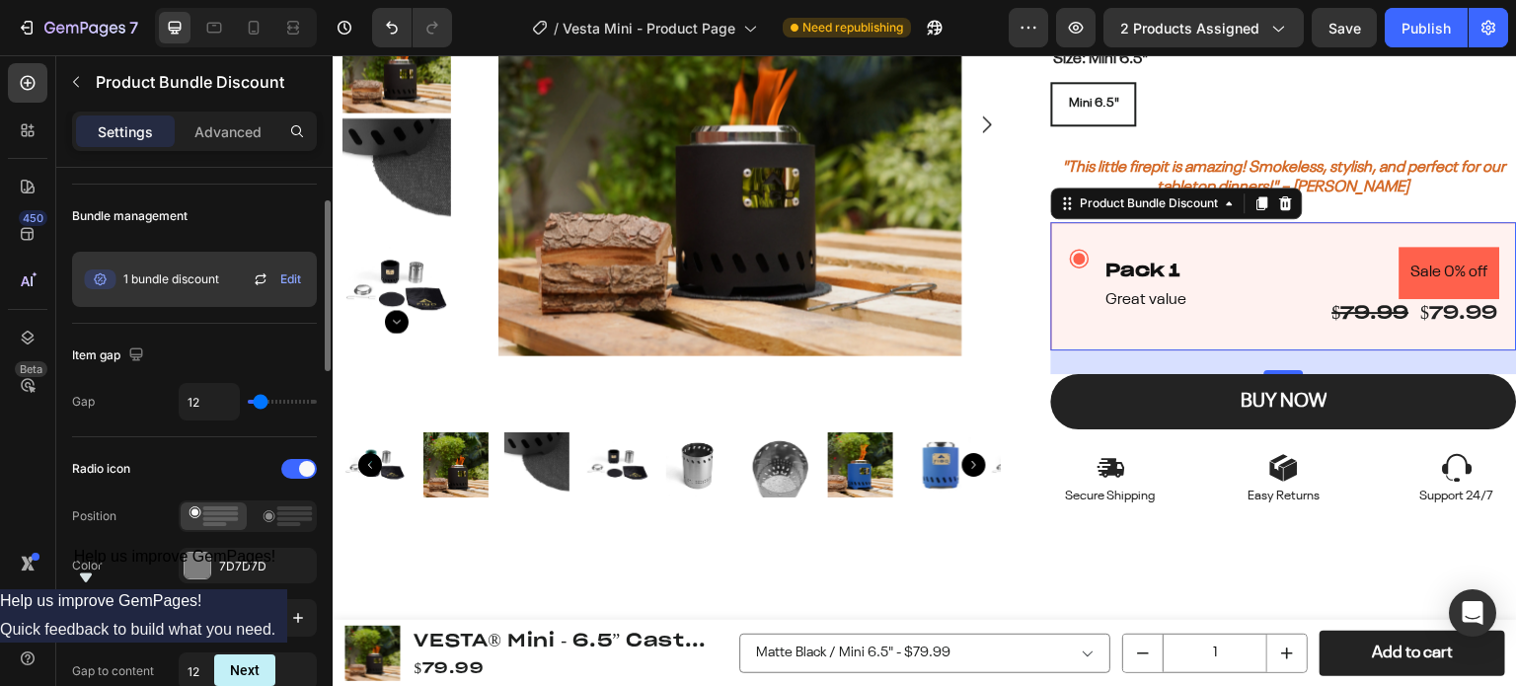
scroll to position [0, 0]
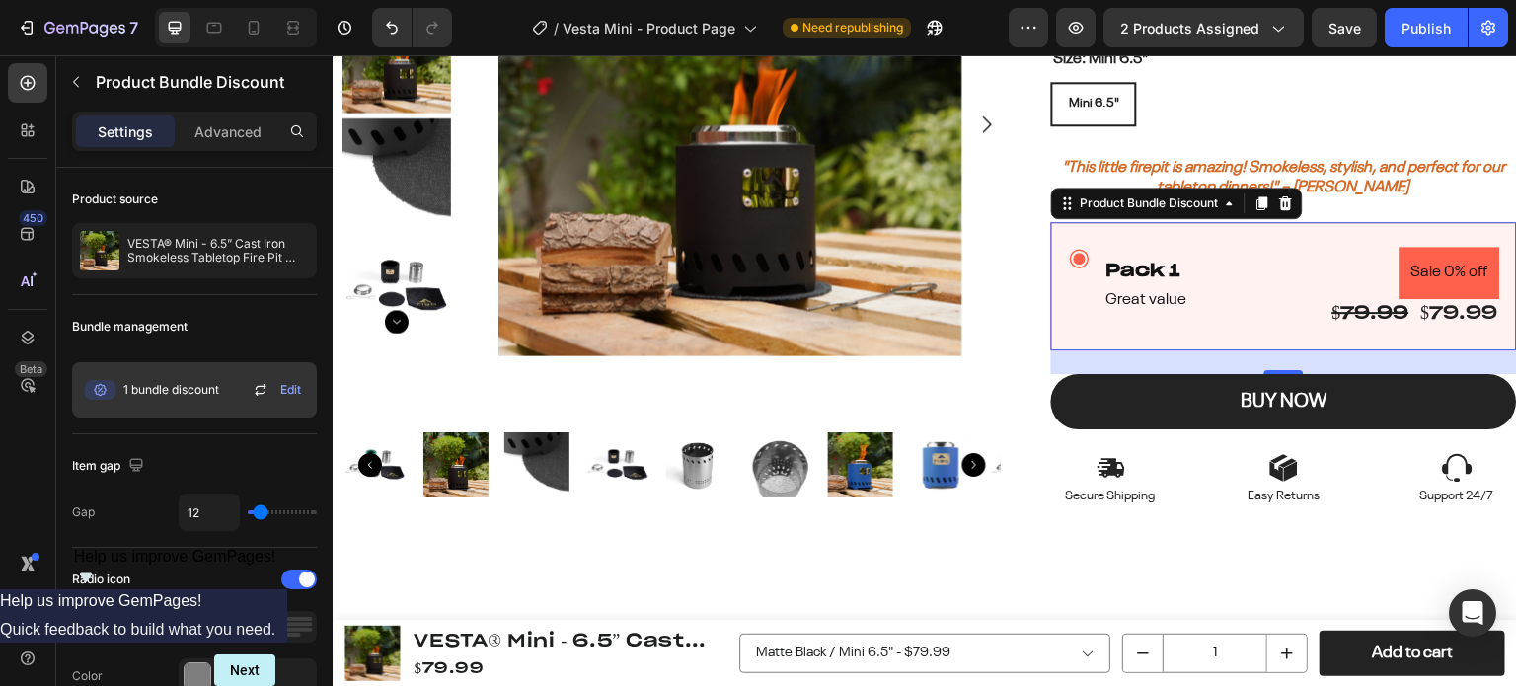
click at [308, 394] on div "Edit" at bounding box center [279, 390] width 60 height 24
click at [286, 385] on span "Edit" at bounding box center [290, 390] width 21 height 18
click at [261, 387] on icon at bounding box center [261, 390] width 24 height 24
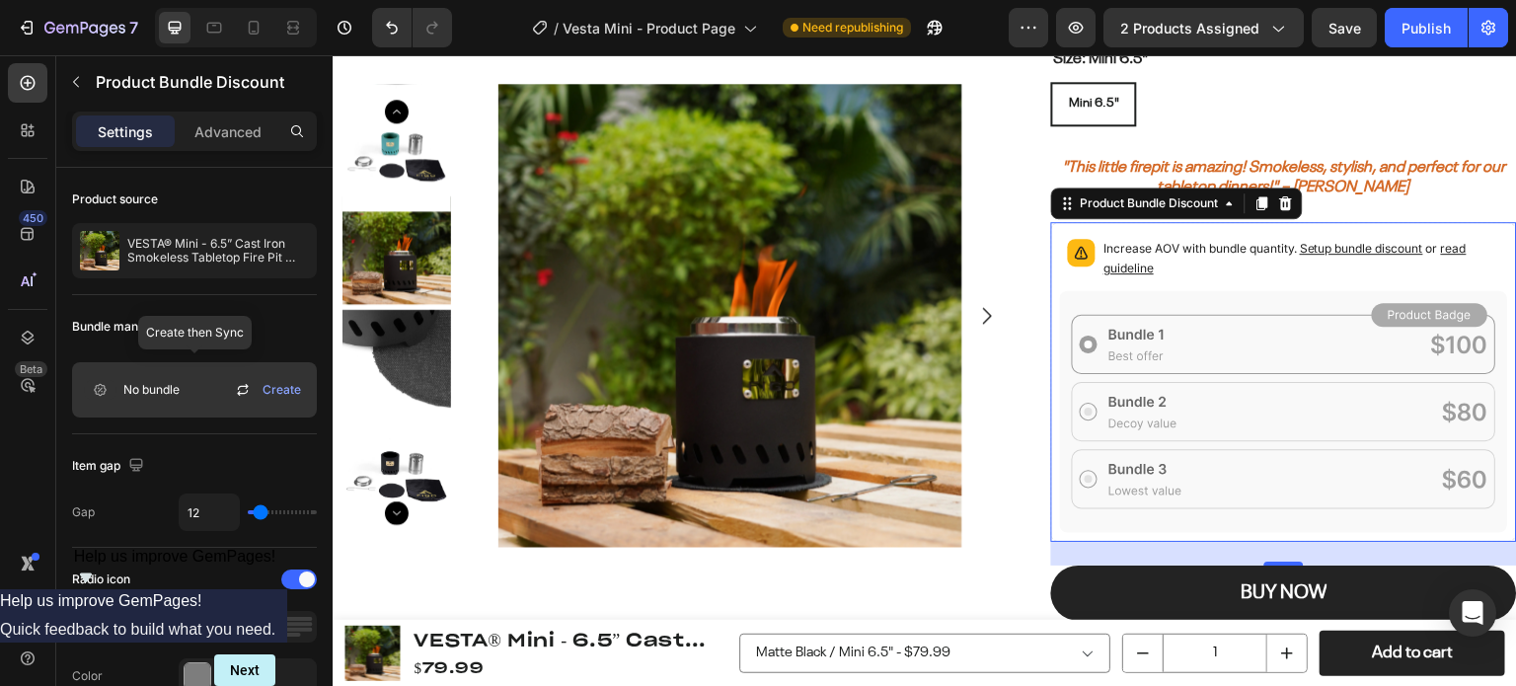
click at [245, 391] on icon at bounding box center [243, 390] width 24 height 24
click at [1348, 249] on span "Setup bundle discount" at bounding box center [1361, 248] width 123 height 15
click at [243, 393] on icon at bounding box center [242, 393] width 11 height 6
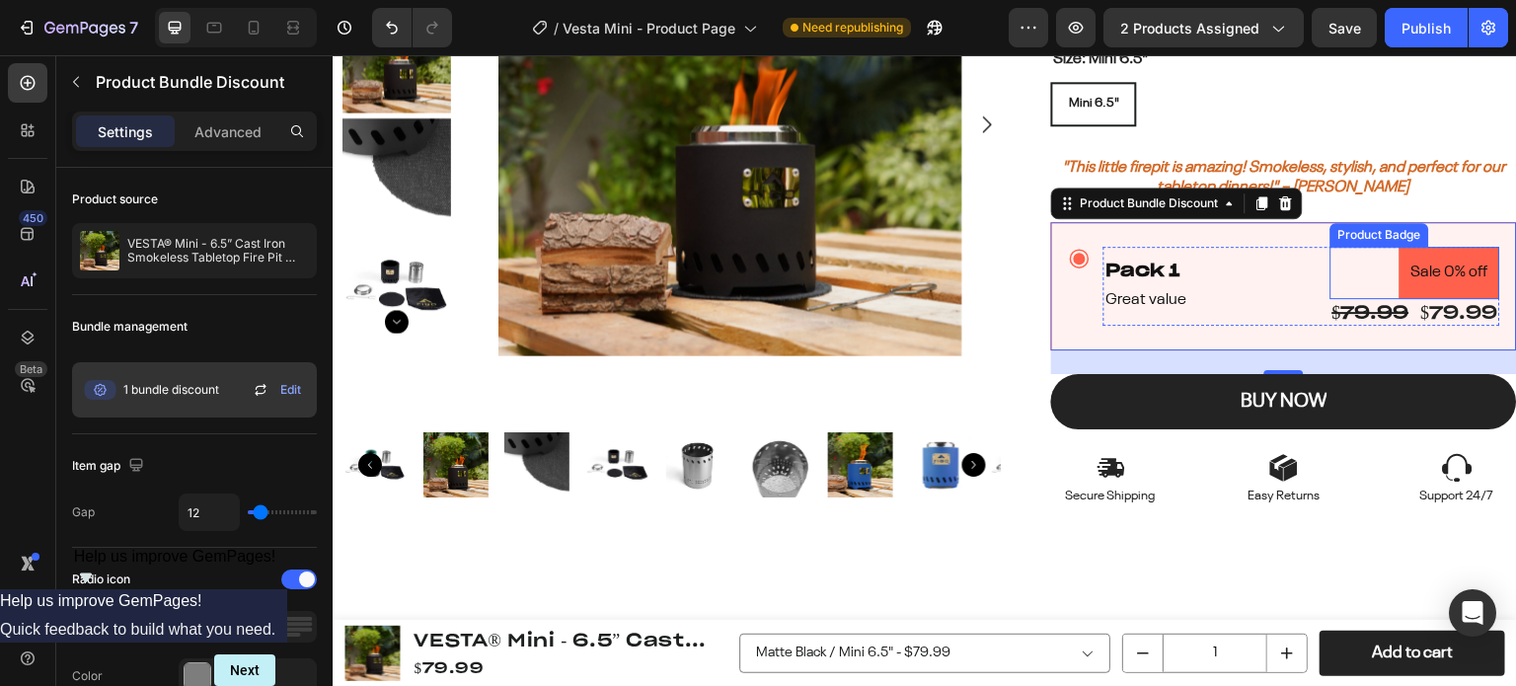
drag, startPoint x: 1374, startPoint y: 272, endPoint x: 1366, endPoint y: 304, distance: 33.5
click at [1373, 272] on div "Sale 0% off" at bounding box center [1416, 273] width 170 height 52
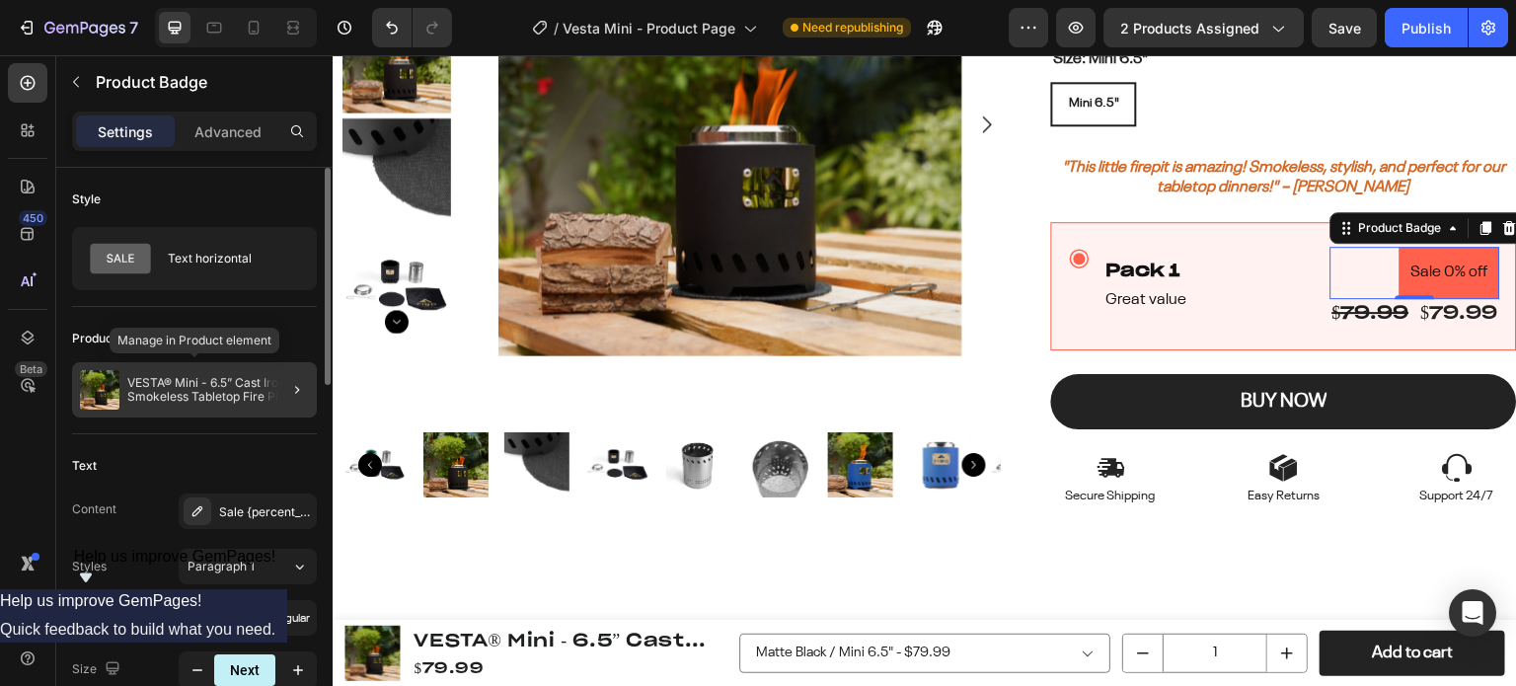
click at [216, 387] on p "VESTA® Mini - 6.5” Cast Iron Smokeless Tabletop Fire Pit [PRE-ORDER]" at bounding box center [218, 390] width 182 height 28
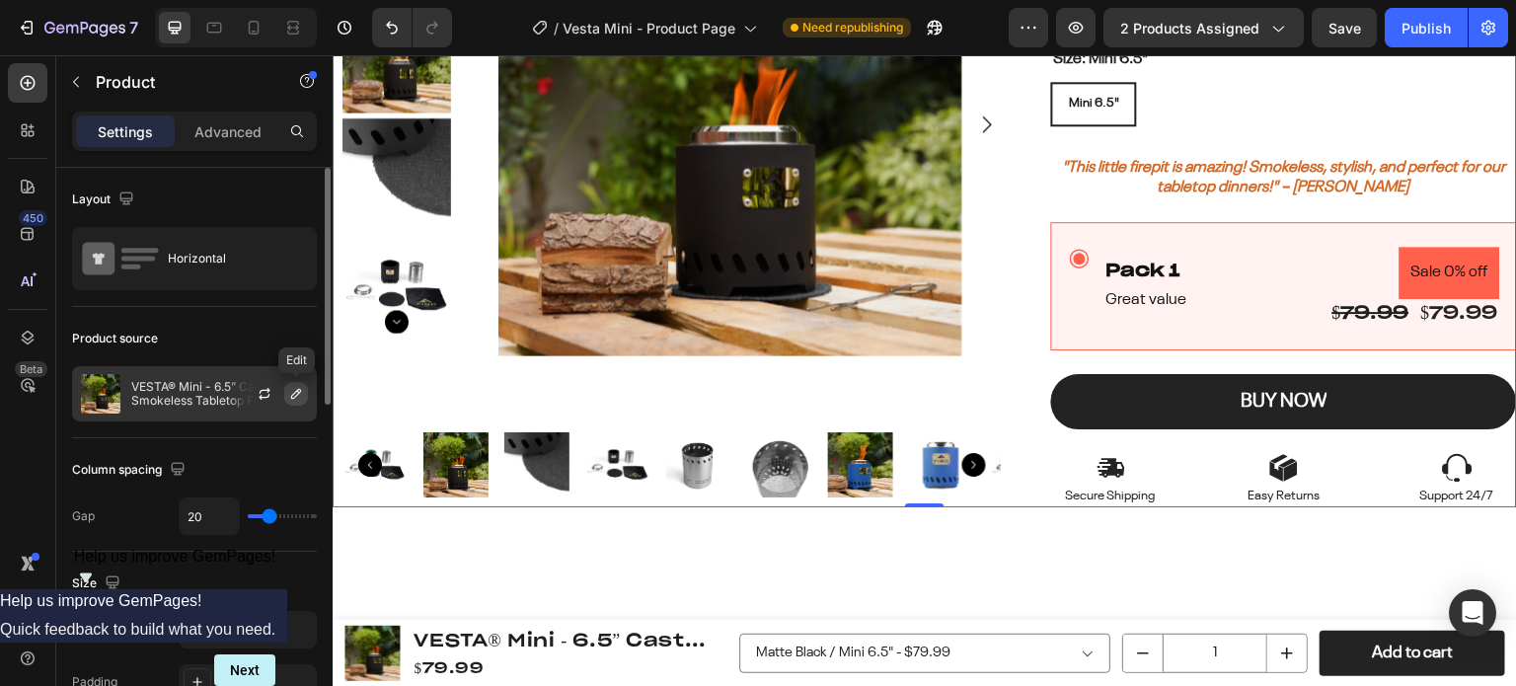
click at [293, 395] on icon "button" at bounding box center [296, 394] width 16 height 16
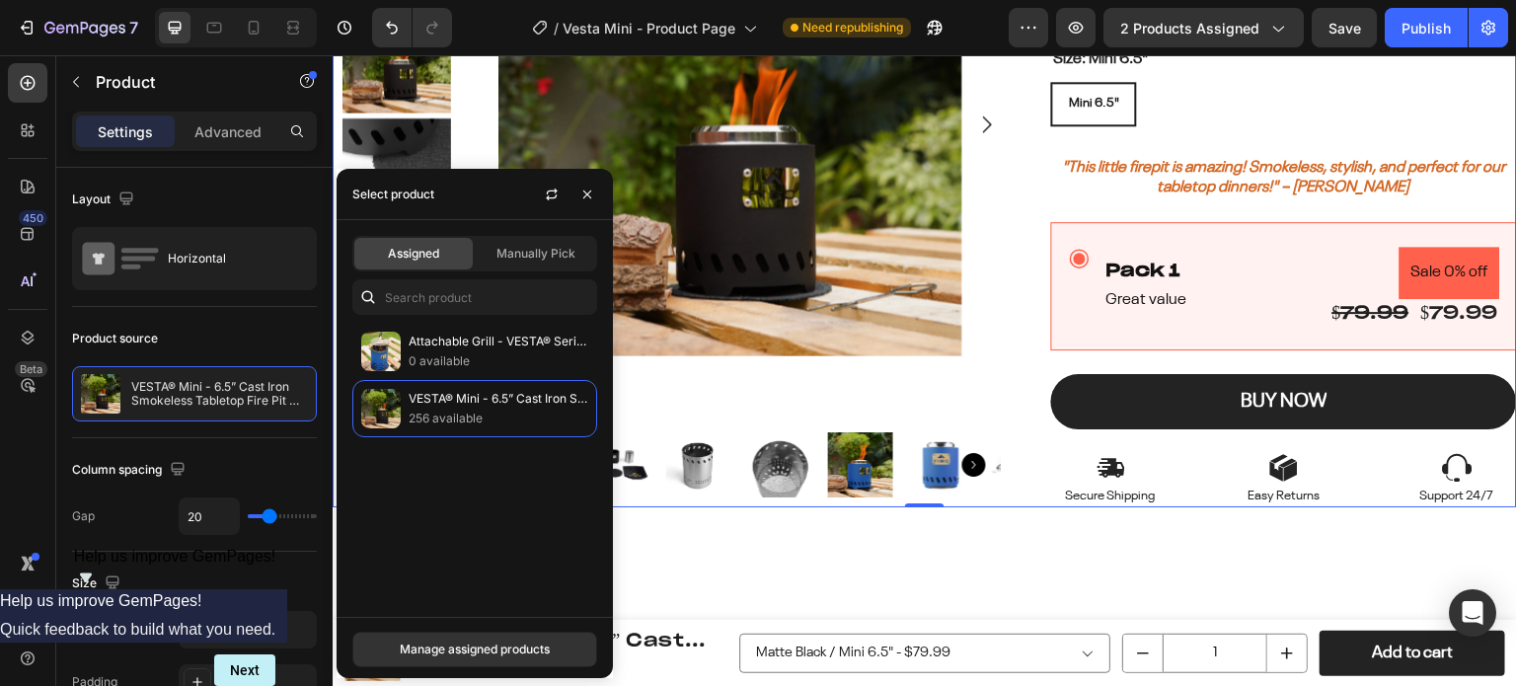
click at [442, 350] on p "Attachable Grill - VESTA® Series [PRE-ORDER]" at bounding box center [499, 342] width 180 height 20
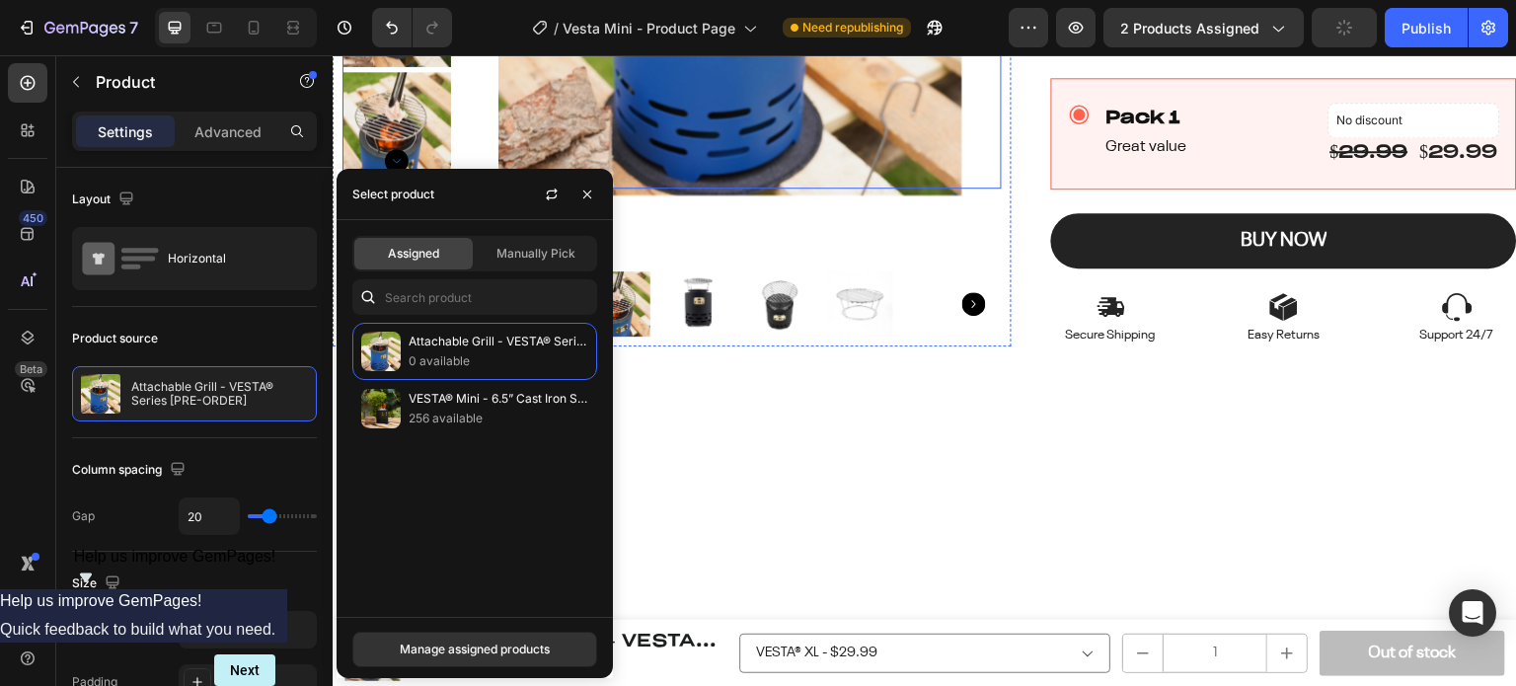
scroll to position [395, 0]
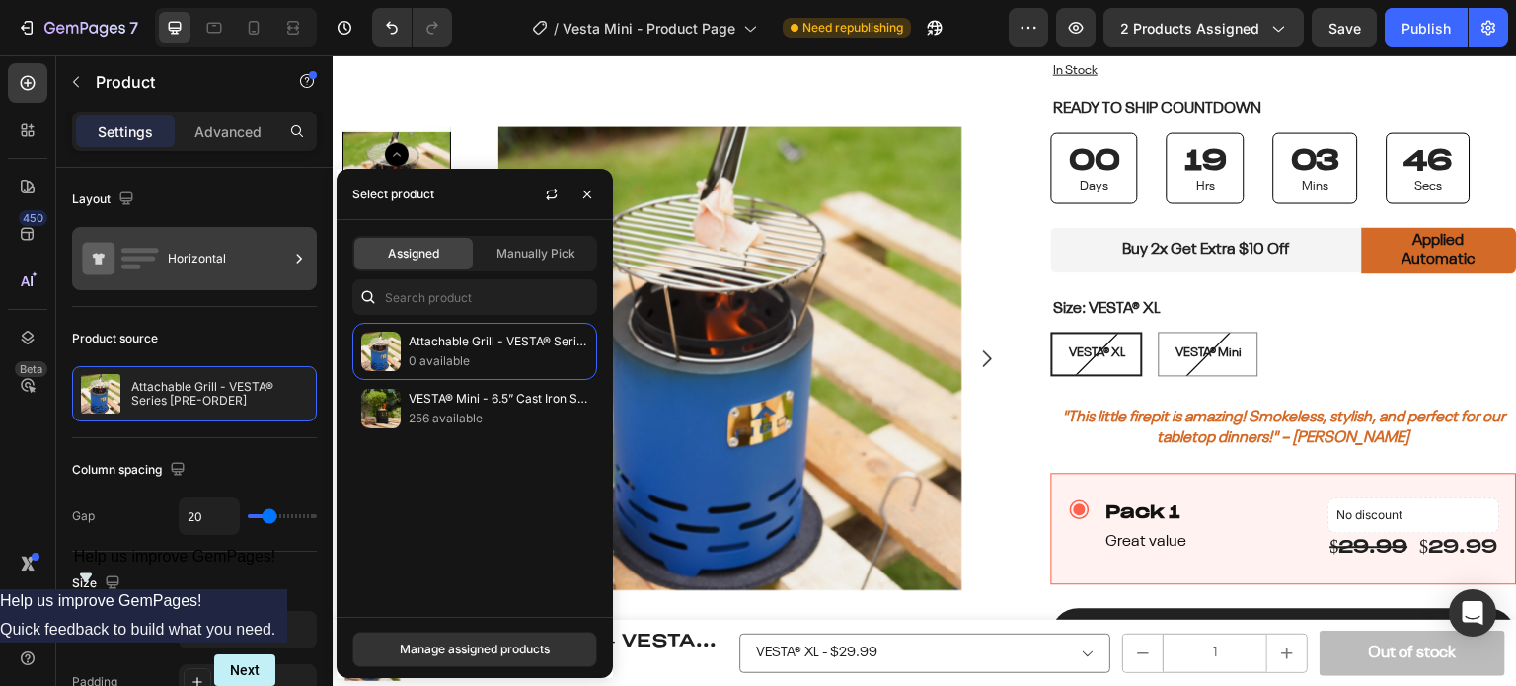
click at [193, 256] on div "Horizontal" at bounding box center [228, 258] width 120 height 45
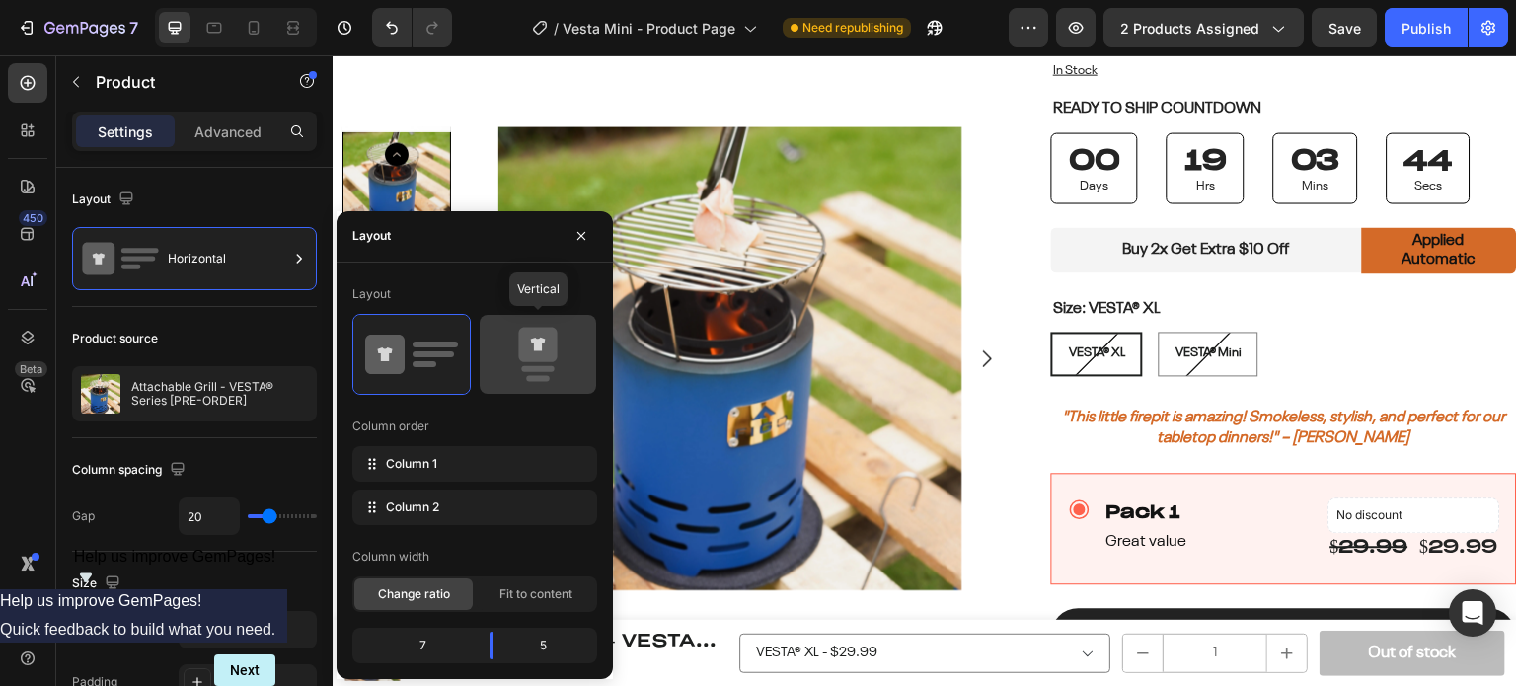
click at [568, 355] on icon at bounding box center [538, 354] width 93 height 55
type input "0"
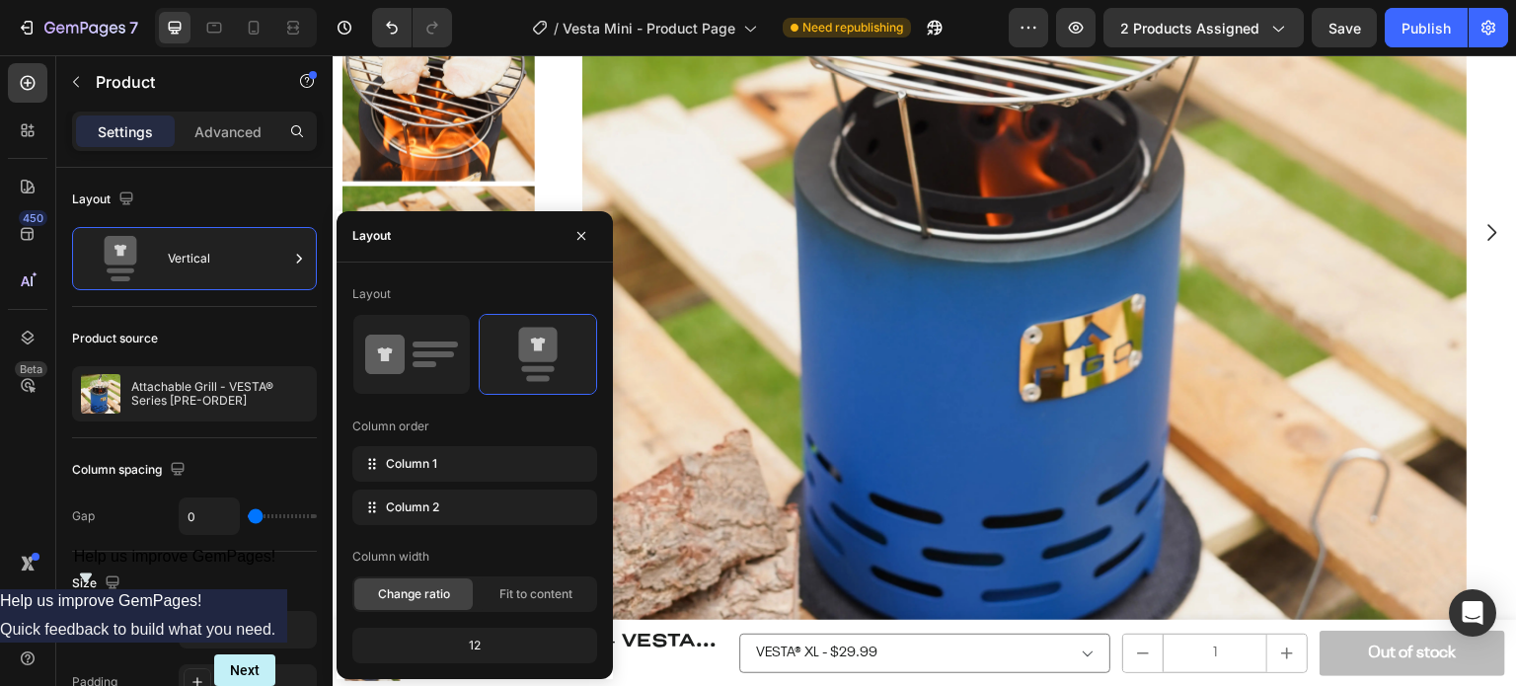
scroll to position [0, 0]
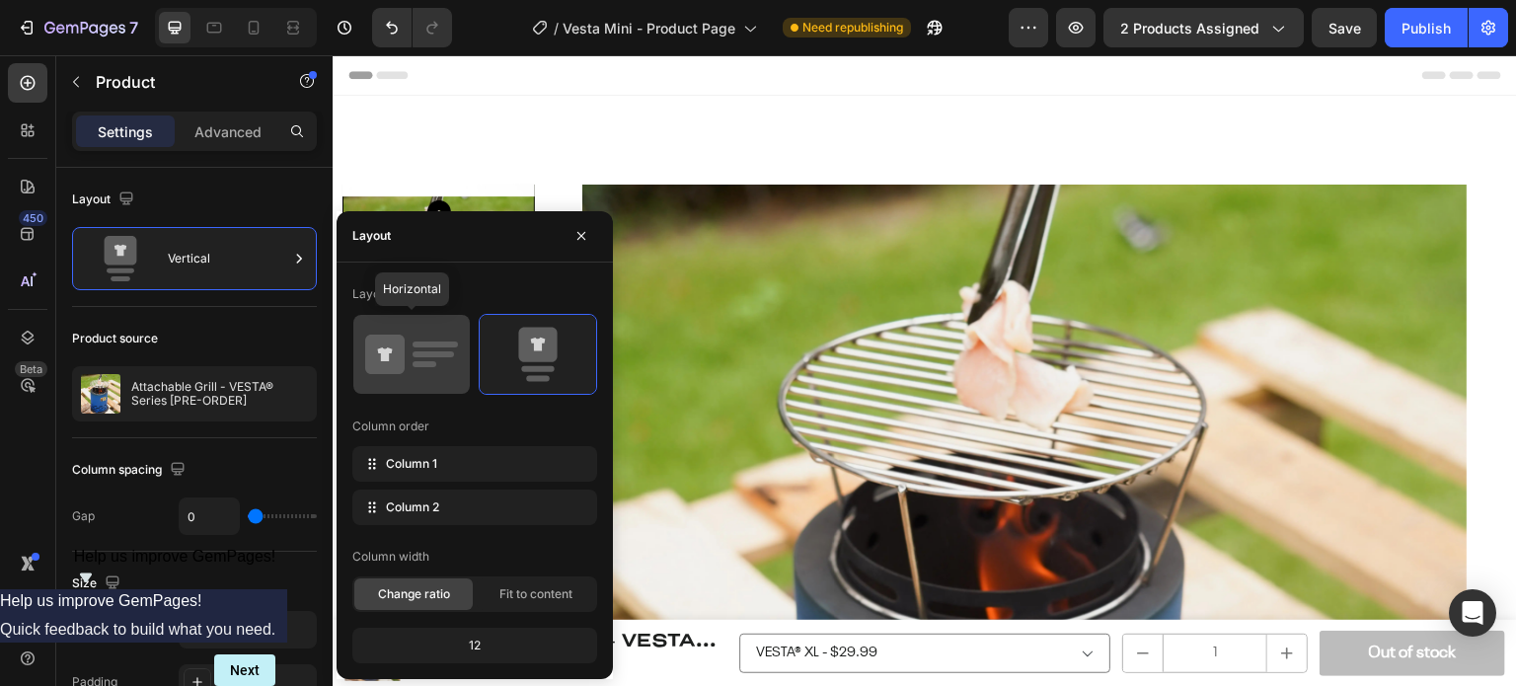
click at [406, 358] on icon at bounding box center [411, 354] width 93 height 55
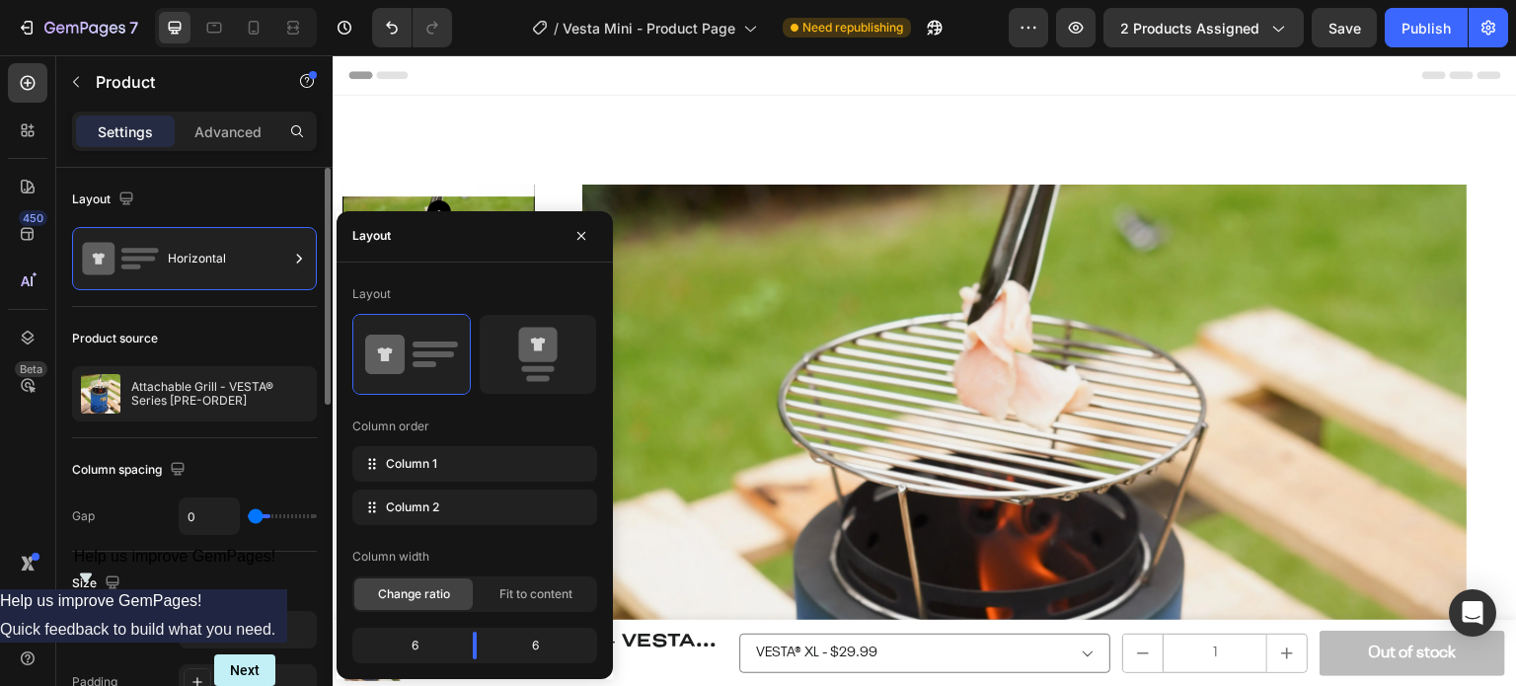
type input "20"
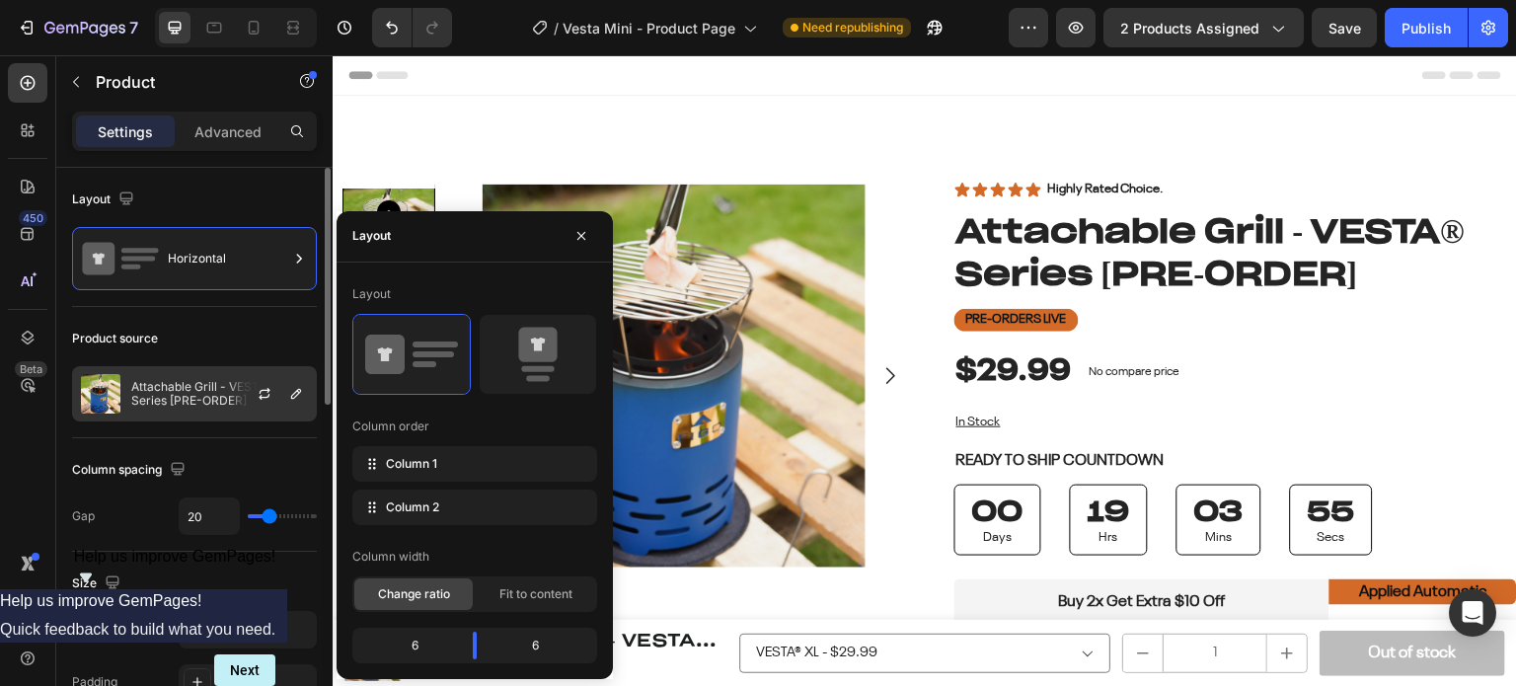
click at [241, 418] on div at bounding box center [272, 393] width 87 height 53
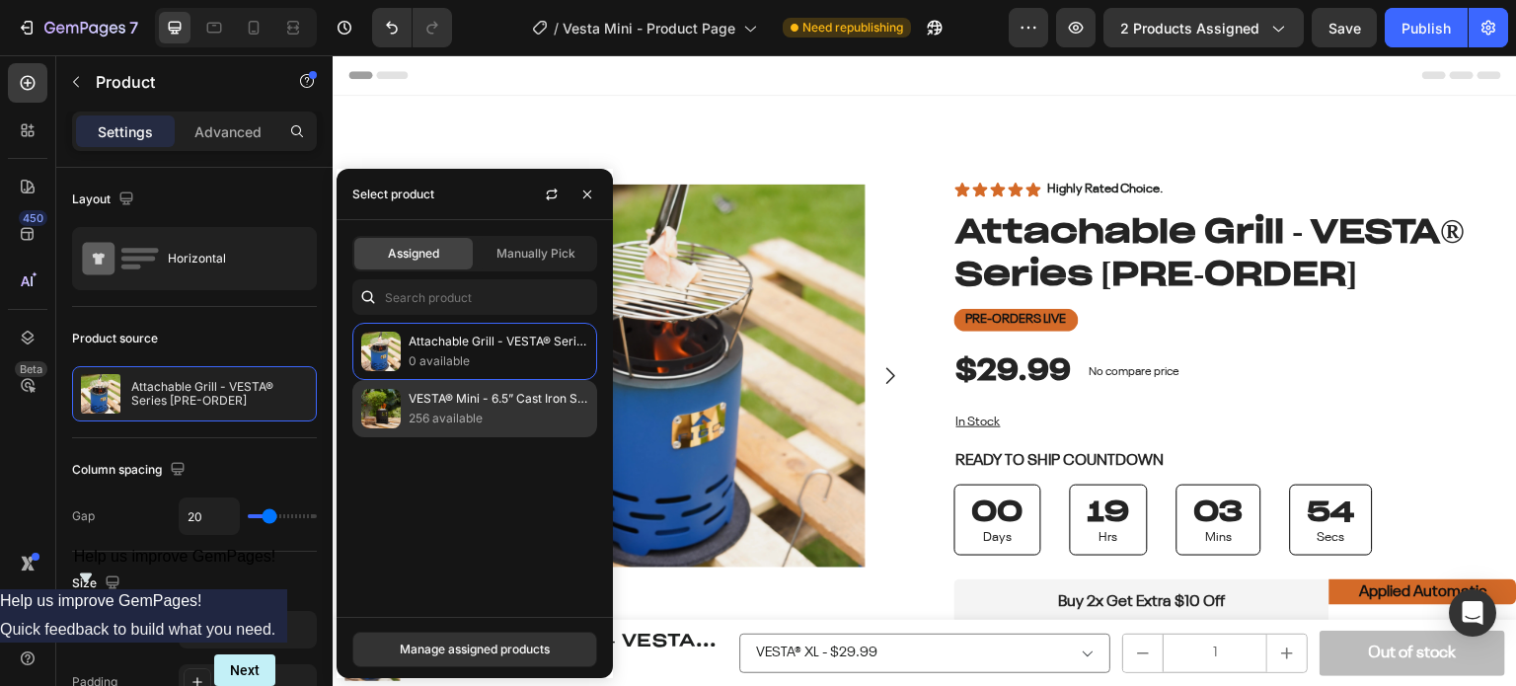
click at [417, 400] on p "VESTA® Mini - 6.5” Cast Iron Smokeless Tabletop Fire Pit [PRE-ORDER]" at bounding box center [499, 399] width 180 height 20
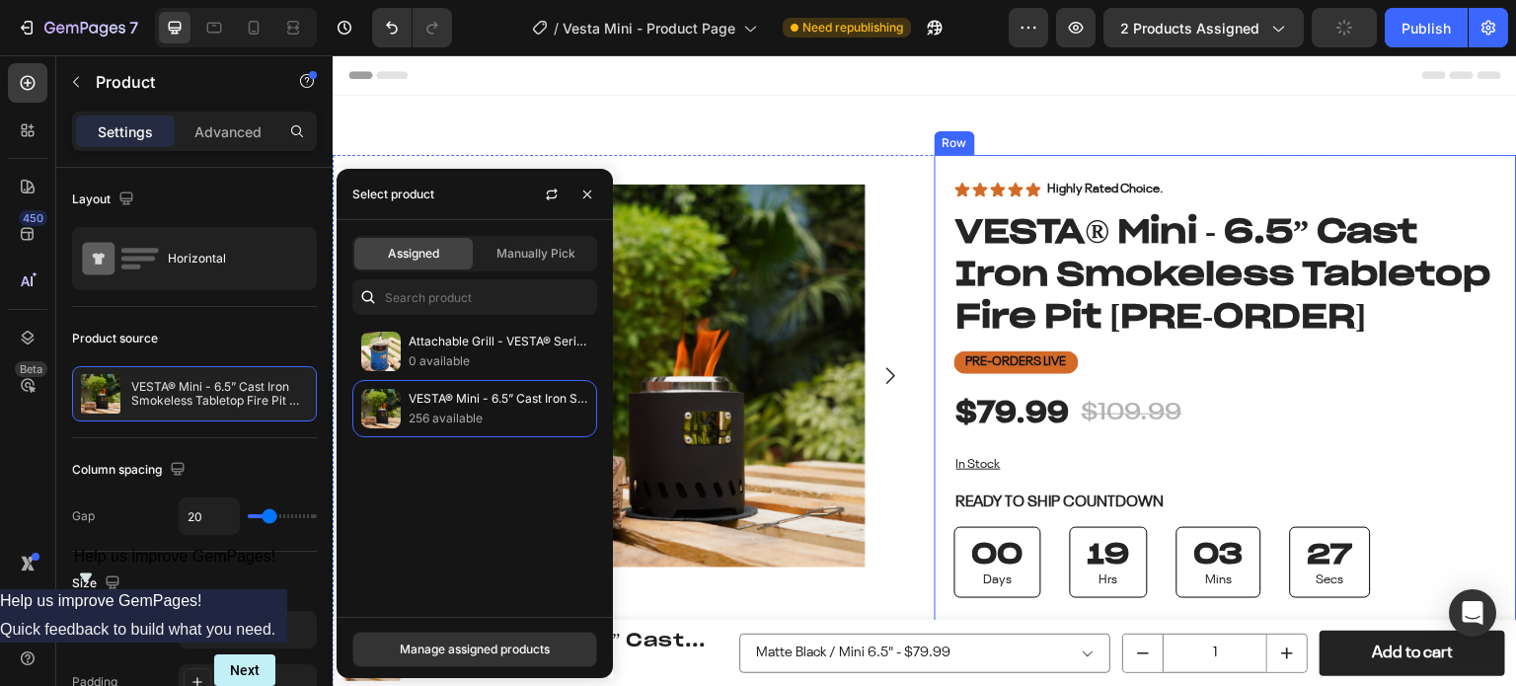
click at [548, 251] on span "Manually Pick" at bounding box center [536, 254] width 79 height 18
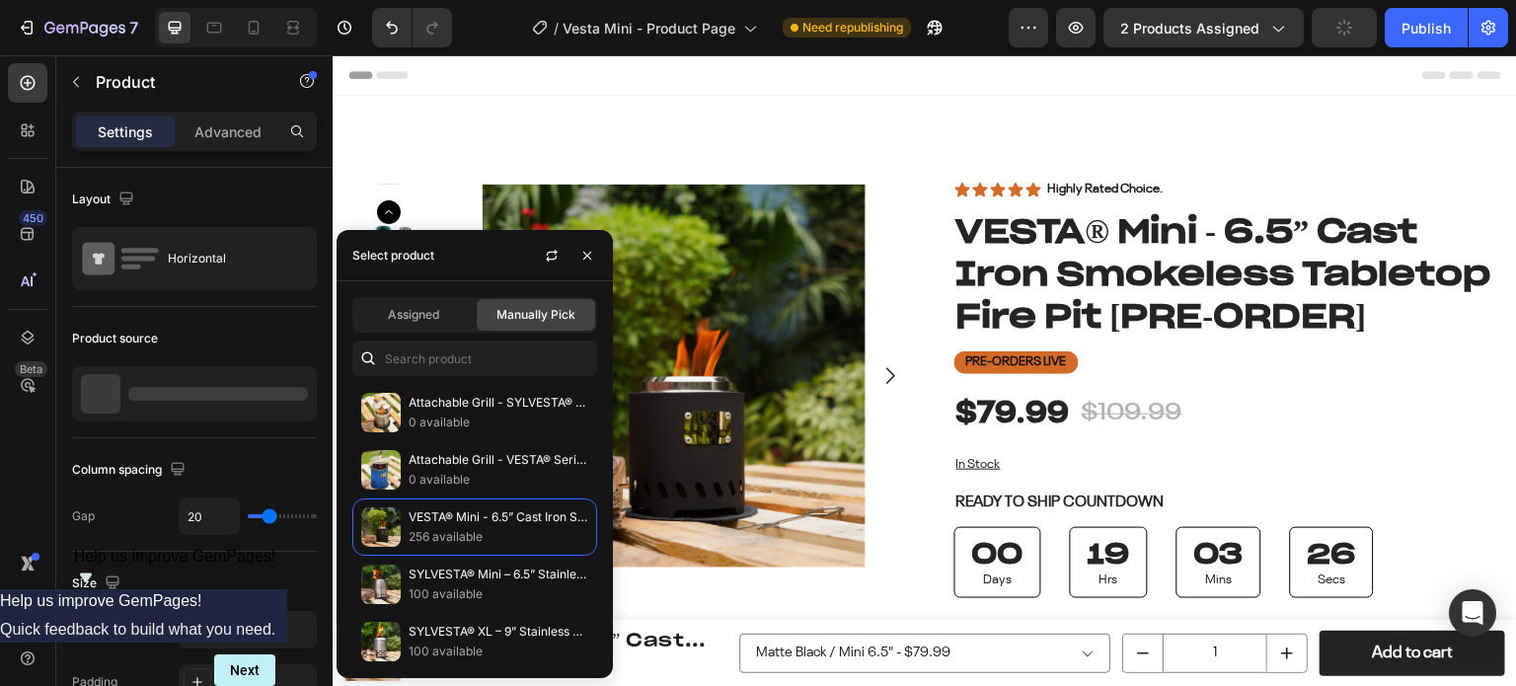
scroll to position [1185, 0]
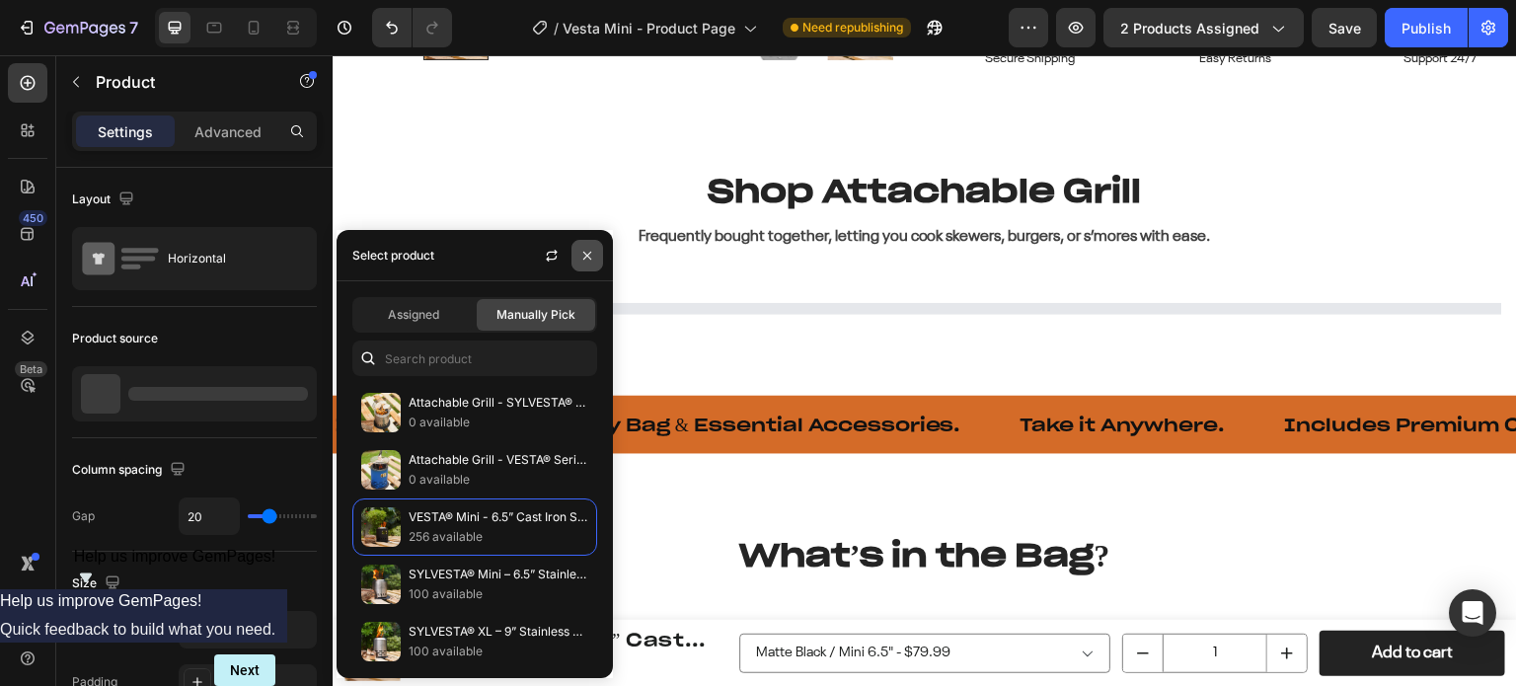
click at [584, 256] on icon "button" at bounding box center [588, 256] width 16 height 16
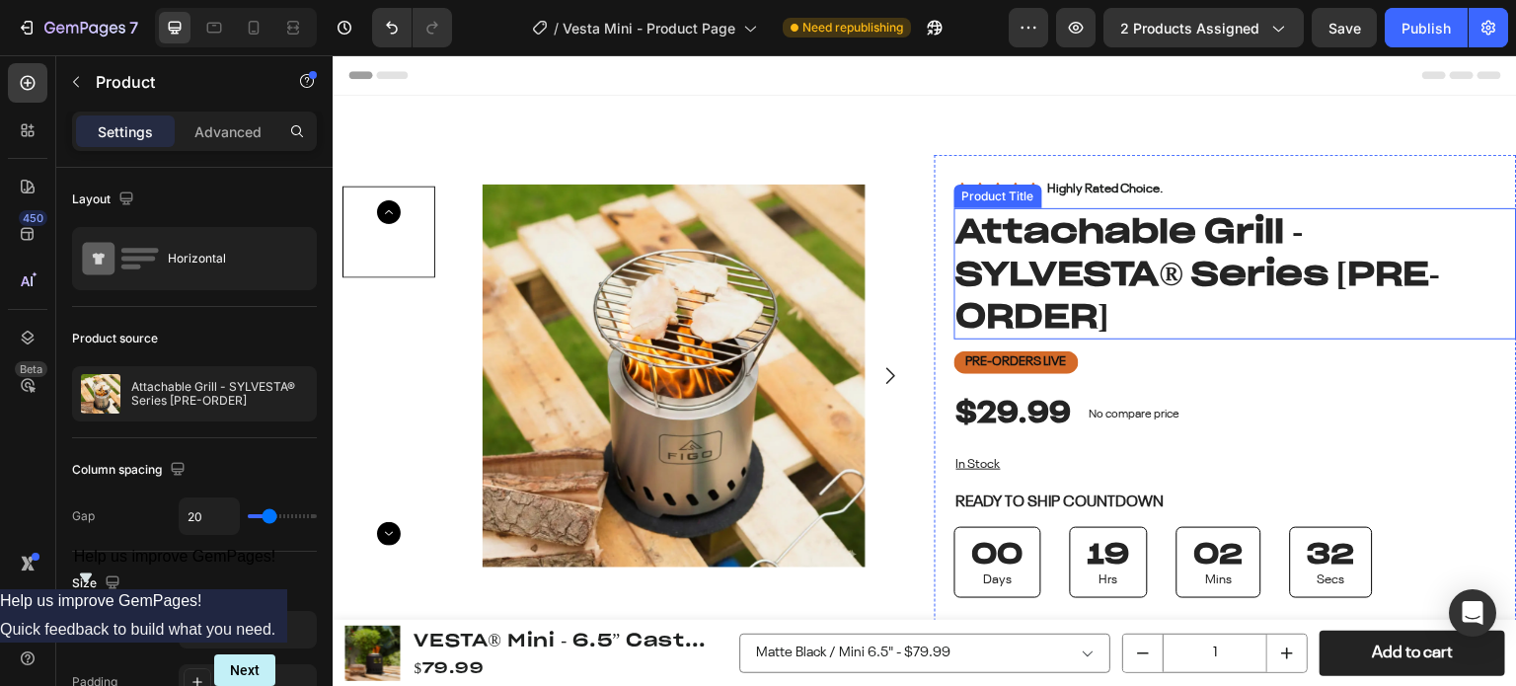
scroll to position [197, 0]
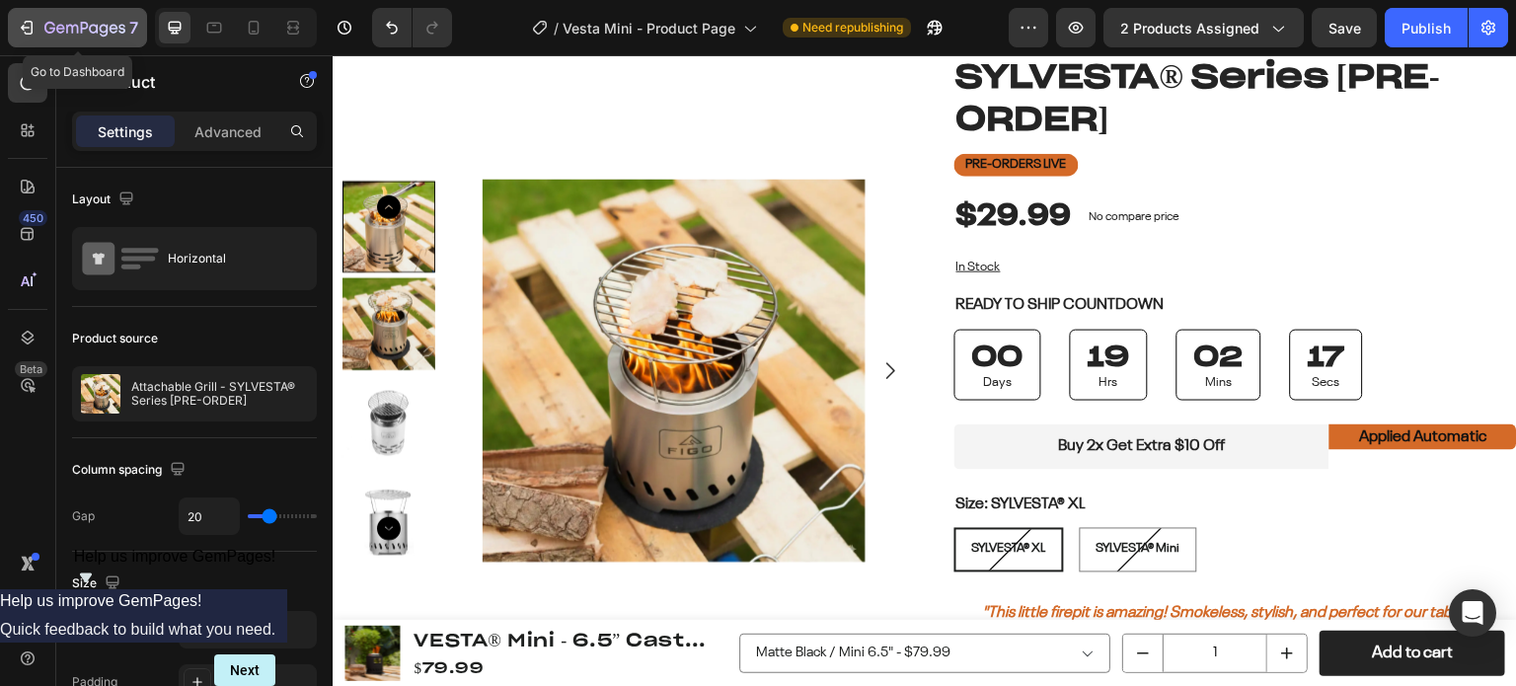
click at [26, 31] on icon "button" at bounding box center [27, 28] width 20 height 20
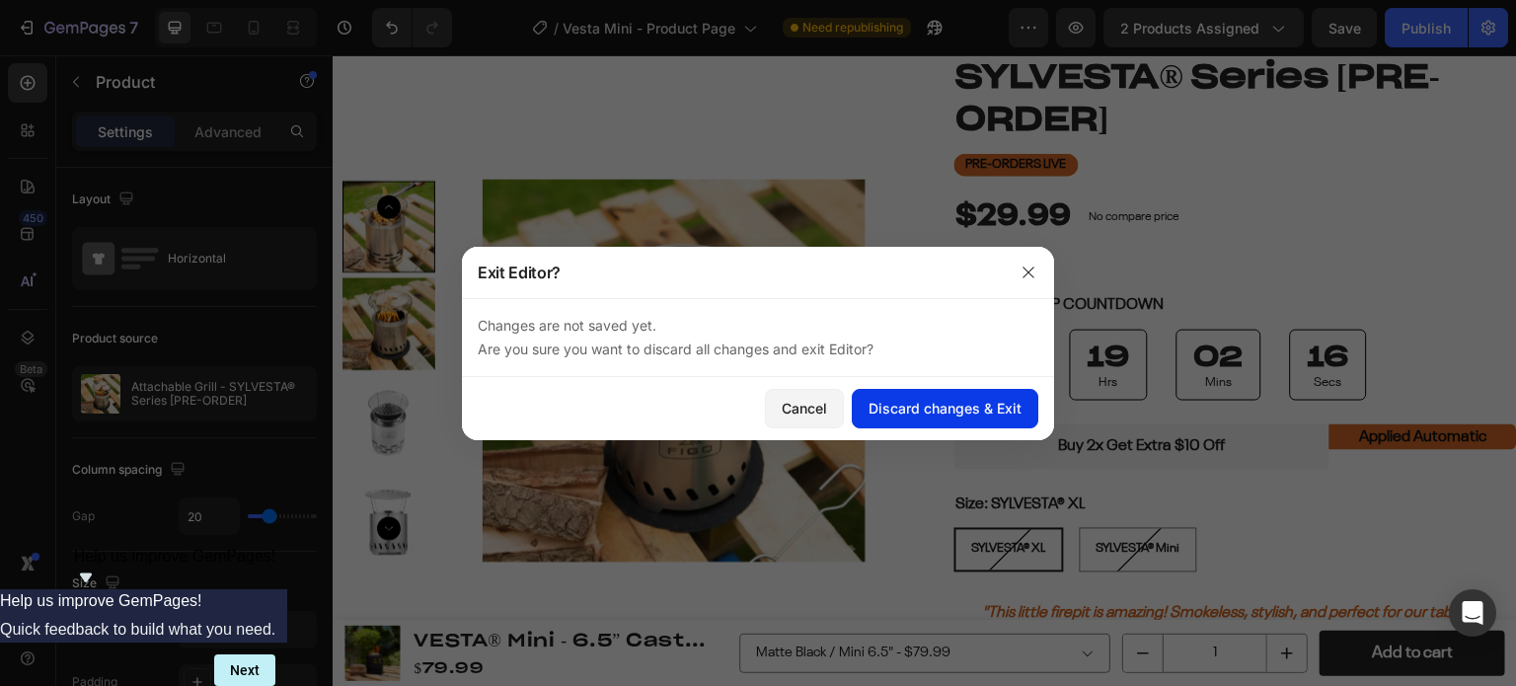
click at [960, 415] on div "Discard changes & Exit" at bounding box center [945, 408] width 153 height 21
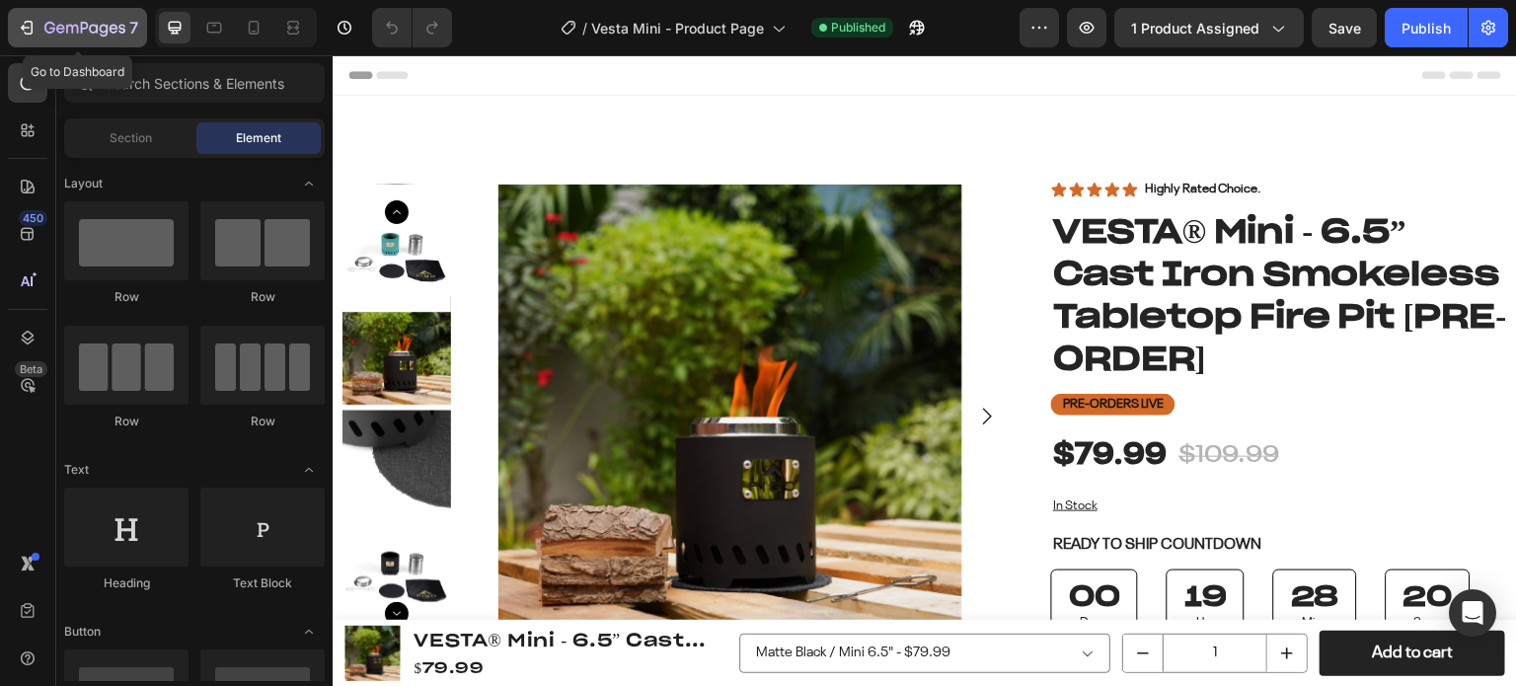
click at [79, 19] on div "7" at bounding box center [91, 28] width 94 height 24
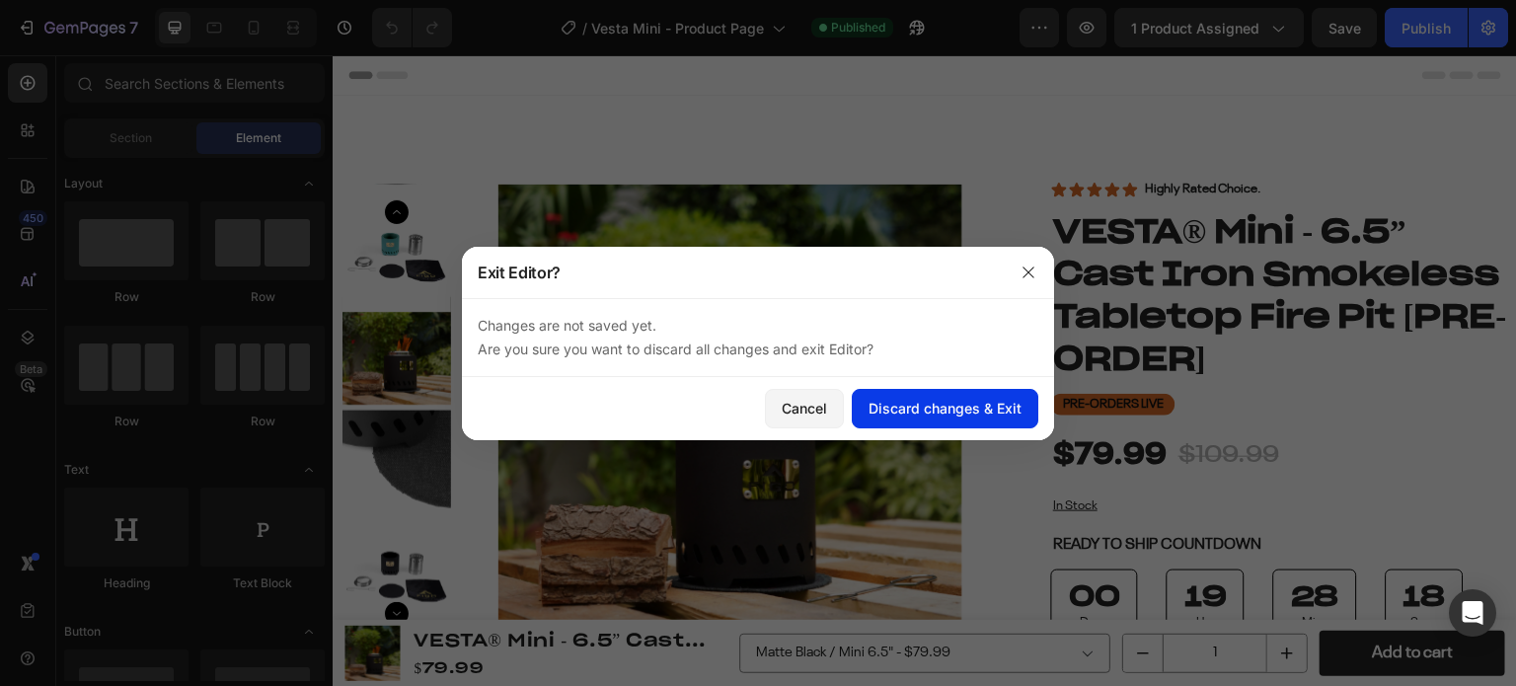
click at [951, 412] on div "Discard changes & Exit" at bounding box center [945, 408] width 153 height 21
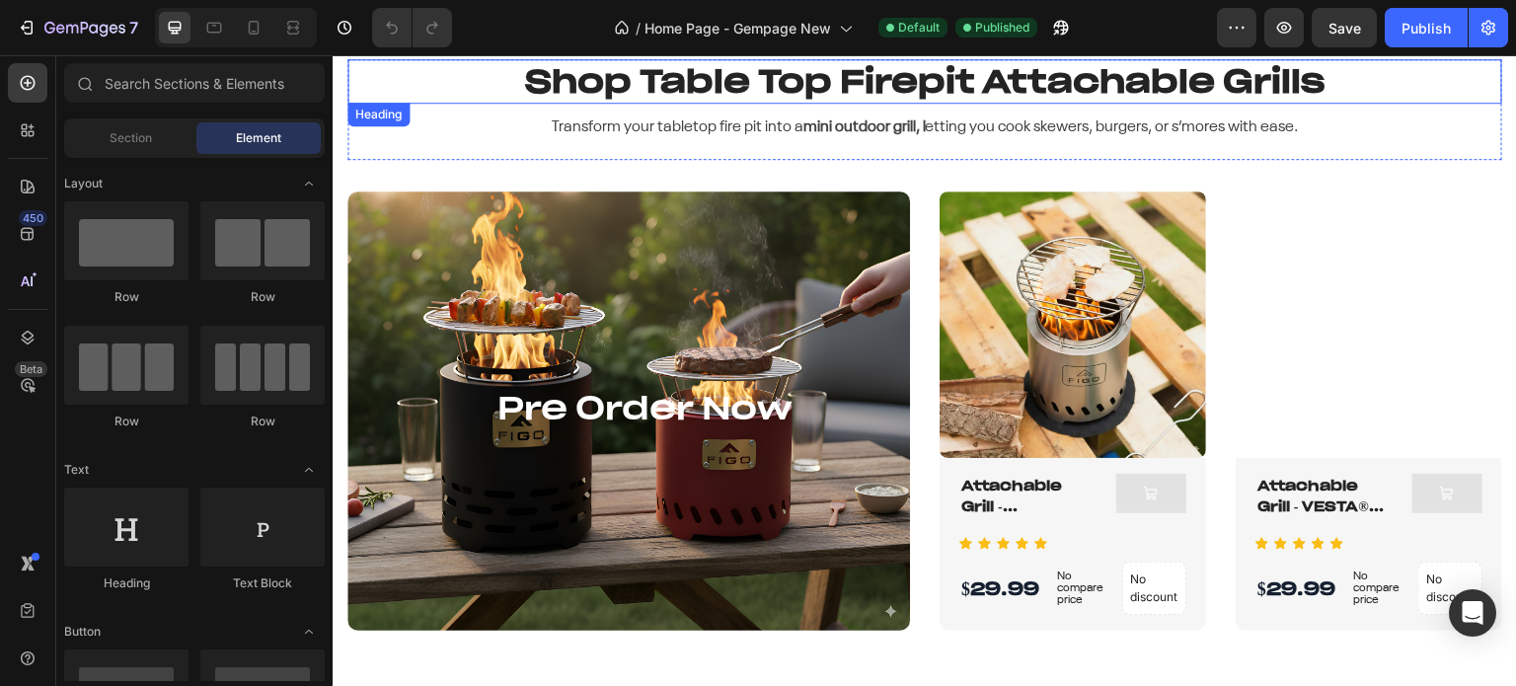
scroll to position [4640, 0]
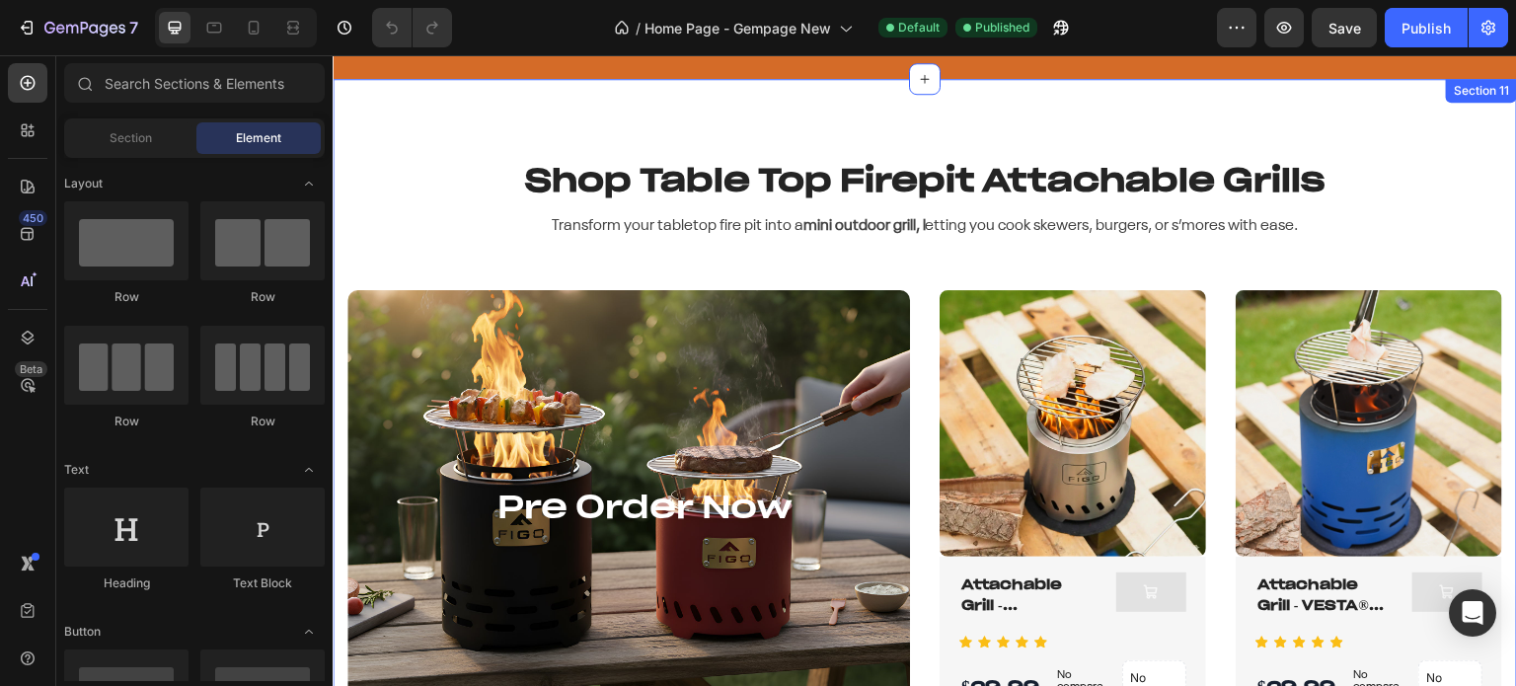
click at [423, 137] on div "Shop Table Top Firepit Attachable Grills Heading Transform your tabletop fire p…" at bounding box center [925, 444] width 1185 height 730
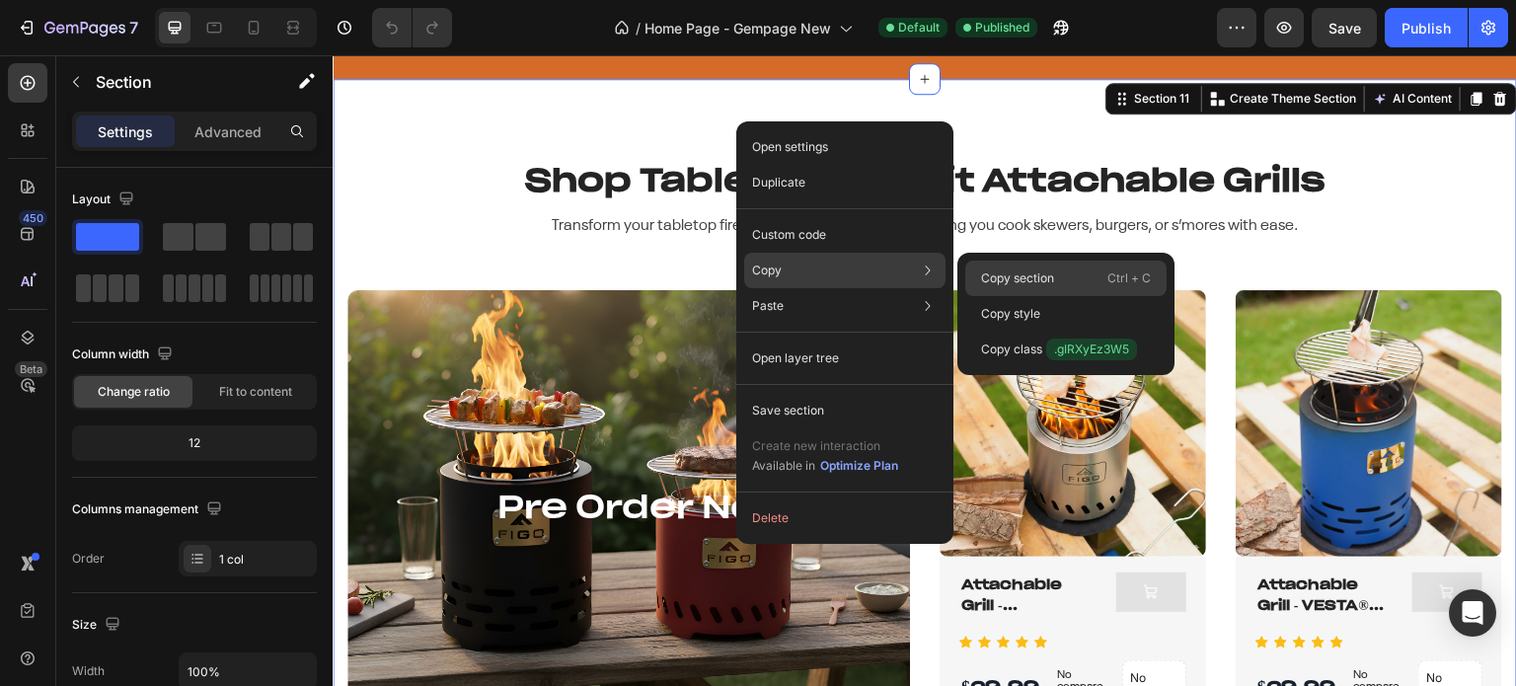
click at [1005, 277] on p "Copy section" at bounding box center [1017, 279] width 73 height 18
